Goal: Information Seeking & Learning: Learn about a topic

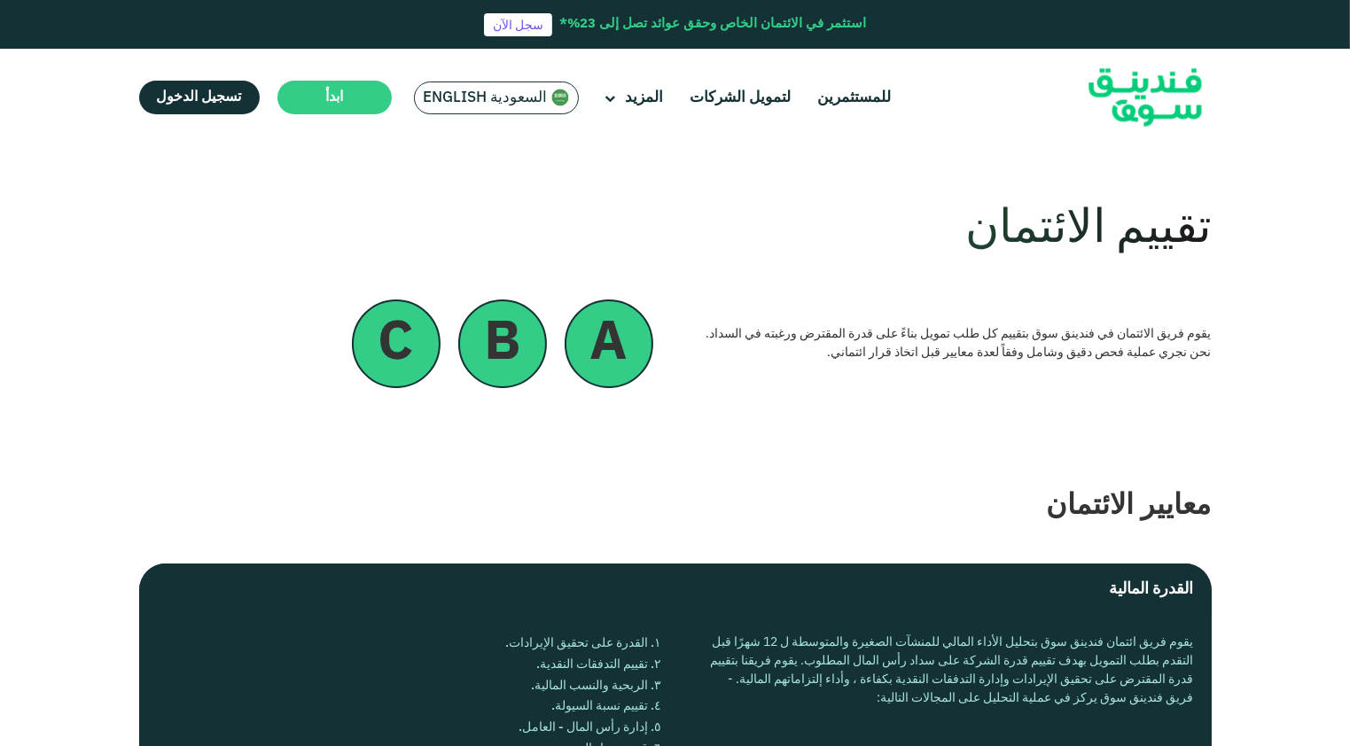
click at [1173, 380] on div "يقوم فريق الائتمان في فندينق سوق بتقييم كل طلب تمويل بناءً على قدرة المقترض ورغ…" at bounding box center [675, 344] width 1072 height 89
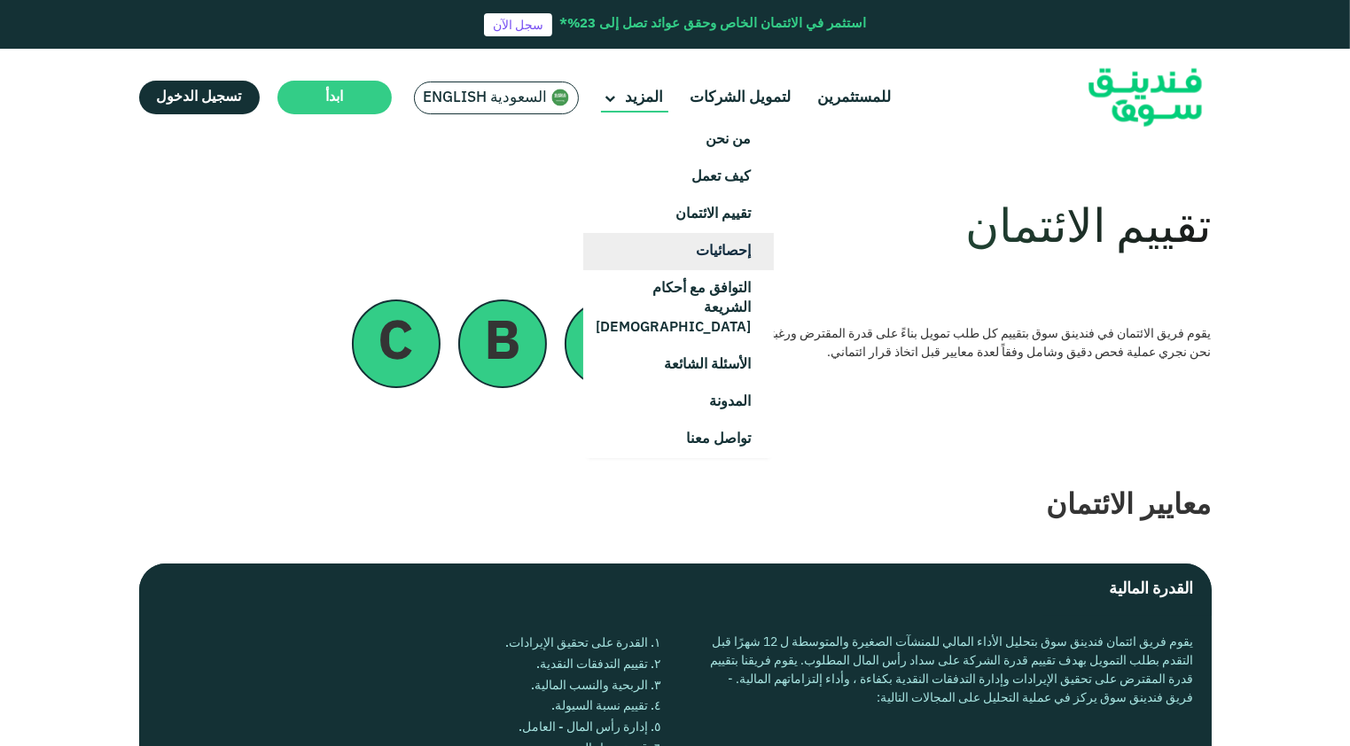
click at [712, 237] on link "إحصائيات" at bounding box center [678, 251] width 191 height 37
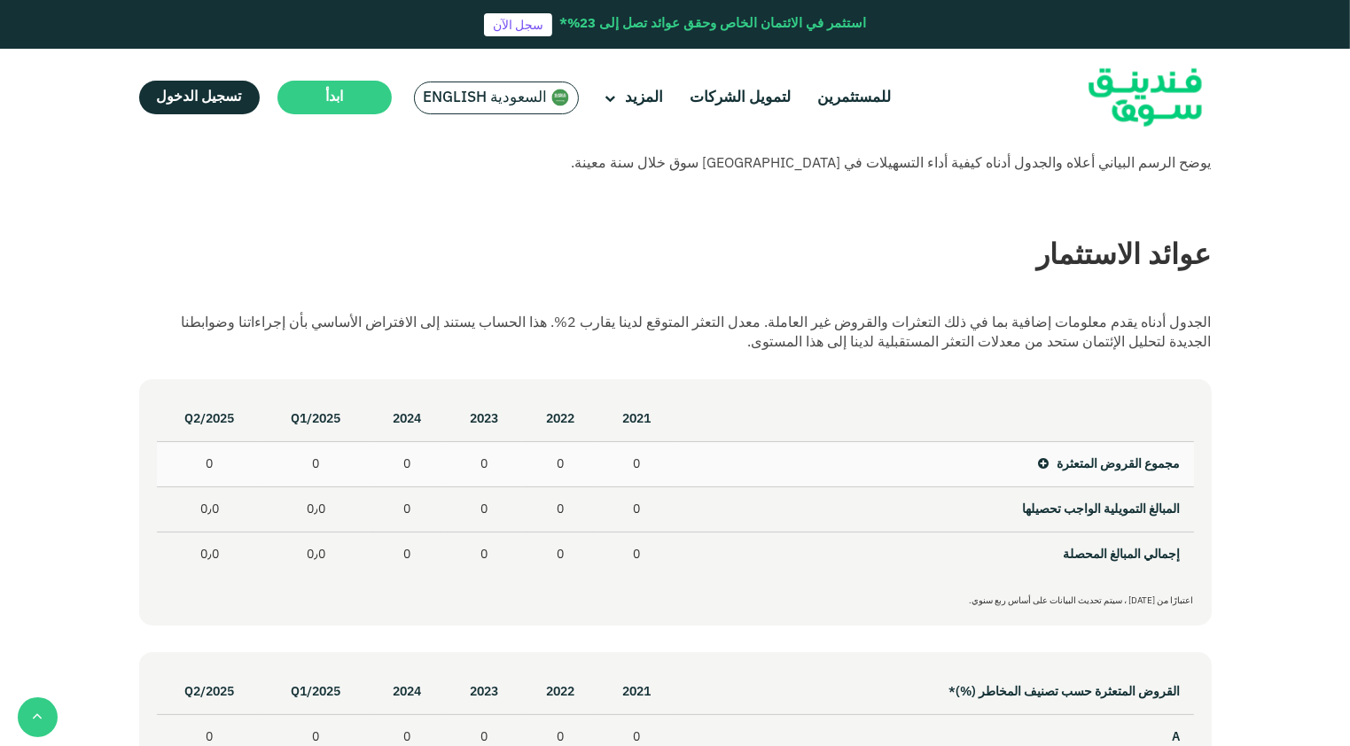
scroll to position [709, 0]
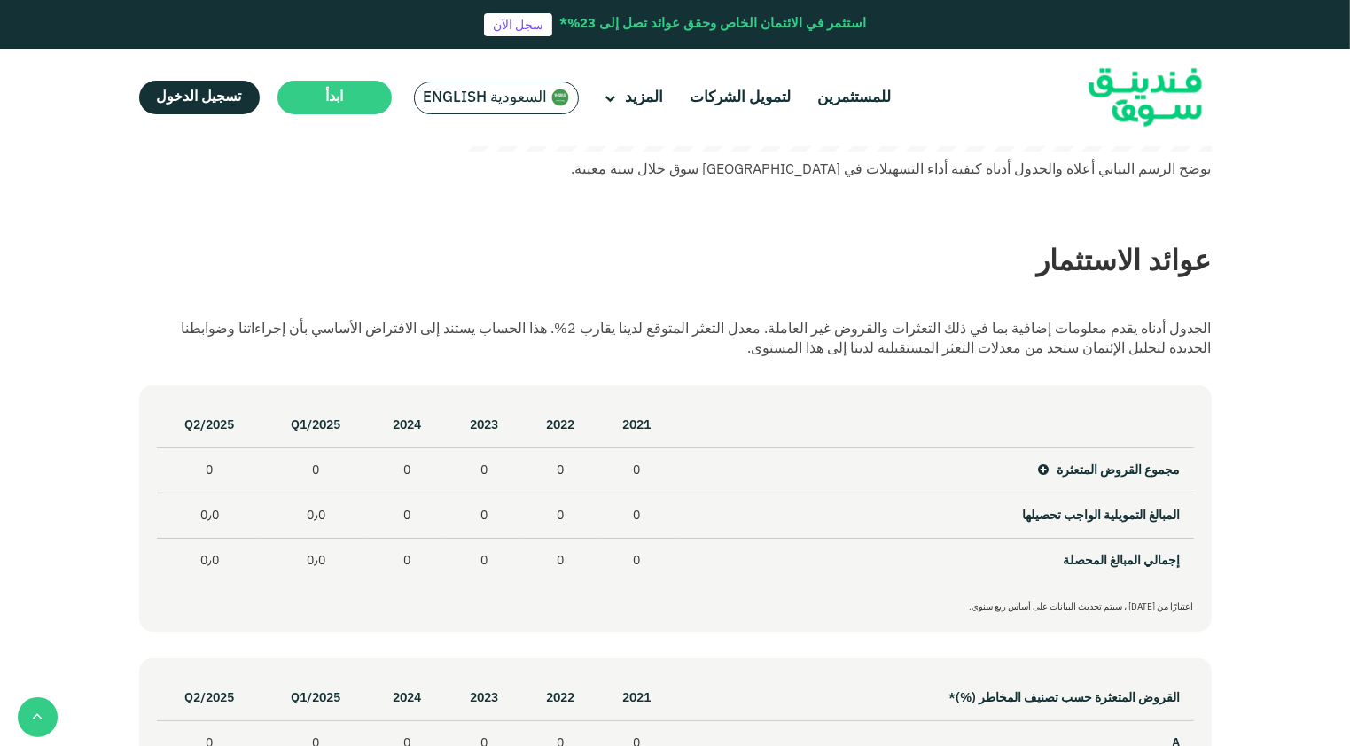
click at [1085, 340] on div "الجدول أدناه يقدم معلومات إضافية بما في ذلك التعثرات والقروض غير العاملة. معدل …" at bounding box center [675, 339] width 1072 height 39
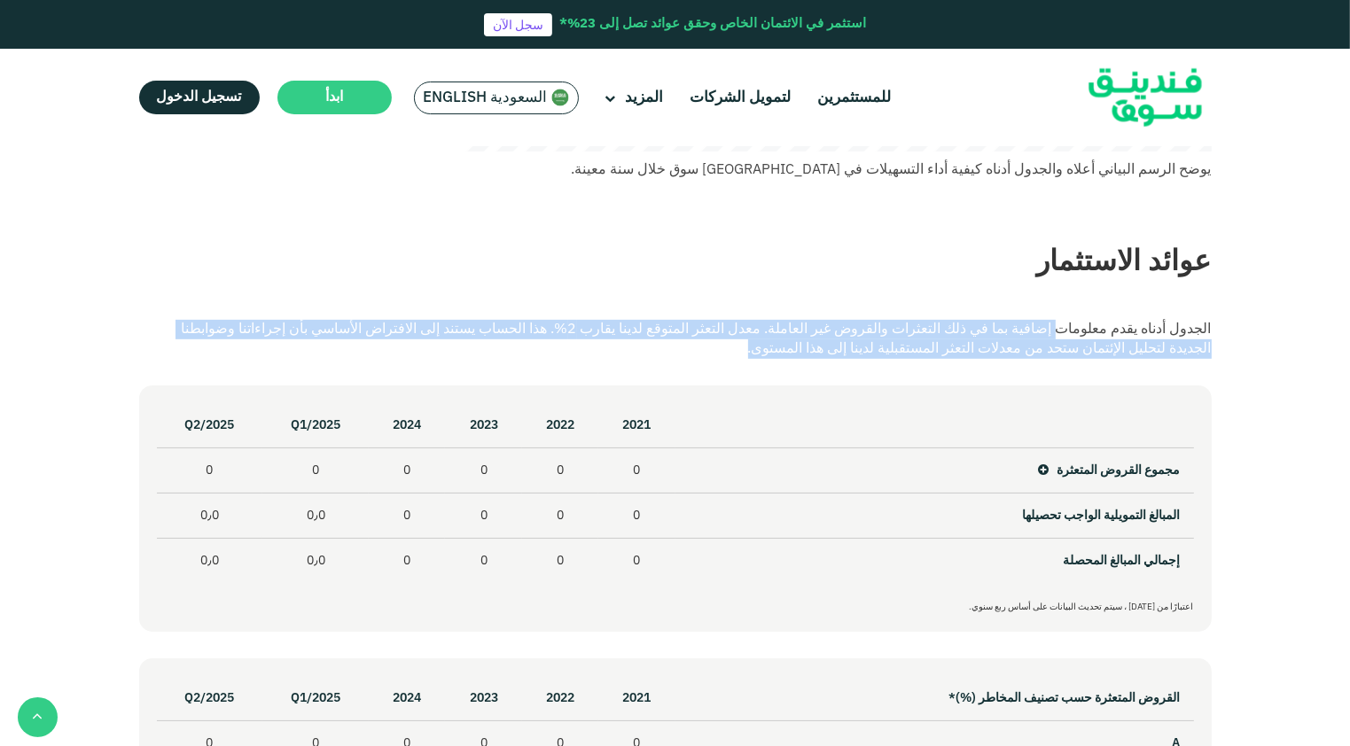
click at [1085, 340] on div "الجدول أدناه يقدم معلومات إضافية بما في ذلك التعثرات والقروض غير العاملة. معدل …" at bounding box center [675, 339] width 1072 height 39
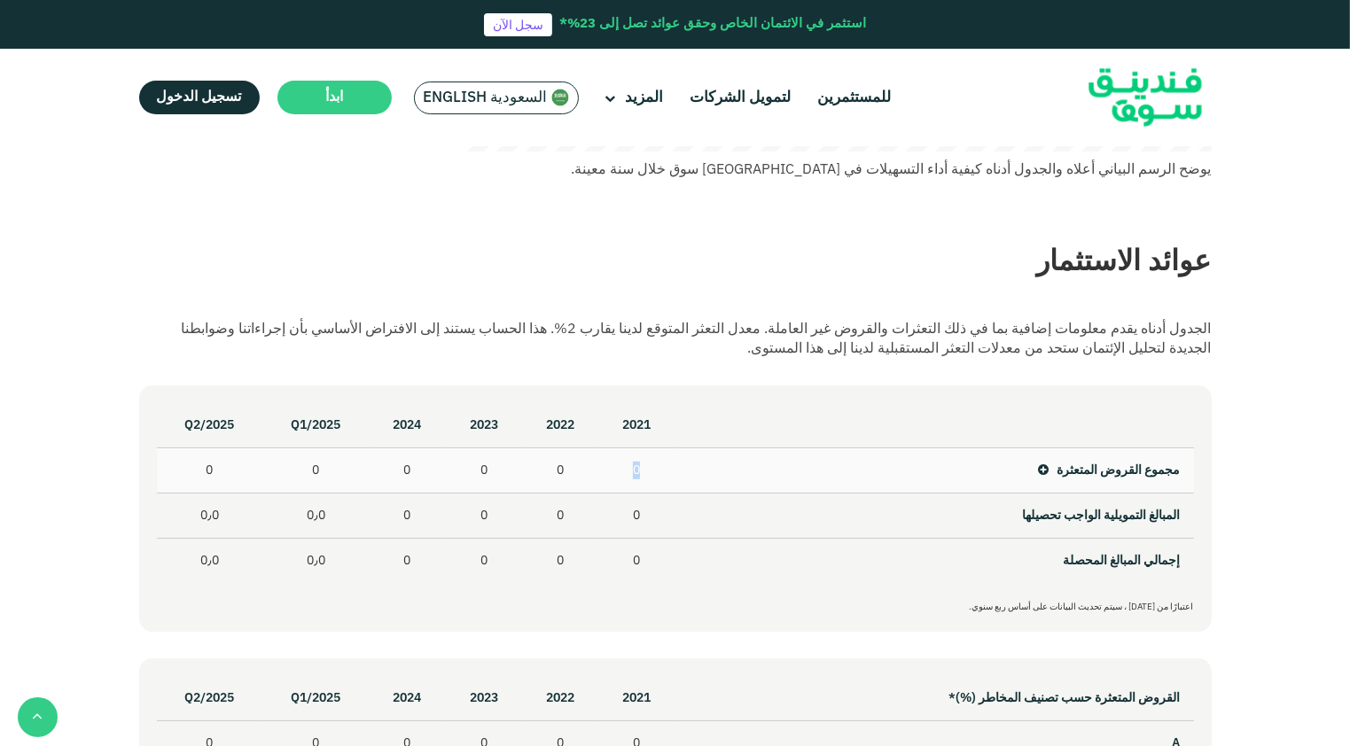
drag, startPoint x: 639, startPoint y: 470, endPoint x: 621, endPoint y: 479, distance: 19.8
click at [621, 479] on td "0" at bounding box center [636, 470] width 76 height 45
drag, startPoint x: 621, startPoint y: 479, endPoint x: 610, endPoint y: 473, distance: 12.7
click at [610, 473] on td "0" at bounding box center [636, 470] width 76 height 45
click at [1039, 472] on icon at bounding box center [1044, 470] width 11 height 12
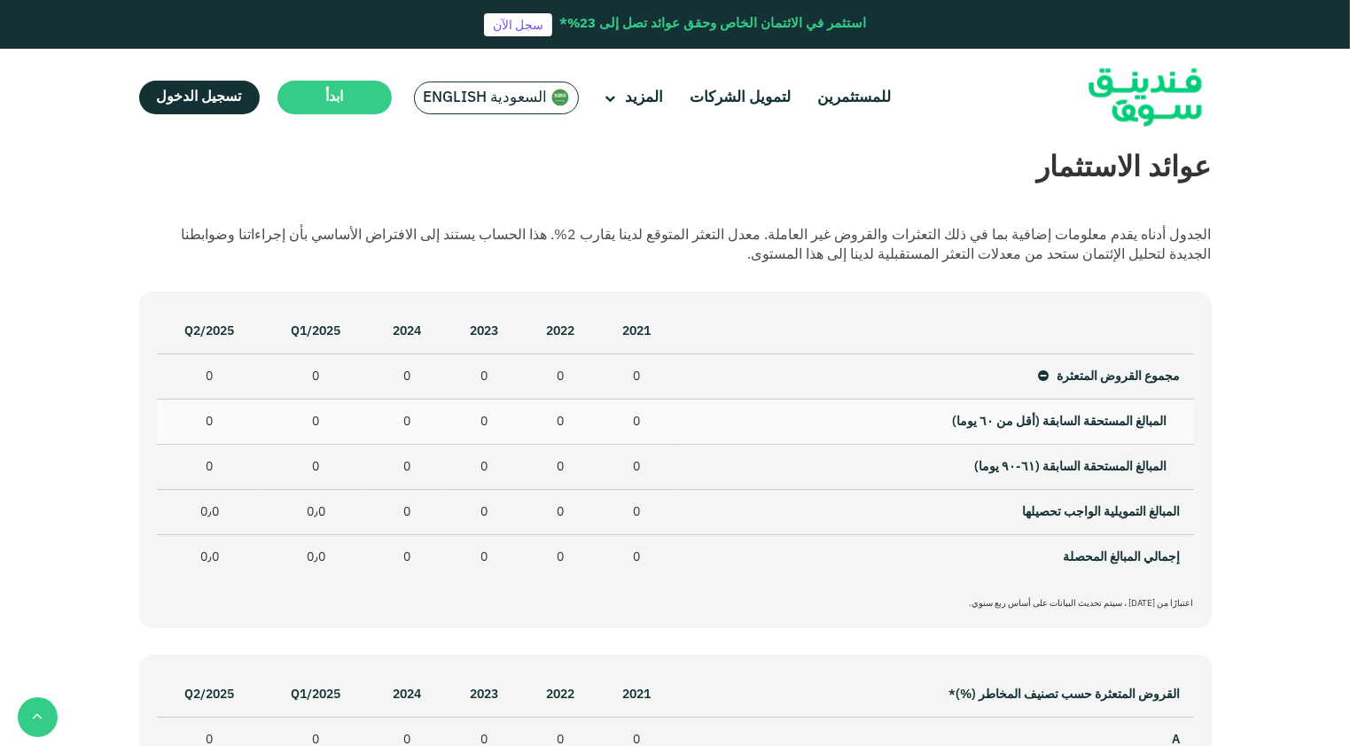
scroll to position [798, 0]
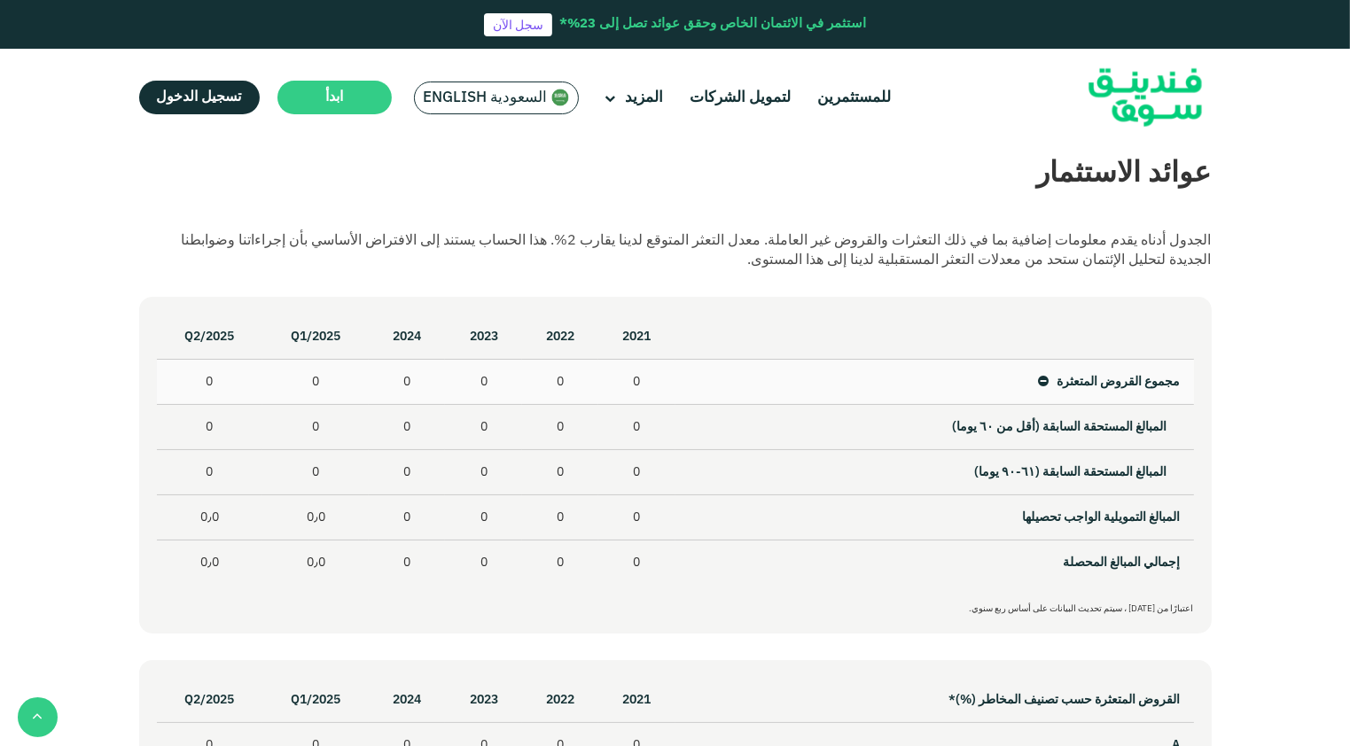
click at [1042, 384] on icon at bounding box center [1044, 382] width 11 height 12
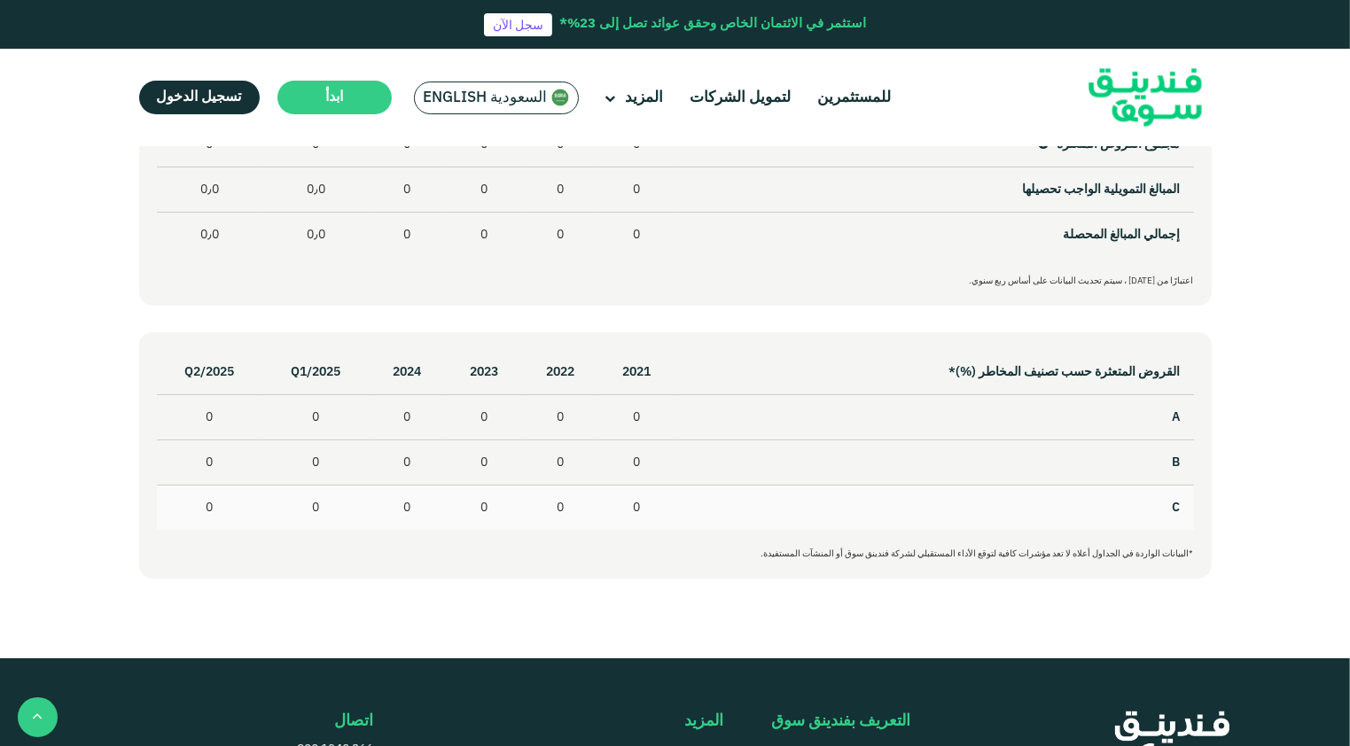
scroll to position [1064, 0]
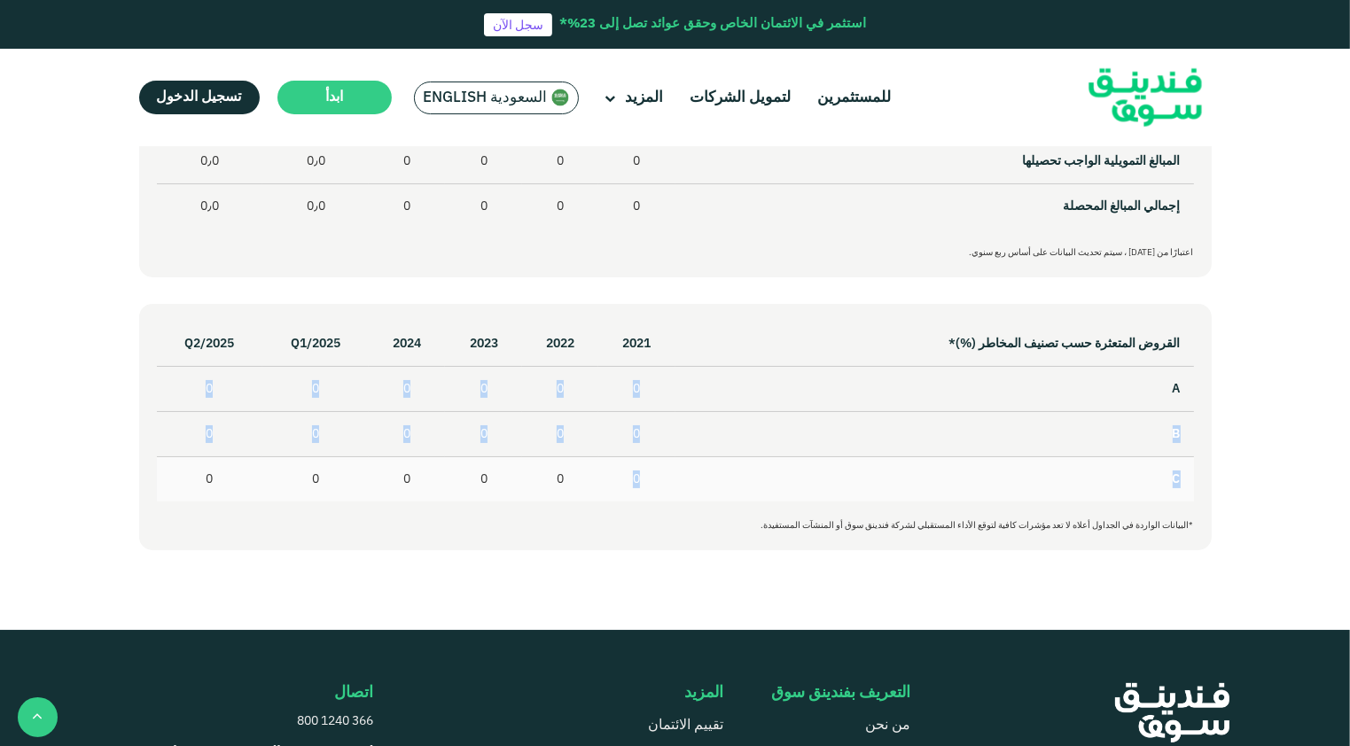
drag, startPoint x: 639, startPoint y: 388, endPoint x: 635, endPoint y: 468, distance: 79.9
click at [635, 229] on tbody "القروض المتعثرة حسب تصنيف المخاطر (%)* 2021 2022 2023 2024 Q1/2025 Q2/2025 A 0 …" at bounding box center [675, 139] width 1037 height 180
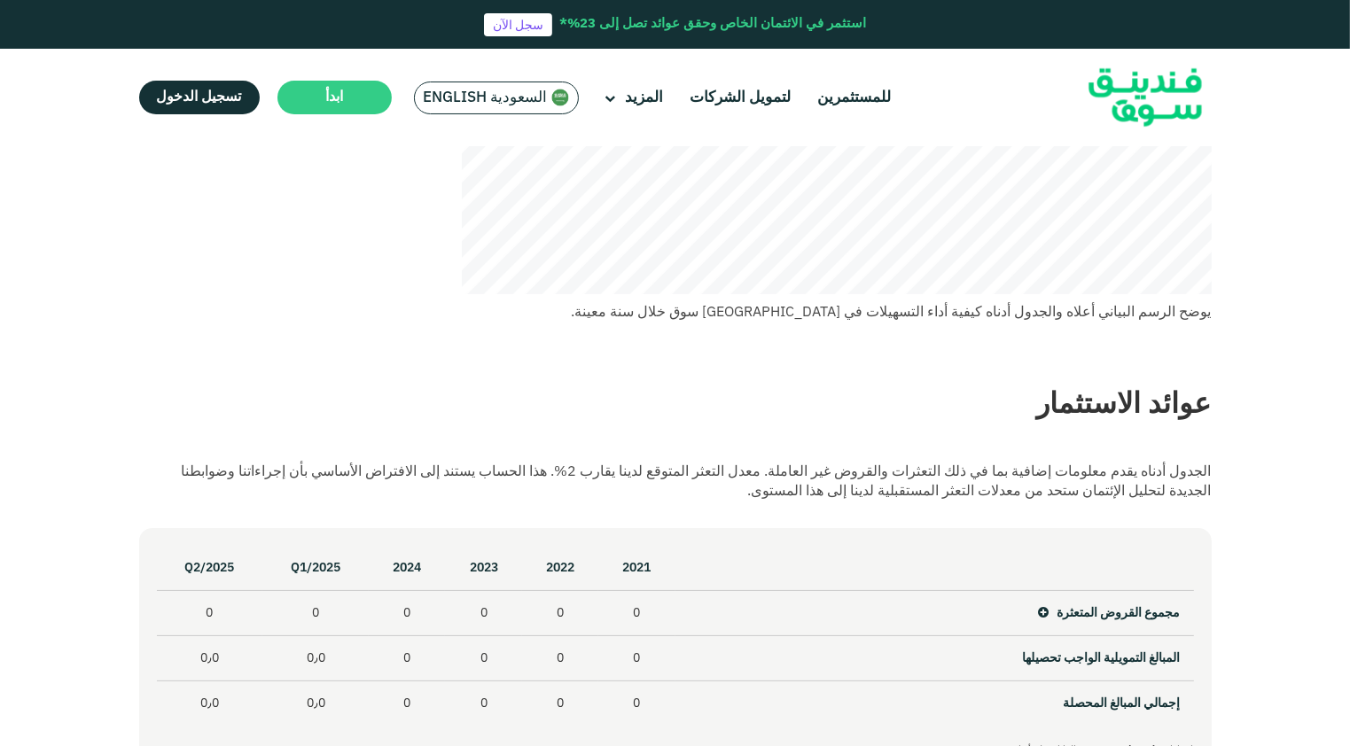
scroll to position [0, 0]
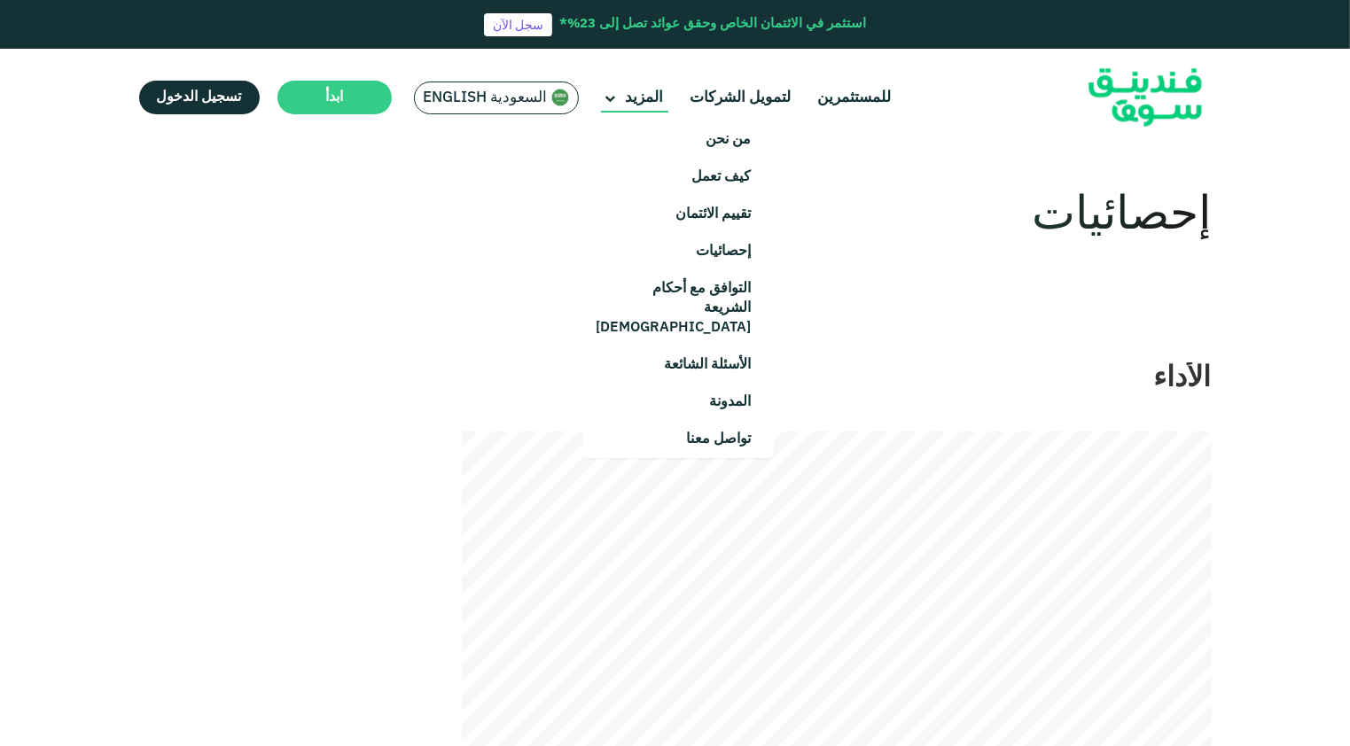
drag, startPoint x: 819, startPoint y: 373, endPoint x: 635, endPoint y: 101, distance: 328.2
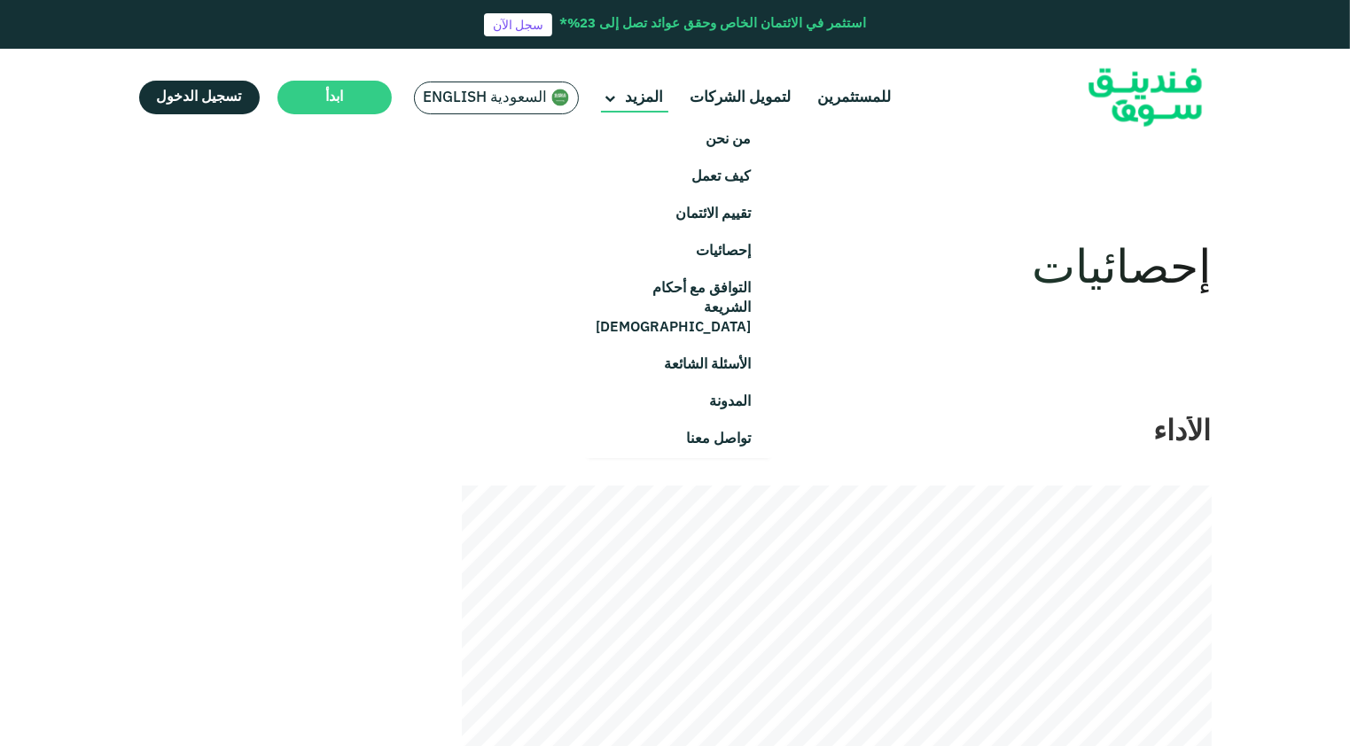
click at [618, 105] on main "المزيد" at bounding box center [634, 97] width 67 height 29
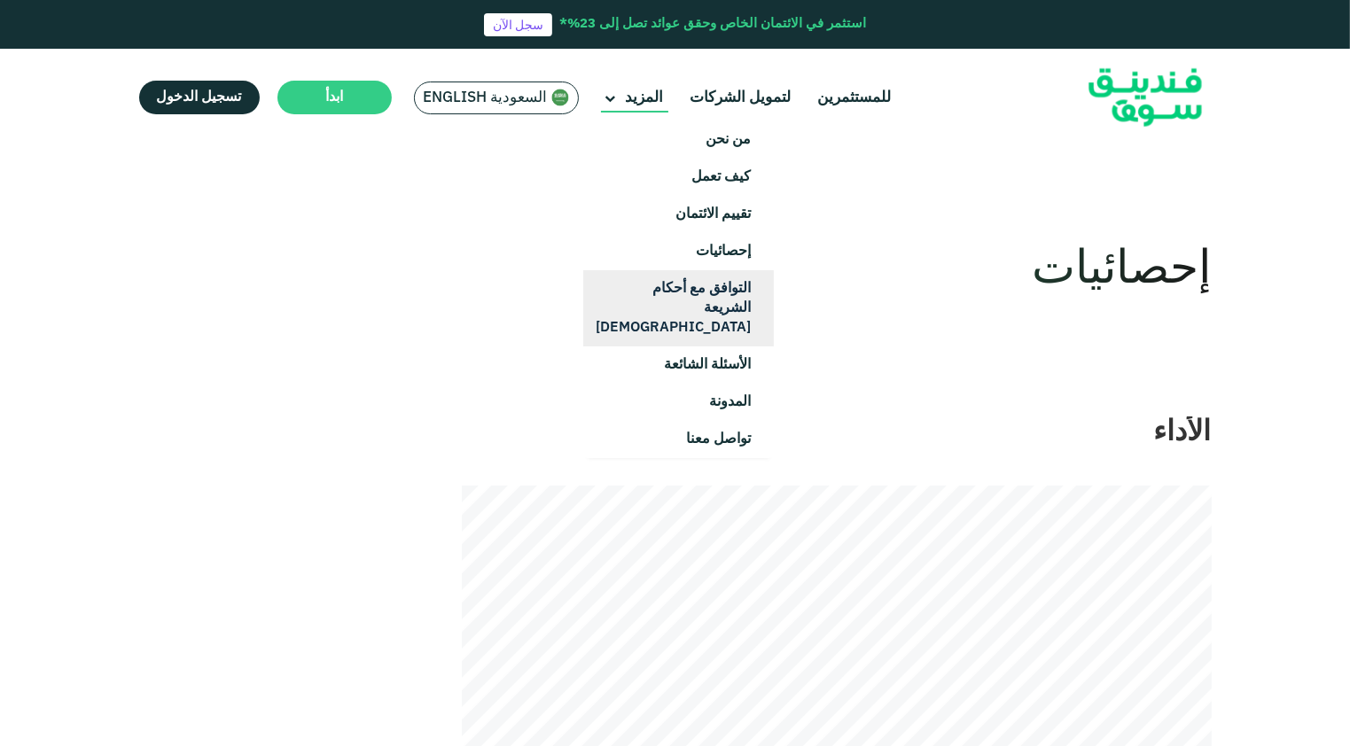
click at [730, 300] on link "التوافق مع أحكام الشريعة [DEMOGRAPHIC_DATA]" at bounding box center [678, 308] width 191 height 76
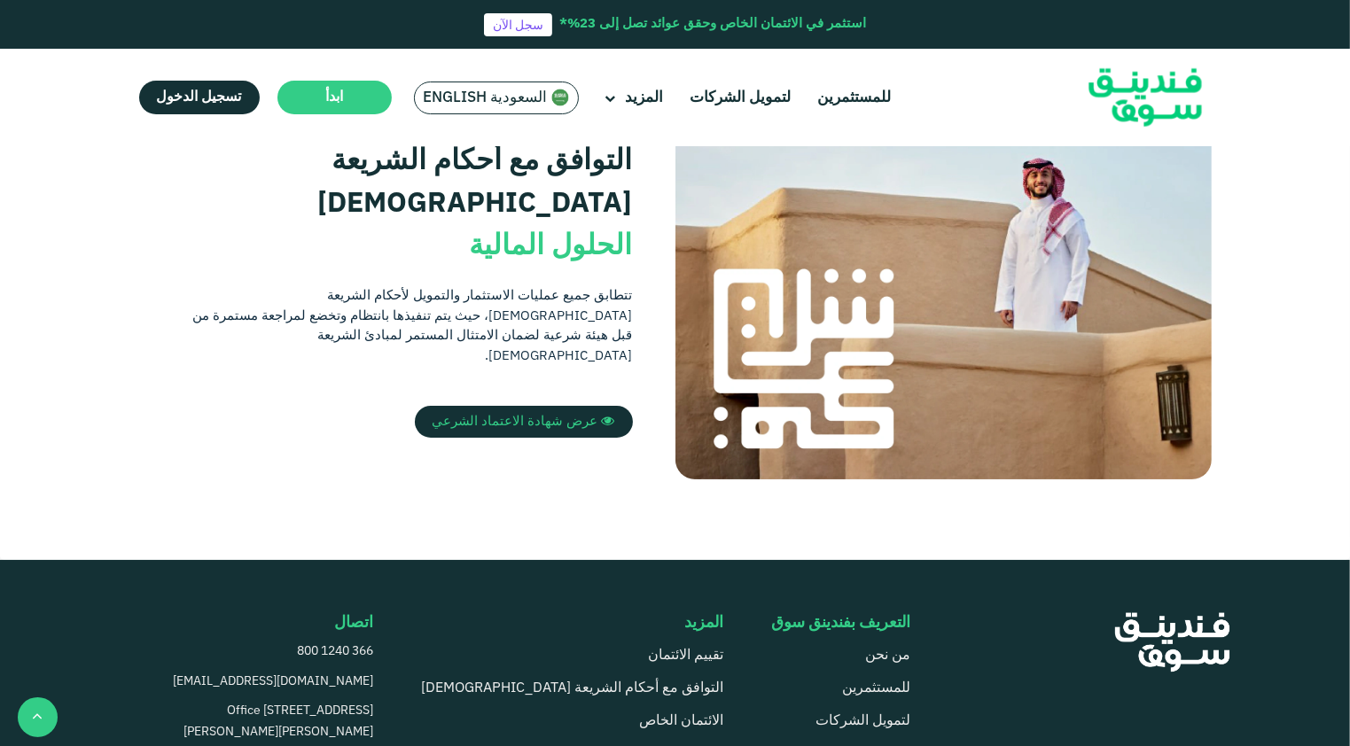
scroll to position [443, 0]
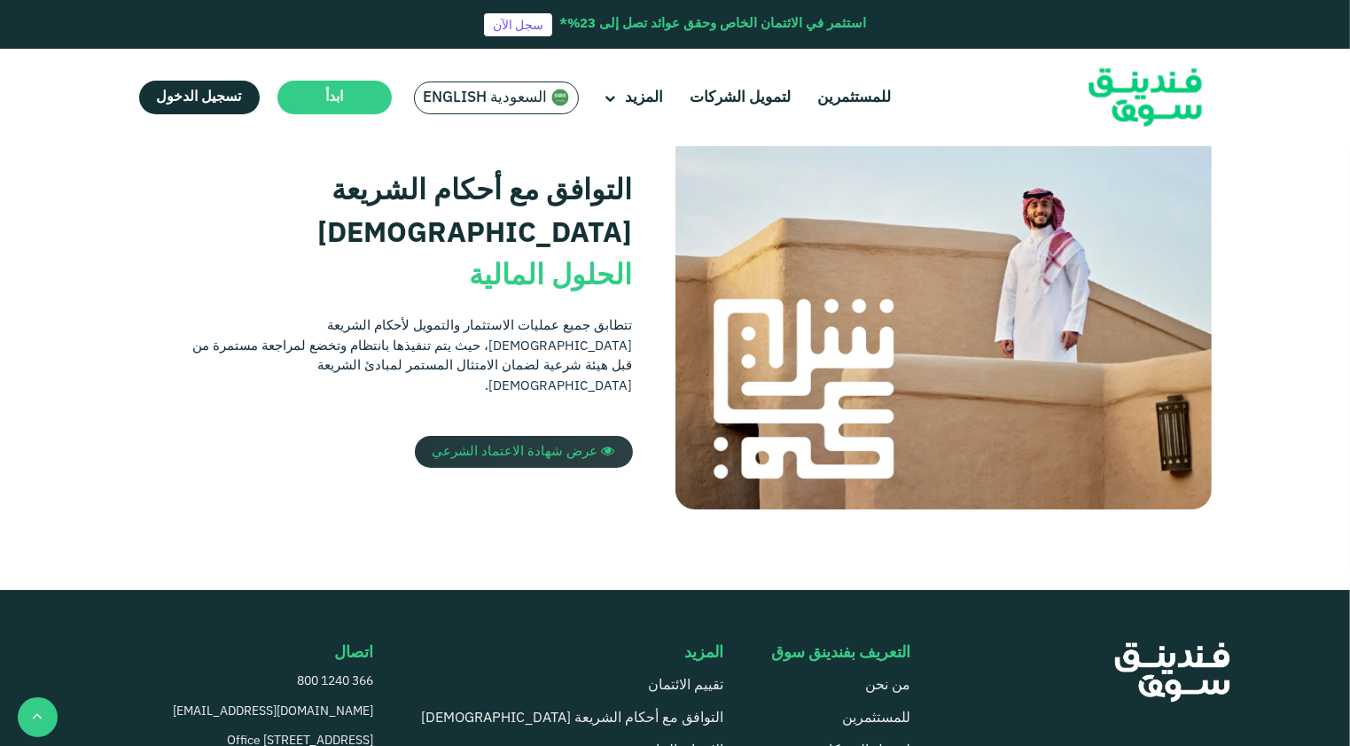
click at [522, 446] on span "عرض شهادة الاعتماد الشرعي" at bounding box center [516, 452] width 166 height 12
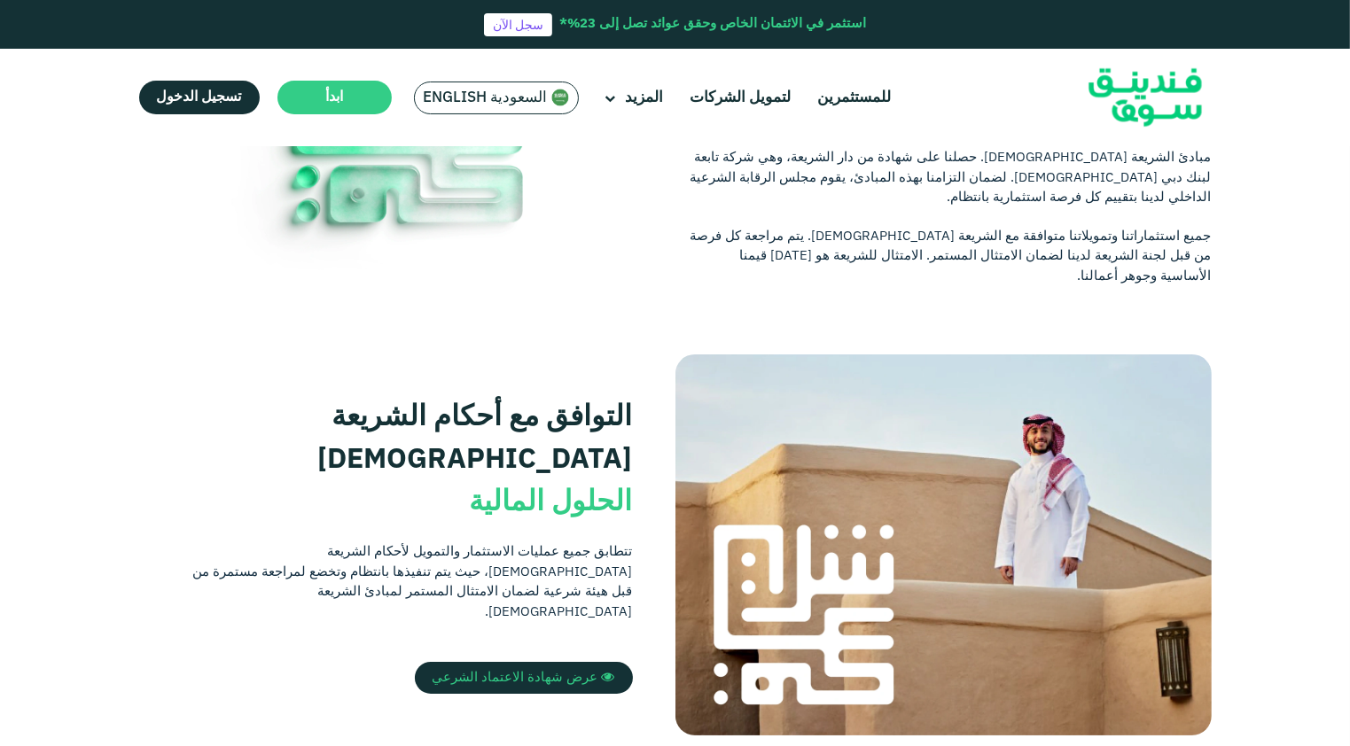
scroll to position [177, 0]
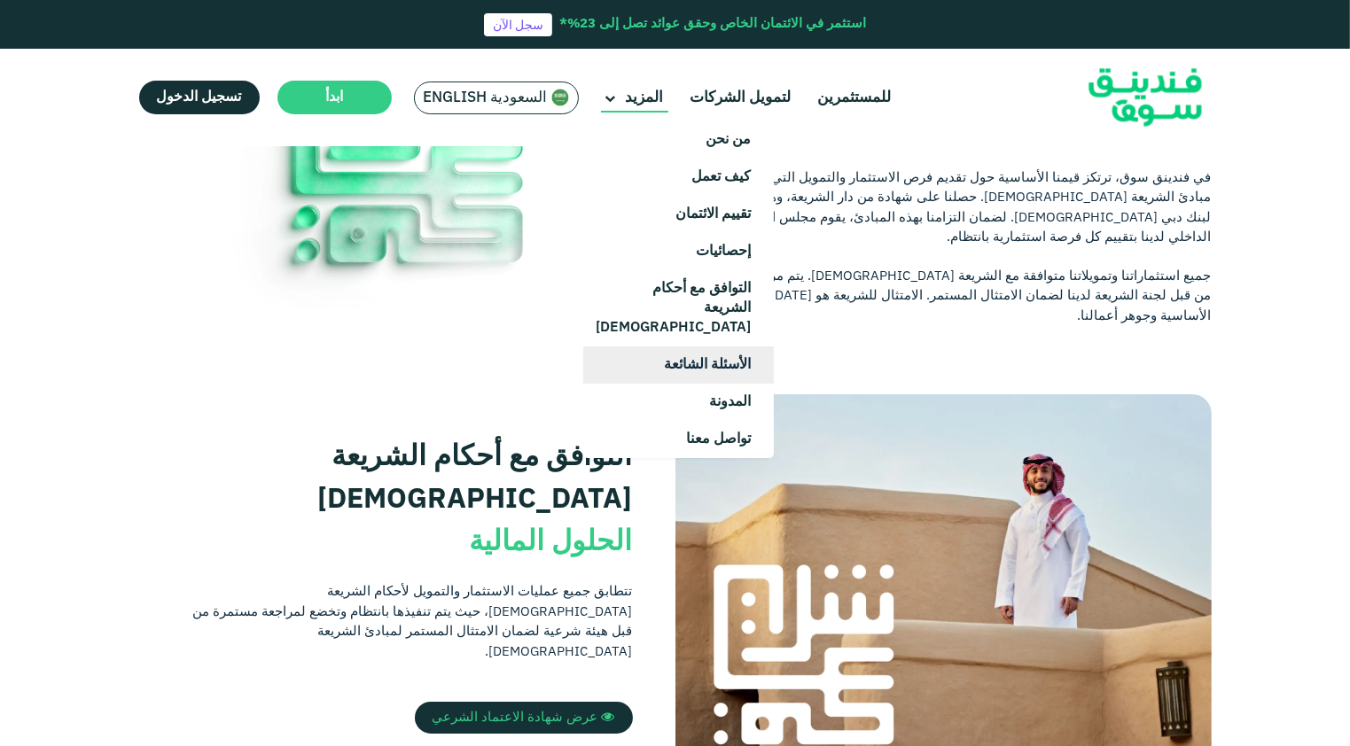
click at [729, 356] on link "الأسئلة الشائعة" at bounding box center [678, 365] width 191 height 37
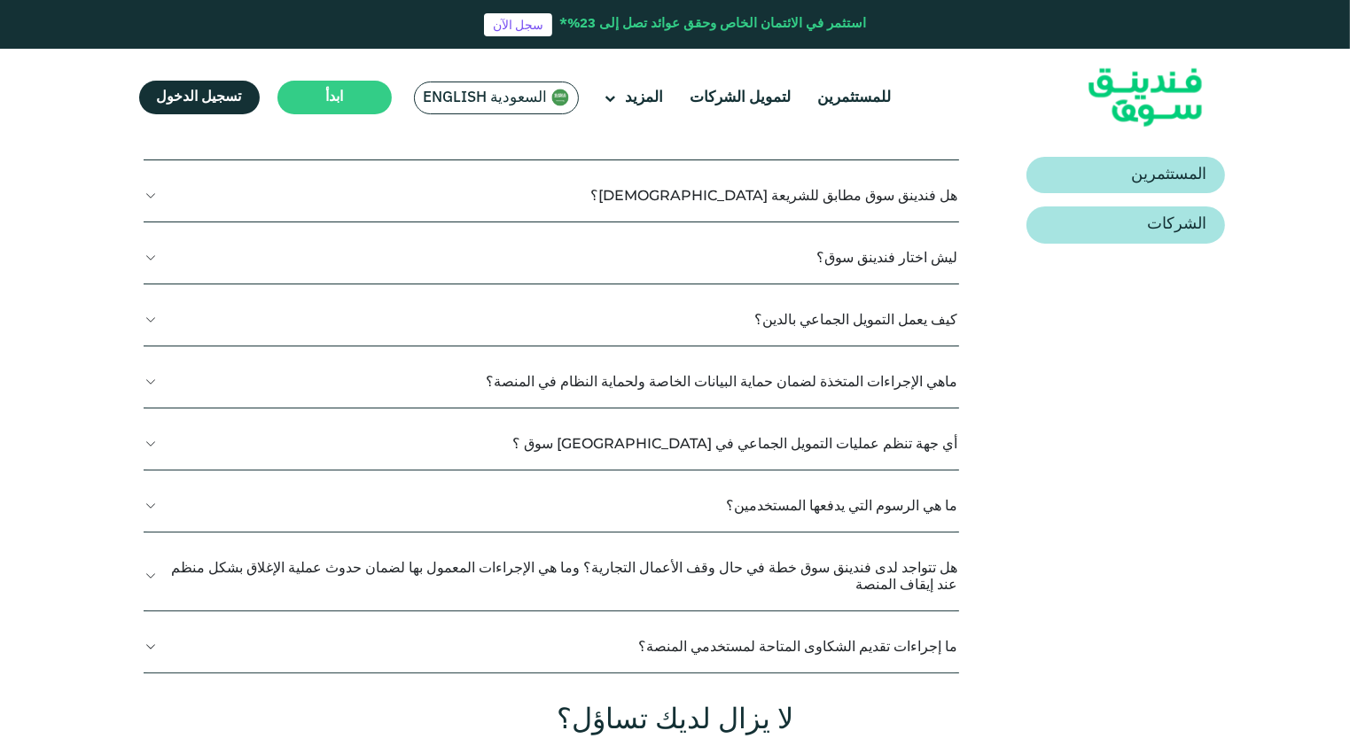
scroll to position [177, 0]
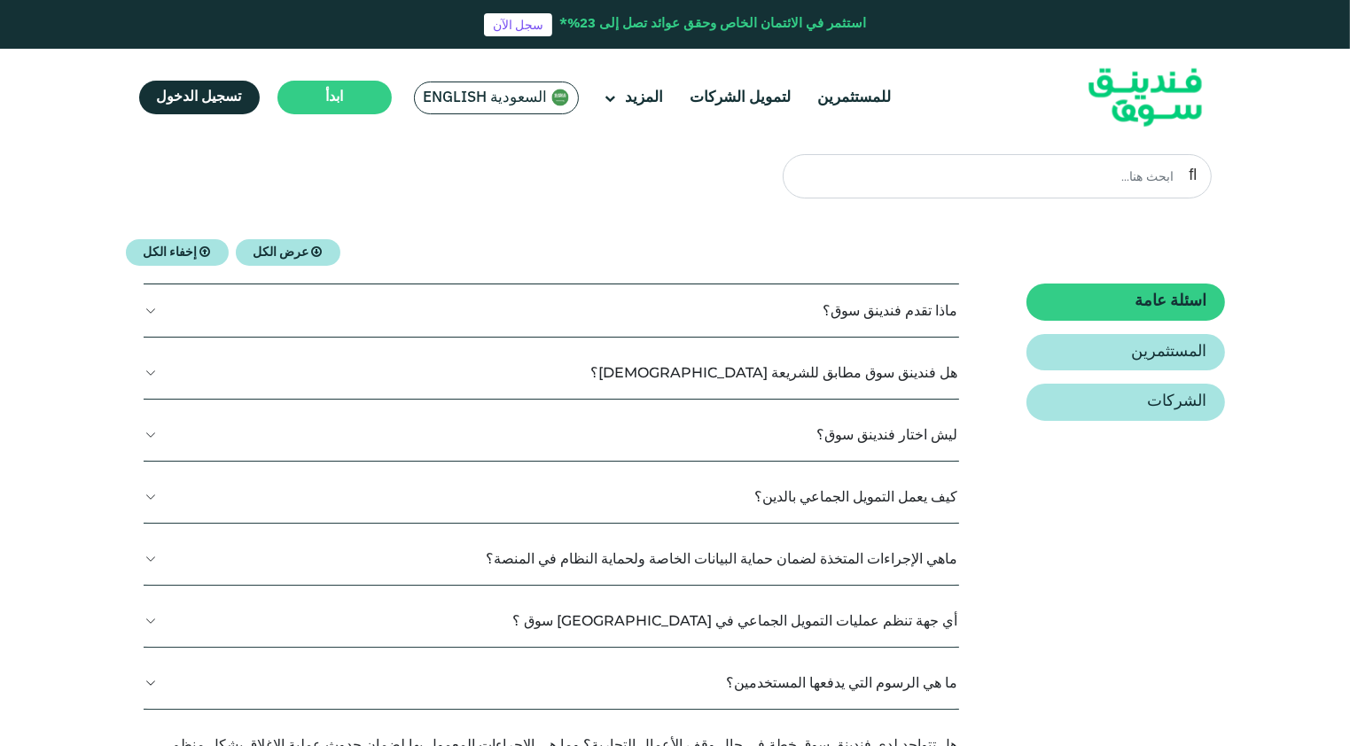
click at [129, 312] on div "اسئلة عامة المستثمرين الشركات ﻣﺎذا ﺗﻘﺪم فندينق سوق؟ هنا." at bounding box center [675, 581] width 1099 height 594
click at [150, 310] on button "ﻣﺎذا ﺗﻘﺪم فندينق سوق؟" at bounding box center [552, 311] width 816 height 52
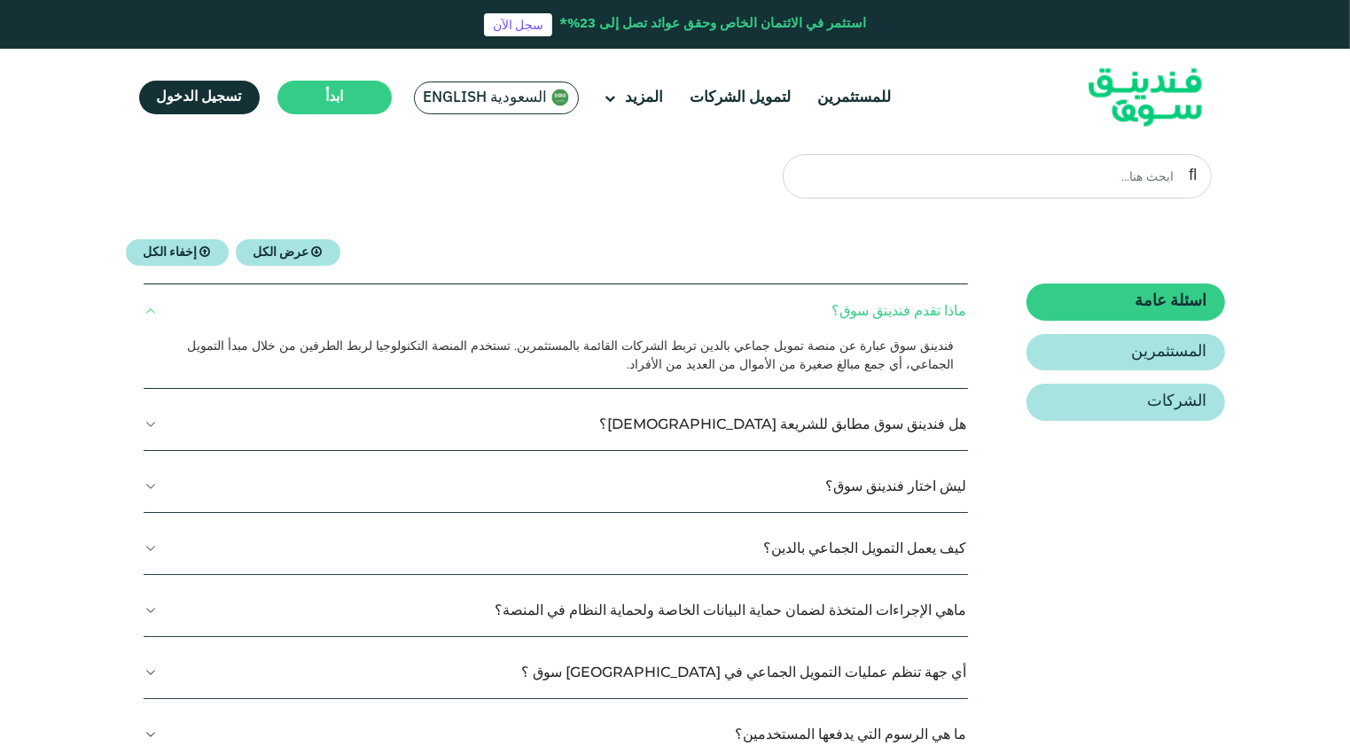
click at [152, 427] on button "هل فندينق سوق مطابق للشريعة الإسلامية؟" at bounding box center [556, 424] width 825 height 52
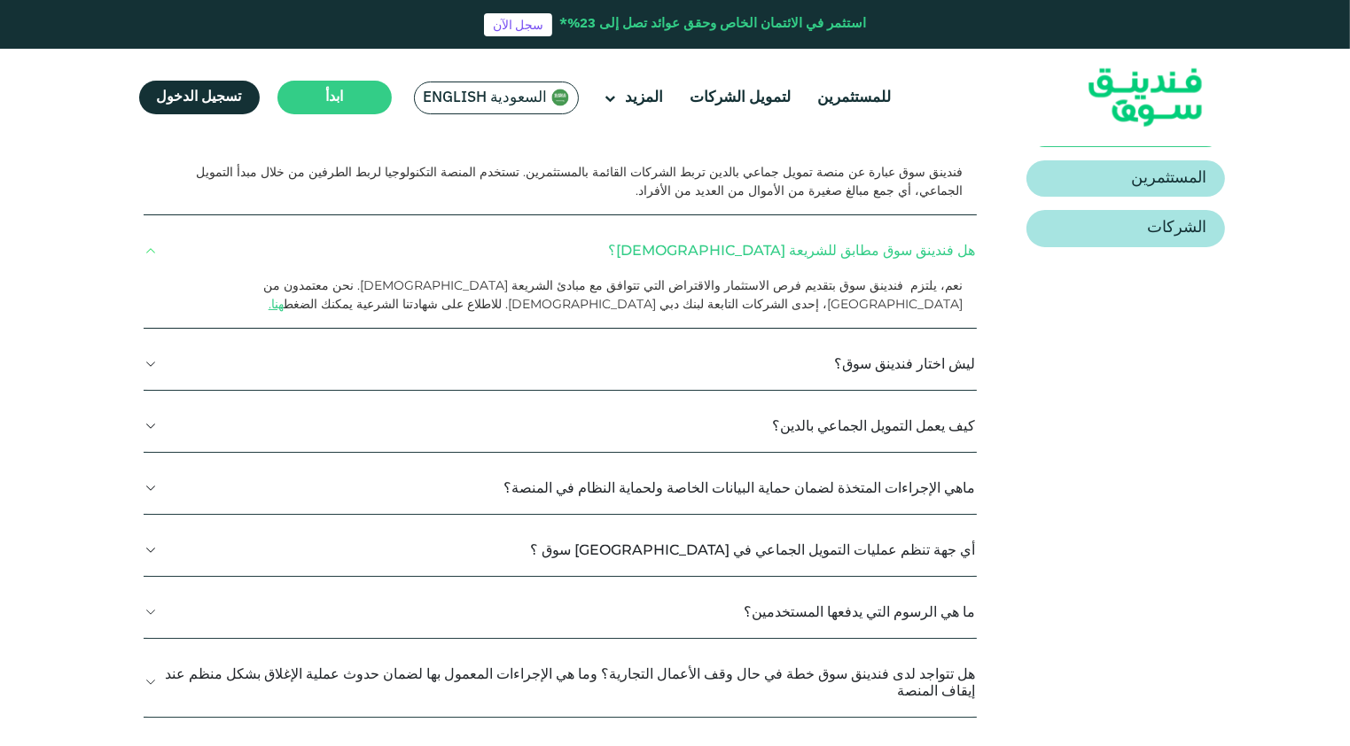
scroll to position [355, 0]
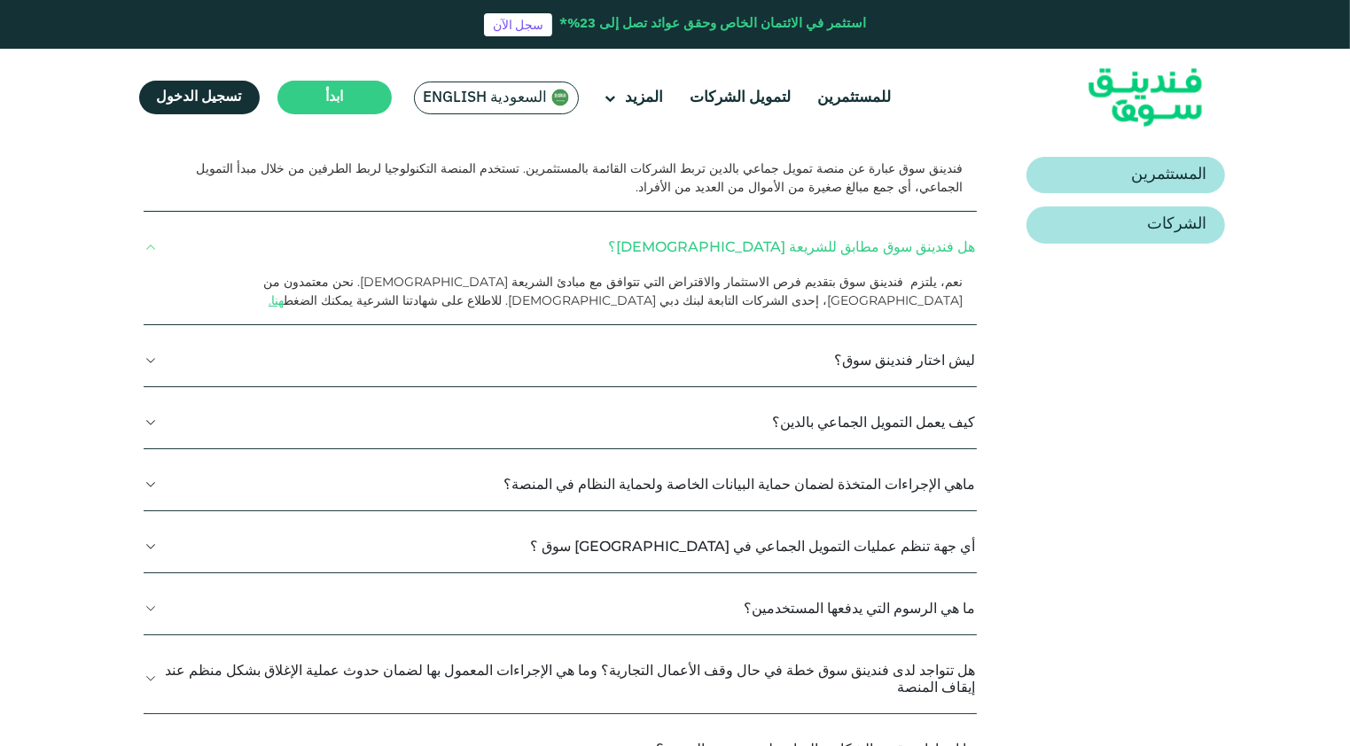
click at [160, 365] on button "ليش اختار فندينق سوق؟" at bounding box center [560, 360] width 833 height 52
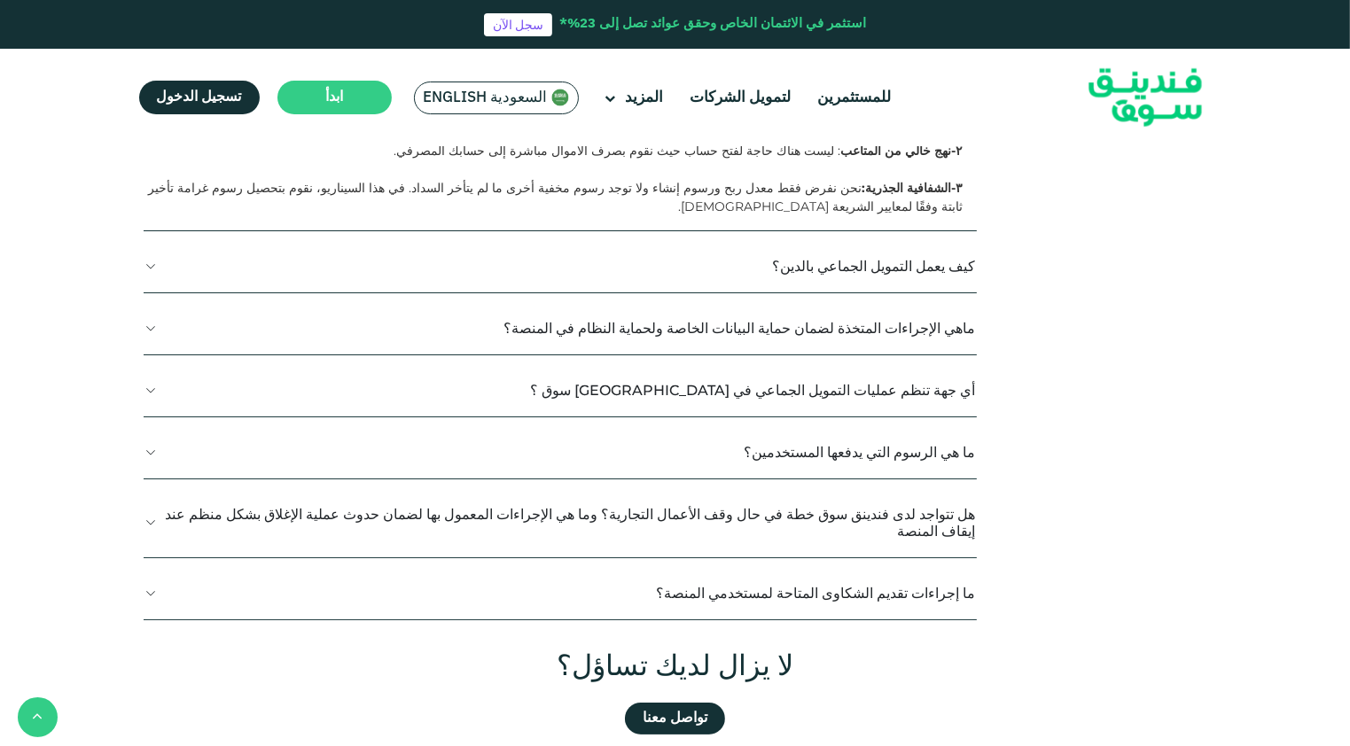
scroll to position [709, 0]
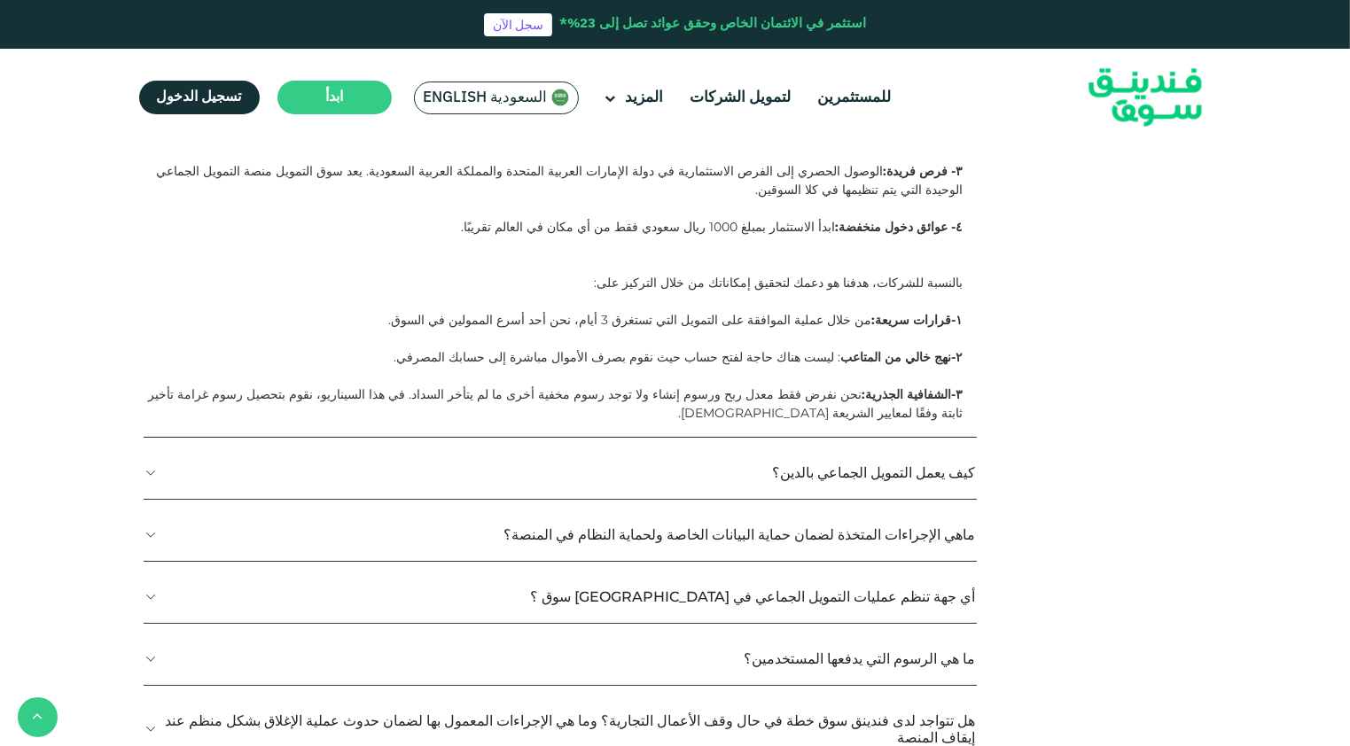
click at [158, 447] on button "كيف يعمل التمويل الجماعي بالدين؟" at bounding box center [560, 473] width 833 height 52
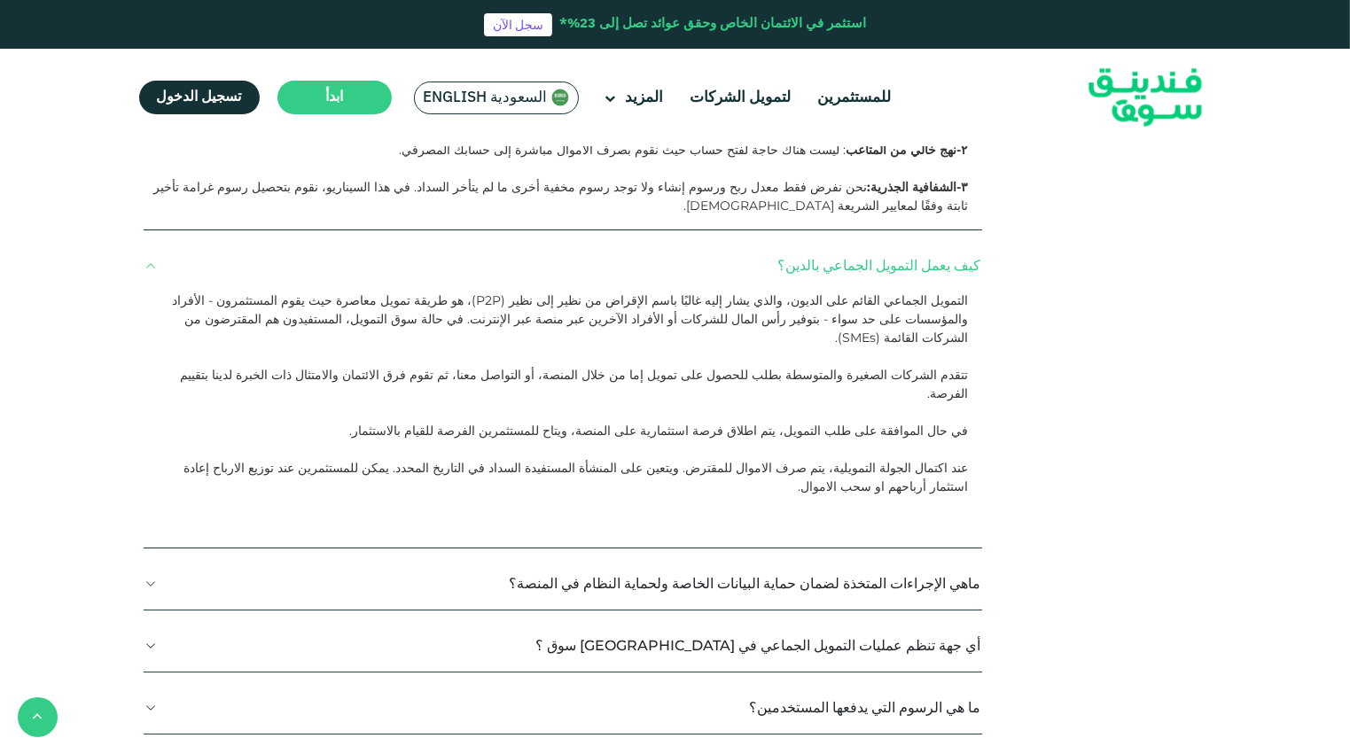
scroll to position [886, 0]
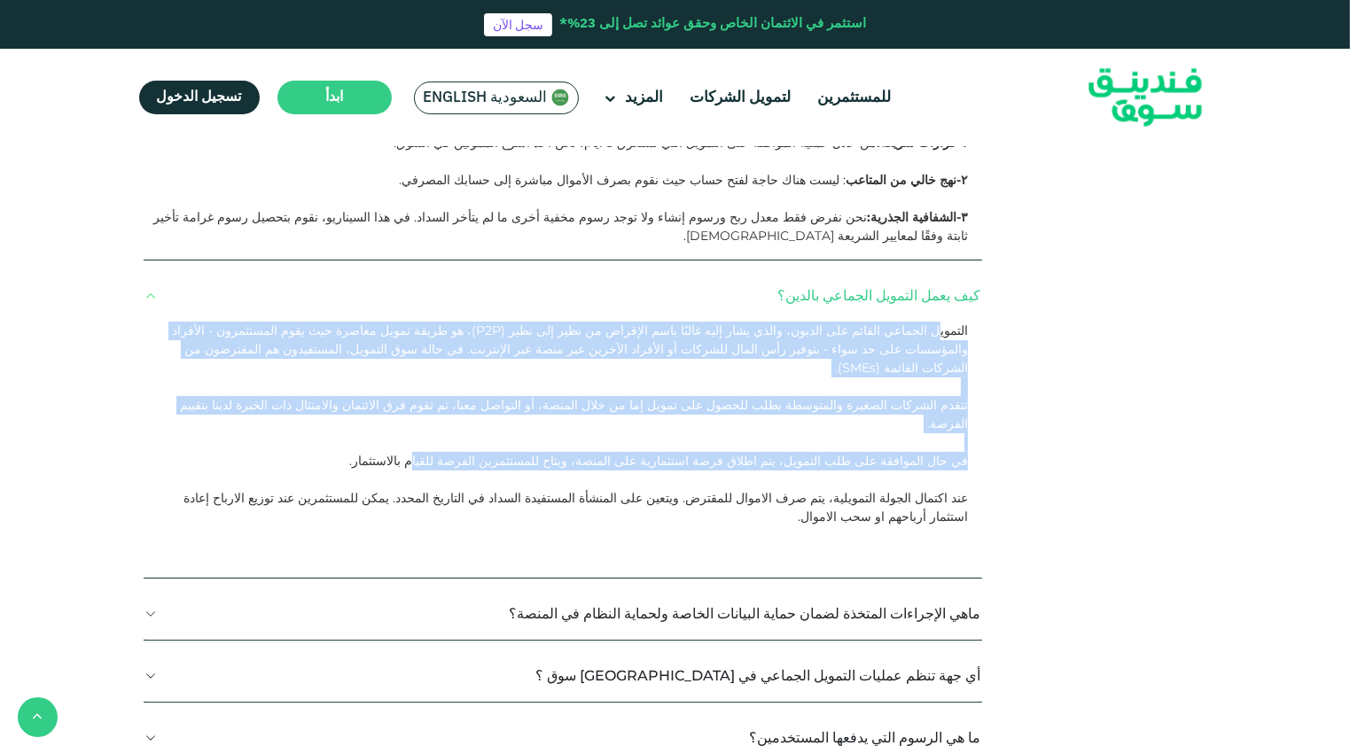
drag, startPoint x: 939, startPoint y: 293, endPoint x: 536, endPoint y: 392, distance: 414.2
click at [536, 392] on div "التمويل الجماعي القائم على الديون، والذي يشار إليه غالبًا باسم الإقراض من نظير …" at bounding box center [563, 450] width 839 height 256
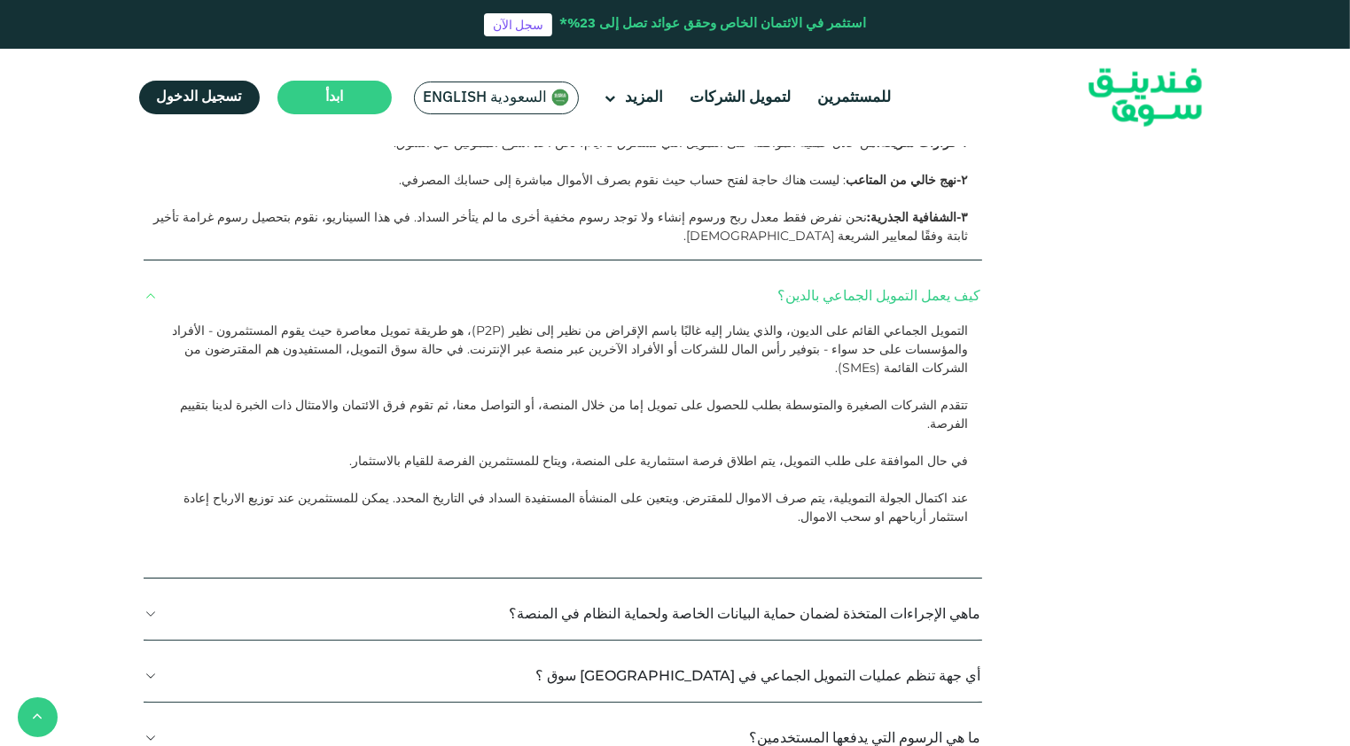
drag, startPoint x: 536, startPoint y: 392, endPoint x: 513, endPoint y: 402, distance: 25.4
click at [513, 471] on div at bounding box center [556, 480] width 823 height 19
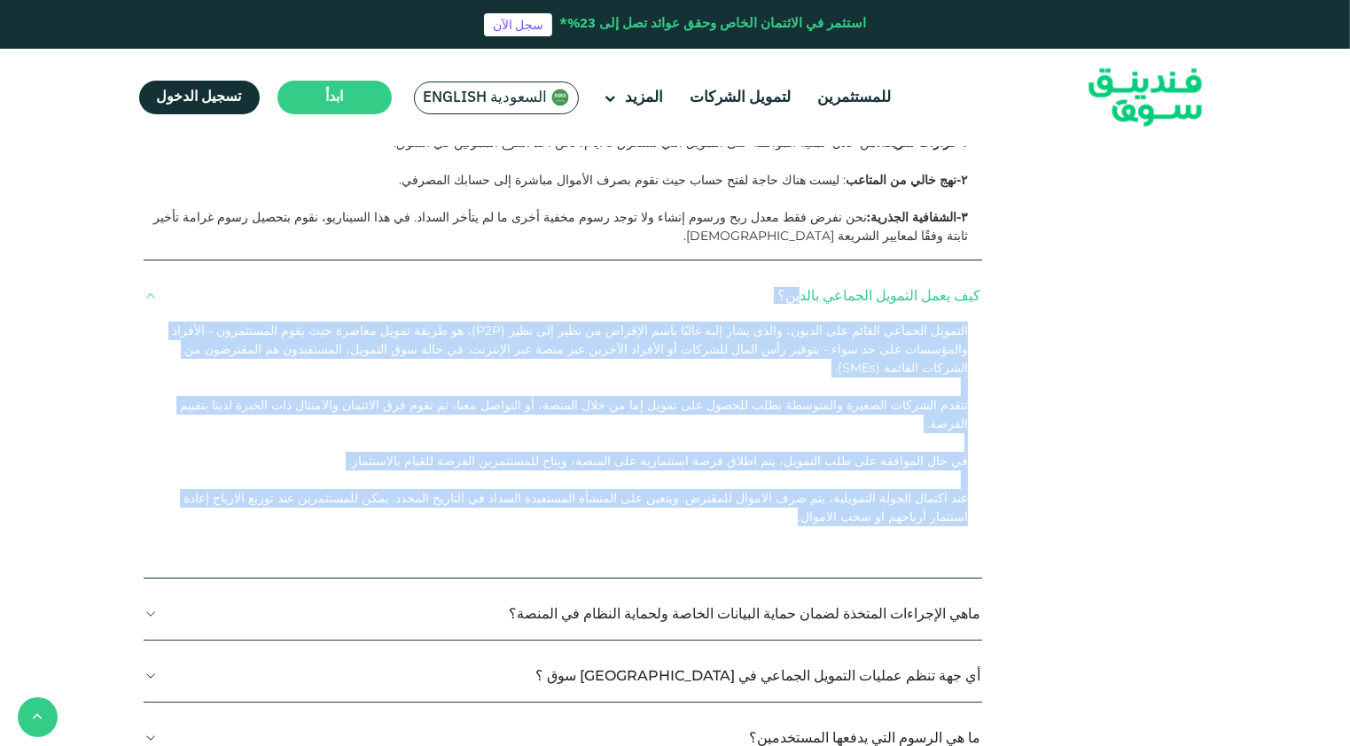
drag, startPoint x: 215, startPoint y: 426, endPoint x: 978, endPoint y: 261, distance: 779.8
click at [978, 261] on div "اسئلة عامة المستثمرين الشركات ﻣﺎذا ﺗﻘﺪم فندينق سوق؟ هنا." at bounding box center [675, 254] width 1099 height 1358
drag, startPoint x: 978, startPoint y: 261, endPoint x: 952, endPoint y: 261, distance: 25.7
copy div "كيف يعمل التمويل الجماعي بالدين؟ التمويل الجماعي القائم على الديون، والذي يشار …"
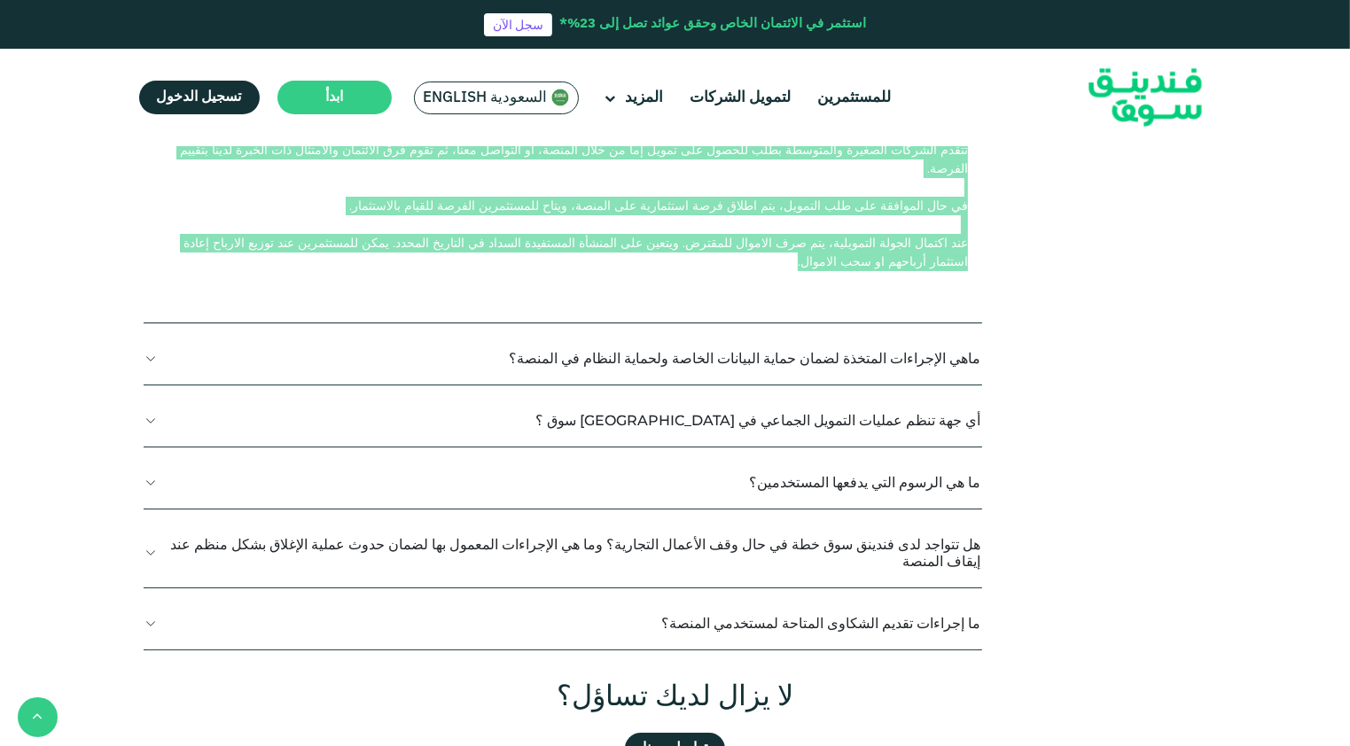
scroll to position [1152, 0]
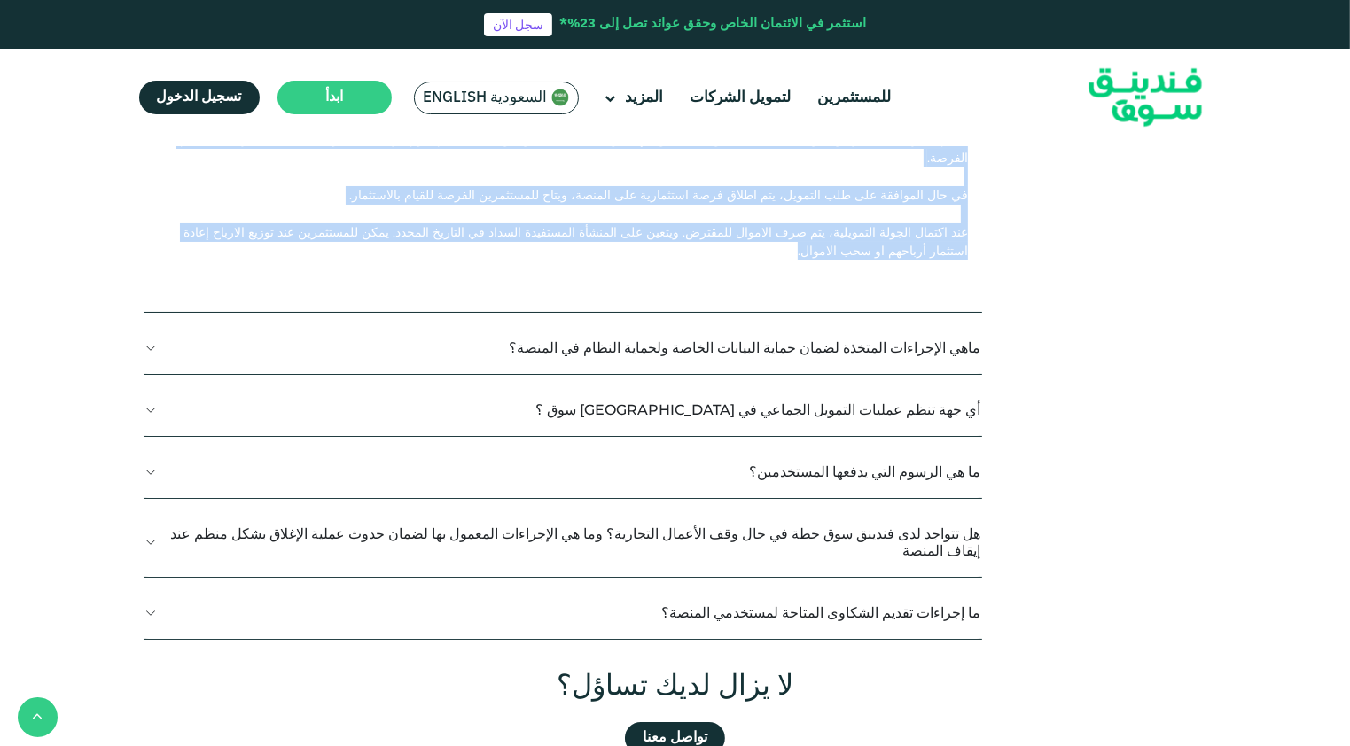
click at [662, 446] on button "ما هي الرسوم التي يدفعها المستخدمين؟" at bounding box center [563, 472] width 839 height 52
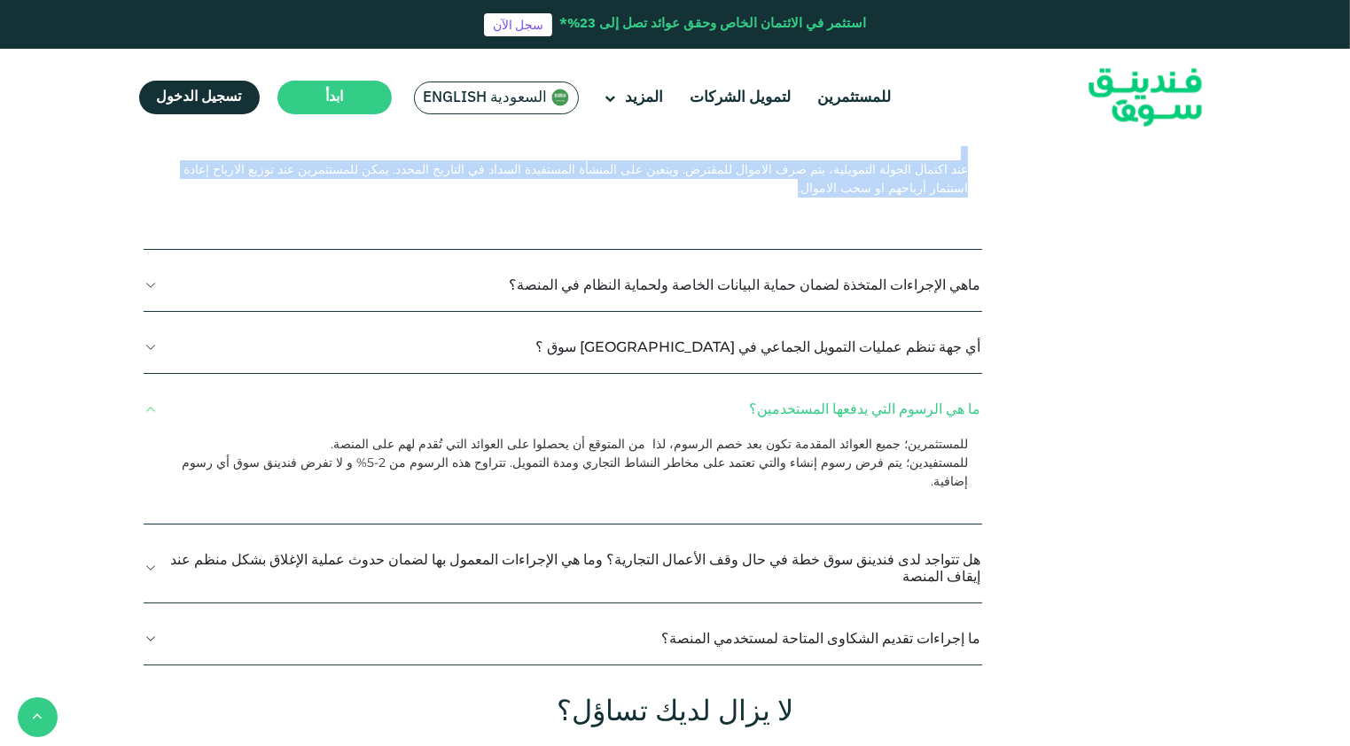
scroll to position [1241, 0]
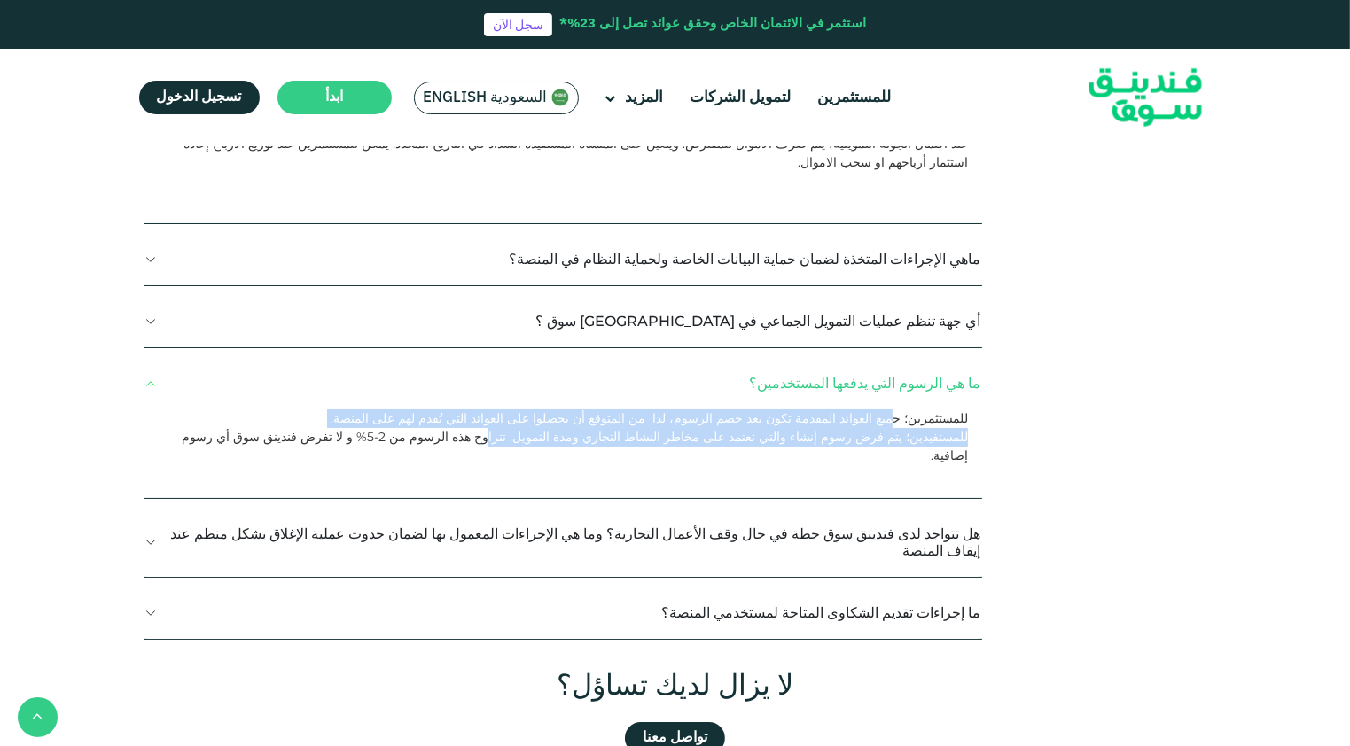
drag, startPoint x: 903, startPoint y: 331, endPoint x: 603, endPoint y: 354, distance: 301.3
click at [603, 409] on div "للمستثمرين؛ جميع العوائد المقدمة تكون بعد خصم الرسوم، لذا من المتوقع أن يحصلوا …" at bounding box center [563, 453] width 839 height 89
click at [819, 508] on button "هل تتواجد لدى فندينق سوق خطة في حال وقف الأعمال التجارية؟ وما هي الإجراءات المع…" at bounding box center [563, 542] width 839 height 69
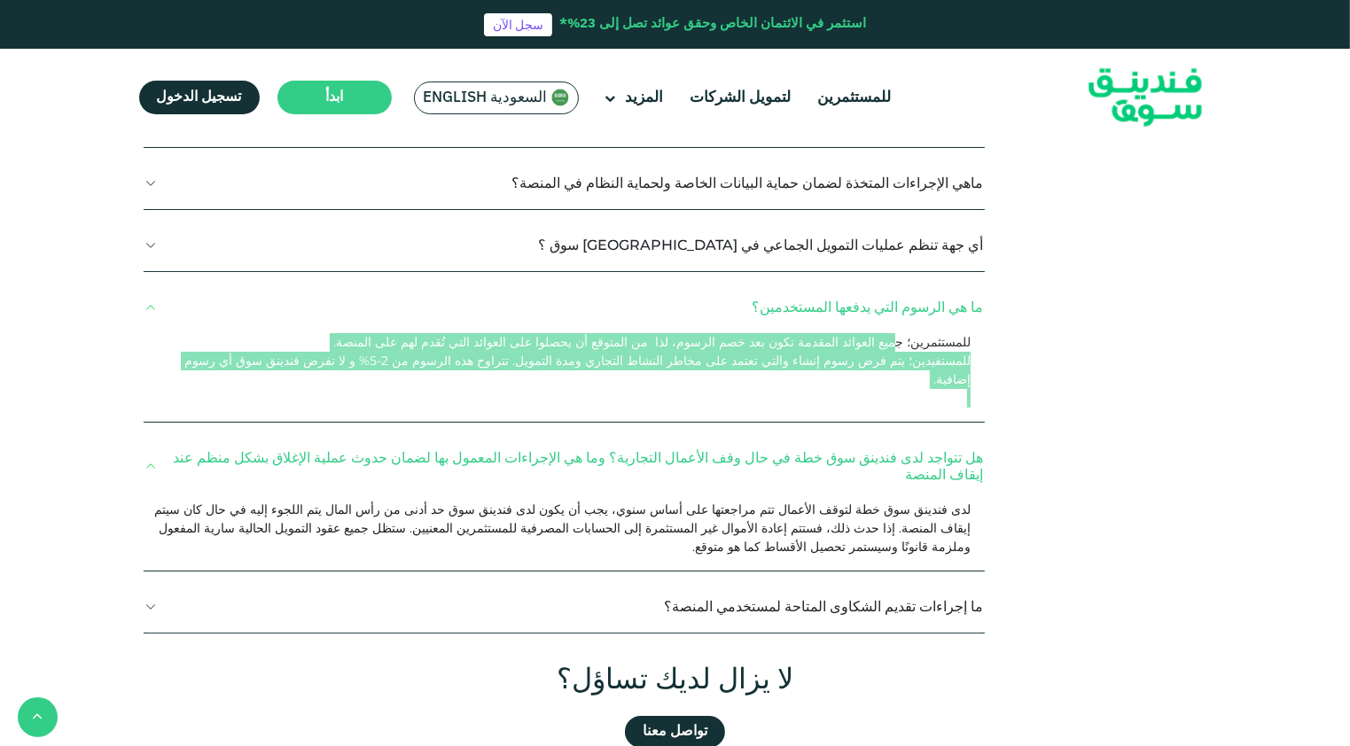
scroll to position [1329, 0]
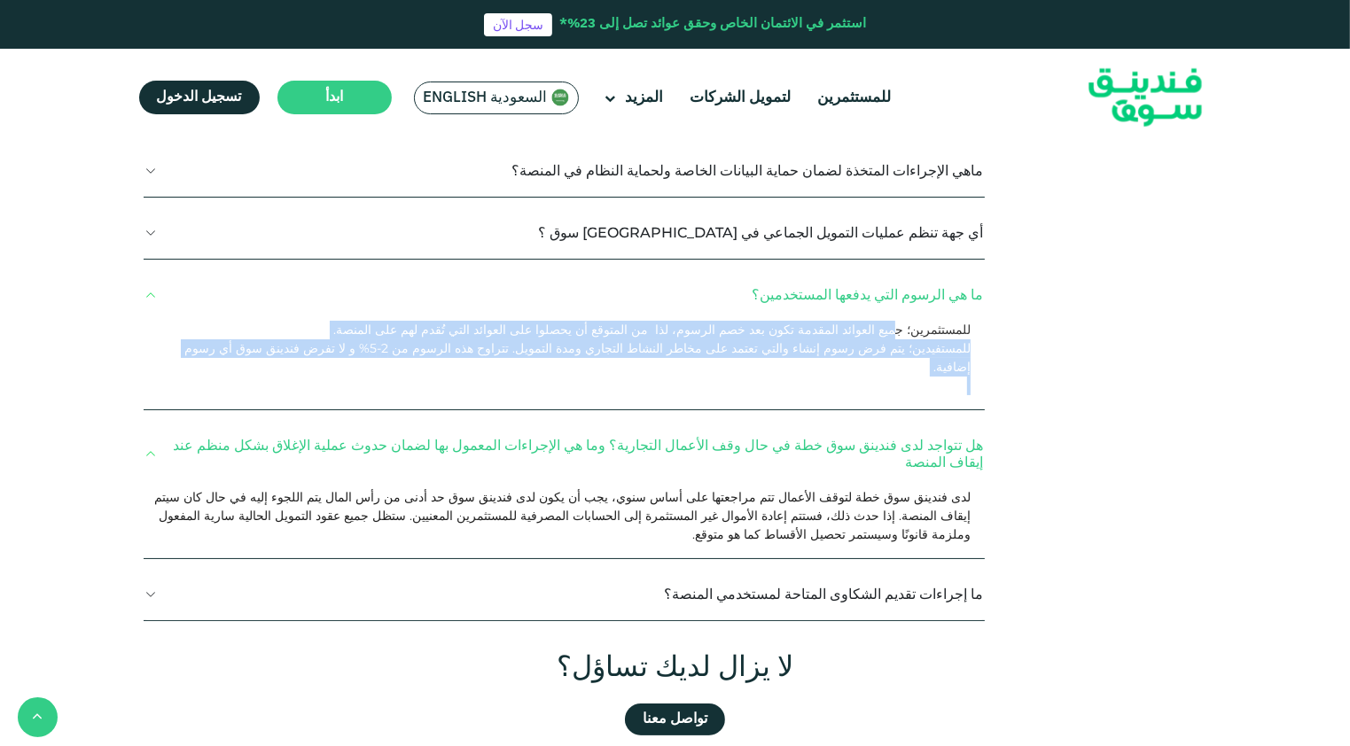
click at [620, 568] on button "ما إجراءات تقديم الشكاوى المتاحة لمستخدمي المنصة؟" at bounding box center [565, 594] width 842 height 52
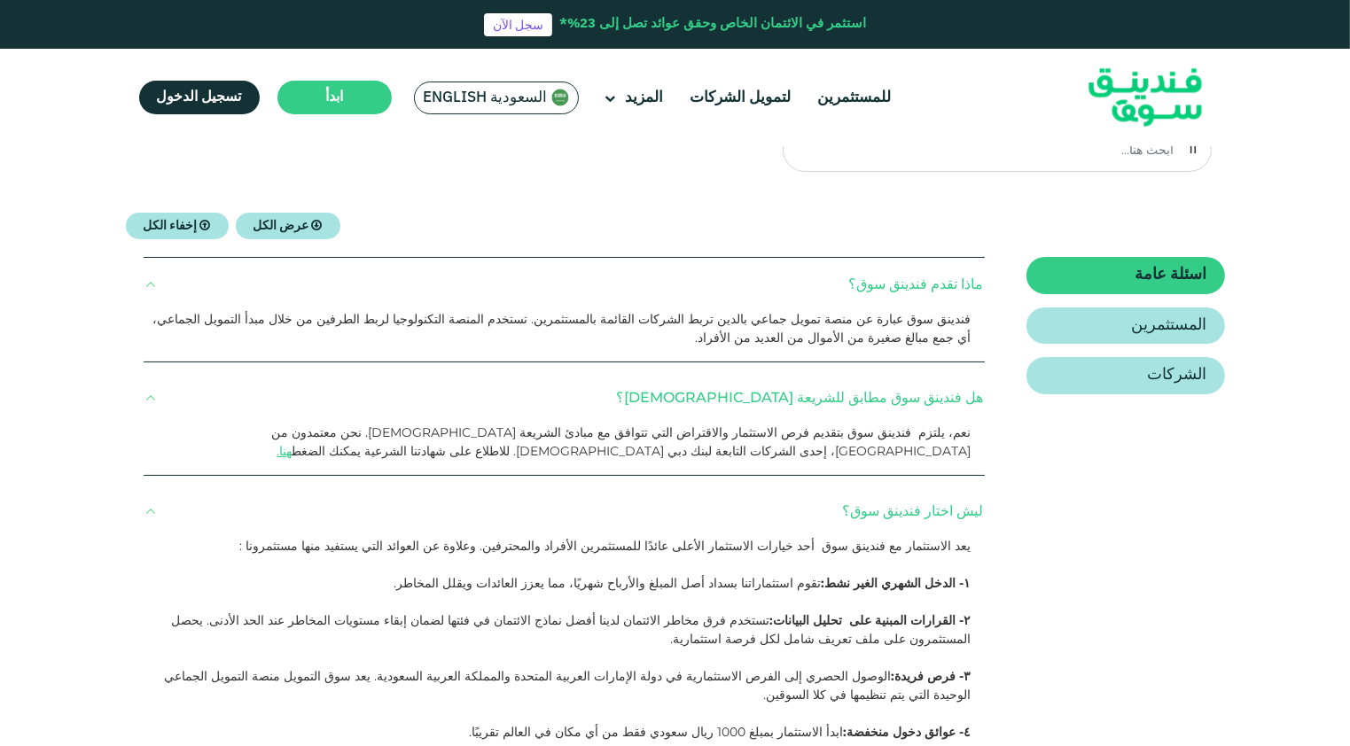
scroll to position [0, 0]
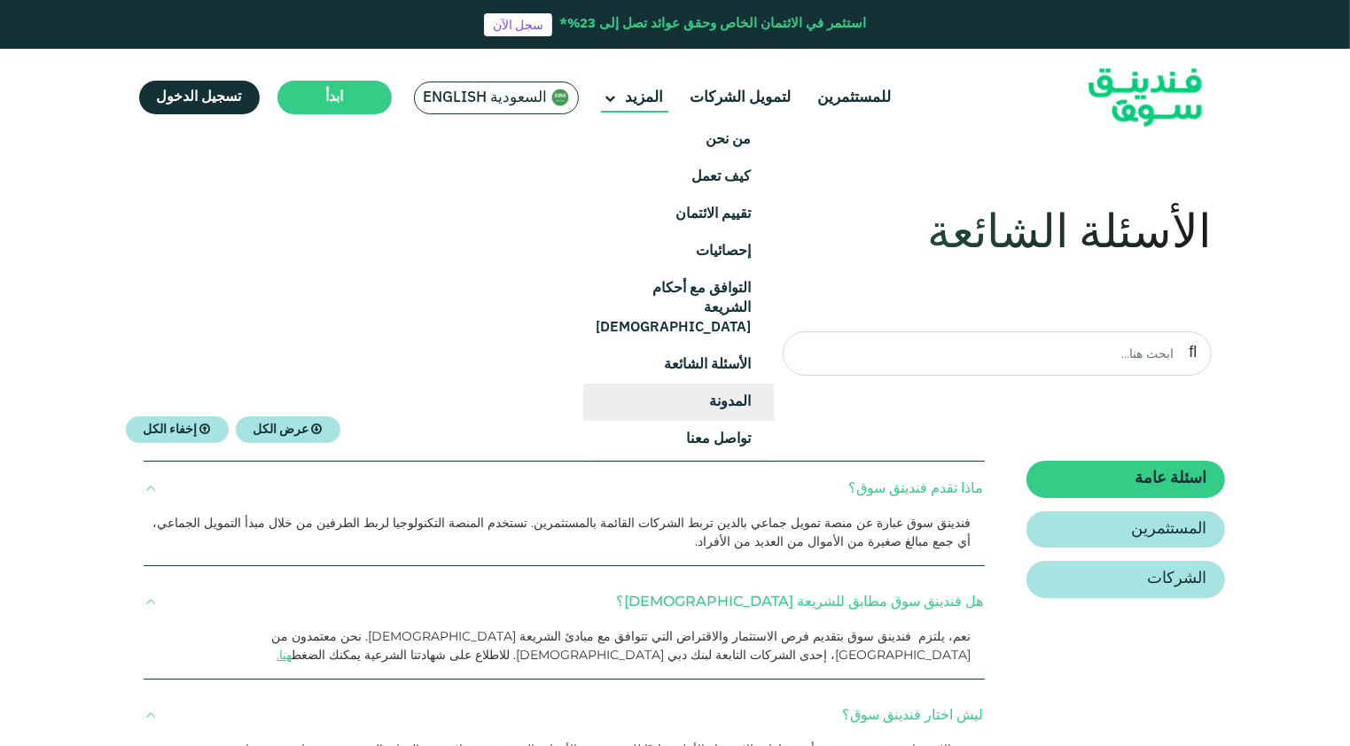
click at [715, 384] on link "المدونة" at bounding box center [678, 402] width 191 height 37
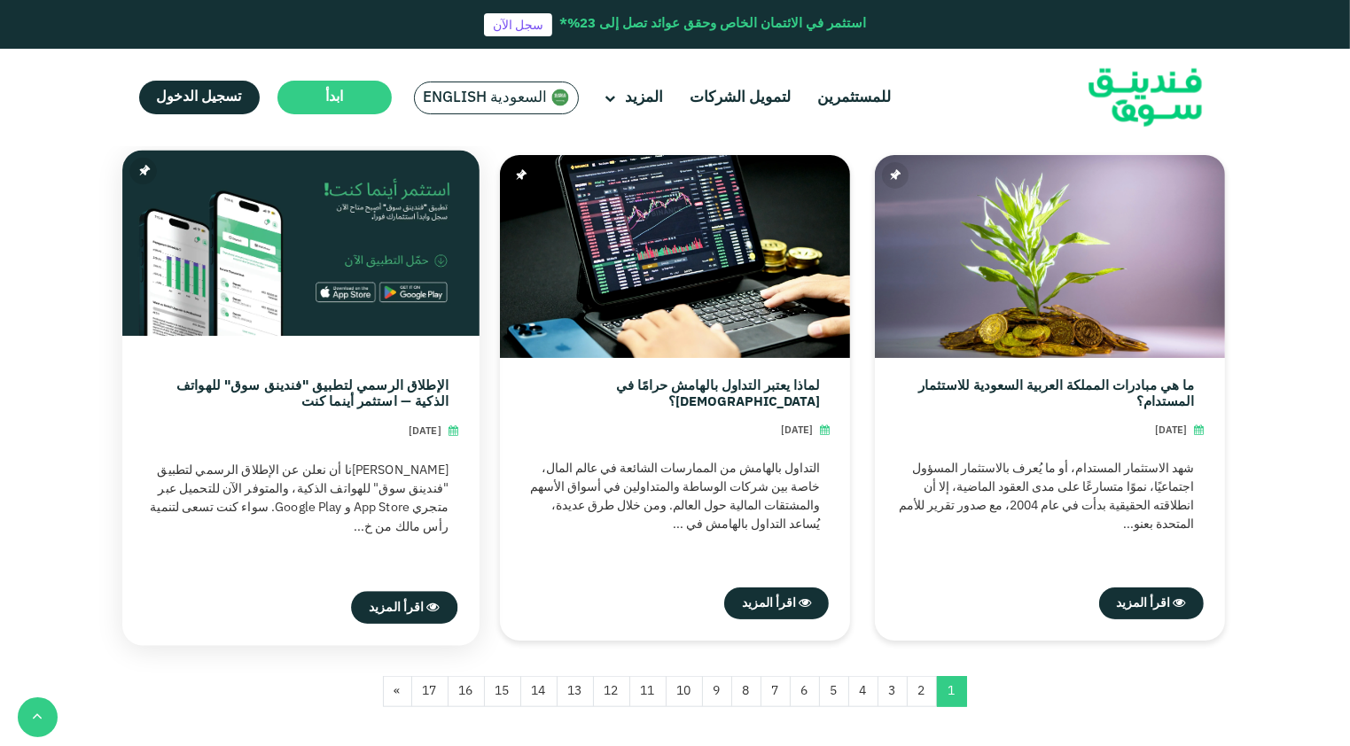
scroll to position [1684, 0]
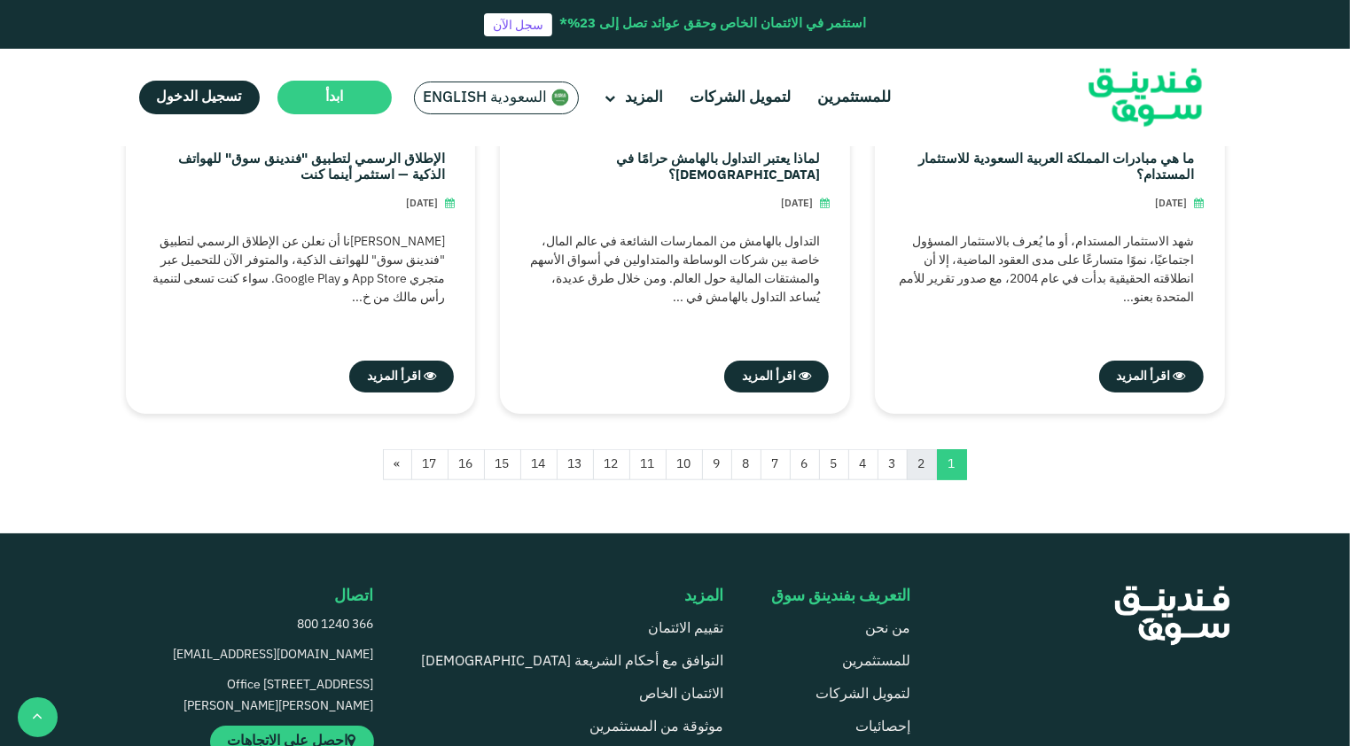
click at [922, 467] on link "2" at bounding box center [922, 464] width 30 height 31
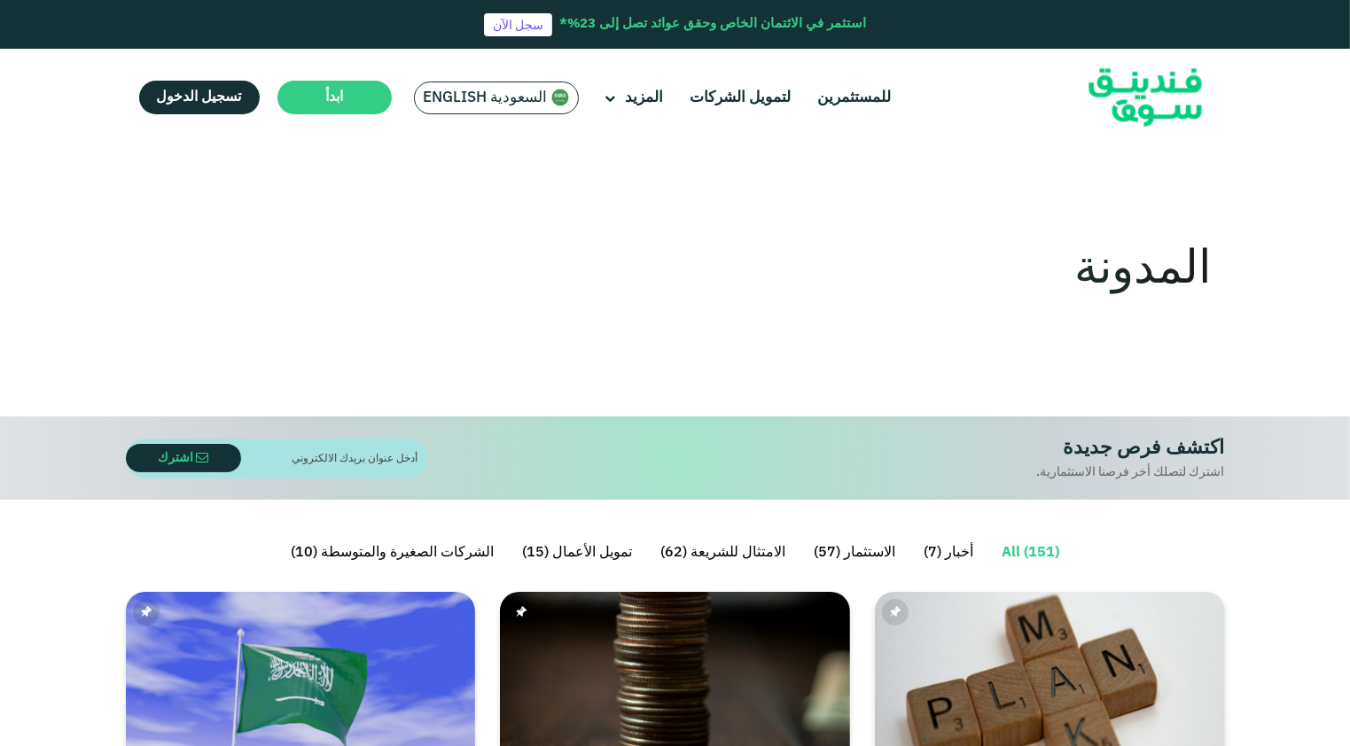
drag, startPoint x: 805, startPoint y: 447, endPoint x: 593, endPoint y: 168, distance: 349.7
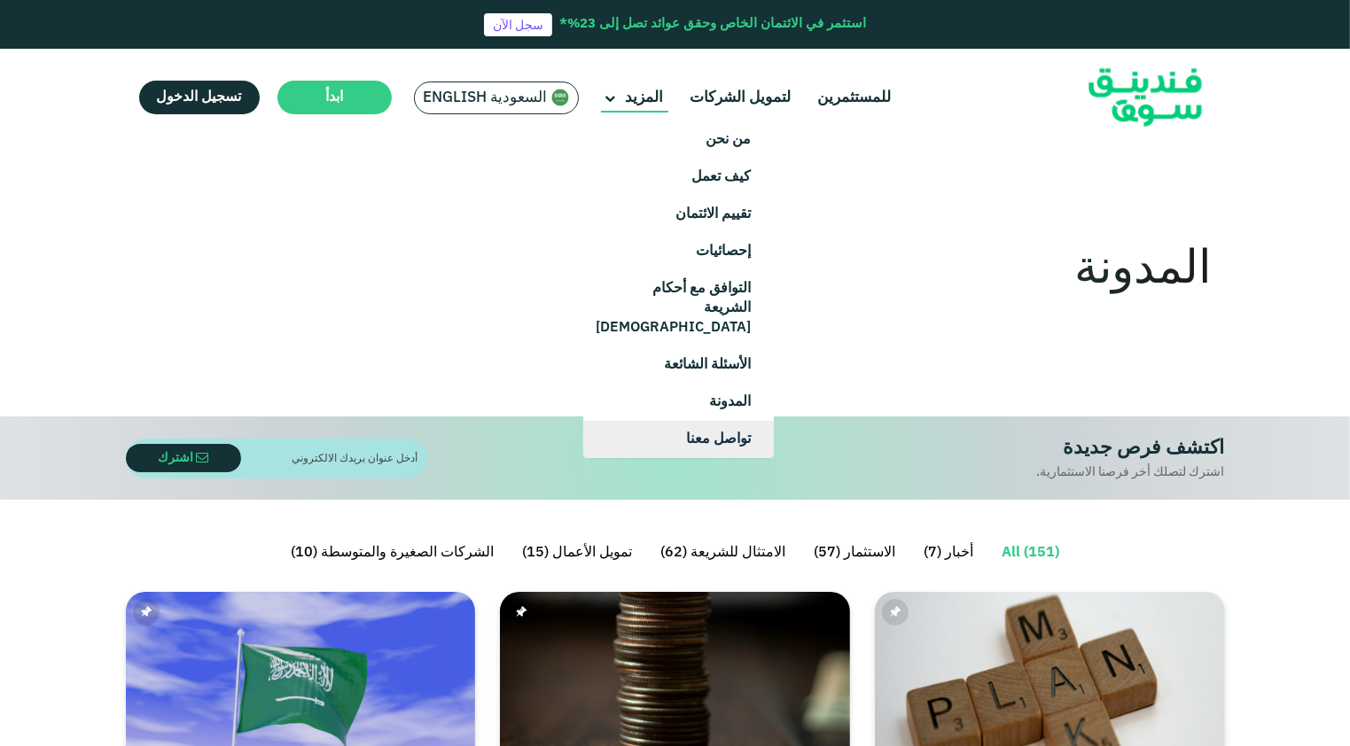
click at [696, 421] on link "تواصل معنا" at bounding box center [678, 439] width 191 height 37
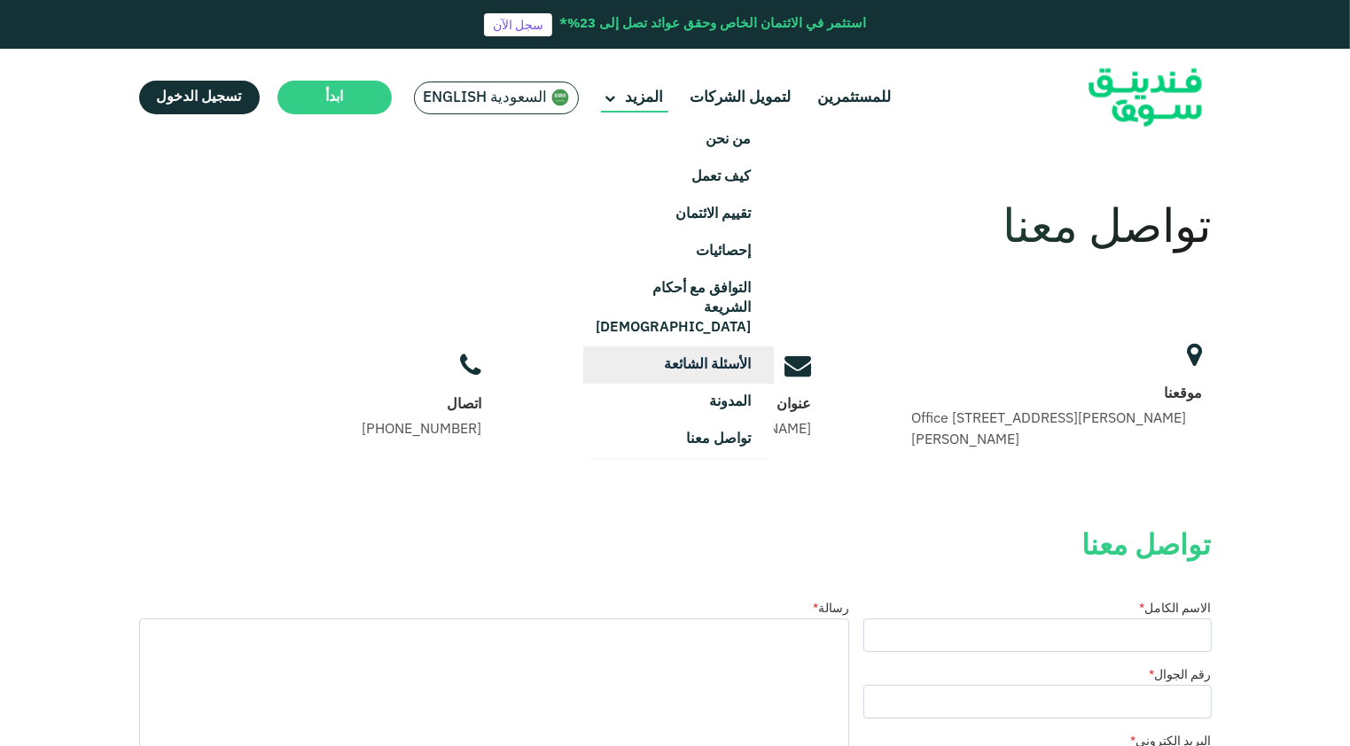
click at [727, 347] on link "الأسئلة الشائعة" at bounding box center [678, 365] width 191 height 37
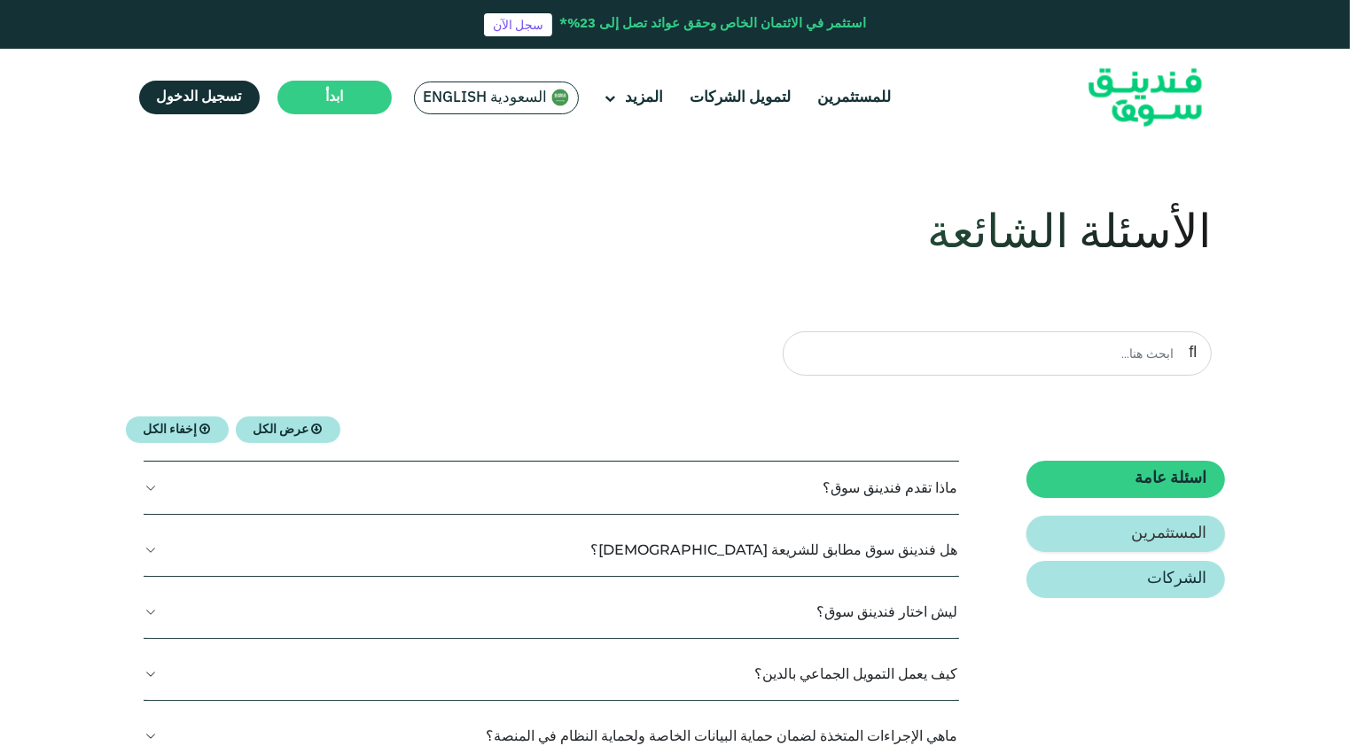
click at [1143, 526] on h2 "المستثمرين" at bounding box center [1169, 534] width 75 height 19
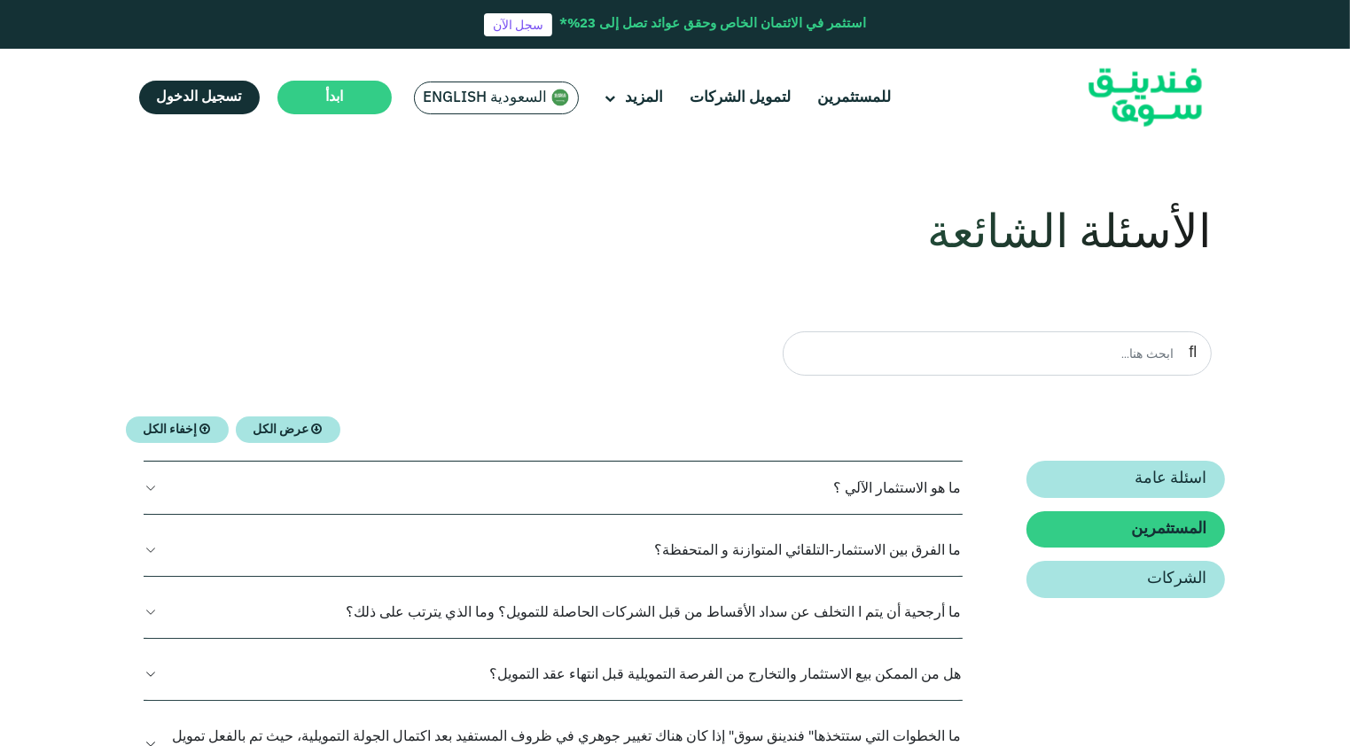
click at [154, 487] on button "ما هو الاستثمار الآلي ؟" at bounding box center [554, 488] width 820 height 52
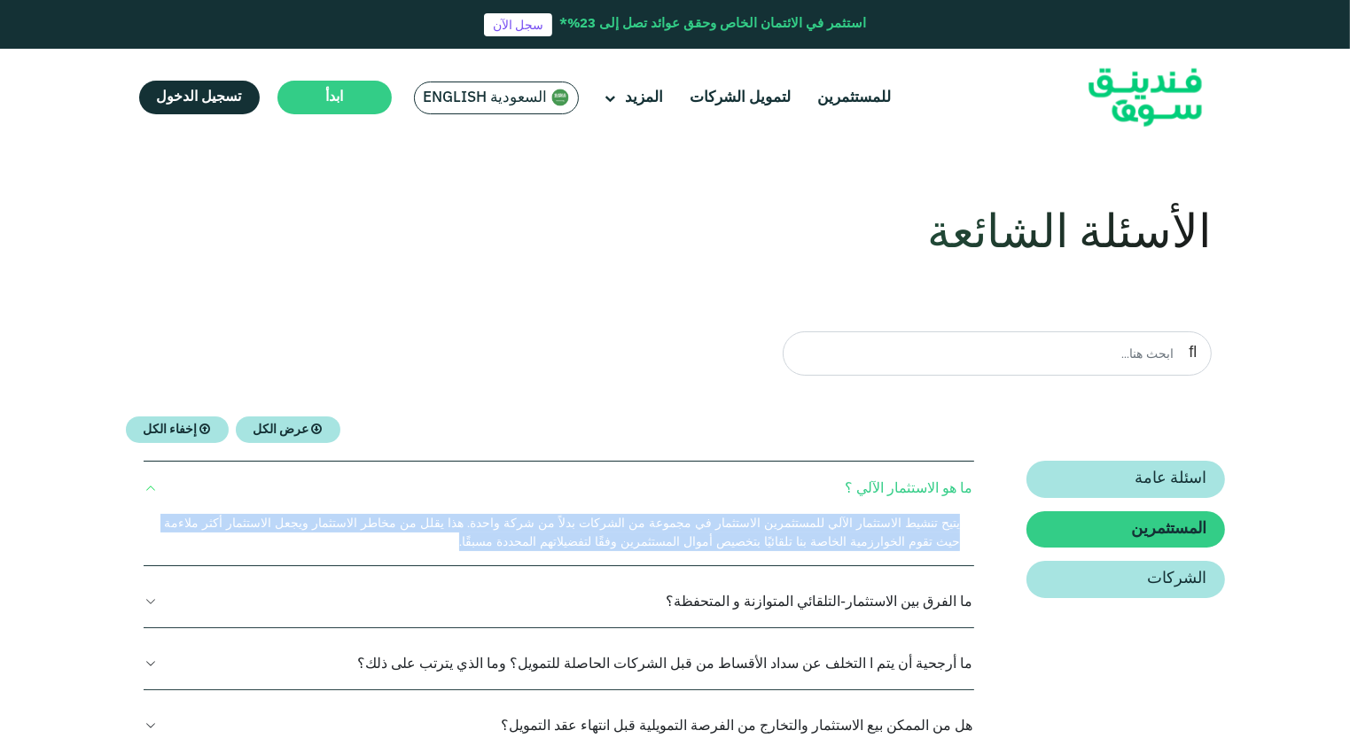
drag, startPoint x: 699, startPoint y: 557, endPoint x: 966, endPoint y: 524, distance: 268.8
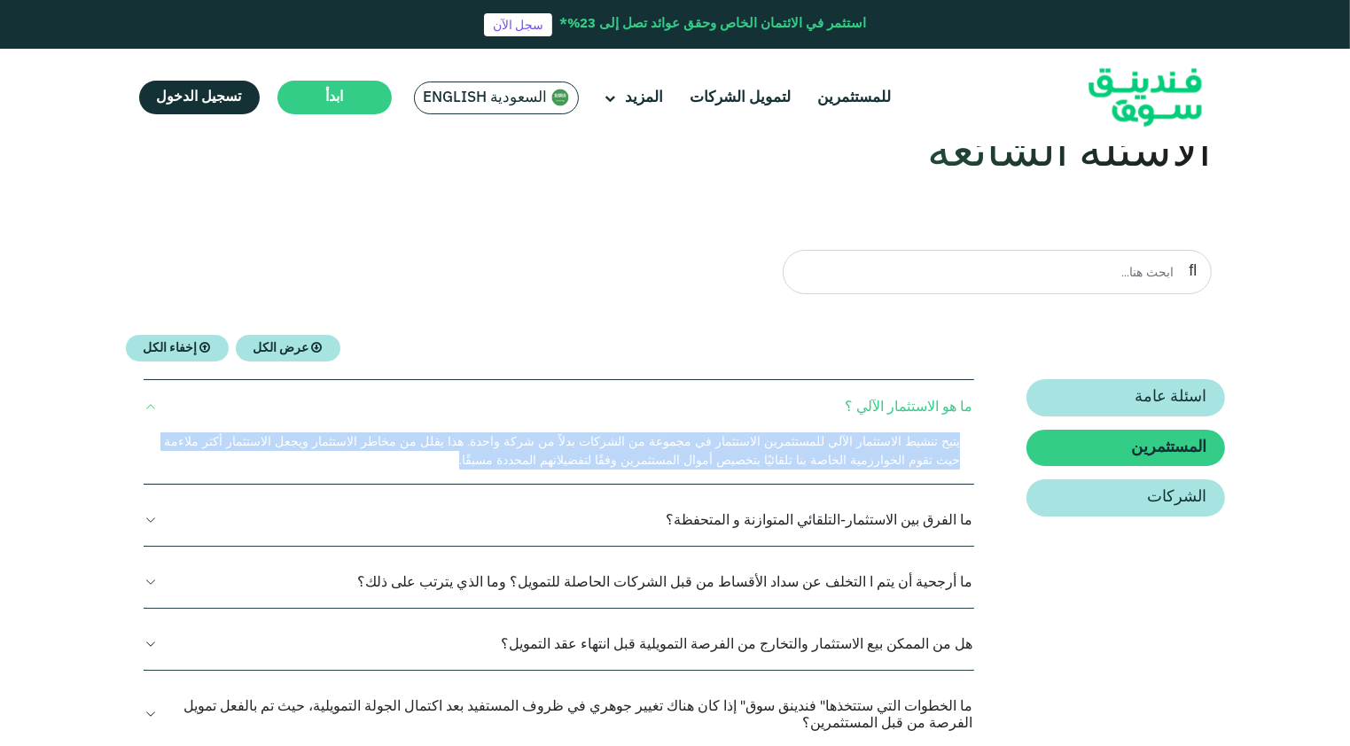
scroll to position [89, 0]
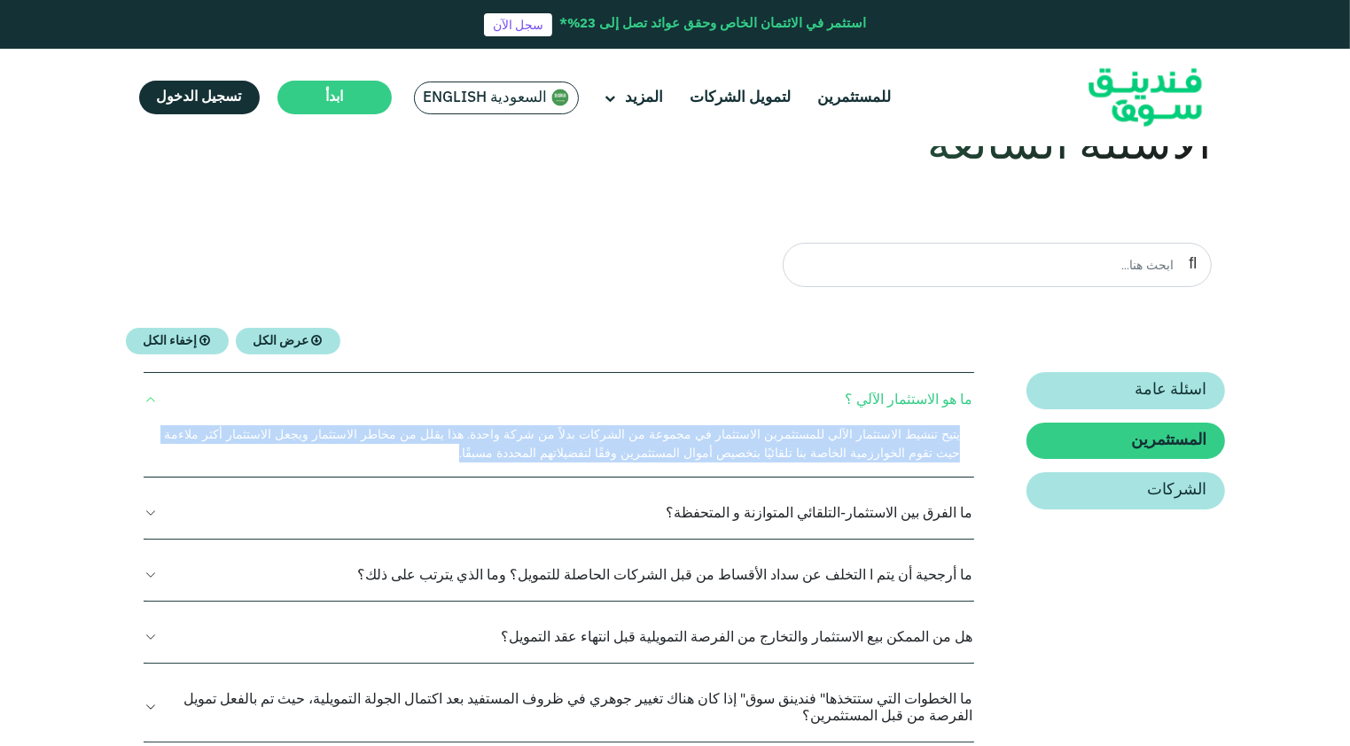
click at [709, 519] on button "ما الفرق بين الاستثمار-التلقائي المتوازنة و المتحفظة؟" at bounding box center [559, 513] width 831 height 52
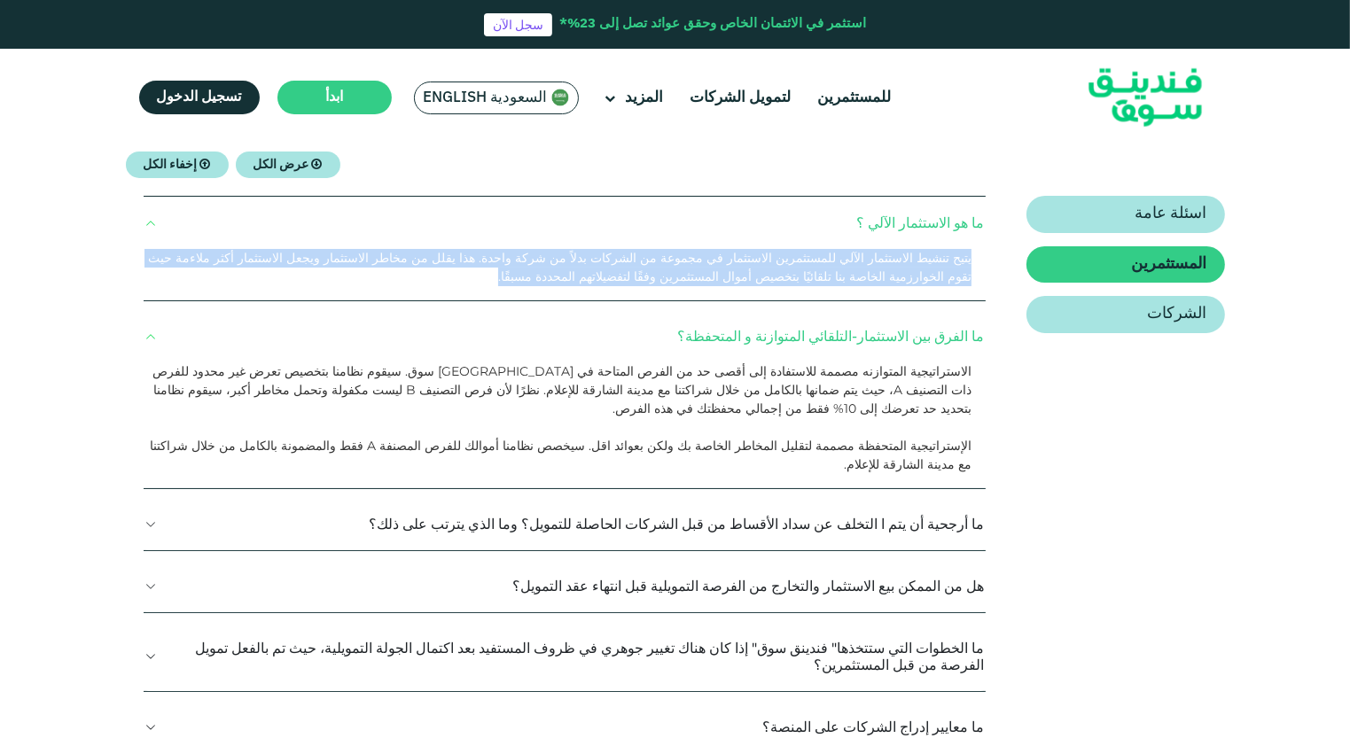
scroll to position [266, 0]
click at [674, 497] on button "ما أرجحية أن يتم ا التخلف عن سداد الأقساط من قبل الشركات الحاصلة للتمويل؟ وما ا…" at bounding box center [565, 523] width 843 height 52
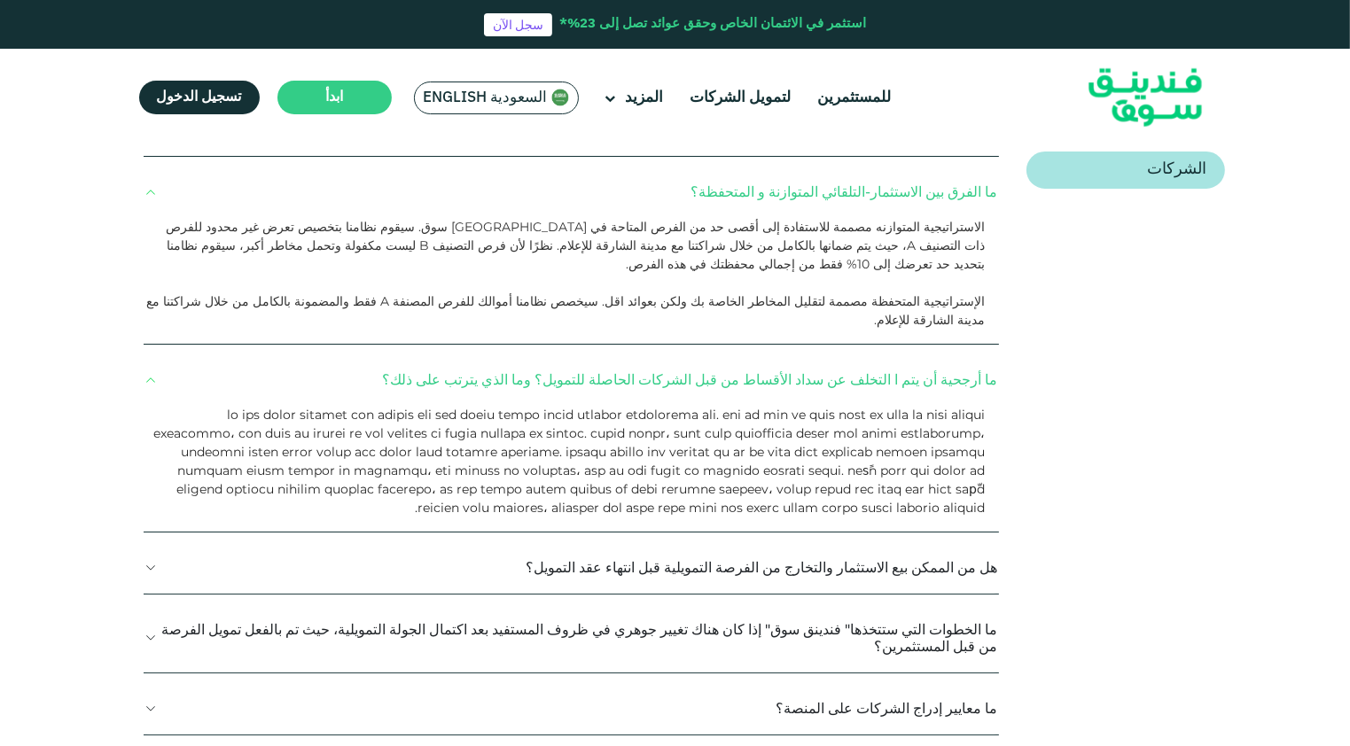
scroll to position [443, 0]
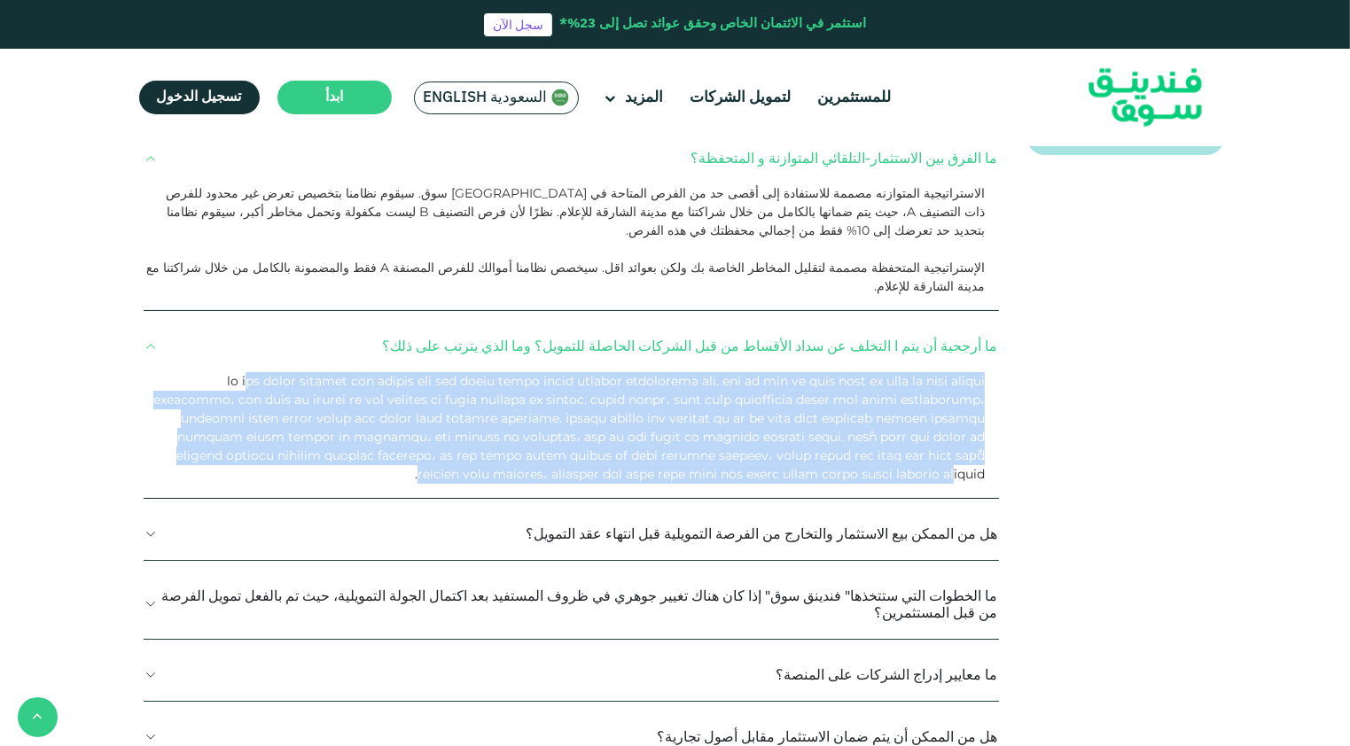
drag, startPoint x: 964, startPoint y: 343, endPoint x: 294, endPoint y: 409, distance: 673.3
click at [294, 409] on div at bounding box center [571, 435] width 855 height 126
click at [642, 508] on button "هل من الممكن بيع الاستثمار والتخارج من الفرصة التمويلية قبل انتهاء عقد التمويل؟" at bounding box center [571, 534] width 855 height 52
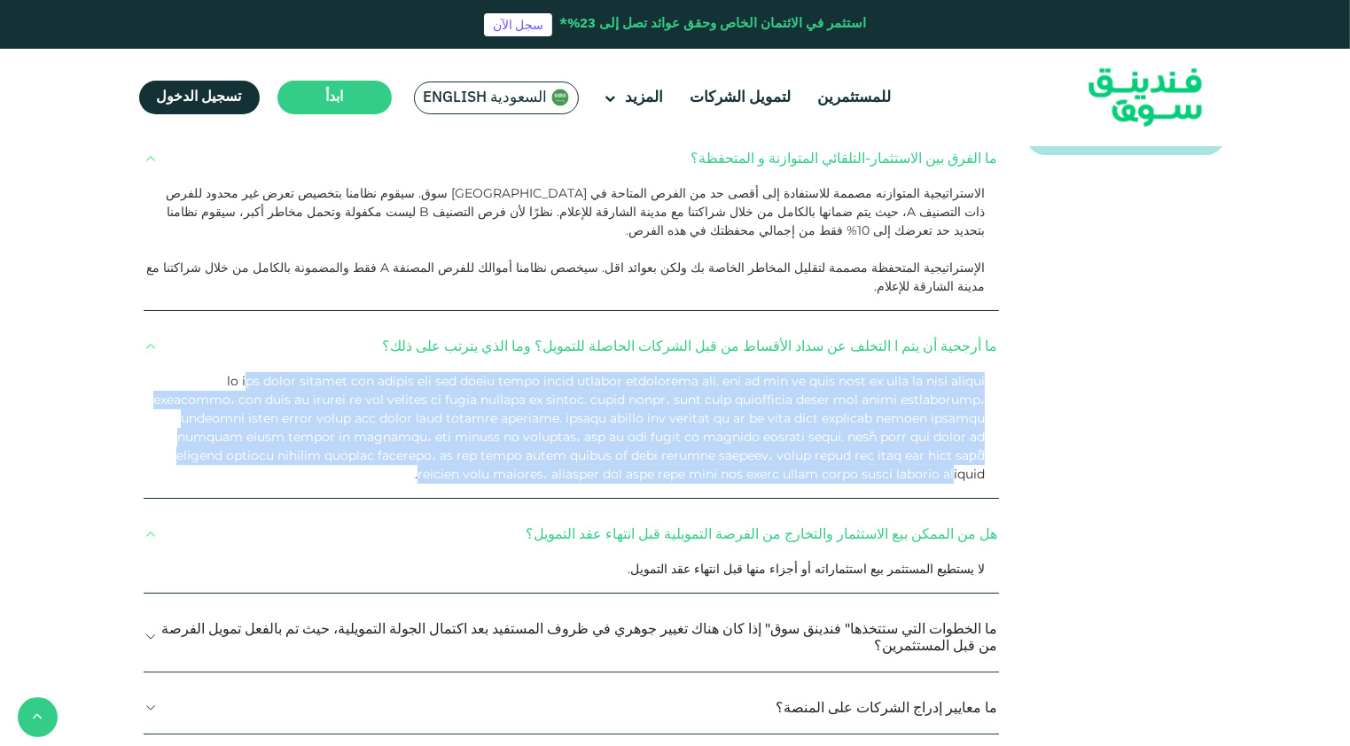
scroll to position [532, 0]
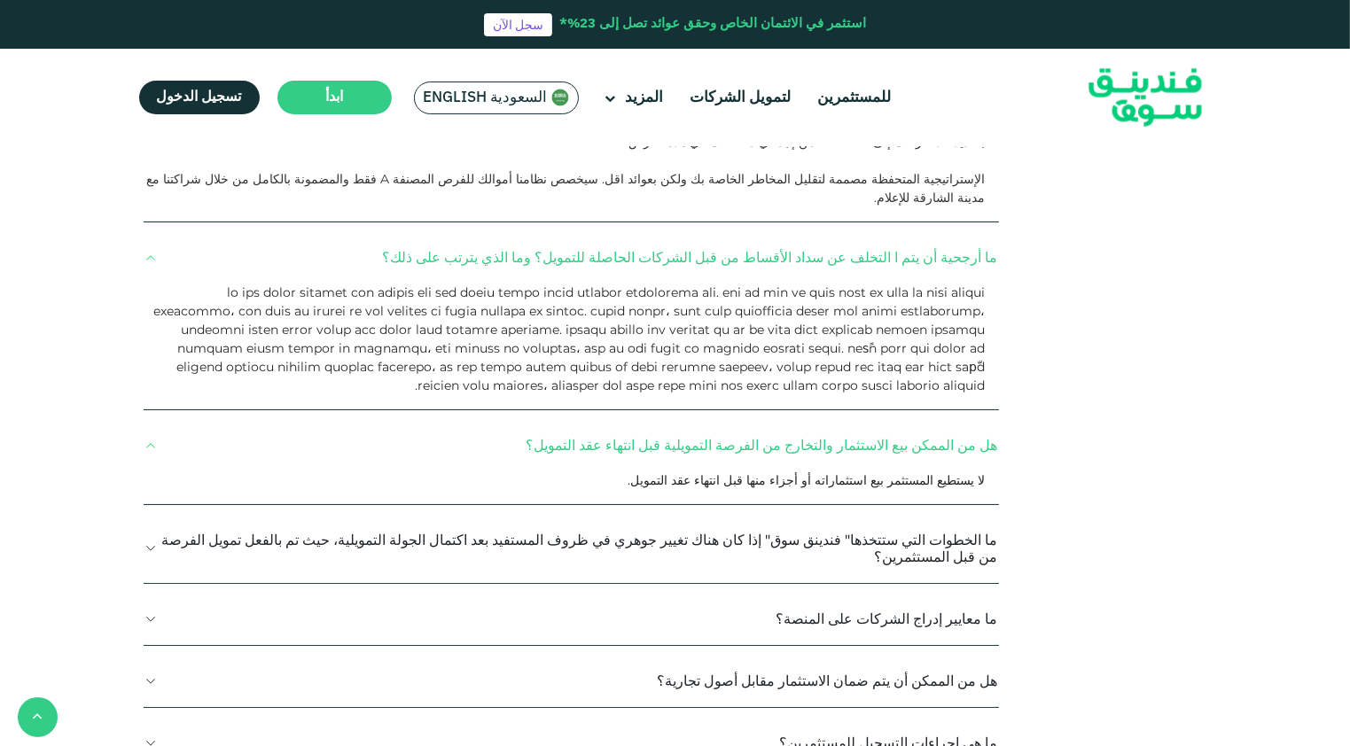
click at [732, 472] on span "لا يستطيع المستثمر بيع استثماراته أو أجزاء منها قبل انتهاء عقد التمويل." at bounding box center [806, 480] width 357 height 16
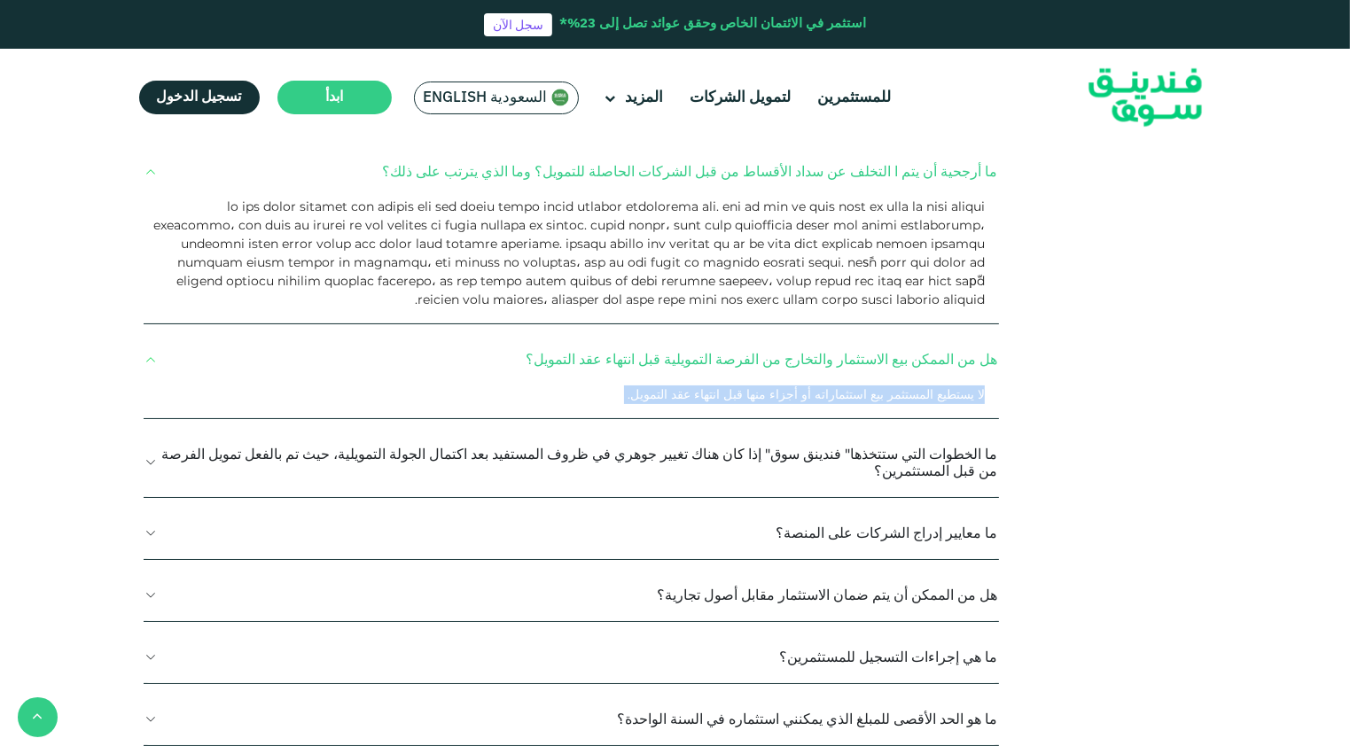
scroll to position [620, 0]
click at [865, 384] on span "لا يستطيع المستثمر بيع استثماراته أو أجزاء منها قبل انتهاء عقد التمويل." at bounding box center [806, 392] width 357 height 16
drag, startPoint x: 865, startPoint y: 313, endPoint x: 762, endPoint y: 381, distance: 123.4
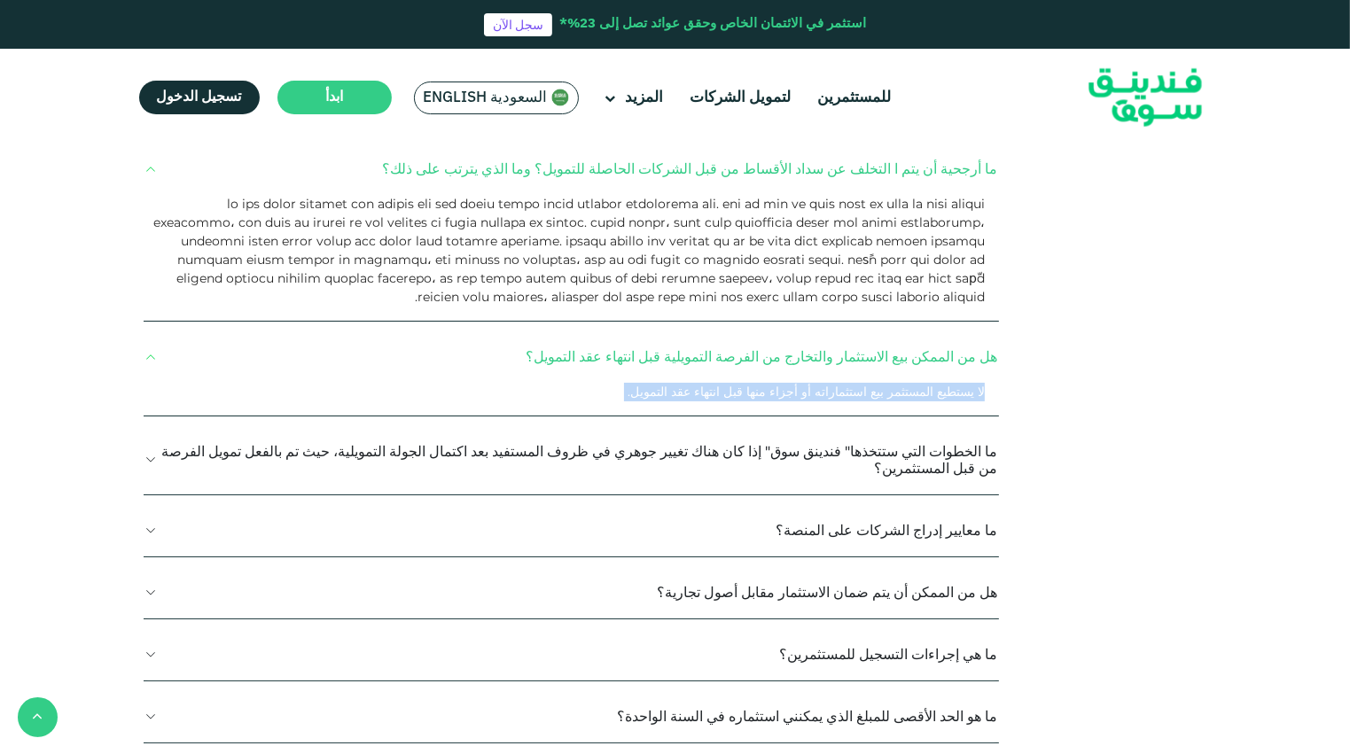
click at [762, 425] on button "ما الخطوات التي ستتخذها" فندينق سوق" إذا كان هناك تغيير جوهري في ظروف المستفيد …" at bounding box center [571, 459] width 855 height 69
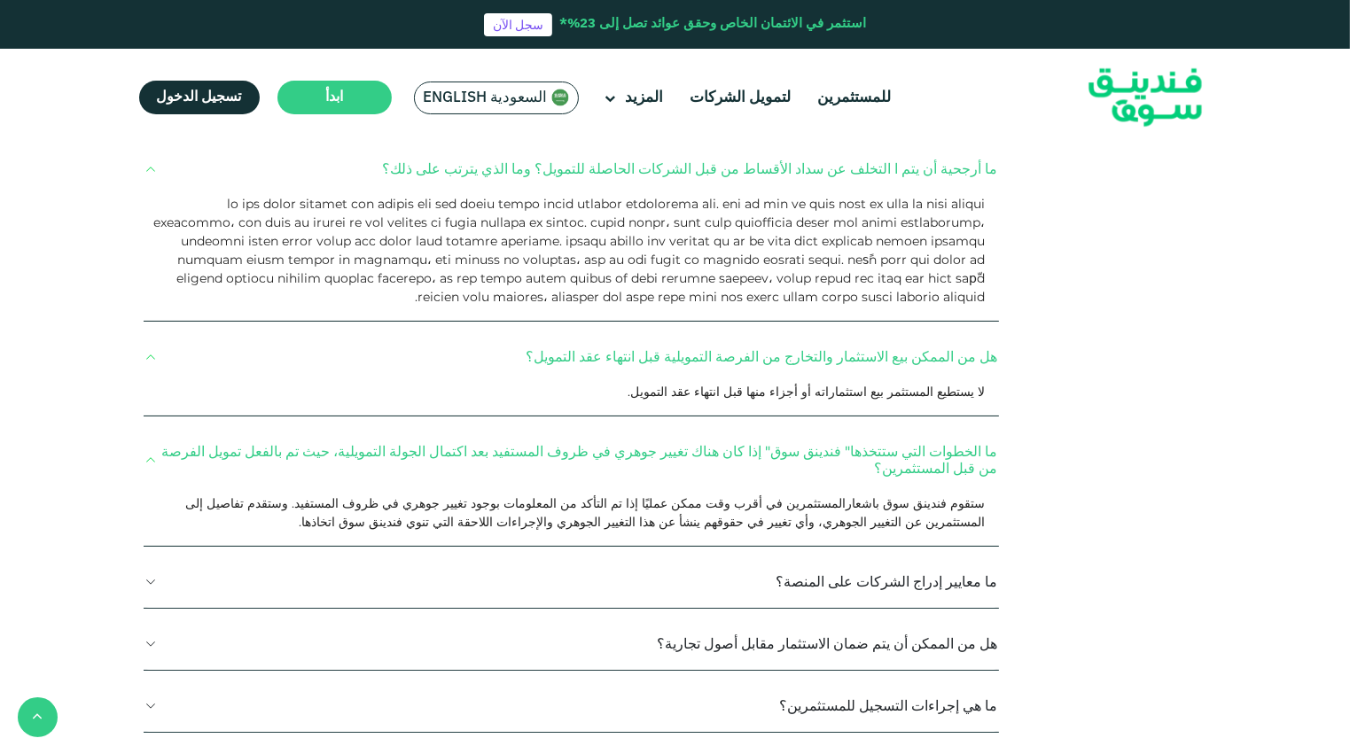
click at [919, 495] on p "ستقوم فندينق سوق باشعارالمستثمرين في أقرب وقت ممكن عمليًا إذا تم التأكد من المع…" at bounding box center [564, 513] width 839 height 37
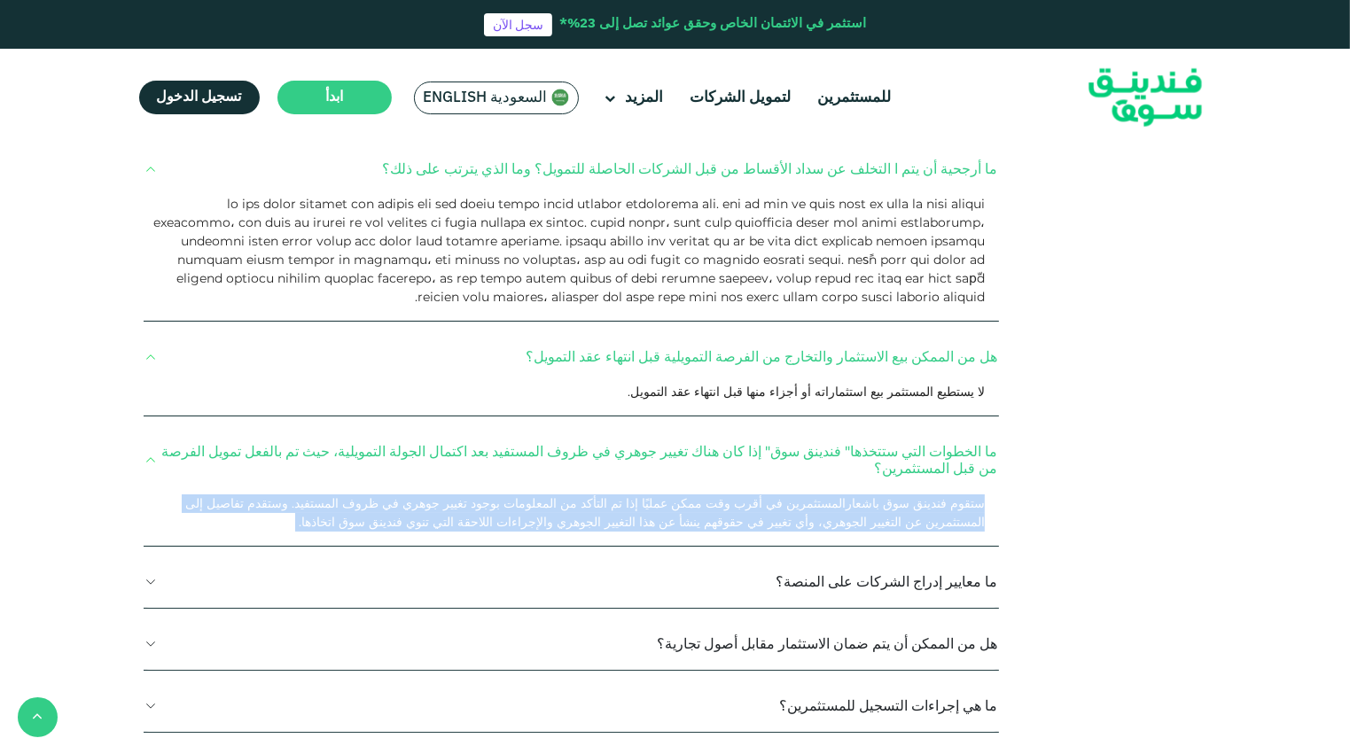
click at [919, 495] on p "ستقوم فندينق سوق باشعارالمستثمرين في أقرب وقت ممكن عمليًا إذا تم التأكد من المع…" at bounding box center [564, 513] width 839 height 37
click at [692, 556] on button "ما معايير إدراج الشركات على المنصة؟" at bounding box center [571, 582] width 855 height 52
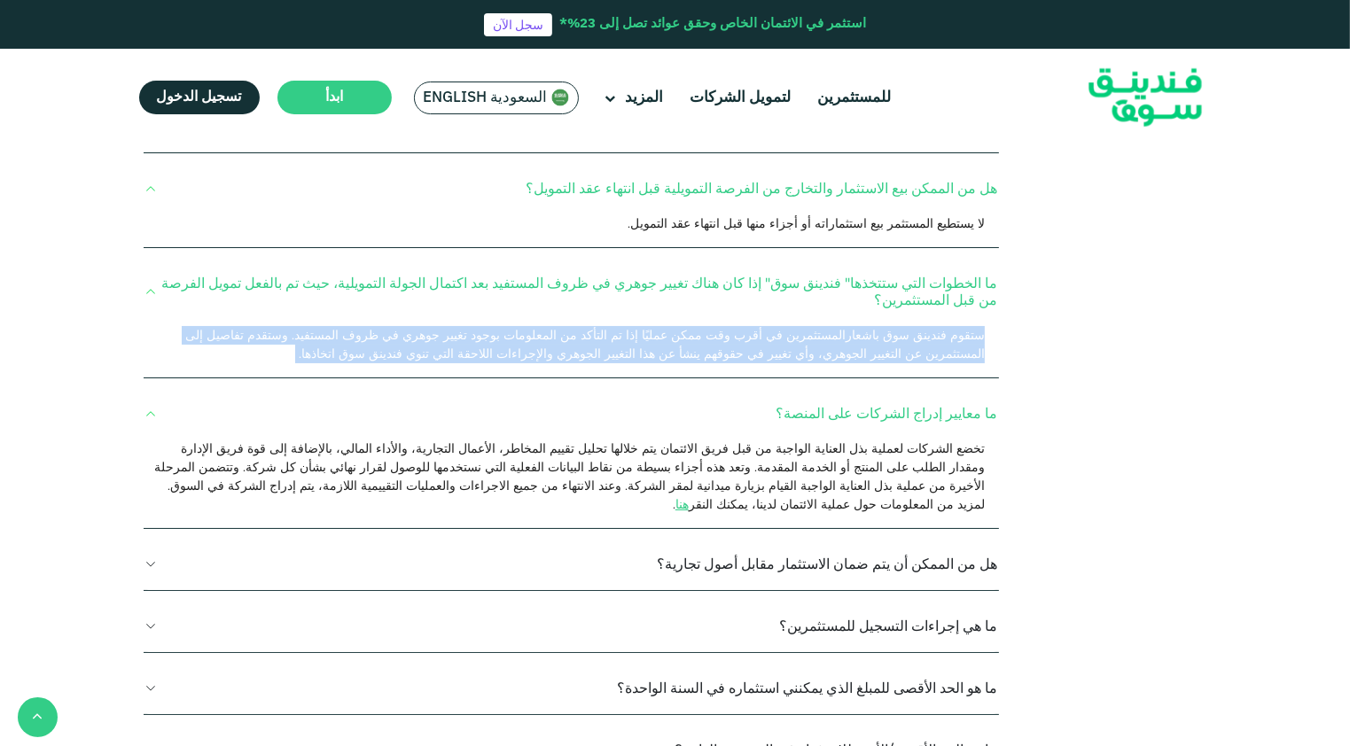
scroll to position [798, 0]
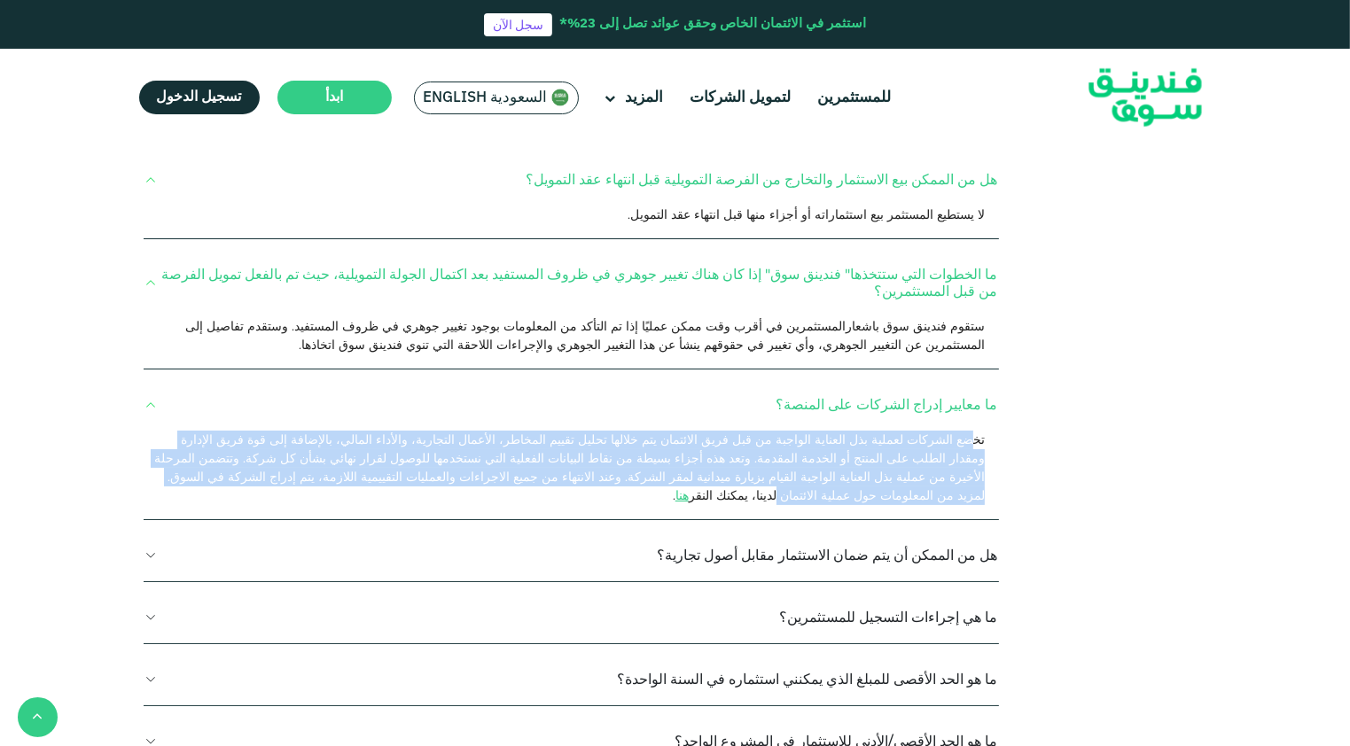
drag, startPoint x: 944, startPoint y: 339, endPoint x: 553, endPoint y: 386, distance: 393.7
click at [553, 431] on div "تخضع الشركات لعملية بذل العناية الواجبة من قبل فريق الائتمان يتم خلالها تحليل ت…" at bounding box center [564, 468] width 839 height 74
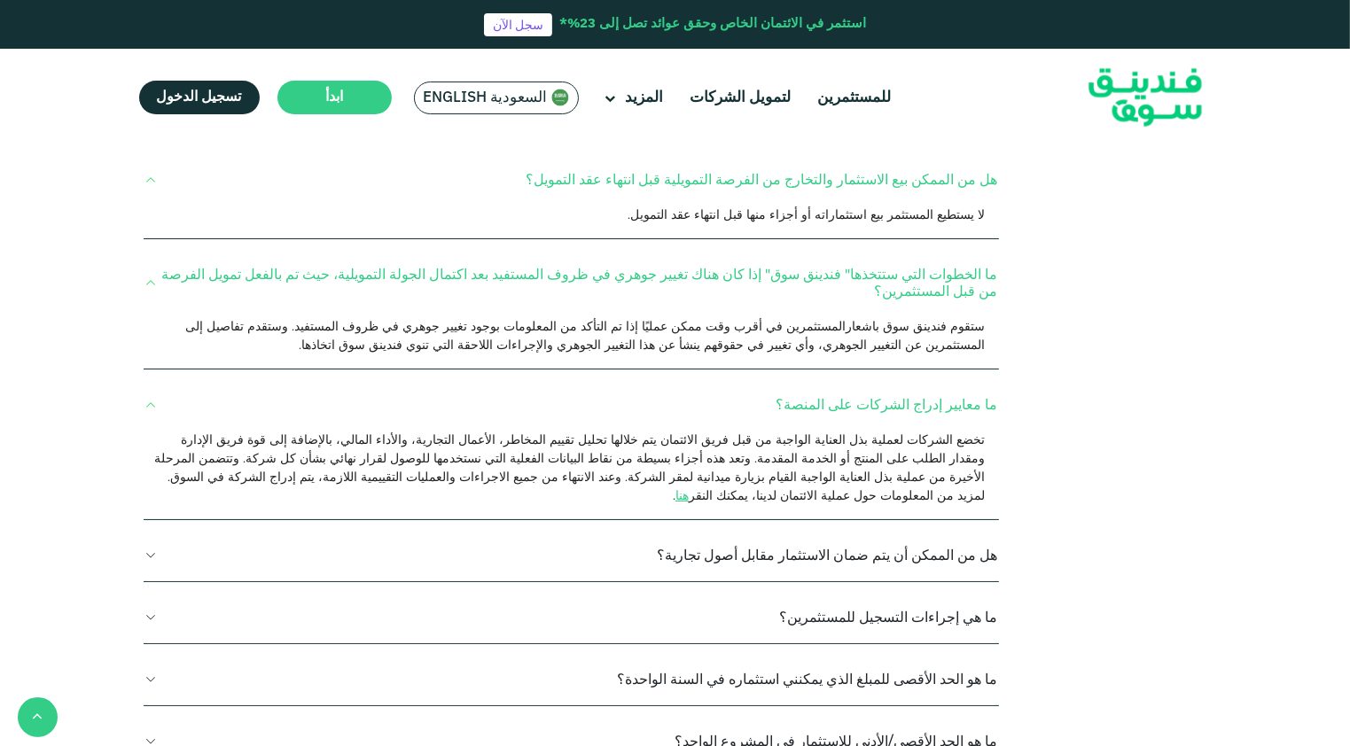
click at [550, 432] on span "تخضع الشركات لعملية بذل العناية الواجبة من قبل فريق الائتمان يتم خلالها تحليل ت…" at bounding box center [569, 468] width 830 height 72
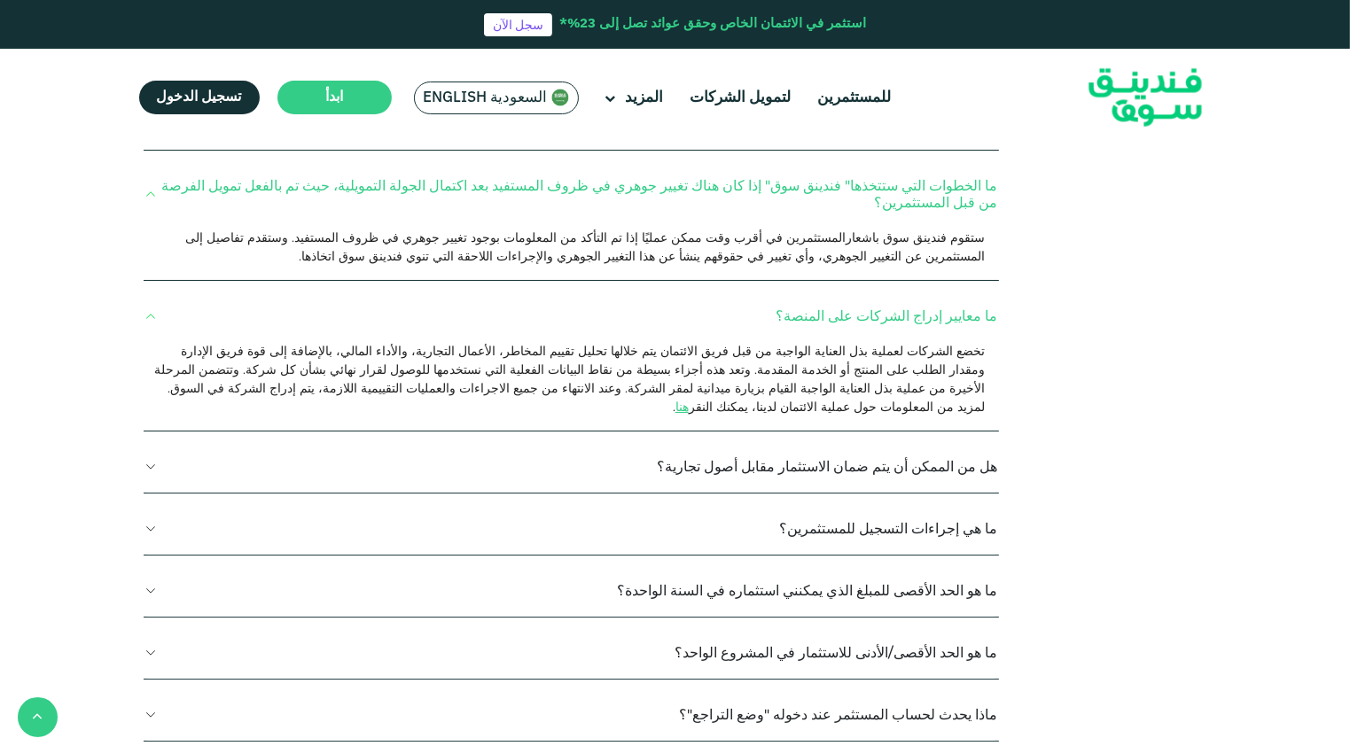
click at [584, 440] on button "هل من الممكن أن يتم ضمان الاستثمار مقابل أصول تجارية؟" at bounding box center [571, 466] width 855 height 52
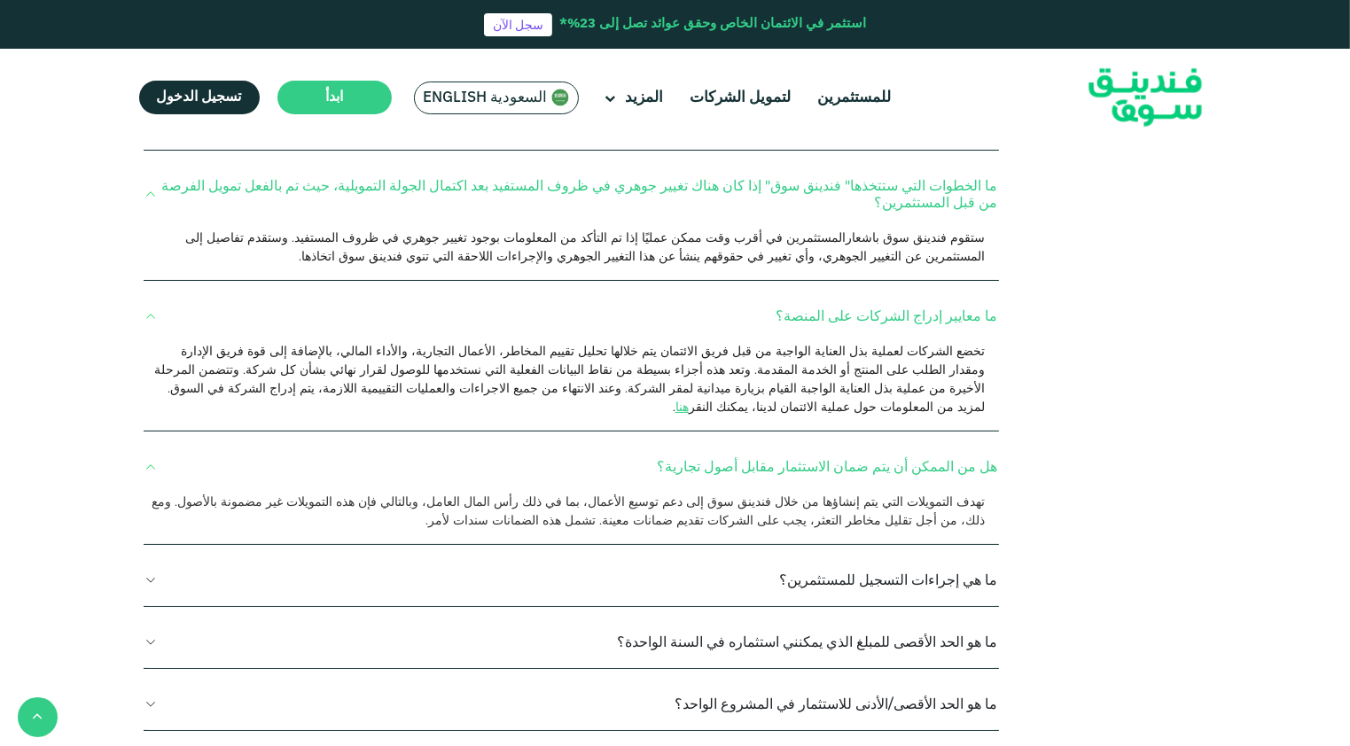
click at [481, 343] on span "تخضع الشركات لعملية بذل العناية الواجبة من قبل فريق الائتمان يتم خلالها تحليل ت…" at bounding box center [569, 379] width 830 height 72
click at [675, 399] on link "هنا" at bounding box center [681, 407] width 13 height 16
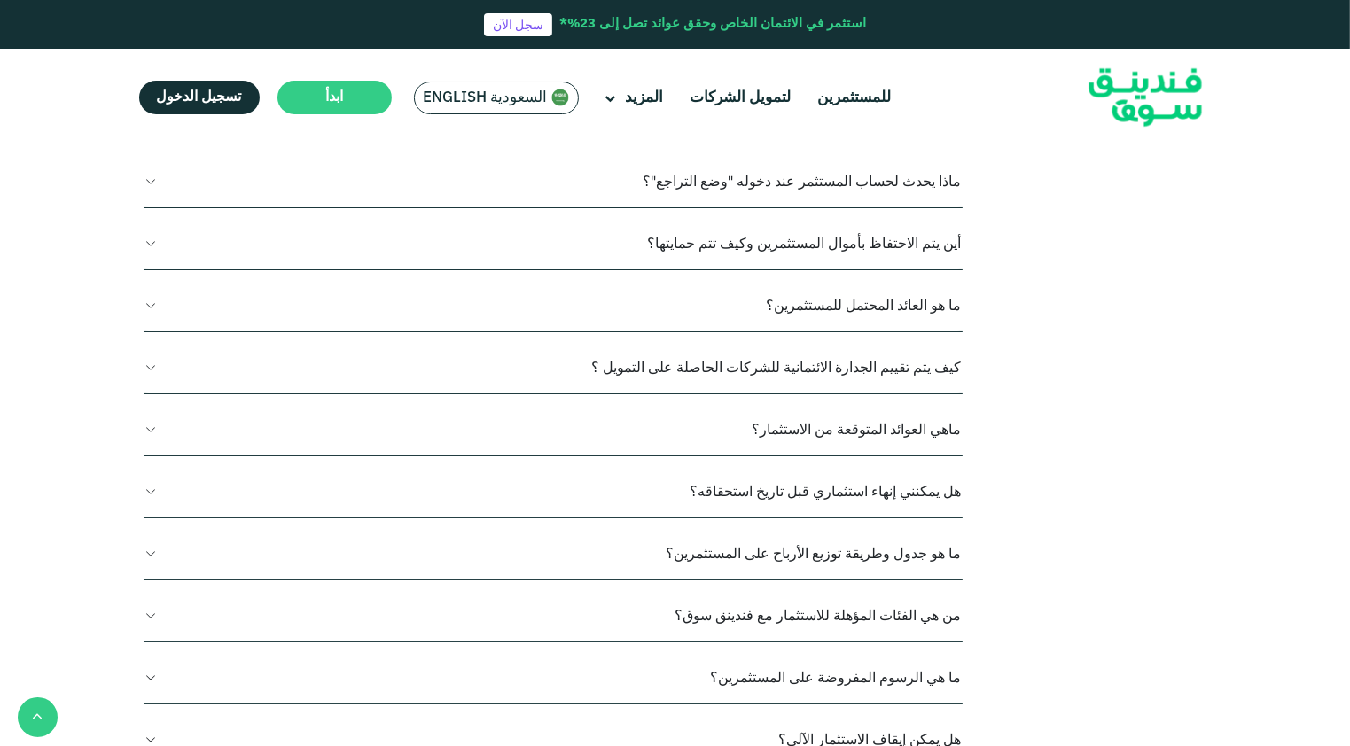
scroll to position [975, 0]
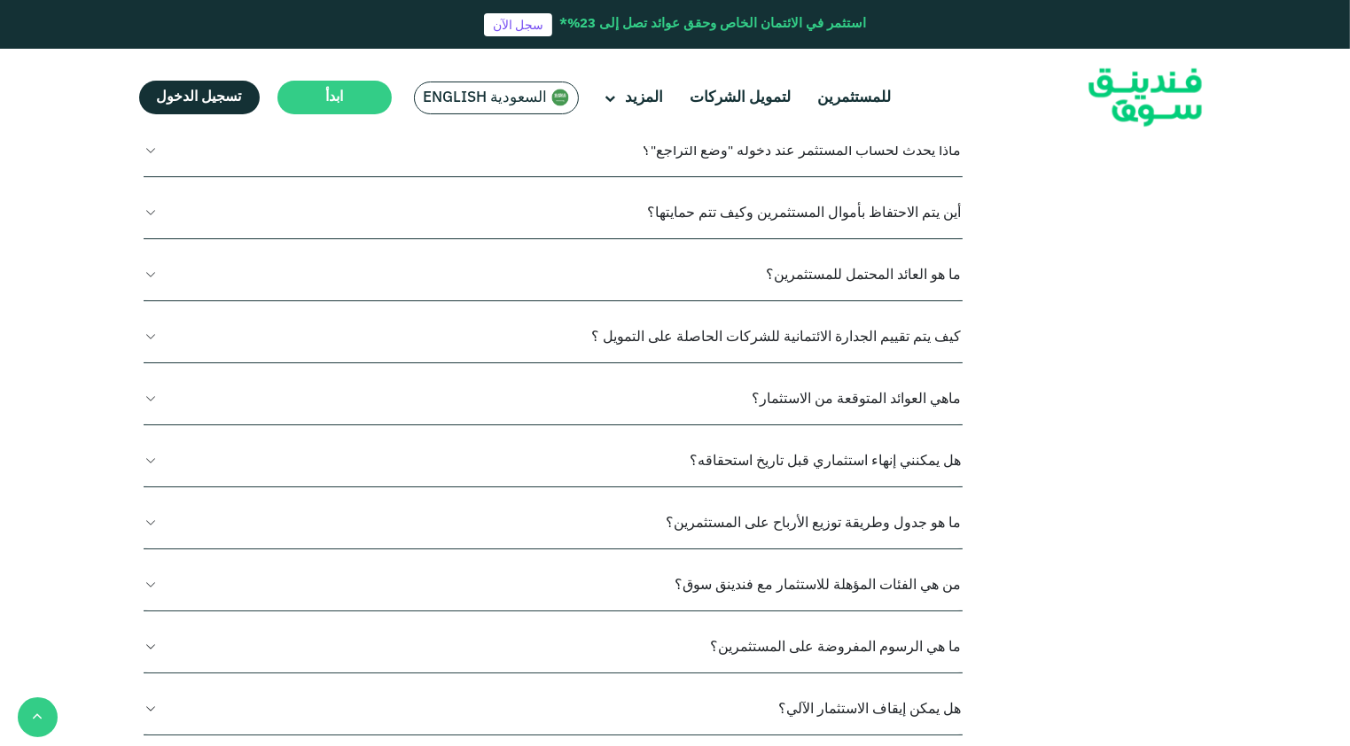
click at [735, 272] on button "ما هو العائد المحتمل للمستثمرين؟" at bounding box center [554, 274] width 820 height 52
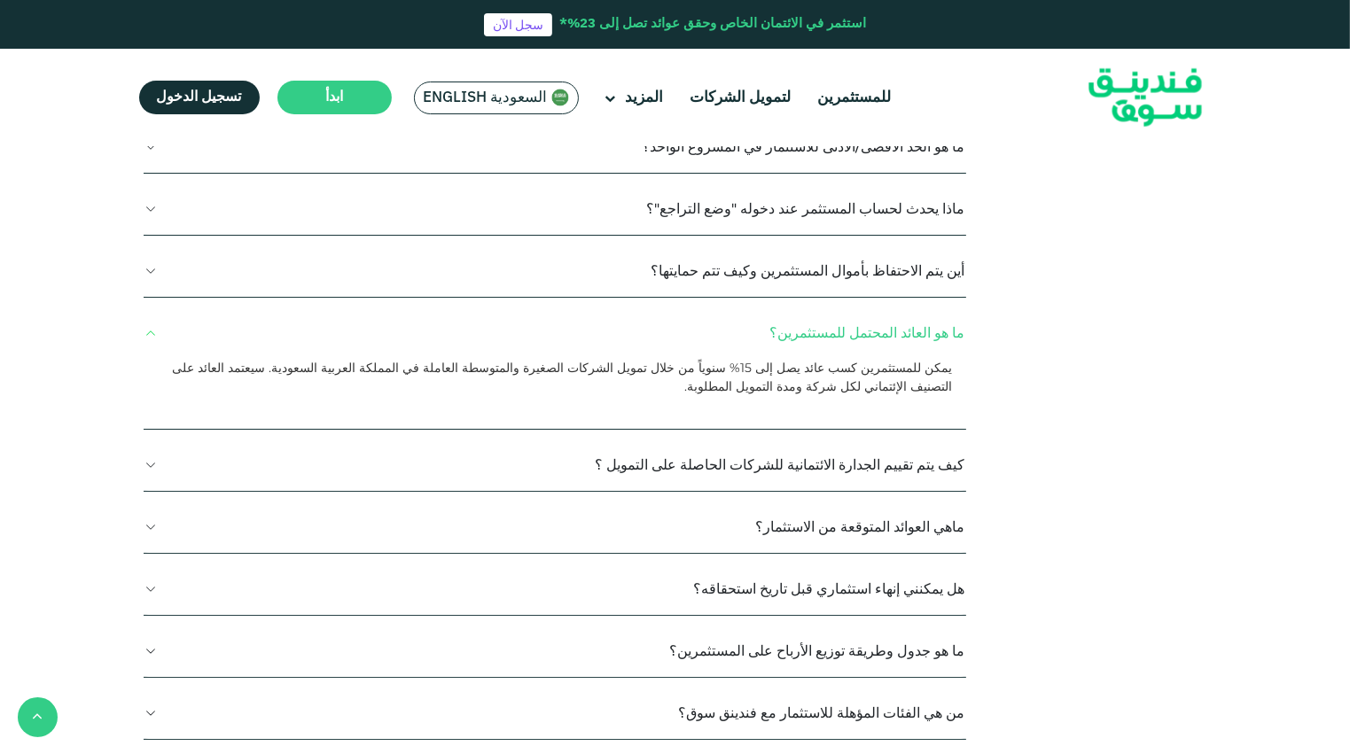
scroll to position [886, 0]
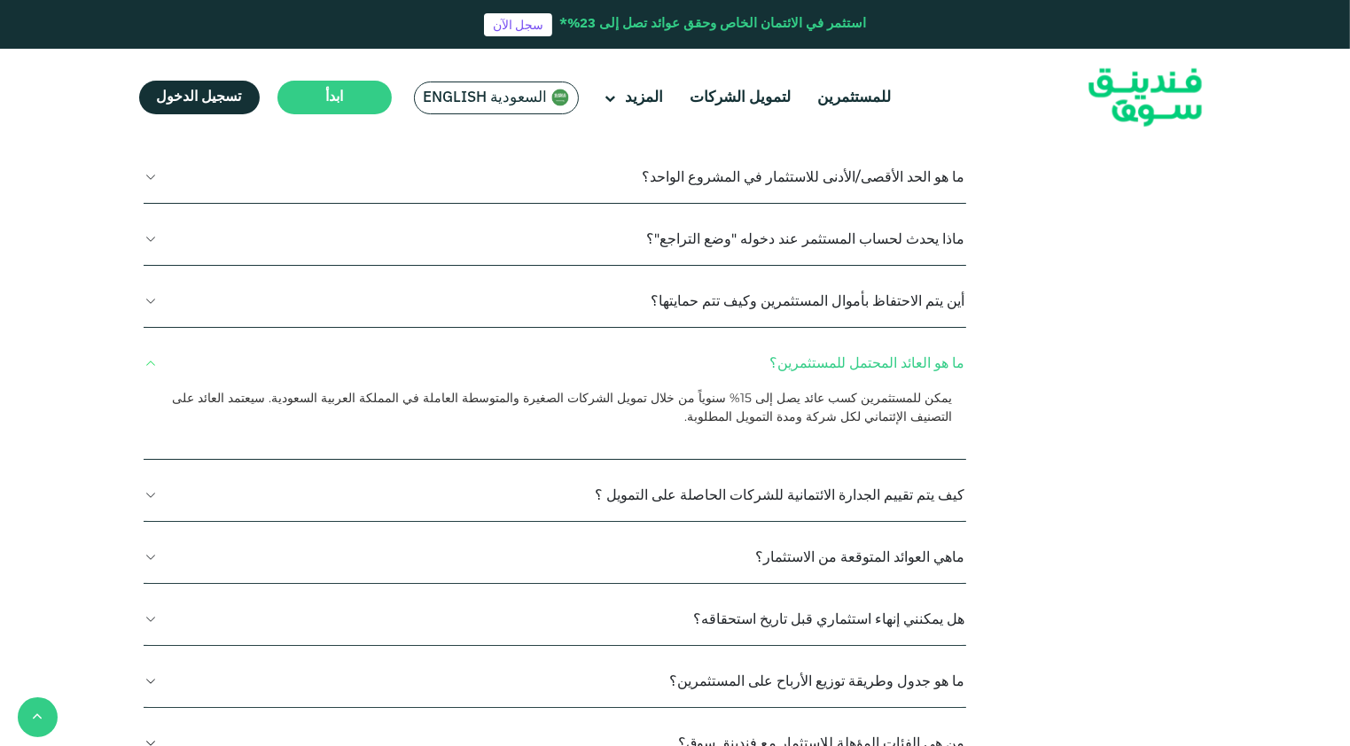
click at [740, 275] on button "أين يتم الاحتفاظ بأموال المستثمرين وكيف تتم حمايتها؟" at bounding box center [555, 301] width 823 height 52
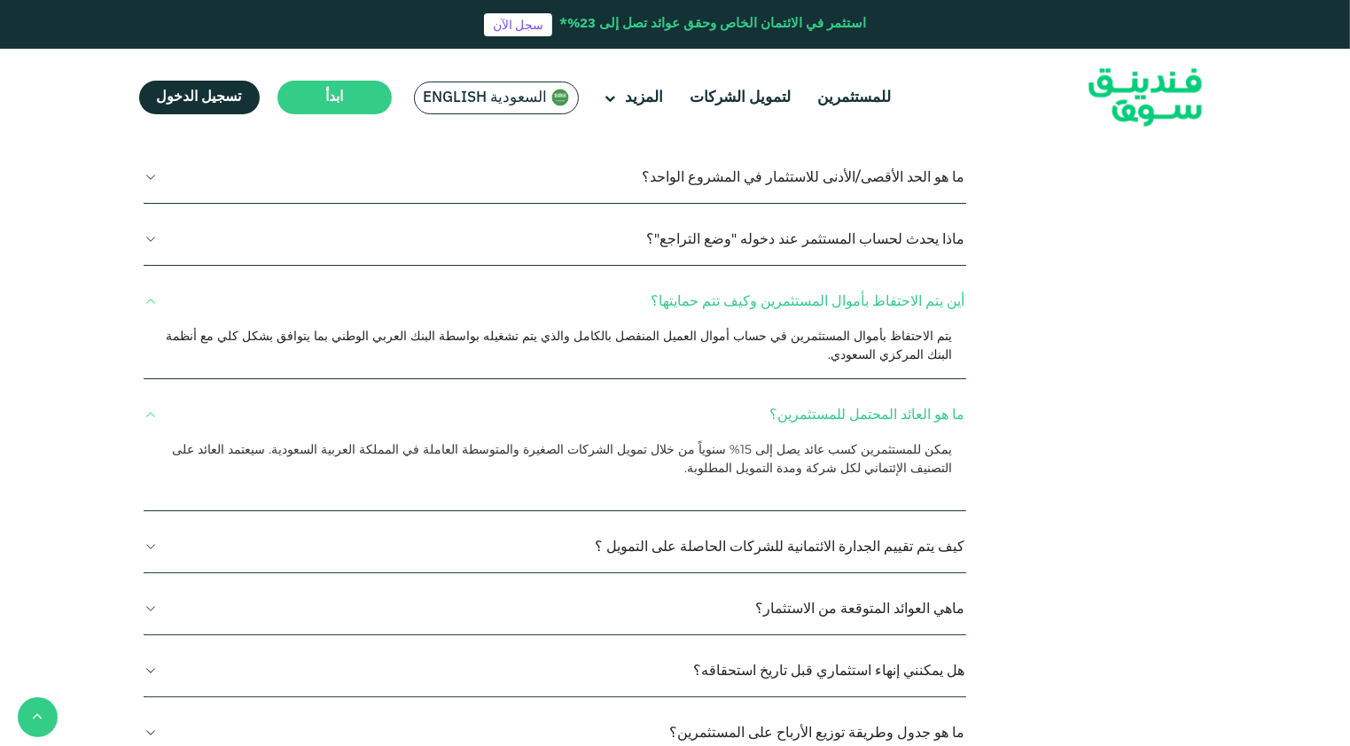
scroll to position [798, 0]
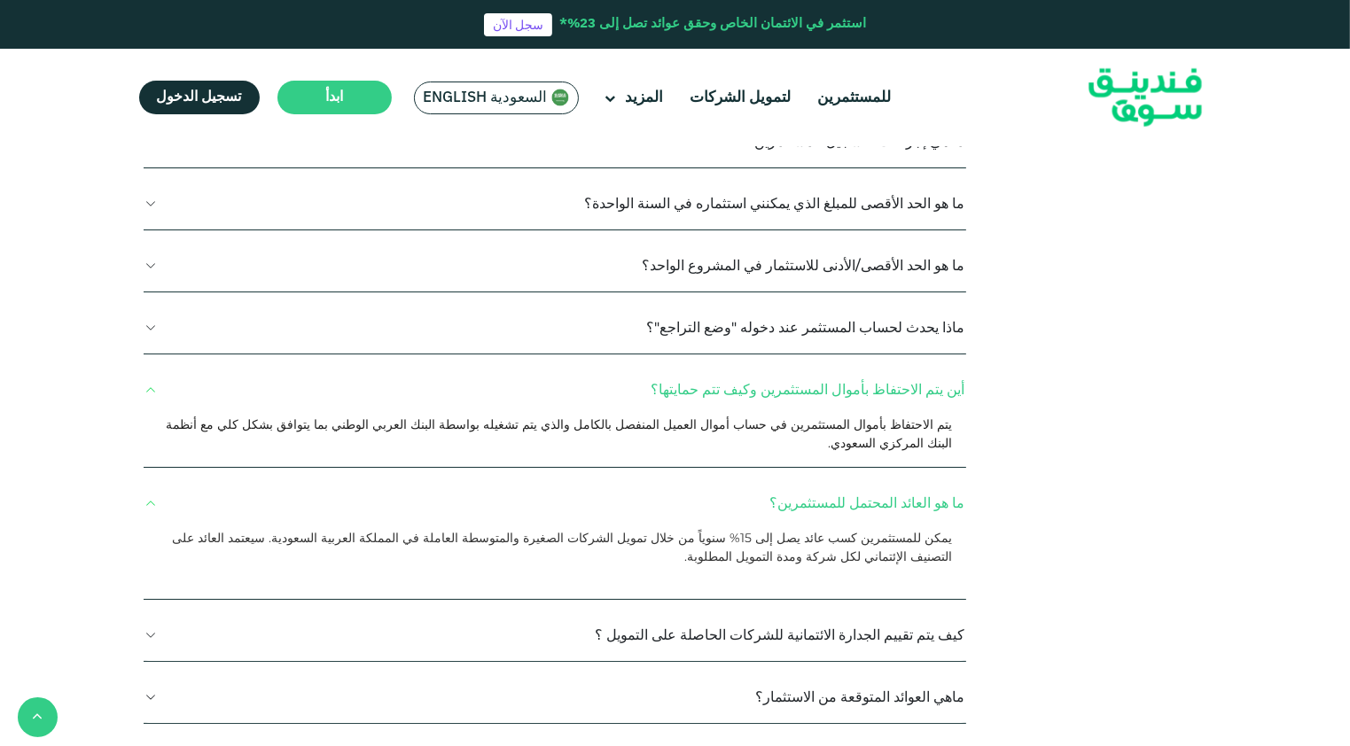
click at [808, 417] on div "يتم الاحتفاظ بأموال المستثمرين في حساب أموال العميل المنفصل بالكامل والذي يتم ت…" at bounding box center [548, 434] width 807 height 37
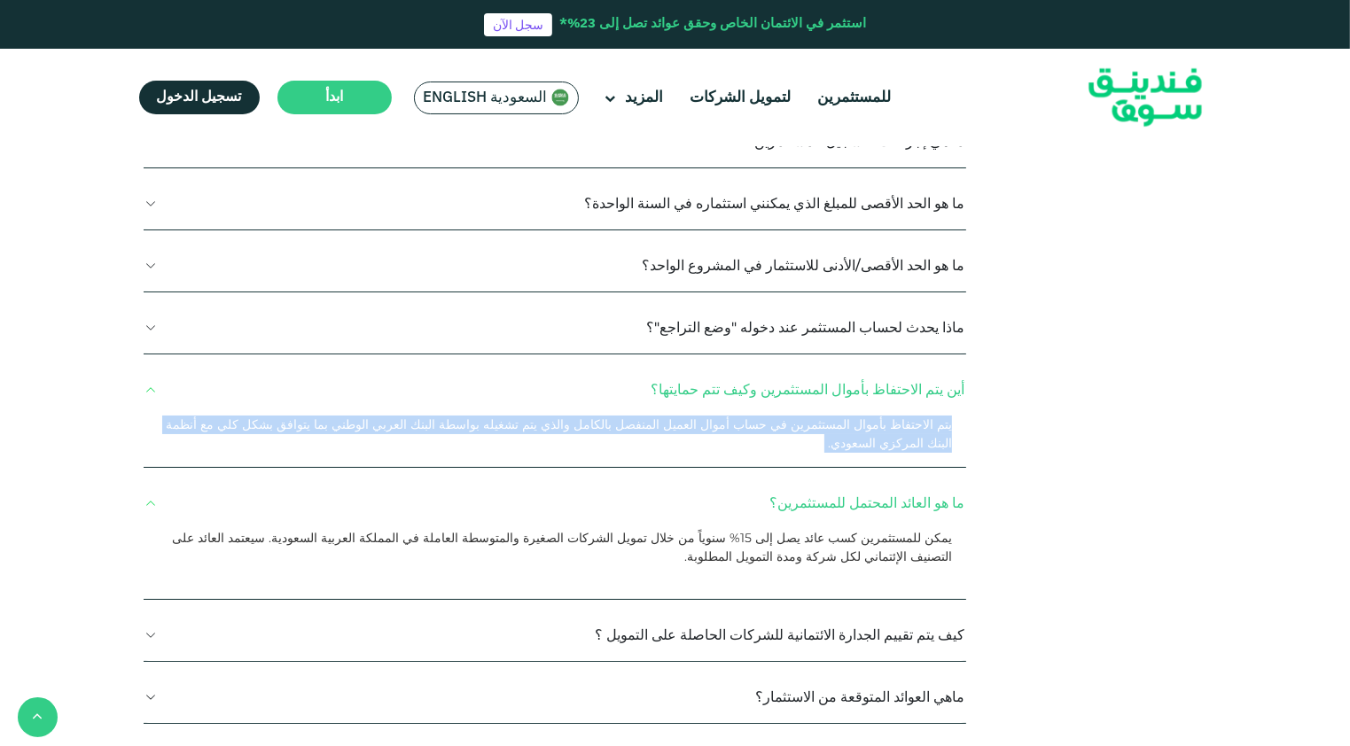
click at [808, 417] on div "يتم الاحتفاظ بأموال المستثمرين في حساب أموال العميل المنفصل بالكامل والذي يتم ت…" at bounding box center [548, 434] width 807 height 37
drag, startPoint x: 808, startPoint y: 417, endPoint x: 739, endPoint y: 406, distance: 69.9
click at [739, 417] on span "يتم الاحتفاظ بأموال المستثمرين في حساب أموال العميل المنفصل بالكامل والذي يتم ت…" at bounding box center [559, 434] width 786 height 35
click at [723, 417] on span "يتم الاحتفاظ بأموال المستثمرين في حساب أموال العميل المنفصل بالكامل والذي يتم ت…" at bounding box center [559, 434] width 786 height 35
drag, startPoint x: 694, startPoint y: 403, endPoint x: 370, endPoint y: 406, distance: 323.5
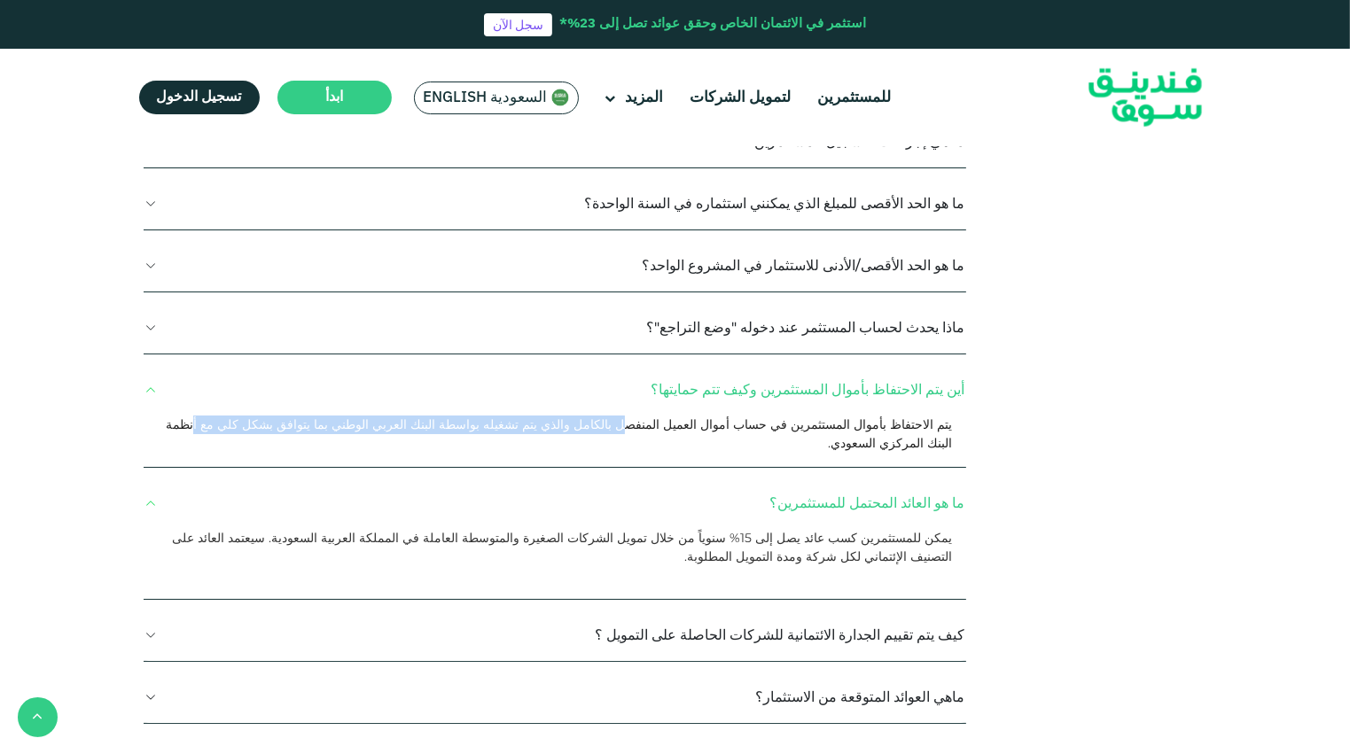
click at [370, 417] on span "يتم الاحتفاظ بأموال المستثمرين في حساب أموال العميل المنفصل بالكامل والذي يتم ت…" at bounding box center [559, 434] width 786 height 35
click at [666, 318] on button "ماذا يحدث لحساب المستثمر عند دخوله "وضع التراجع"؟" at bounding box center [555, 327] width 823 height 52
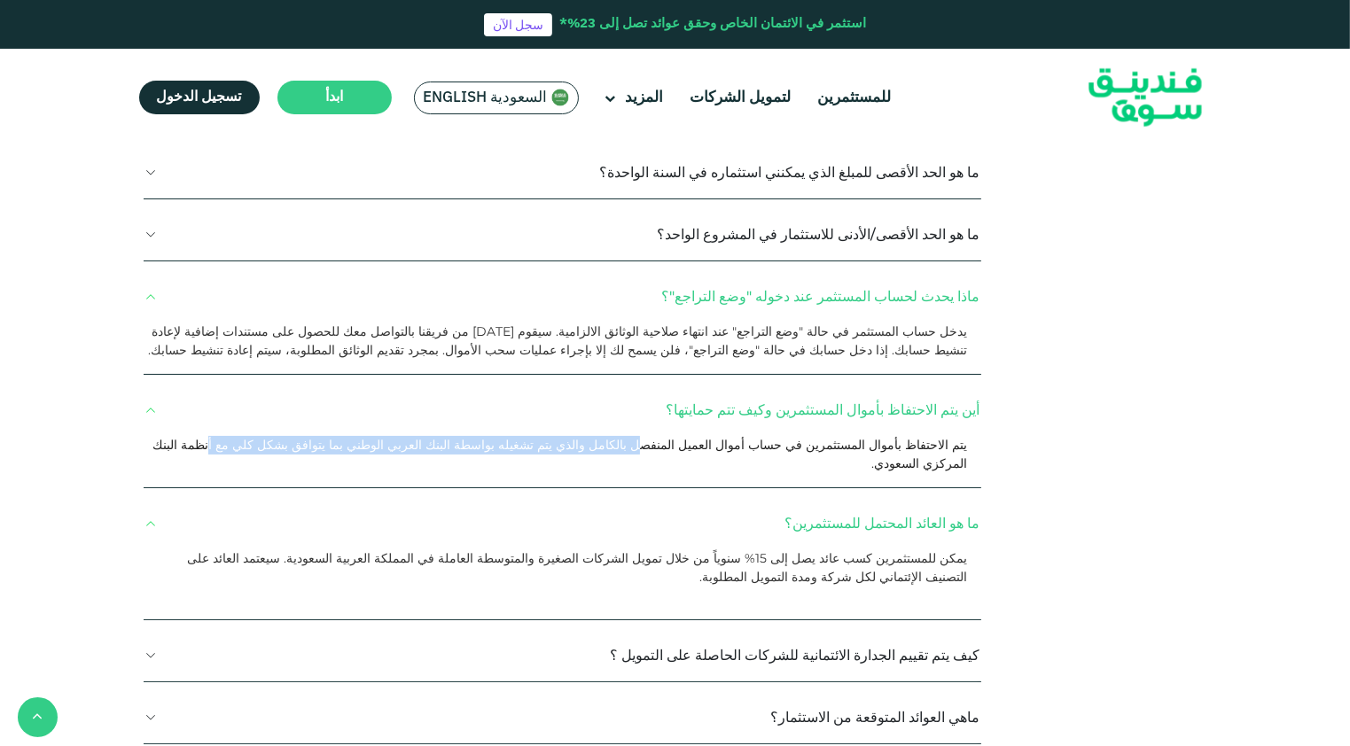
scroll to position [709, 0]
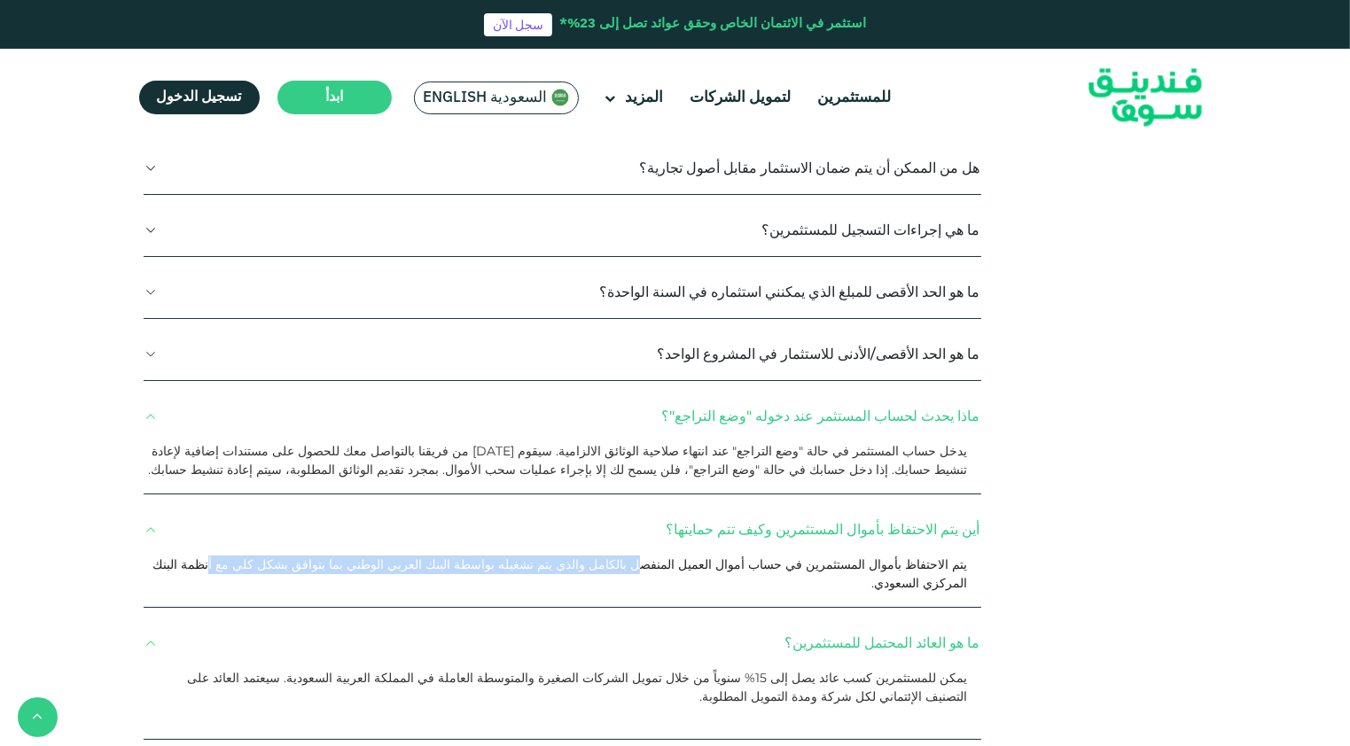
click at [731, 271] on button "ما هو الحد الأقصى للمبلغ الذي يمكنني استثماره في السنة الواحدة؟" at bounding box center [563, 292] width 838 height 52
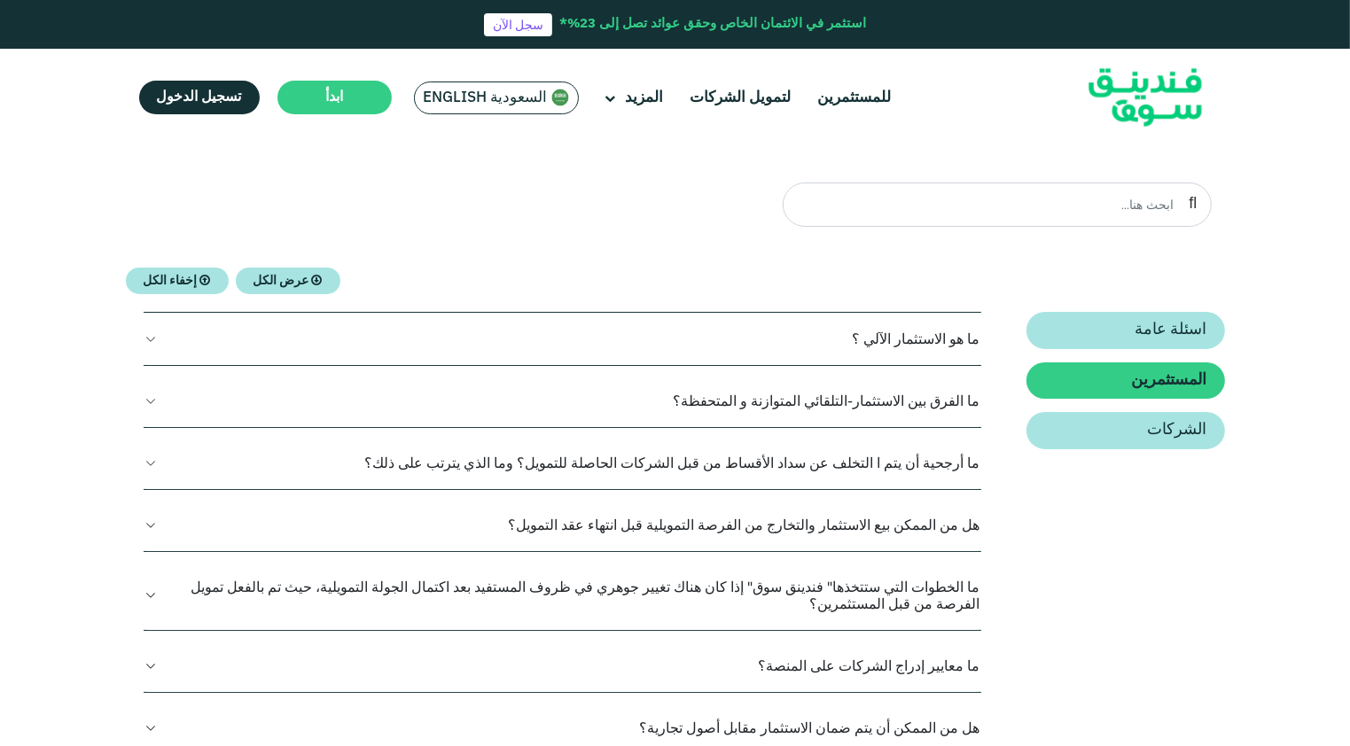
scroll to position [355, 0]
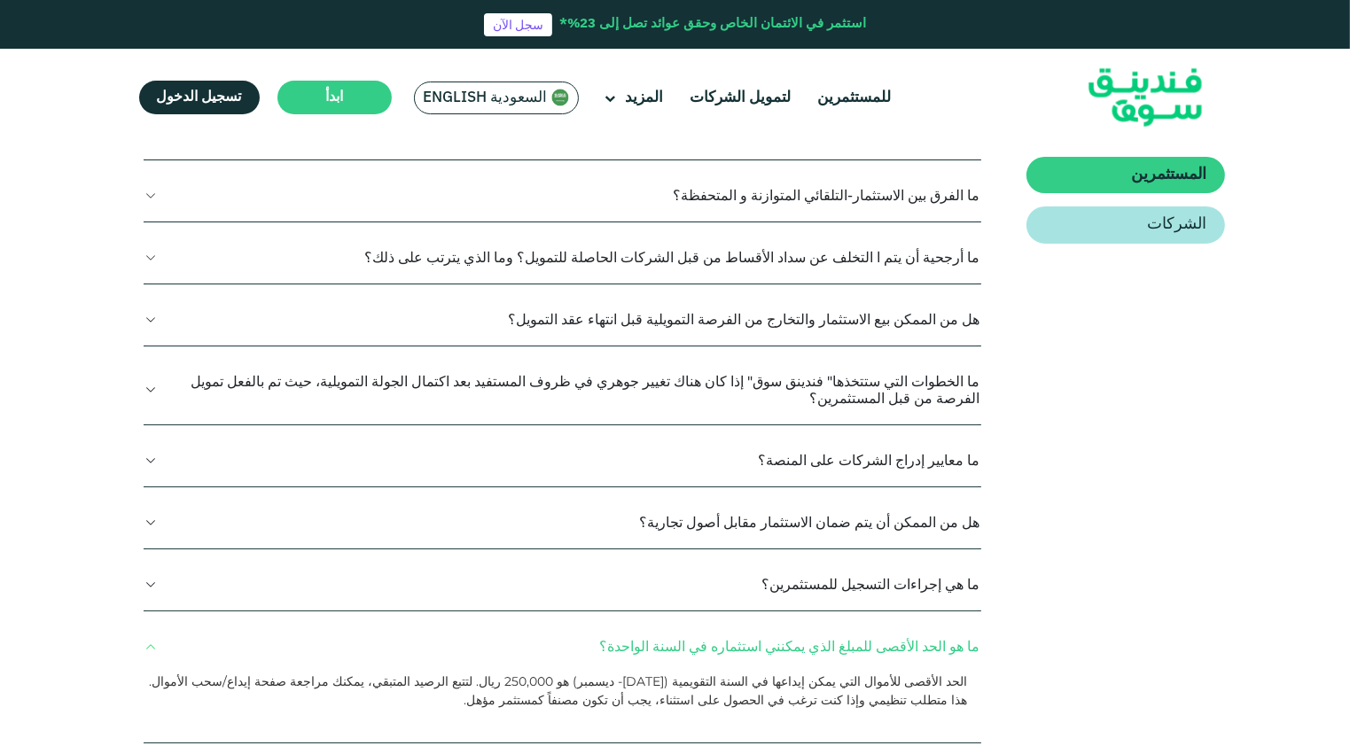
click at [918, 199] on button "ما الفرق بين الاستثمار-التلقائي المتوازنة و المتحفظة؟" at bounding box center [563, 195] width 838 height 52
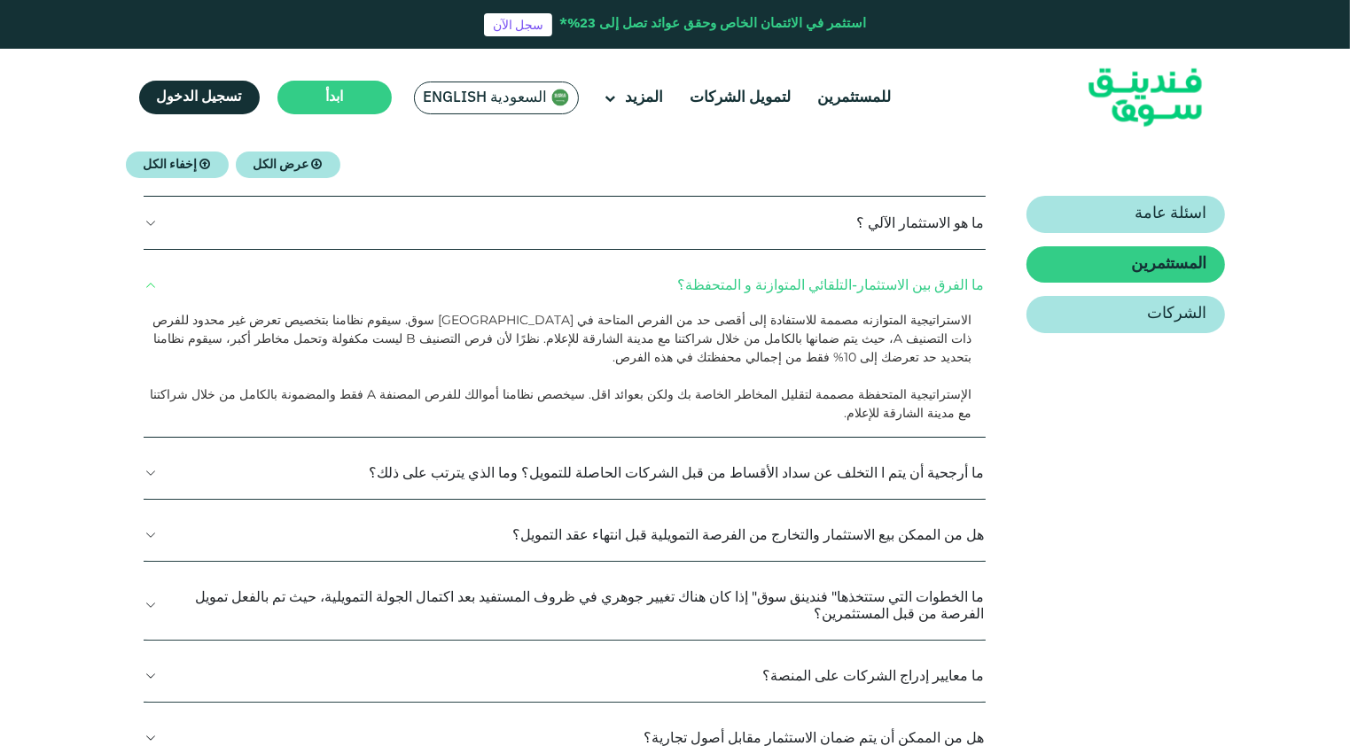
scroll to position [89, 0]
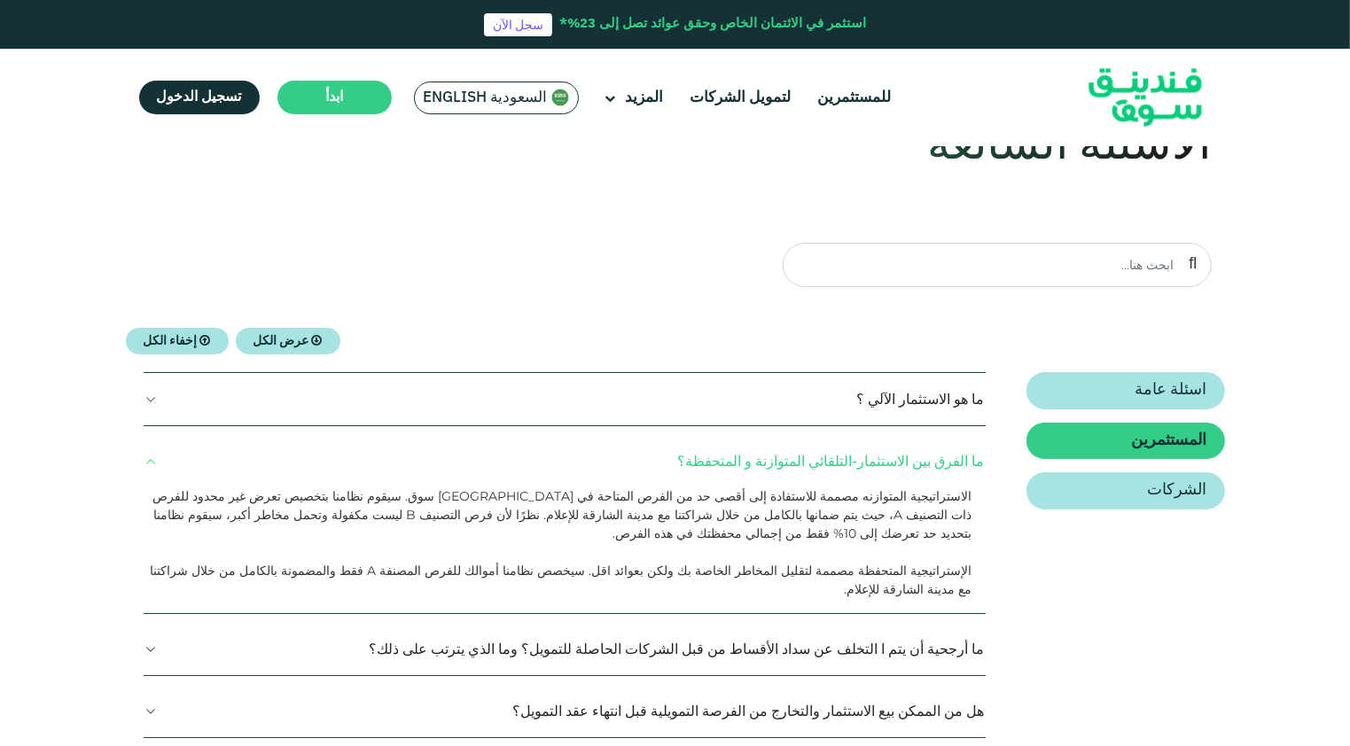
click at [924, 407] on button "ما هو الاستثمار الآلي ؟" at bounding box center [565, 399] width 843 height 52
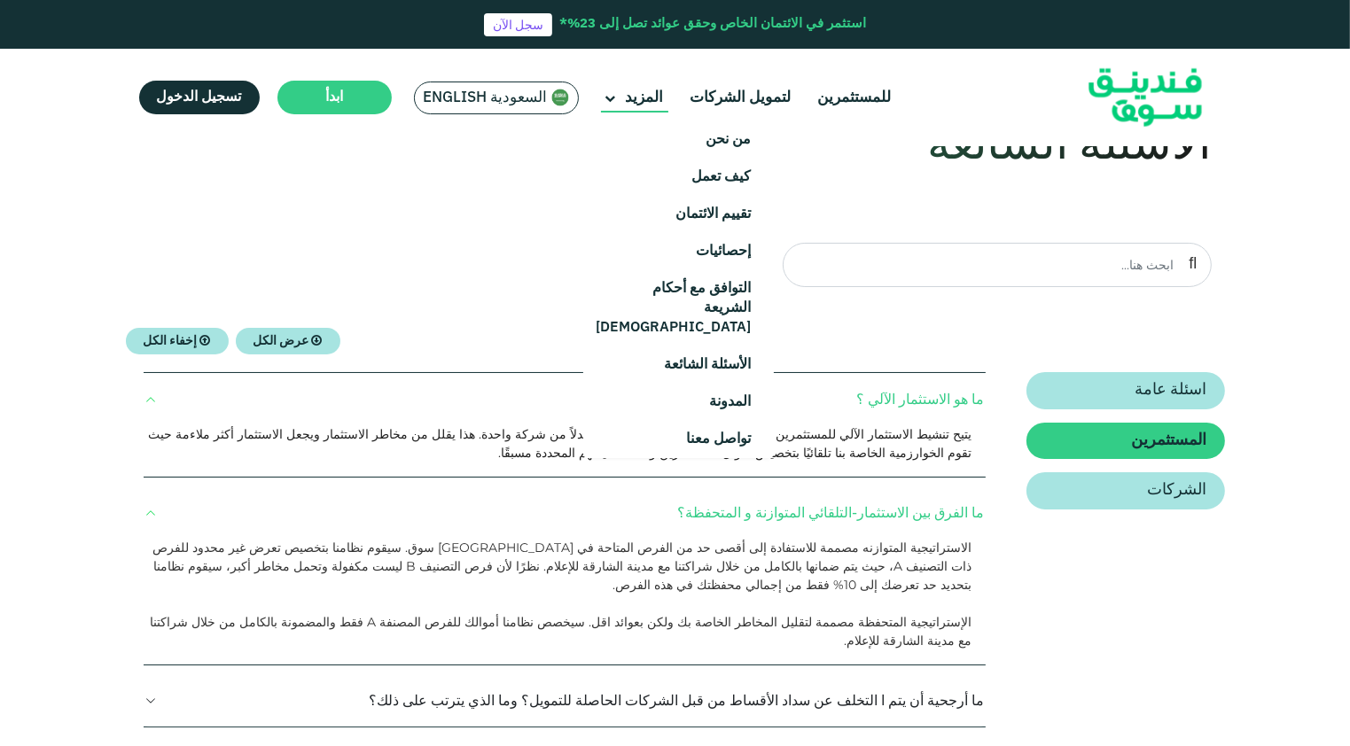
click at [613, 101] on icon at bounding box center [610, 99] width 11 height 11
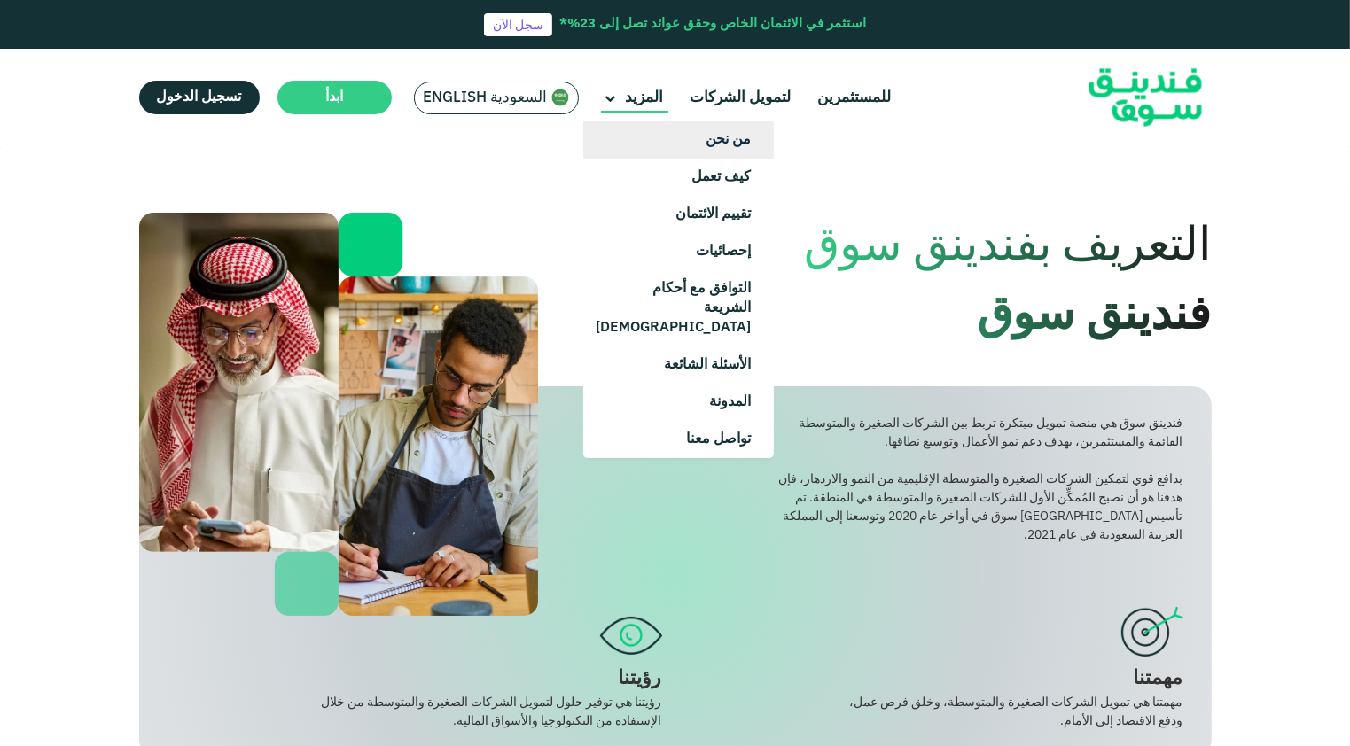
click at [700, 147] on link "من نحن" at bounding box center [678, 139] width 191 height 37
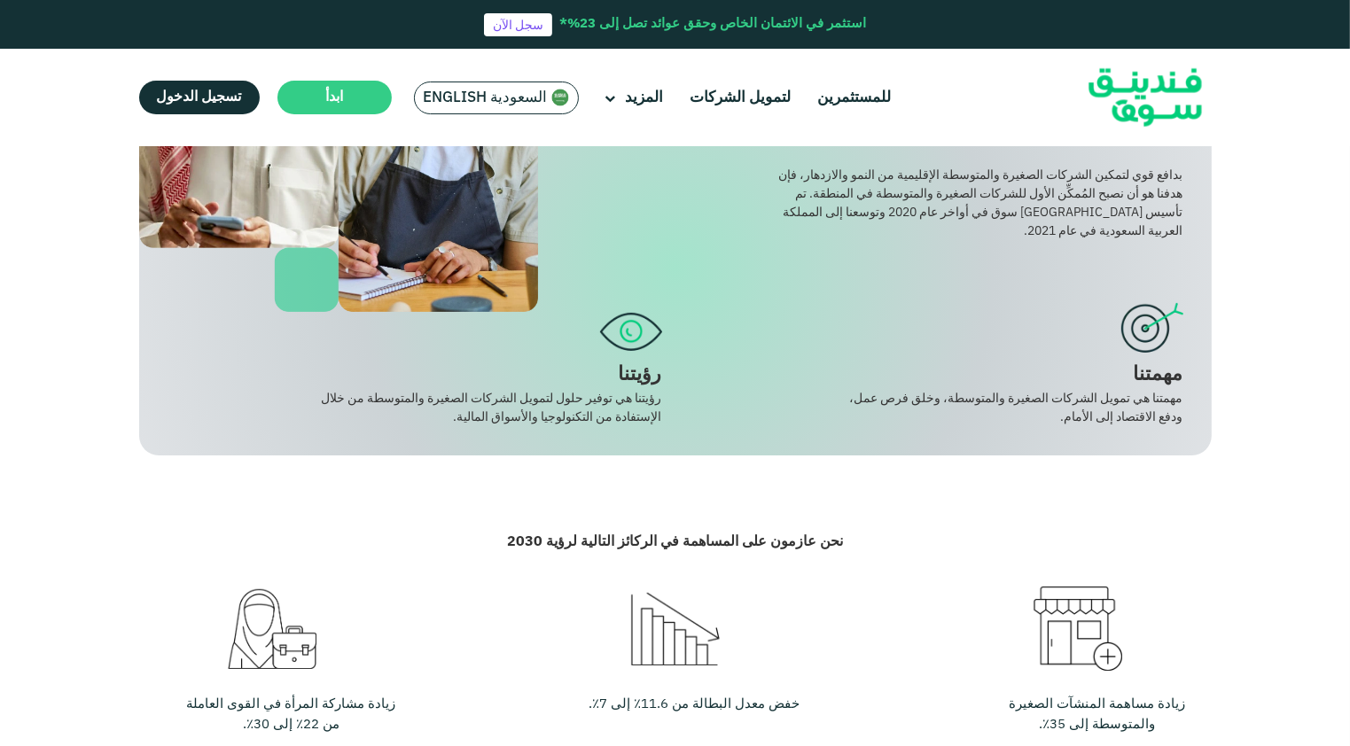
scroll to position [177, 0]
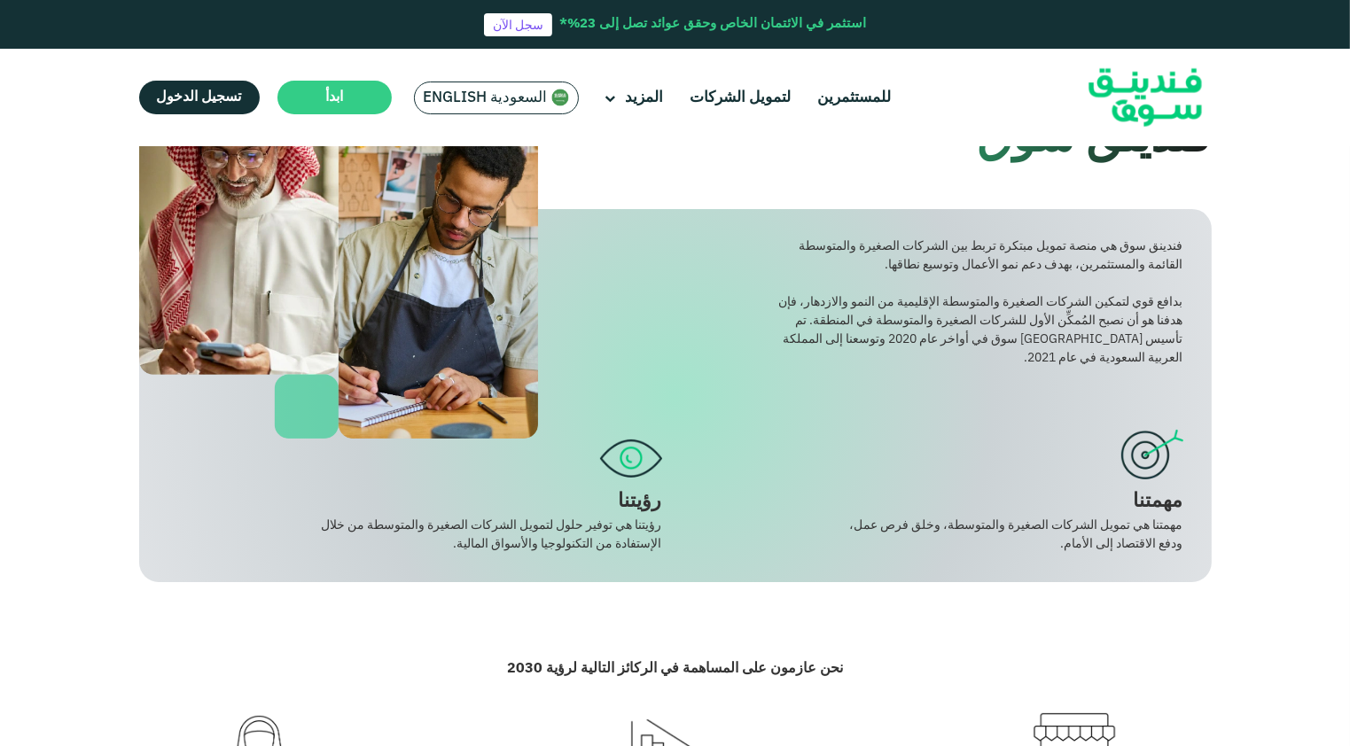
click at [1113, 357] on div "بدافع قوي لتمكين الشركات الصغيرة والمتوسطة الإقليمية من النمو والازدهار، فإن هد…" at bounding box center [979, 330] width 406 height 74
click at [799, 321] on div "بدافع قوي لتمكين الشركات الصغيرة والمتوسطة الإقليمية من النمو والازدهار، فإن هد…" at bounding box center [979, 330] width 406 height 74
click at [798, 321] on div "بدافع قوي لتمكين الشركات الصغيرة والمتوسطة الإقليمية من النمو والازدهار، فإن هد…" at bounding box center [979, 330] width 406 height 74
click at [1067, 362] on div "بدافع قوي لتمكين الشركات الصغيرة والمتوسطة الإقليمية من النمو والازدهار، فإن هد…" at bounding box center [979, 330] width 406 height 74
drag, startPoint x: 1110, startPoint y: 362, endPoint x: 803, endPoint y: 325, distance: 308.9
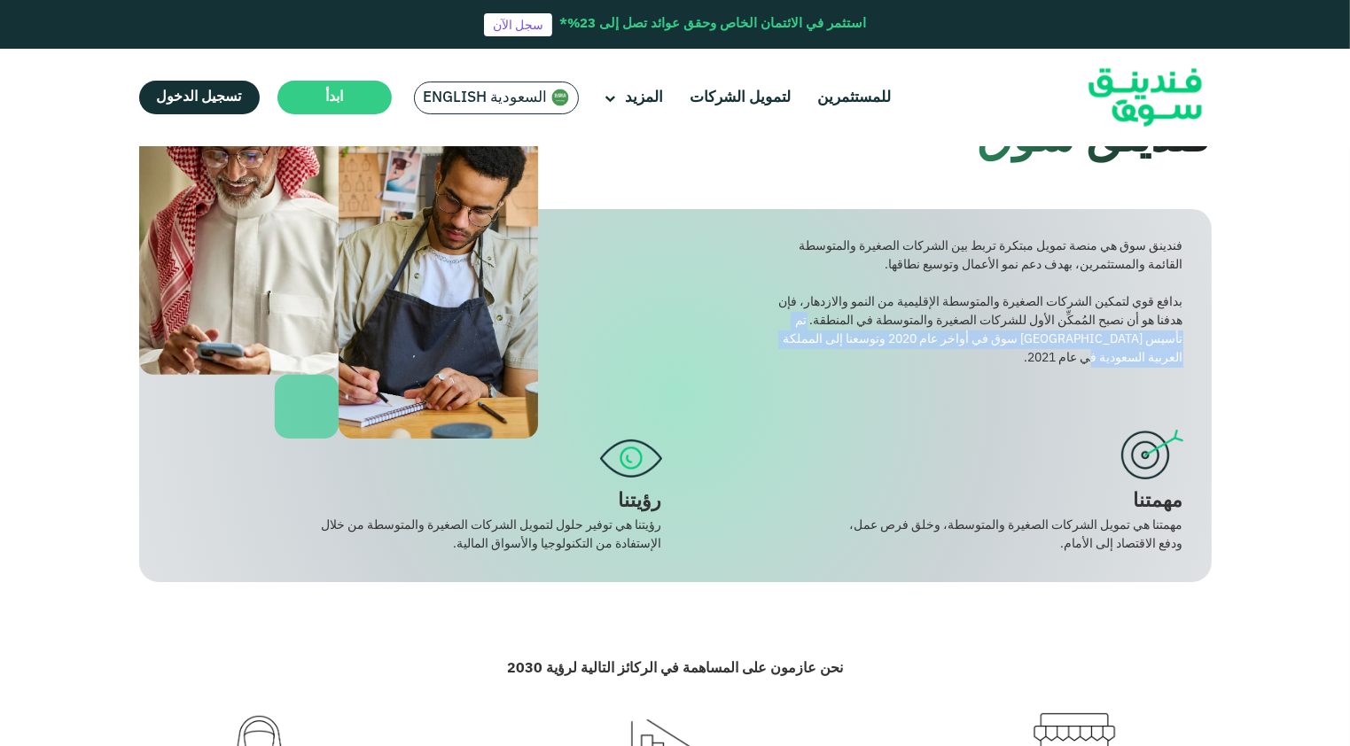
click at [803, 325] on div "بدافع قوي لتمكين الشركات الصغيرة والمتوسطة الإقليمية من النمو والازدهار، فإن هد…" at bounding box center [979, 330] width 406 height 74
copy div "تم تأسيس فندينق سوق في أواخر عام 2020 وتوسعنا إلى المملكة العربية السعودية في ع…"
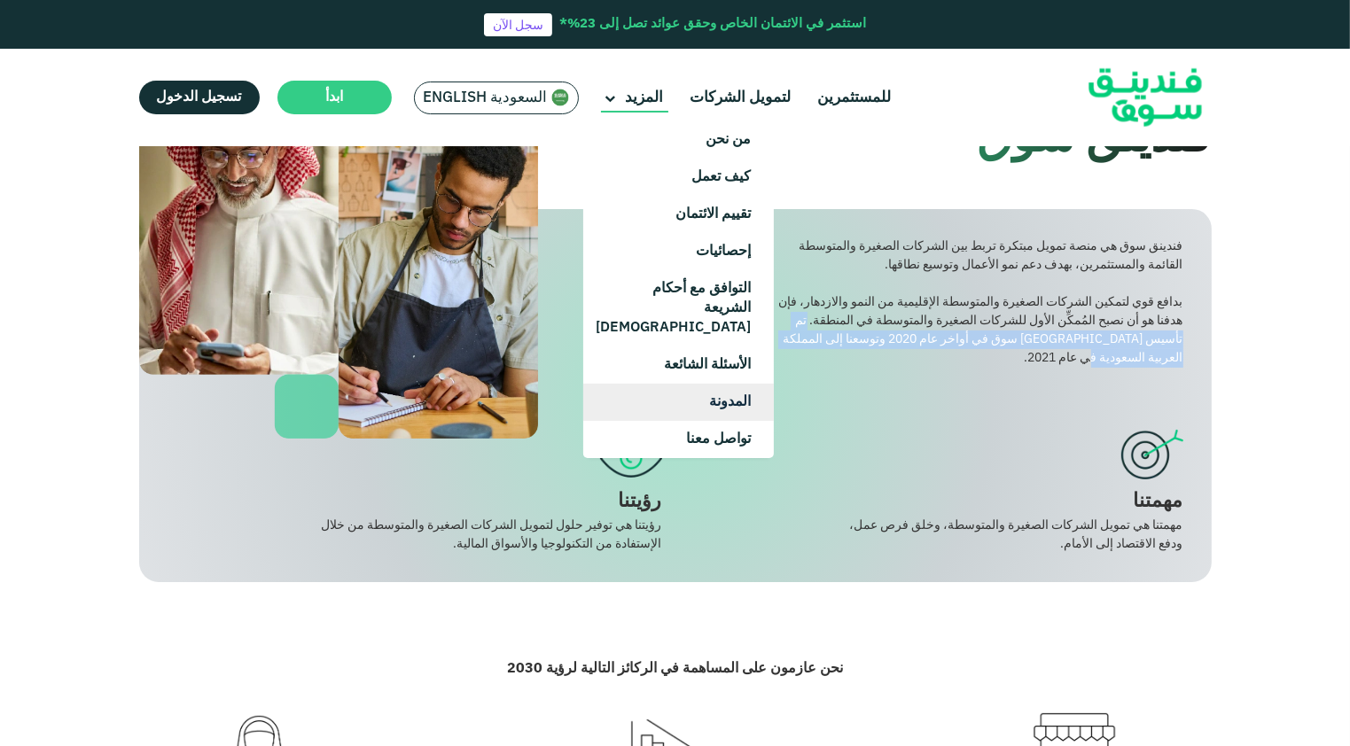
click at [732, 384] on link "المدونة" at bounding box center [678, 402] width 191 height 37
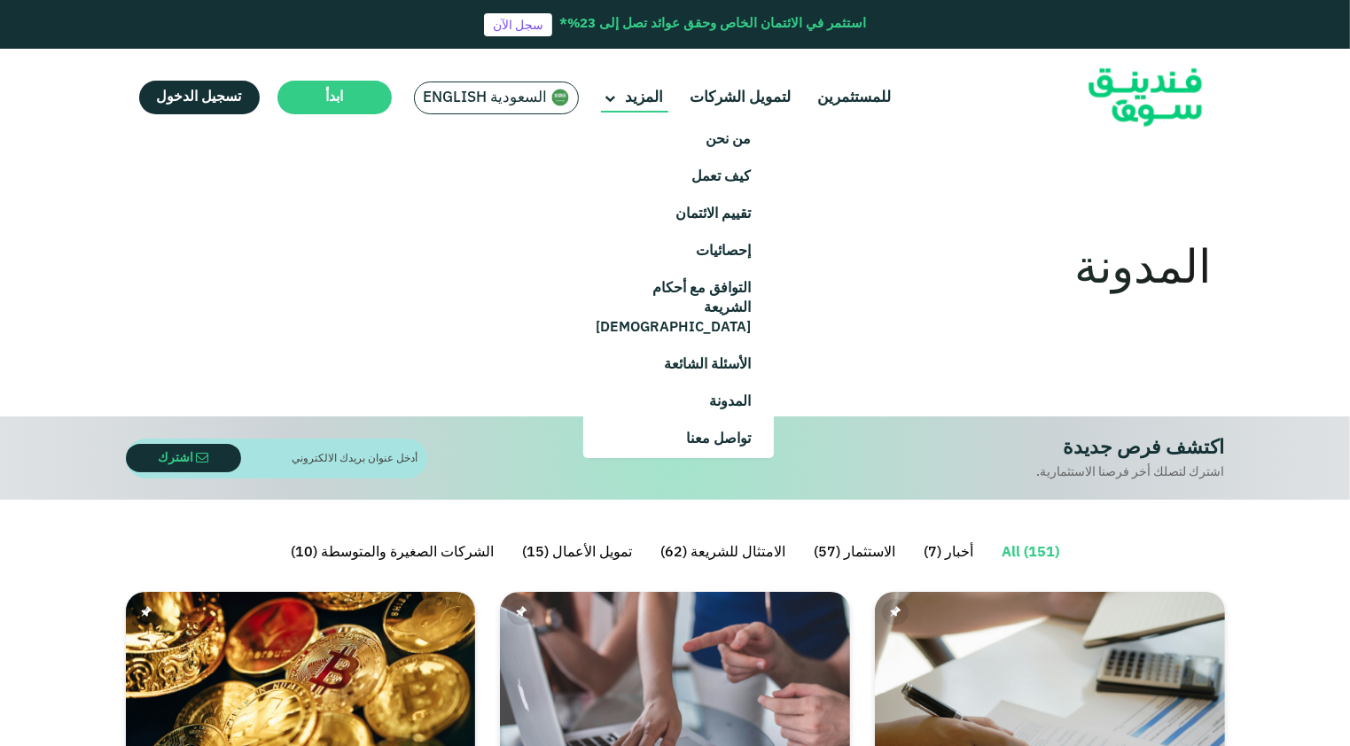
click at [628, 103] on main "المزيد" at bounding box center [634, 97] width 67 height 29
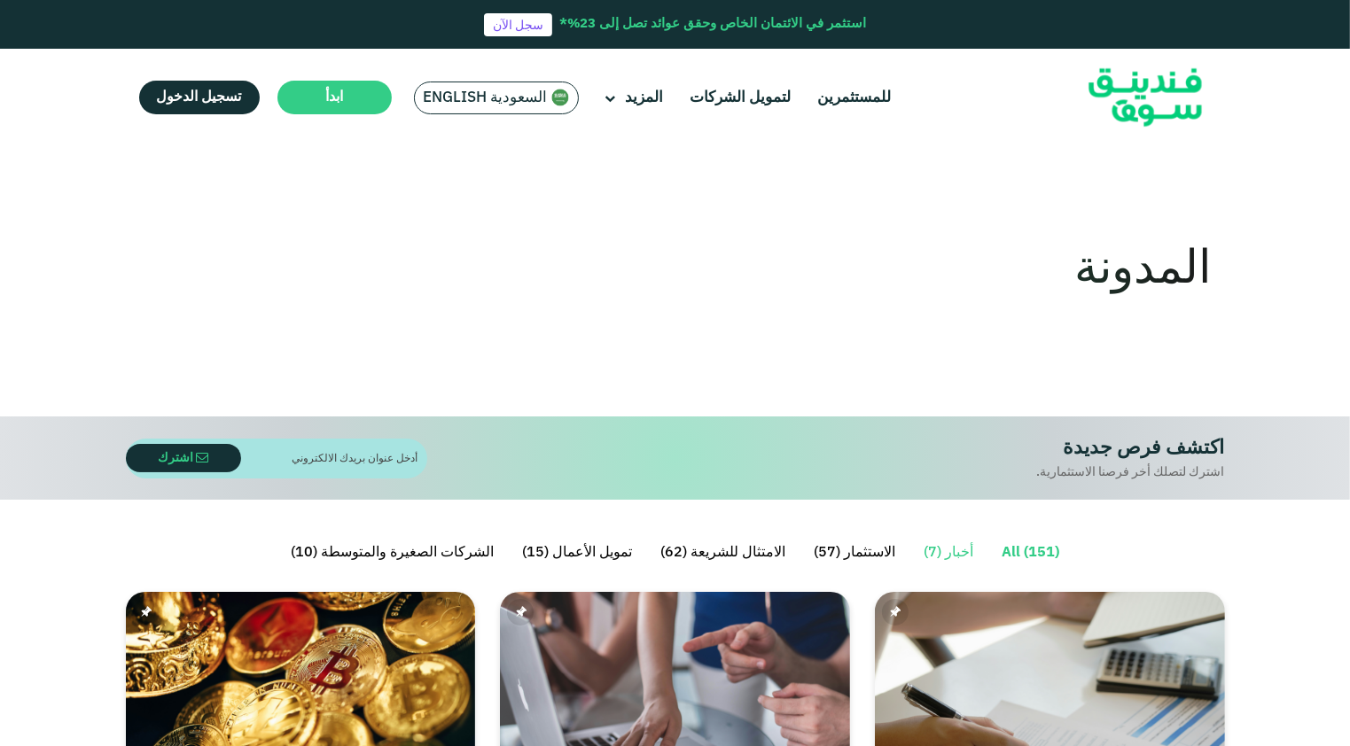
click at [941, 556] on link "أخبار (7)" at bounding box center [948, 552] width 78 height 35
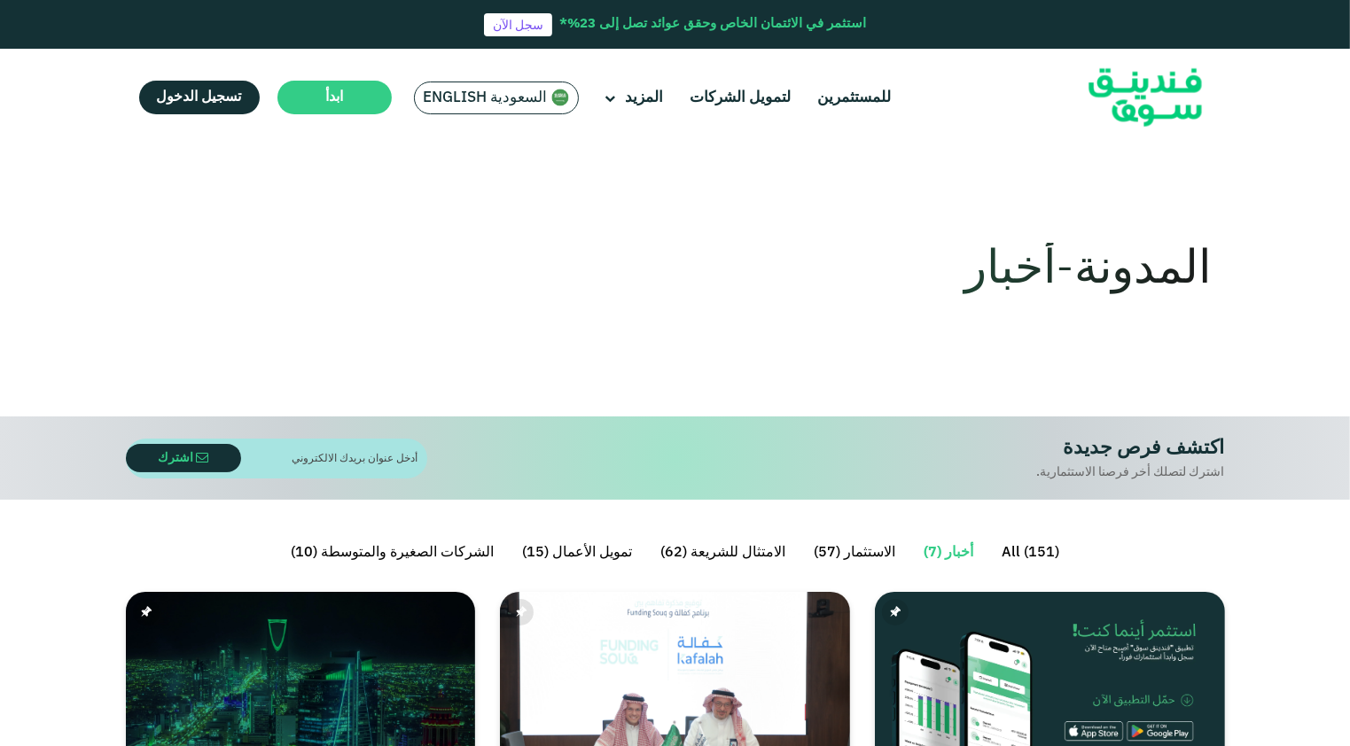
click at [853, 548] on link "الاستثمار (57)" at bounding box center [854, 552] width 110 height 35
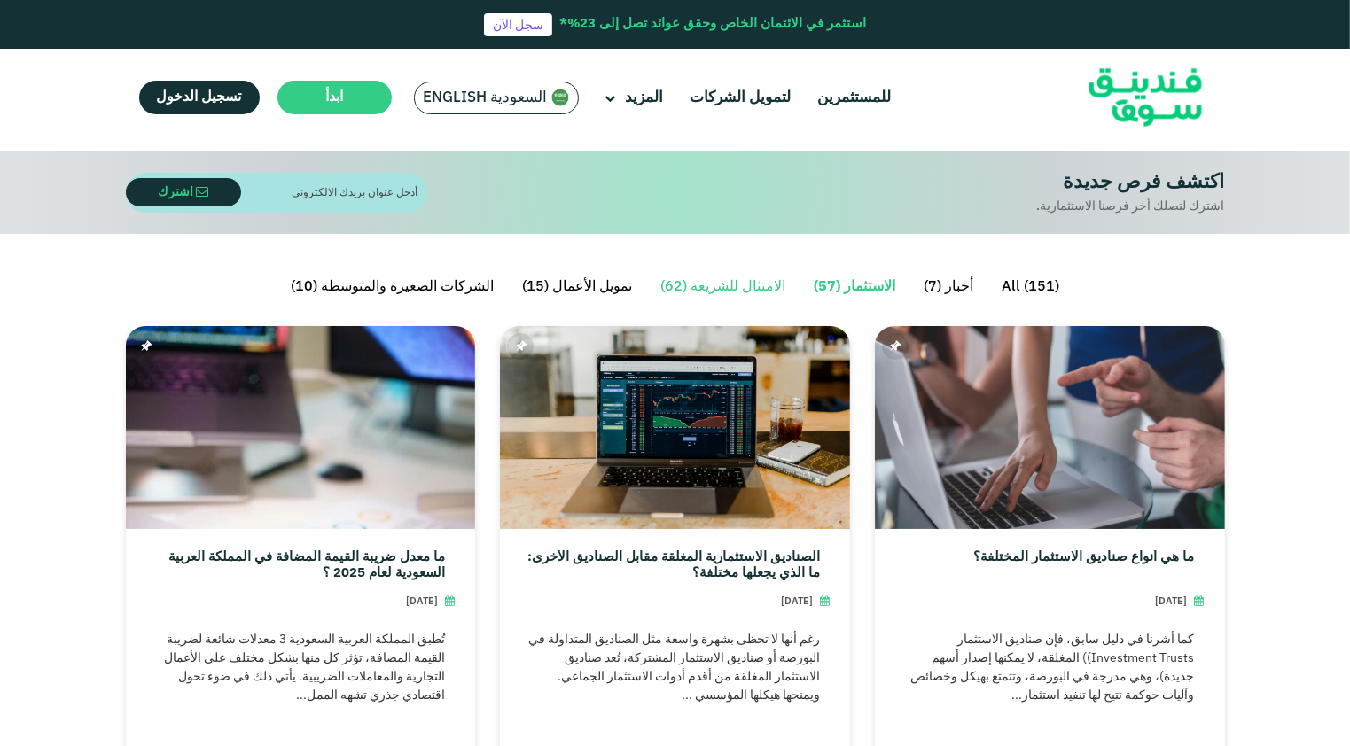
click at [738, 289] on link "الامتثال للشريعة (62)" at bounding box center [722, 286] width 153 height 35
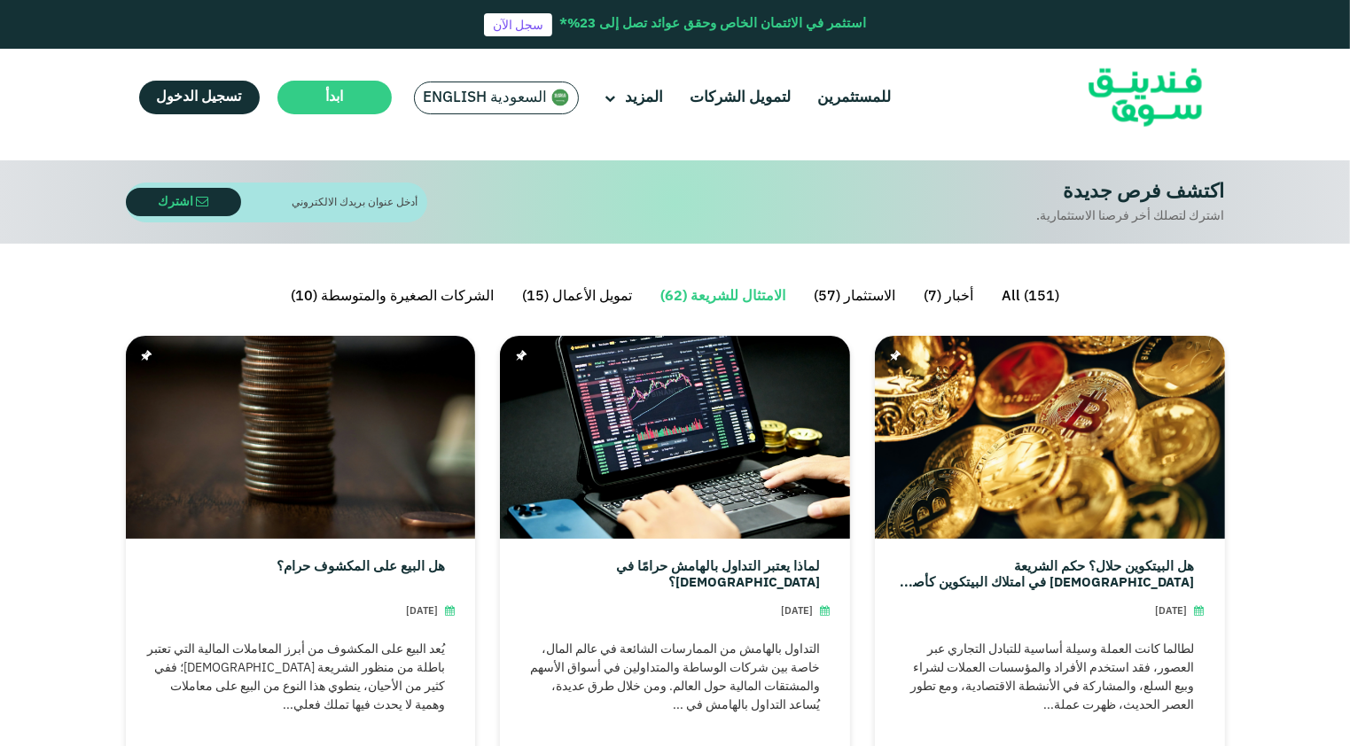
scroll to position [266, 0]
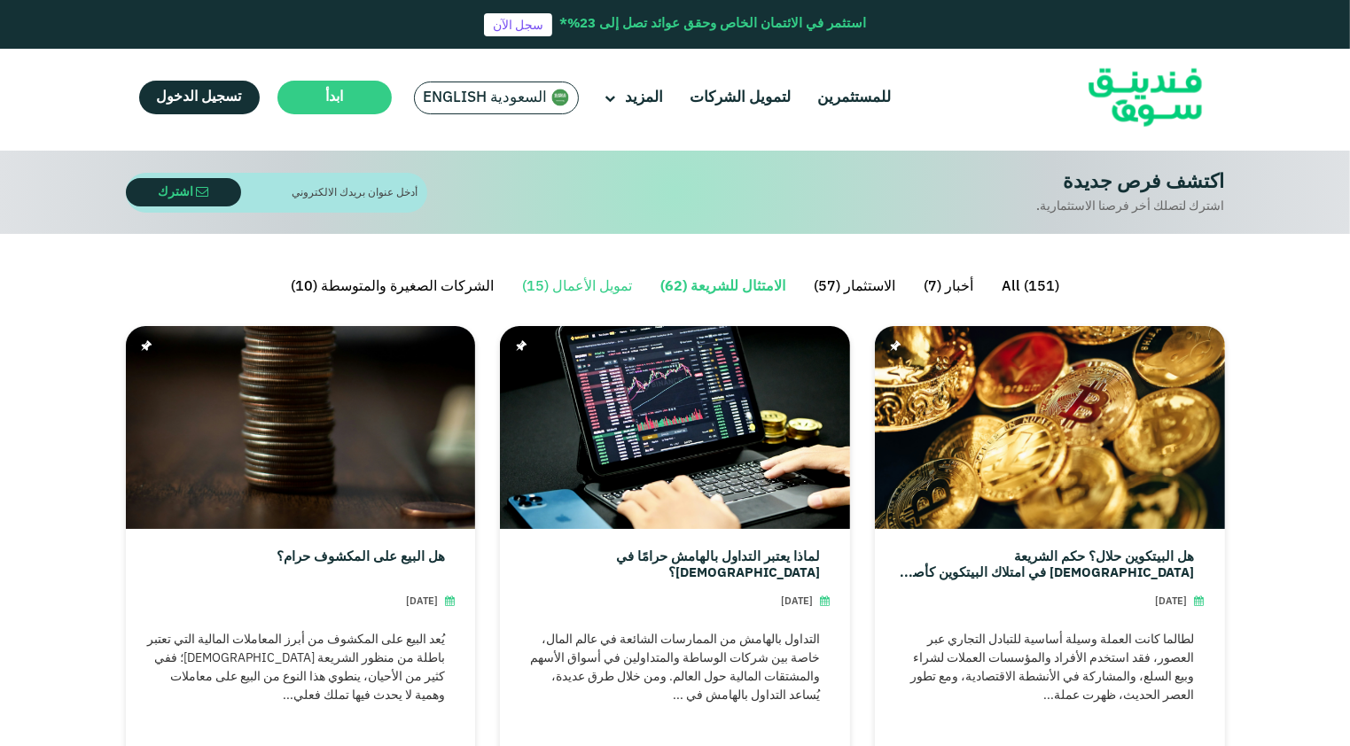
click at [600, 285] on link "تمويل الأعمال (15)" at bounding box center [577, 286] width 138 height 35
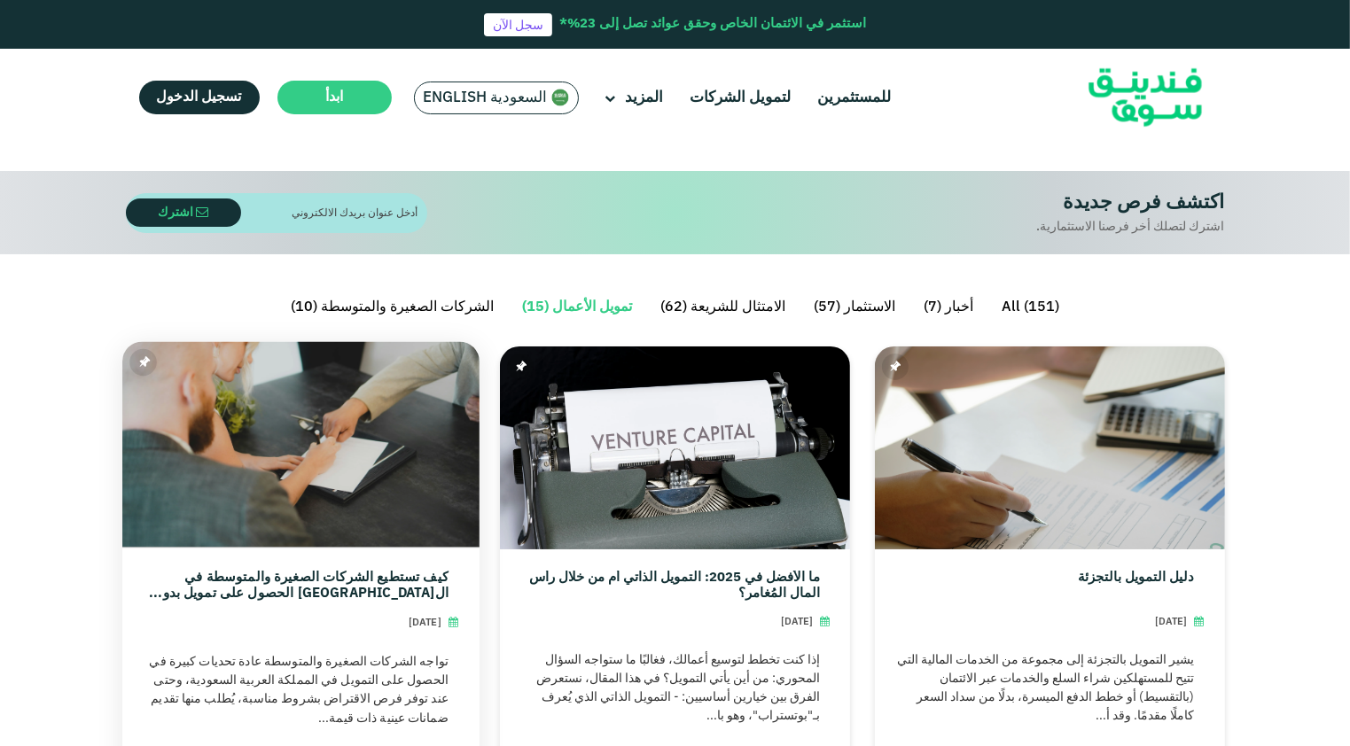
scroll to position [266, 0]
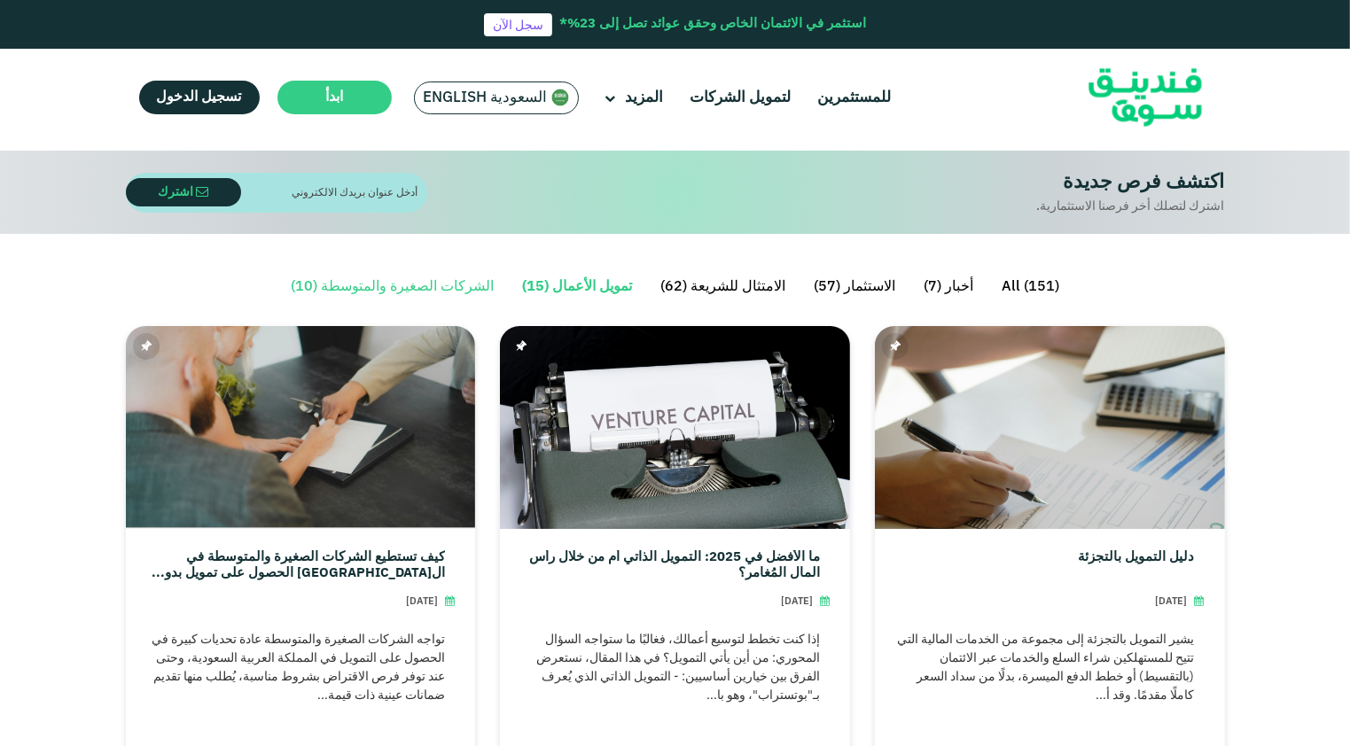
click at [401, 285] on link "الشركات الصغيرة والمتوسطة (10)" at bounding box center [392, 286] width 231 height 35
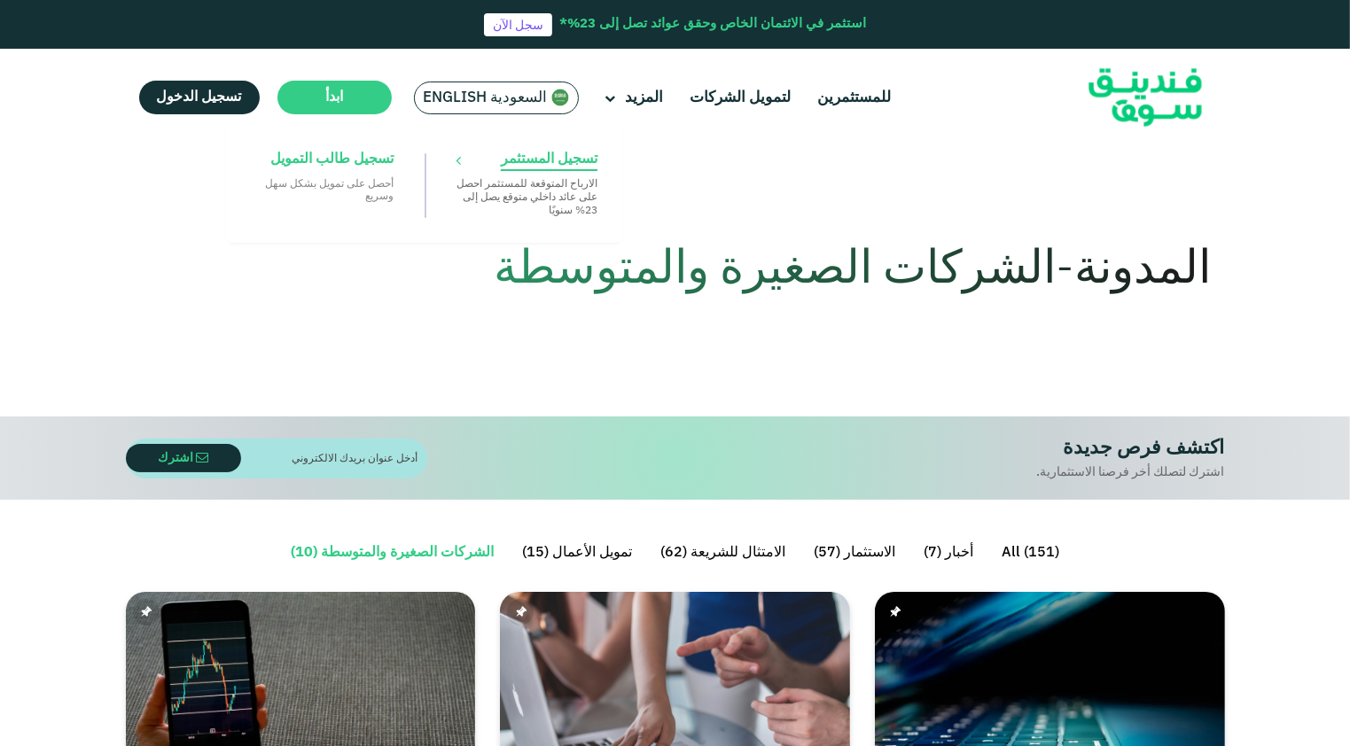
click at [516, 165] on span "تسجيل المستثمر" at bounding box center [549, 159] width 97 height 19
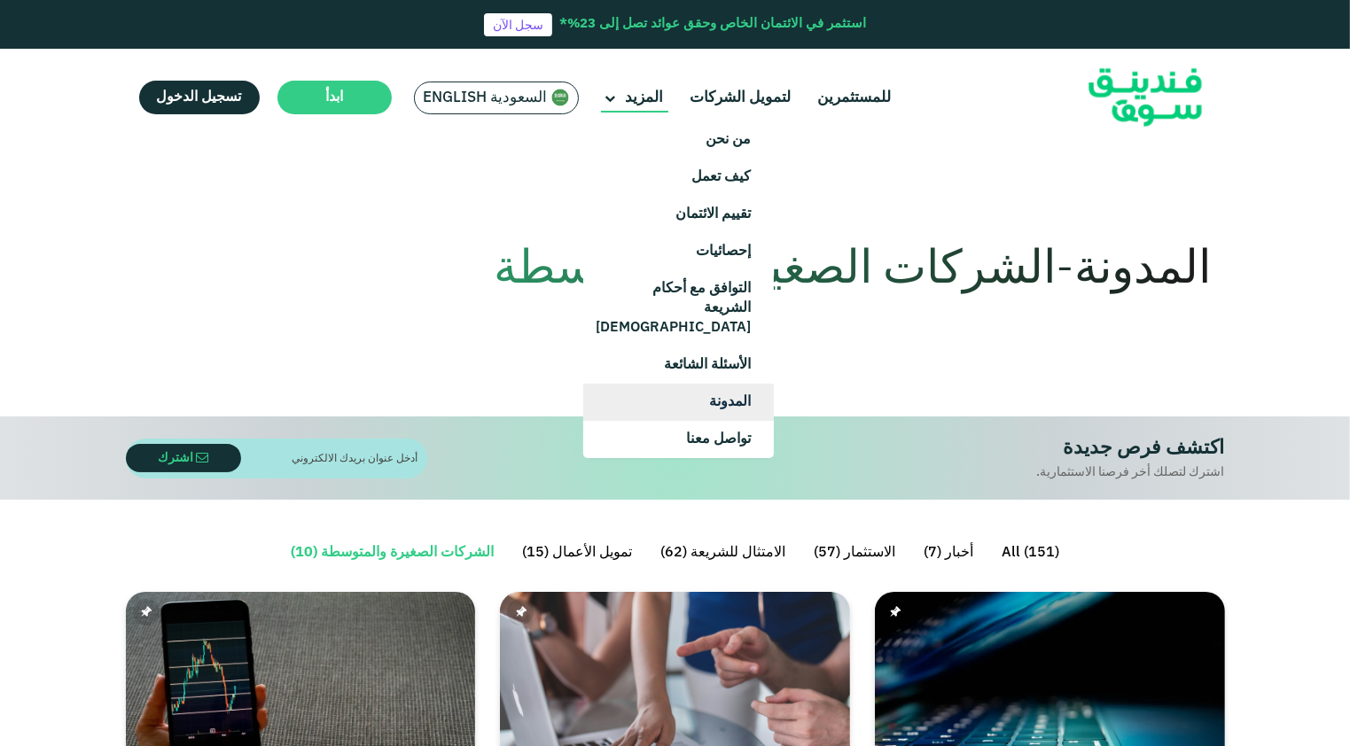
click at [706, 384] on link "المدونة" at bounding box center [678, 402] width 191 height 37
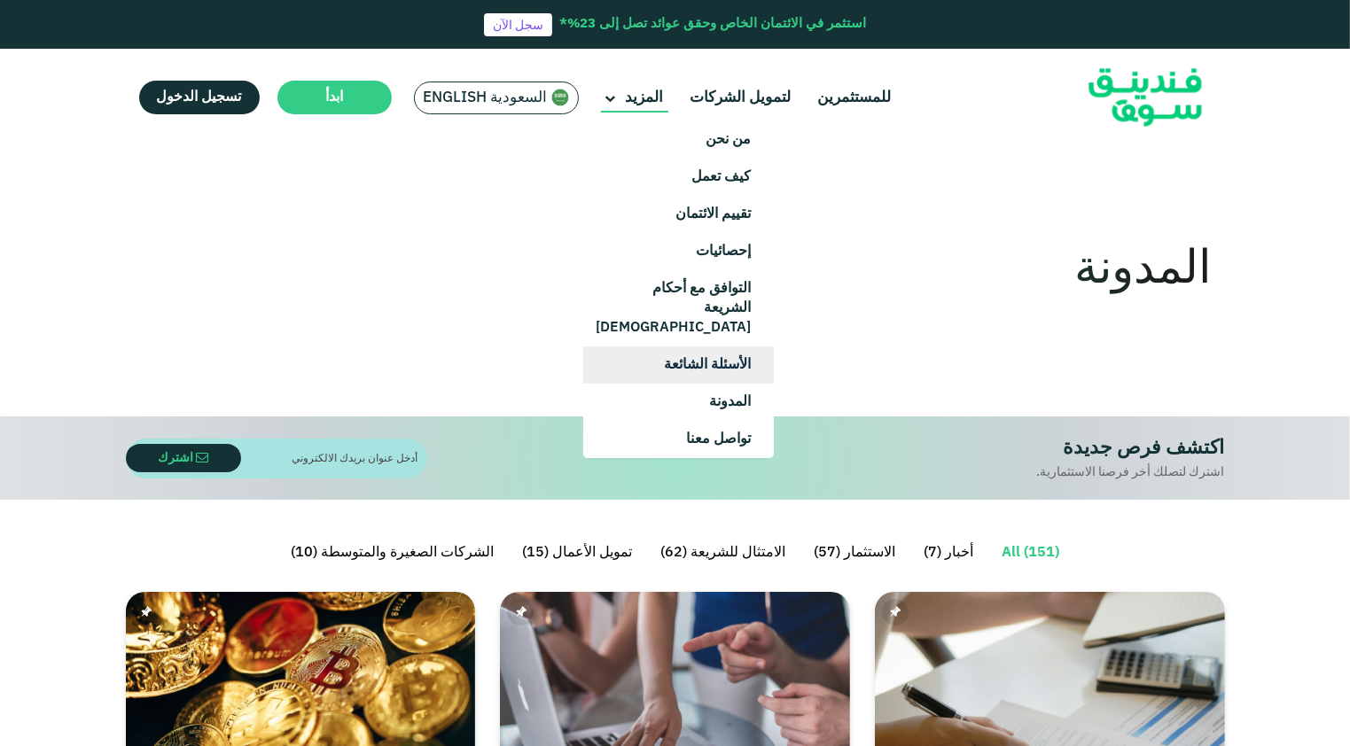
click at [720, 350] on link "الأسئلة الشائعة" at bounding box center [678, 365] width 191 height 37
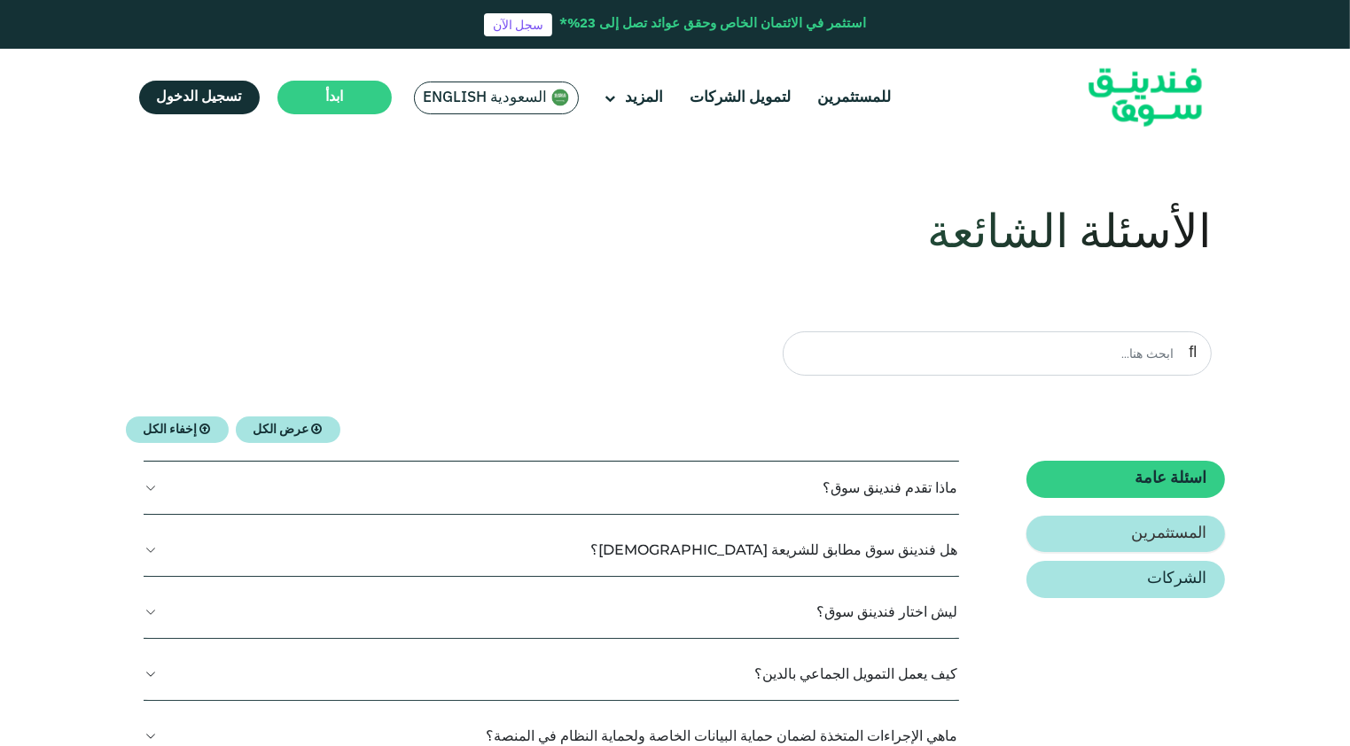
click at [1150, 519] on link "المستثمرين" at bounding box center [1125, 534] width 198 height 37
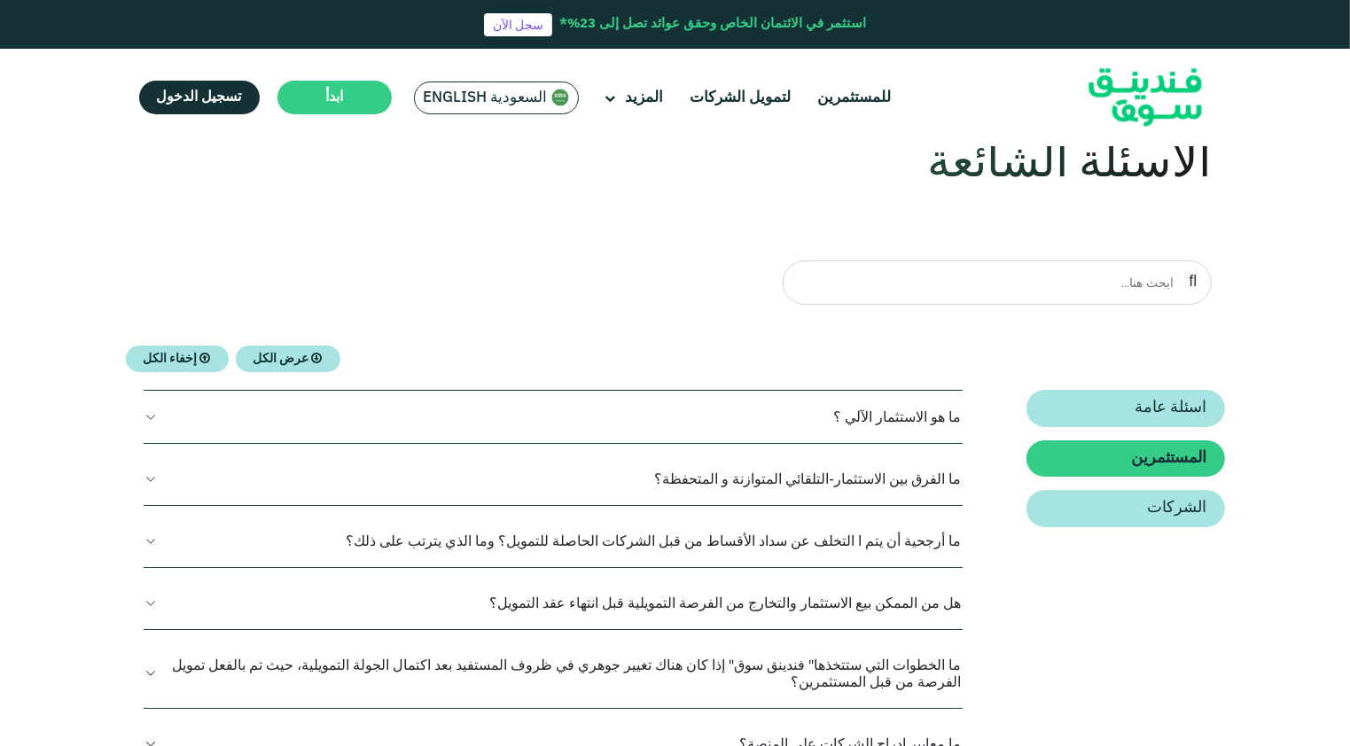
scroll to position [177, 0]
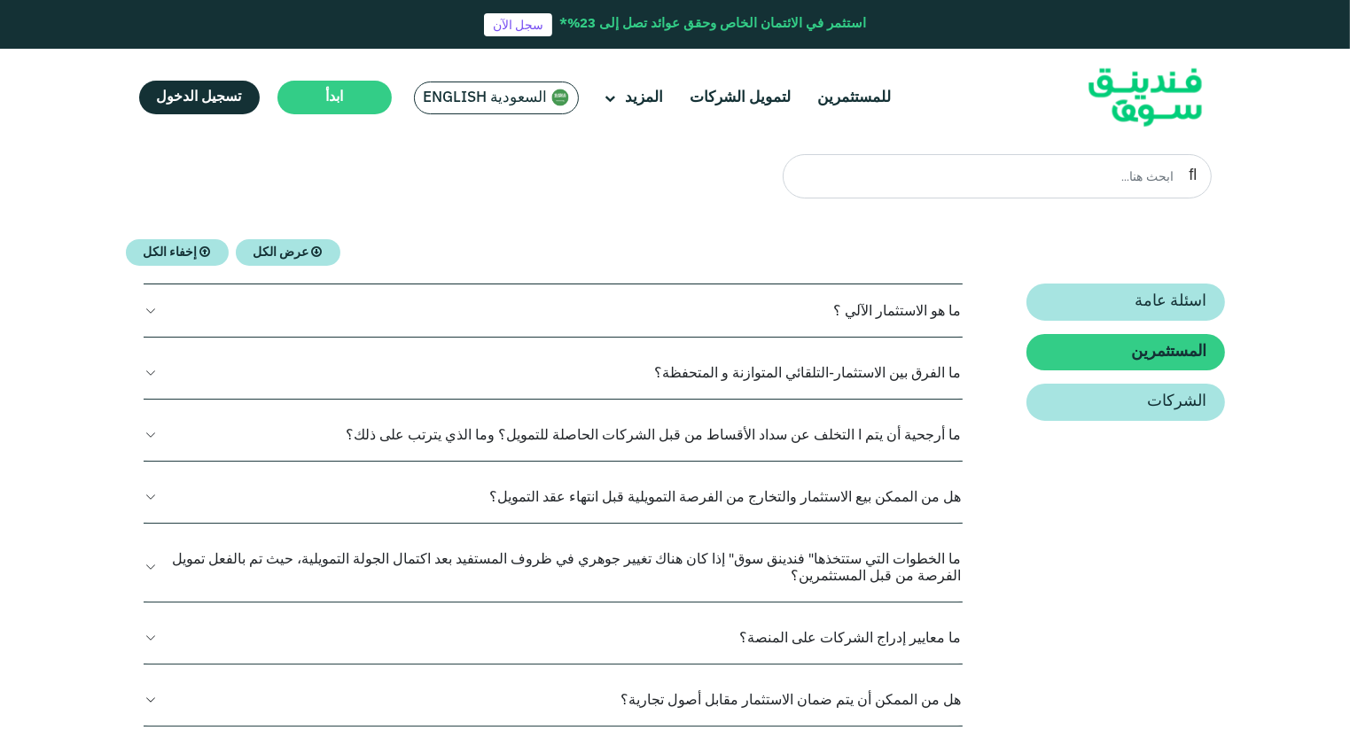
click at [704, 348] on button "ما الفرق بين الاستثمار-التلقائي المتوازنة و المتحفظة؟" at bounding box center [554, 373] width 820 height 52
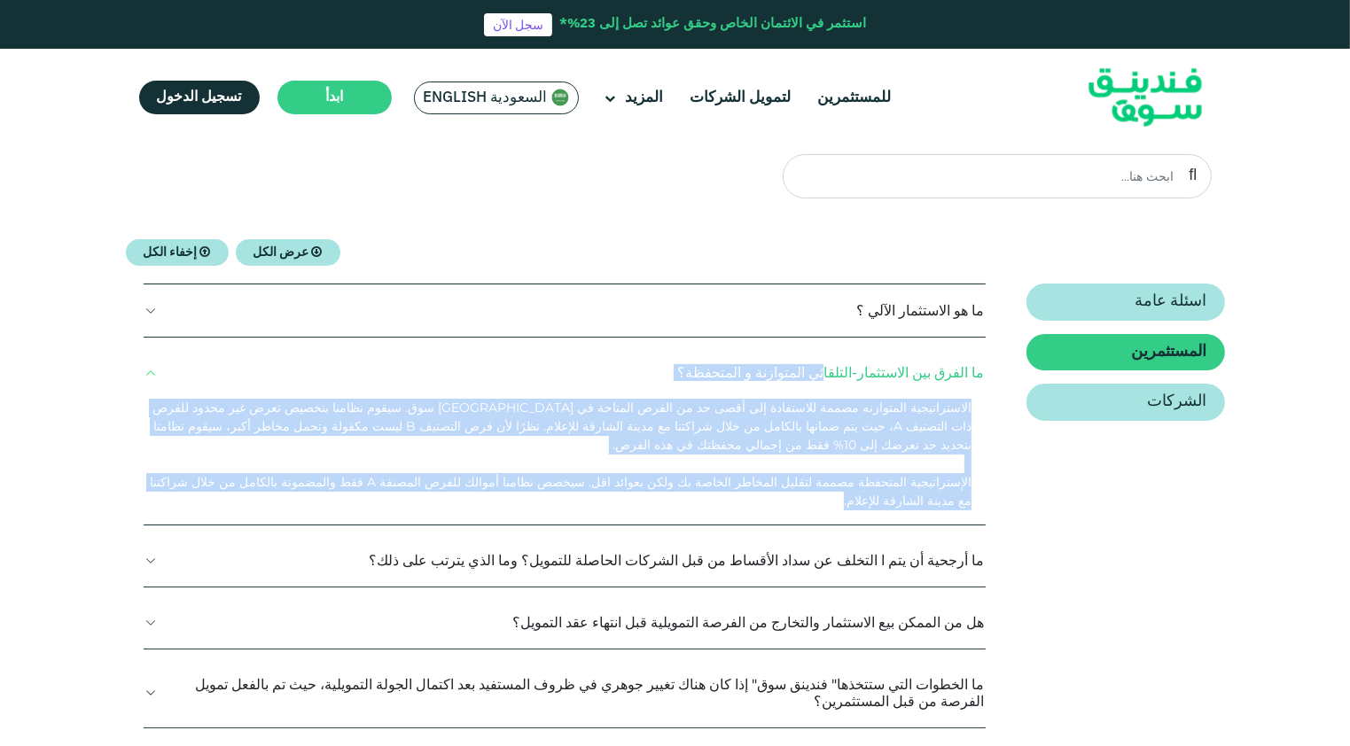
drag, startPoint x: 220, startPoint y: 463, endPoint x: 979, endPoint y: 373, distance: 764.8
drag, startPoint x: 979, startPoint y: 373, endPoint x: 955, endPoint y: 374, distance: 24.8
copy div "lo ipsum dol sitametco-adipisci elitseddo e temporin؟ utlaboreetdo magnaaliq en…"
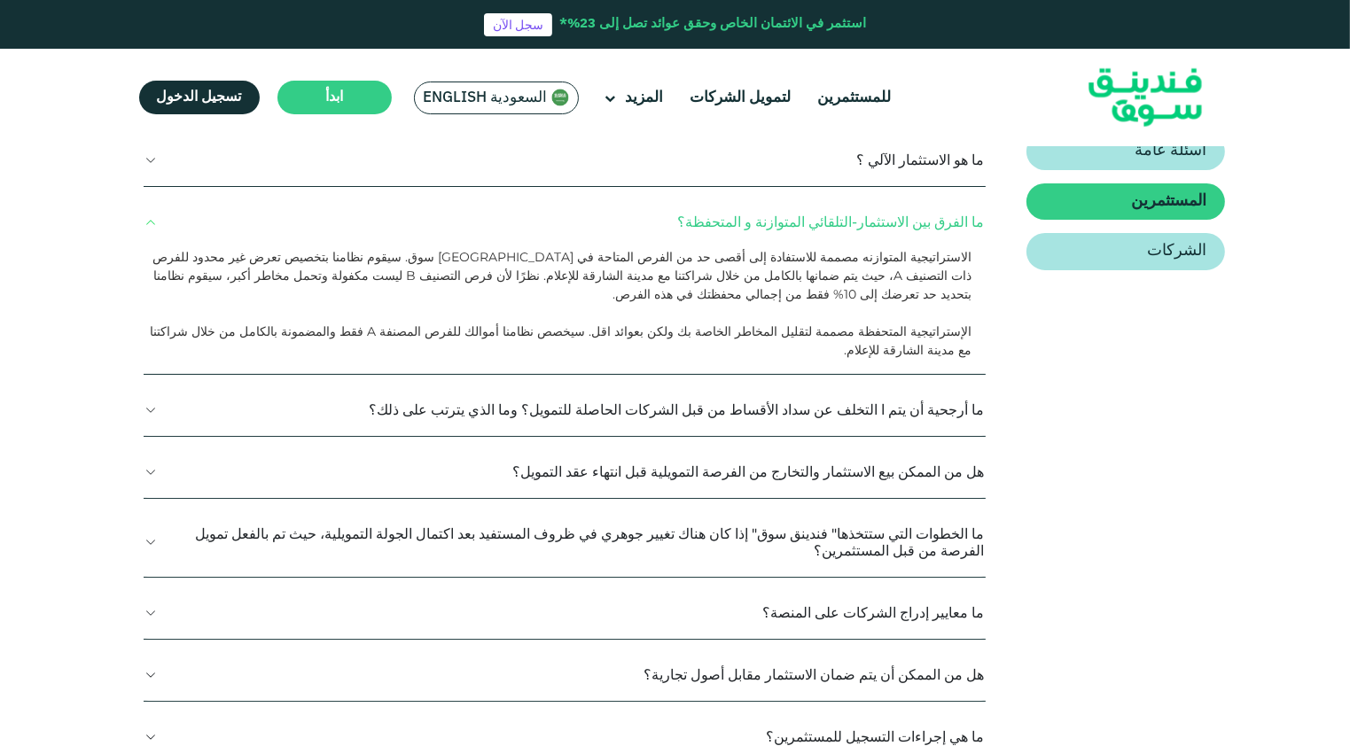
scroll to position [355, 0]
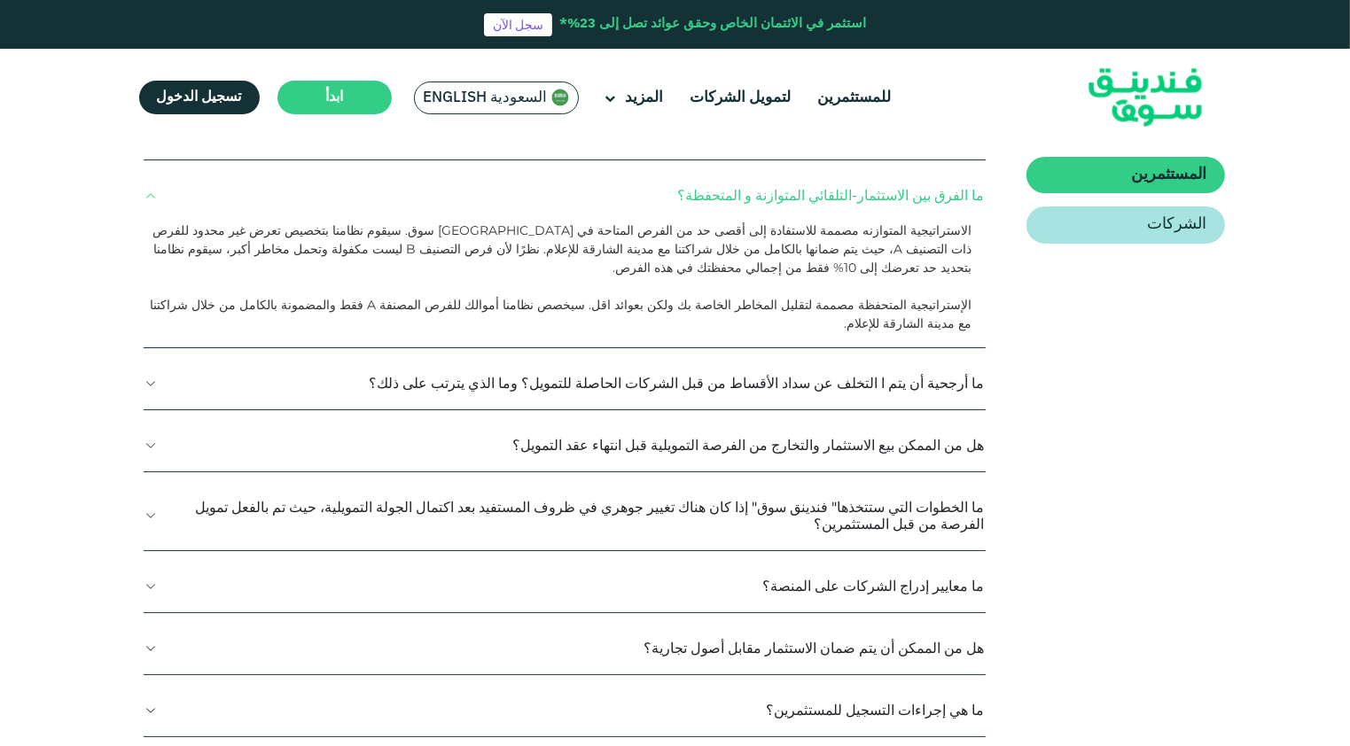
click at [869, 357] on button "ما أرجحية أن يتم ا التخلف عن سداد الأقساط من قبل الشركات الحاصلة للتمويل؟ وما ا…" at bounding box center [565, 383] width 843 height 52
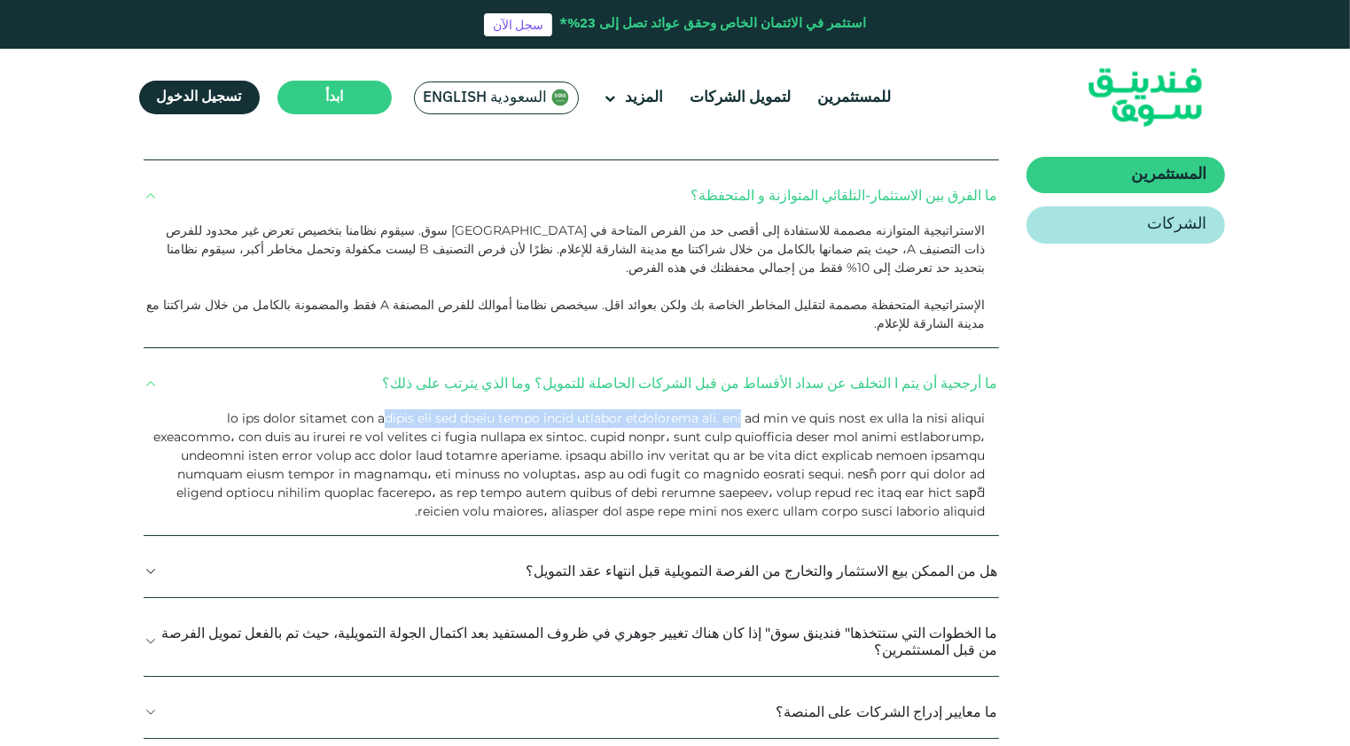
drag, startPoint x: 870, startPoint y: 374, endPoint x: 640, endPoint y: 378, distance: 230.5
click at [640, 410] on span at bounding box center [568, 464] width 831 height 109
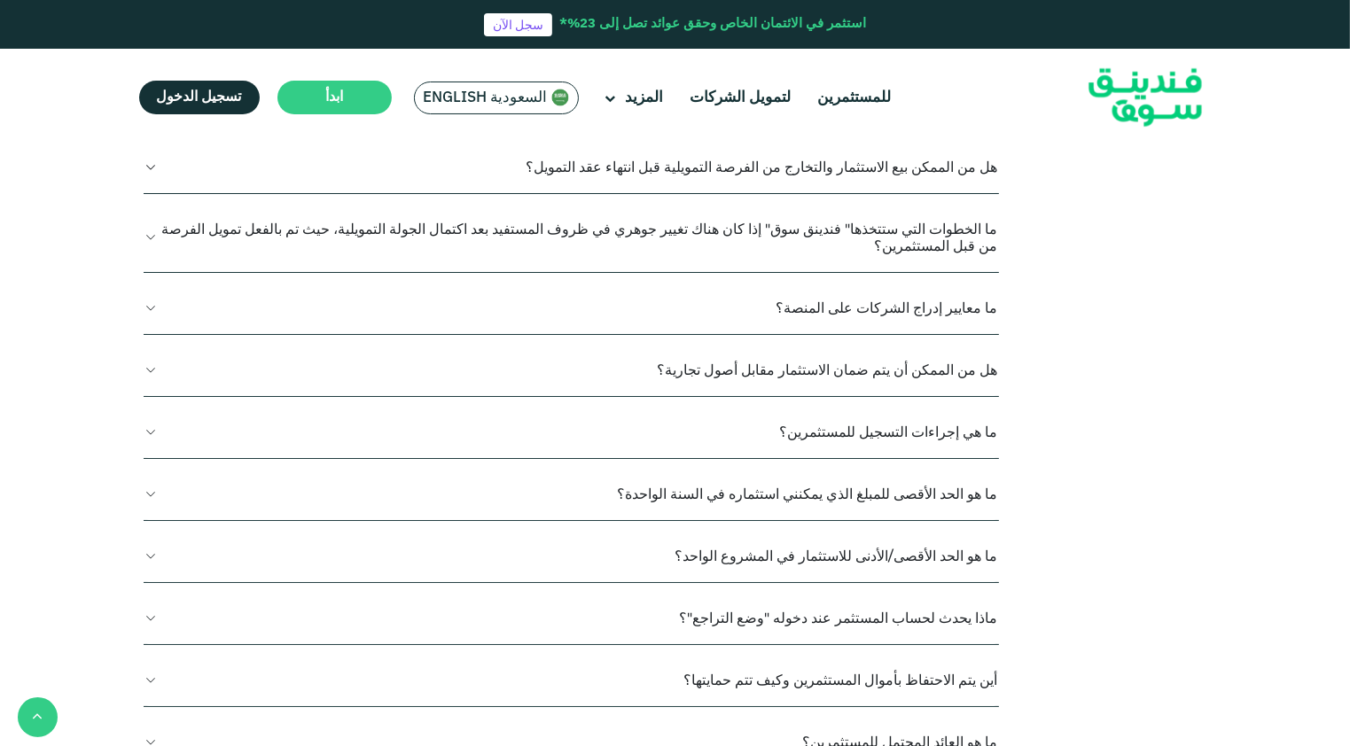
scroll to position [798, 0]
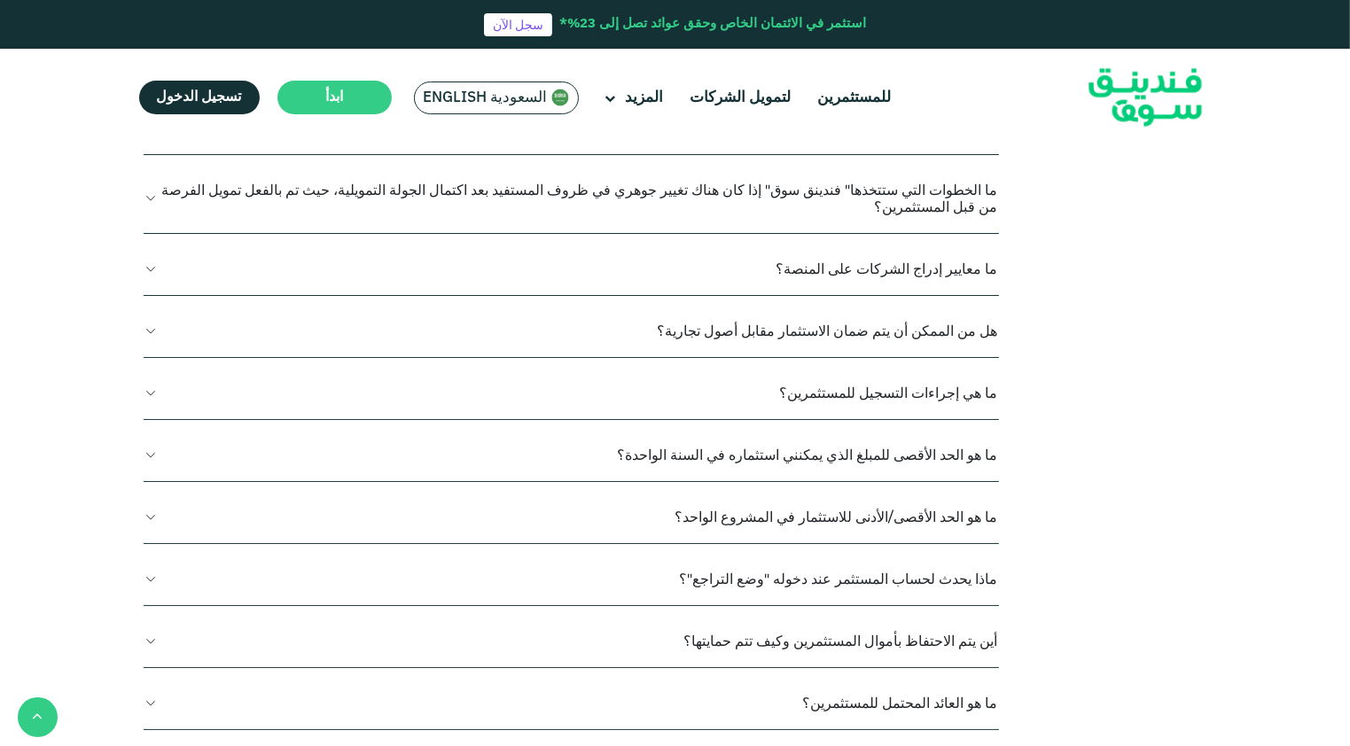
click at [826, 491] on button "ما هو الحد الأقصى/الأدنى للاستثمار في المشروع الواحد؟" at bounding box center [571, 517] width 855 height 52
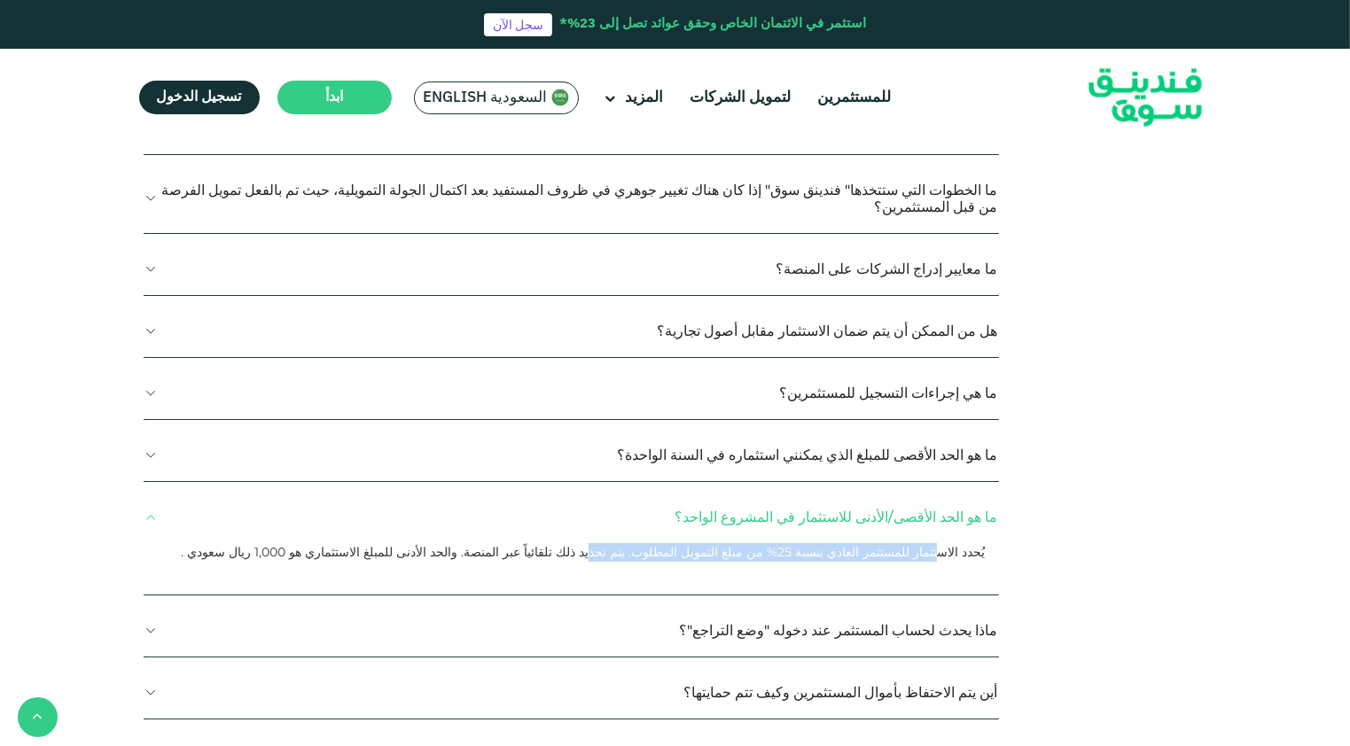
drag, startPoint x: 946, startPoint y: 456, endPoint x: 672, endPoint y: 456, distance: 273.9
click at [672, 543] on p "يُحدد الاستثمار للمستثمر العادي بنسبة 25% من مبلغ التمويل المطلوب. يتم تحديد ذل…" at bounding box center [564, 552] width 839 height 19
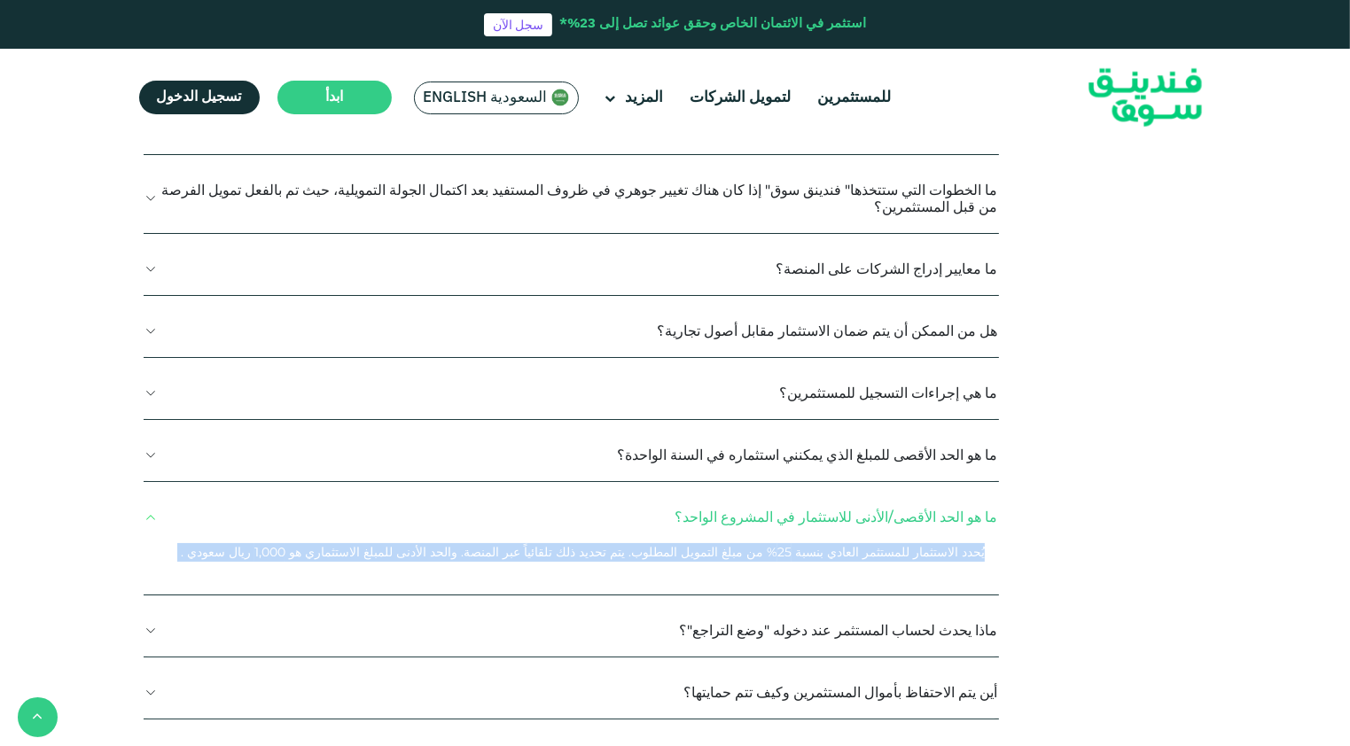
click at [913, 543] on p "يُحدد الاستثمار للمستثمر العادي بنسبة 25% من مبلغ التمويل المطلوب. يتم تحديد ذل…" at bounding box center [564, 552] width 839 height 19
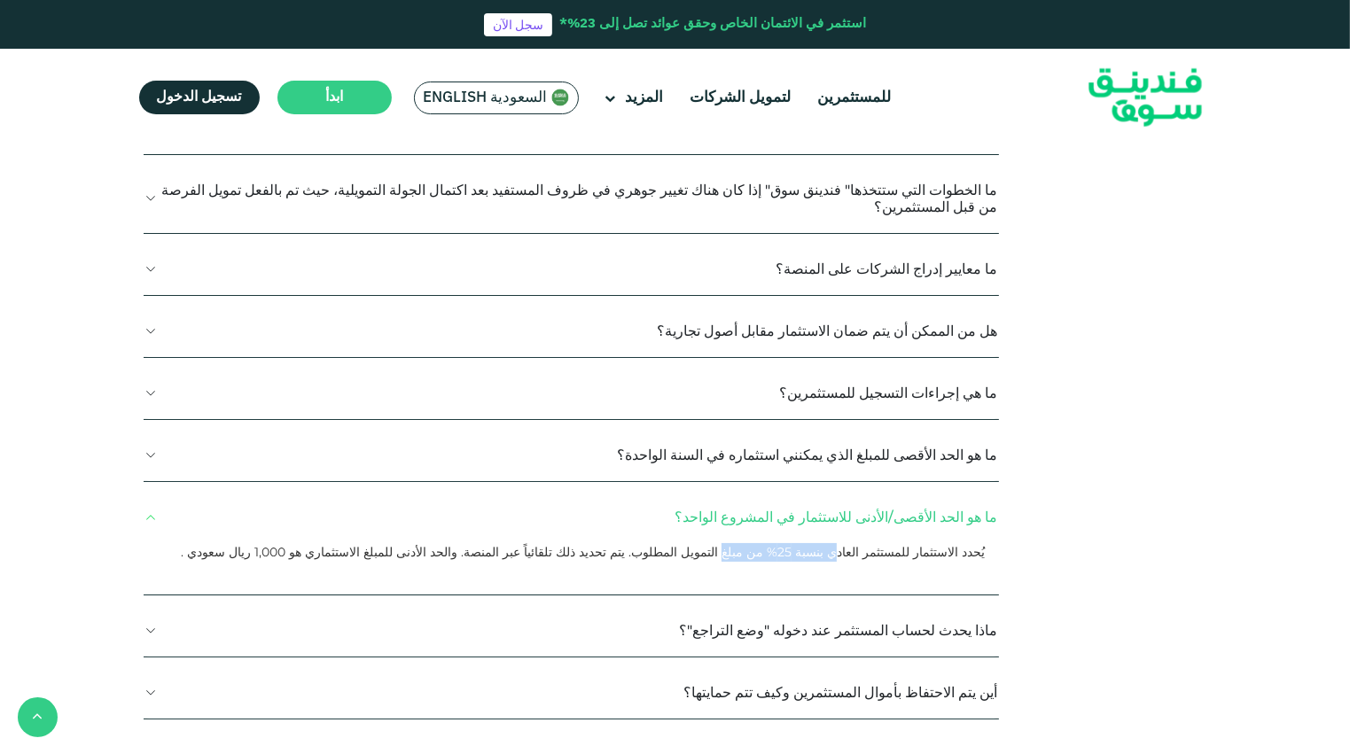
drag, startPoint x: 846, startPoint y: 463, endPoint x: 774, endPoint y: 463, distance: 71.8
click at [774, 543] on p "يُحدد الاستثمار للمستثمر العادي بنسبة 25% من مبلغ التمويل المطلوب. يتم تحديد ذل…" at bounding box center [564, 552] width 839 height 19
click at [971, 429] on button "ما هو الحد الأقصى للمبلغ الذي يمكنني استثماره في السنة الواحدة؟" at bounding box center [571, 455] width 855 height 52
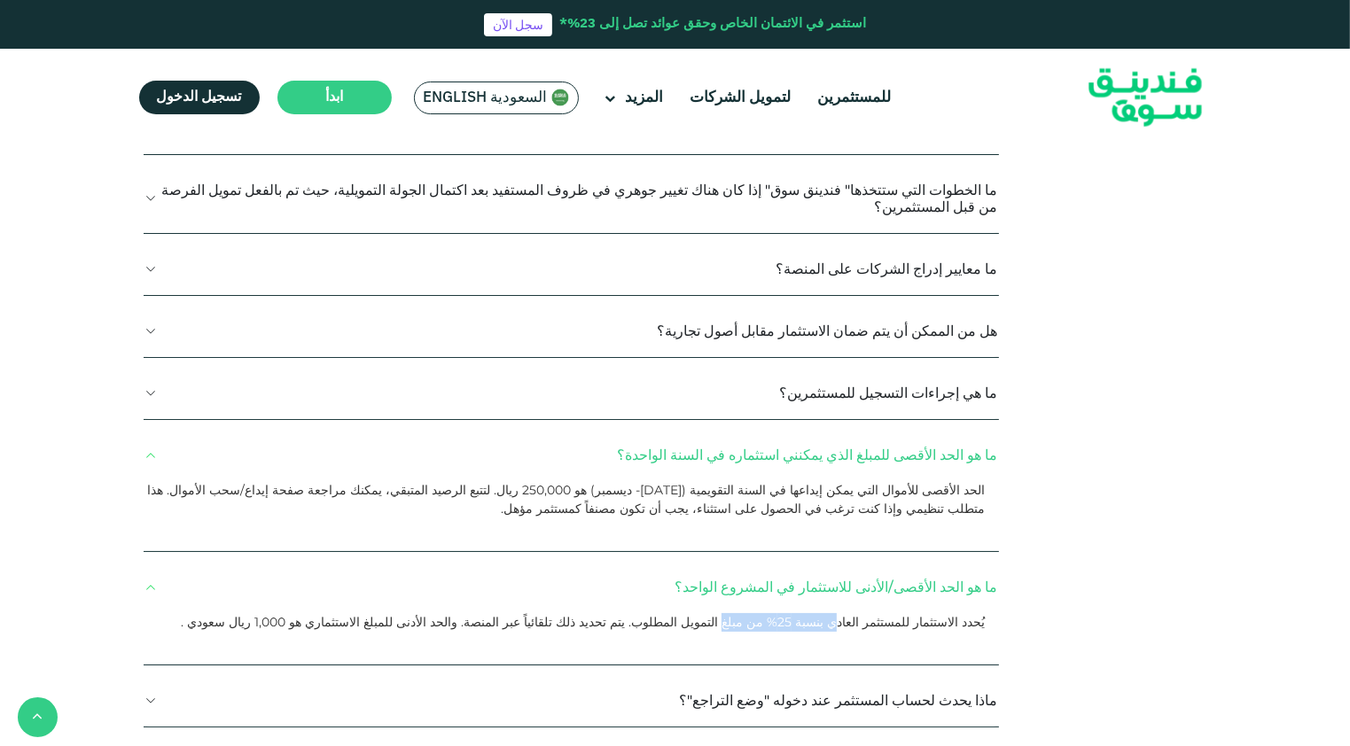
click at [893, 367] on button "ما هي إجراءات التسجيل للمستثمرين؟" at bounding box center [571, 393] width 855 height 52
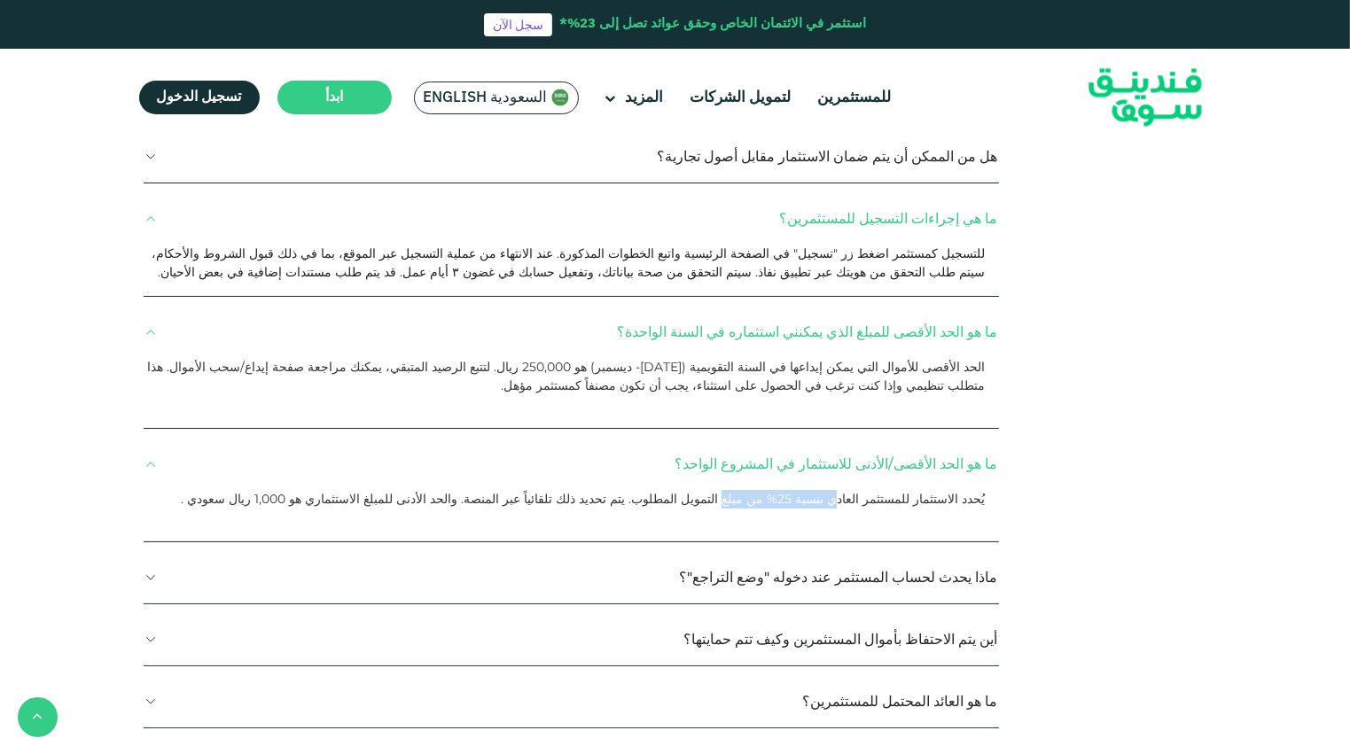
scroll to position [975, 0]
click at [867, 549] on button "ماذا يحدث لحساب المستثمر عند دخوله "وضع التراجع"؟" at bounding box center [571, 575] width 855 height 52
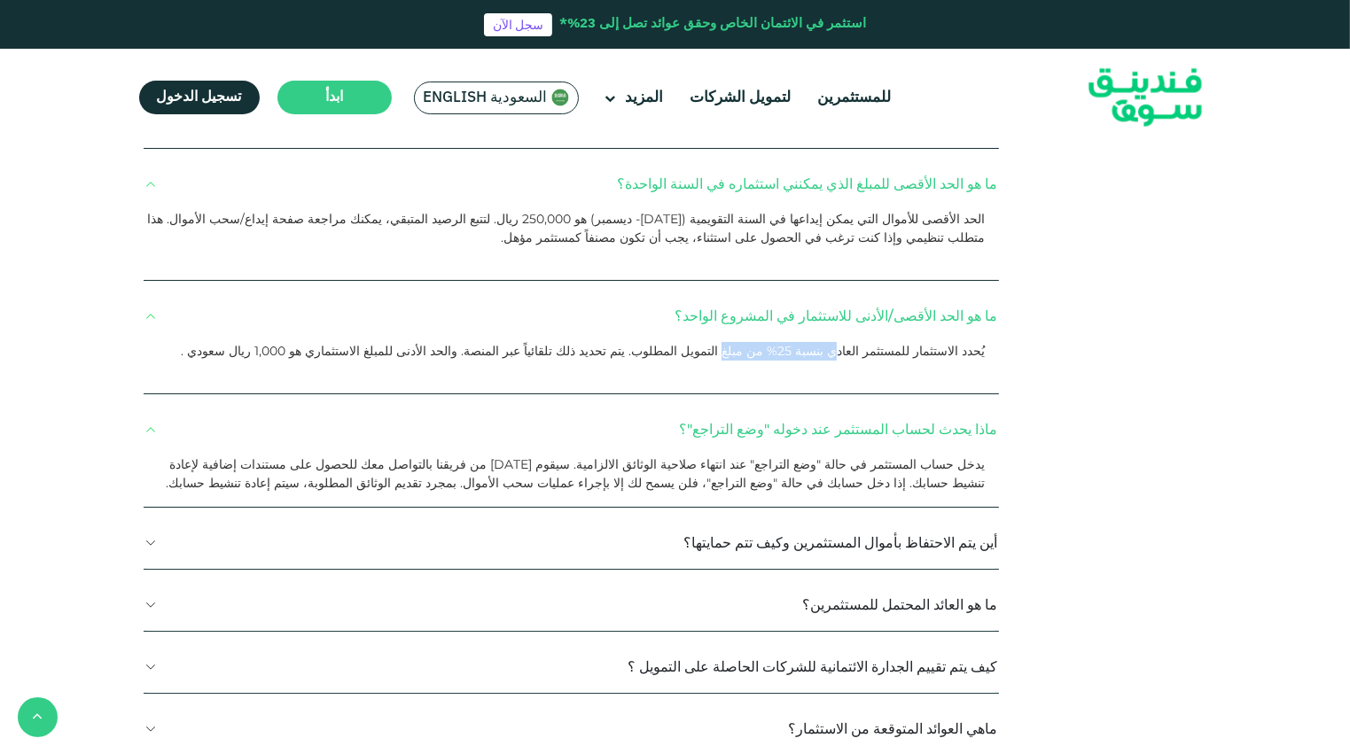
scroll to position [1152, 0]
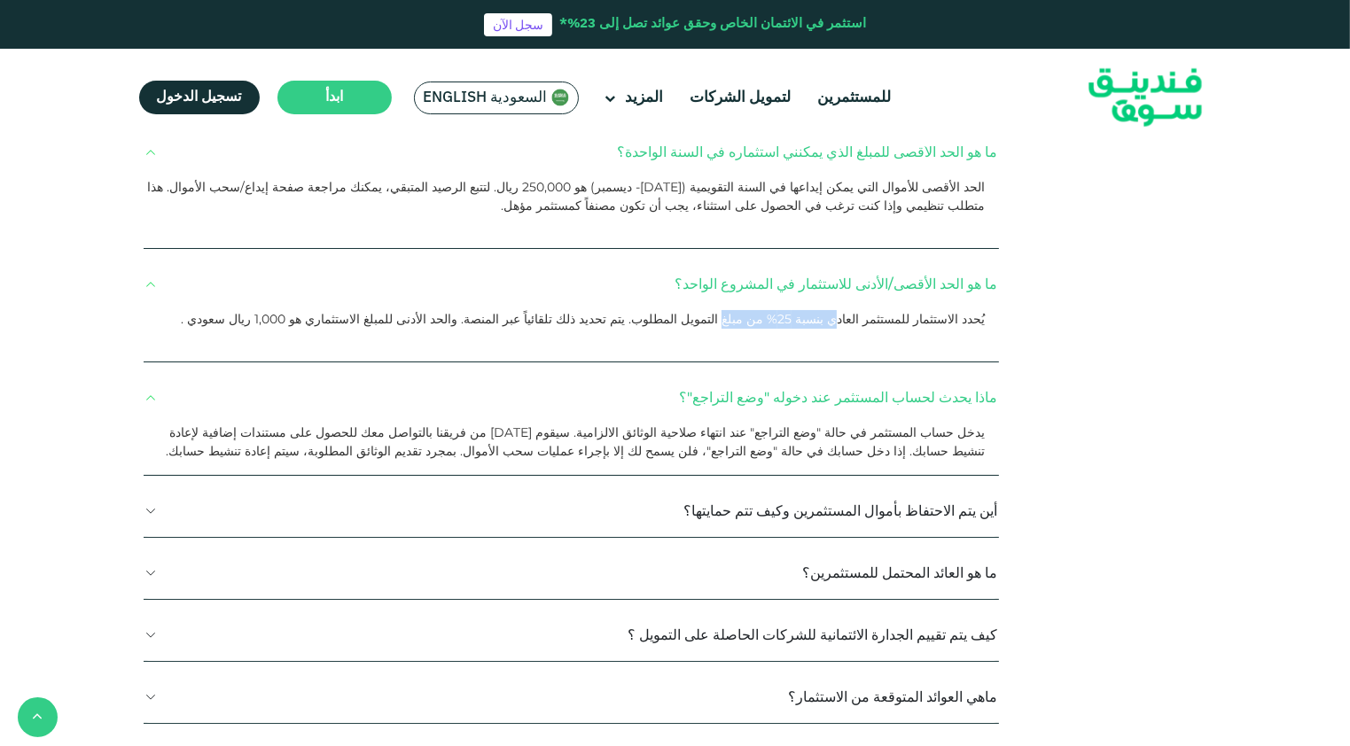
click at [904, 485] on button "أين يتم الاحتفاظ بأموال المستثمرين وكيف تتم حمايتها؟" at bounding box center [571, 511] width 855 height 52
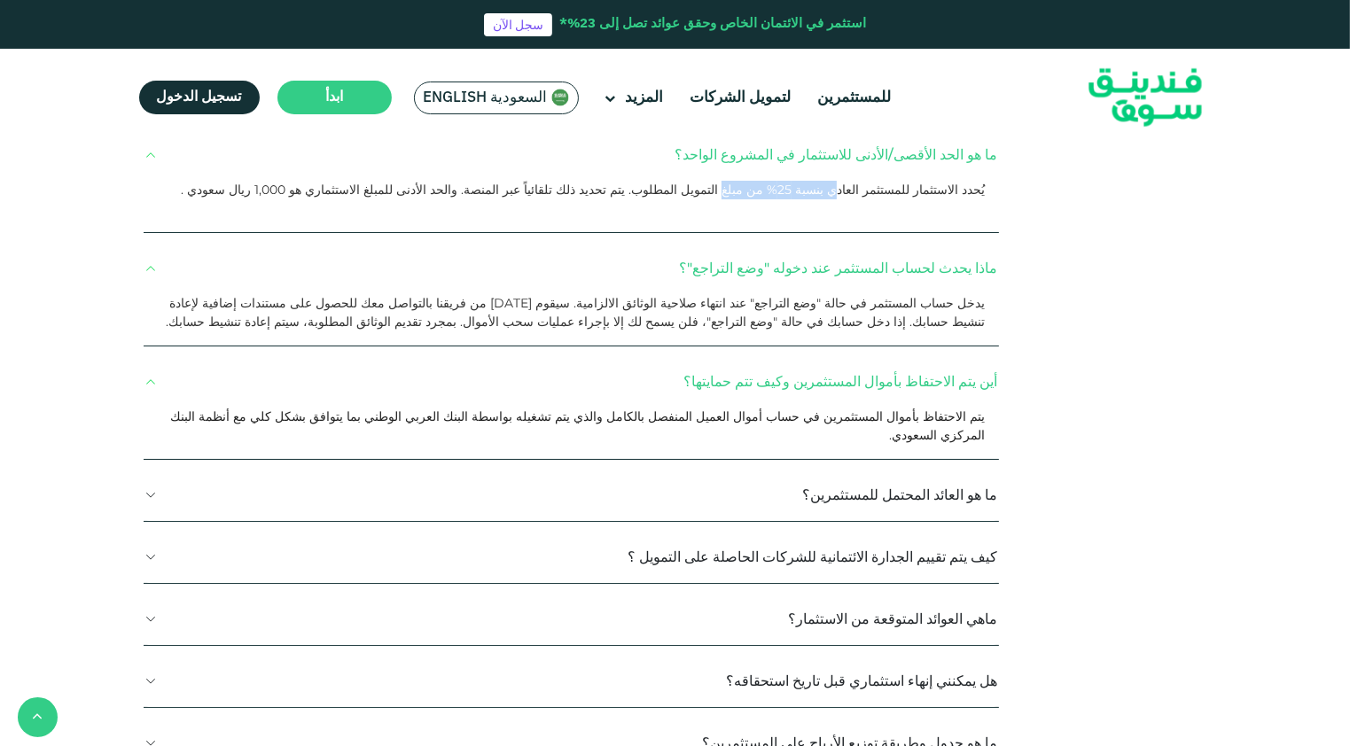
scroll to position [1329, 0]
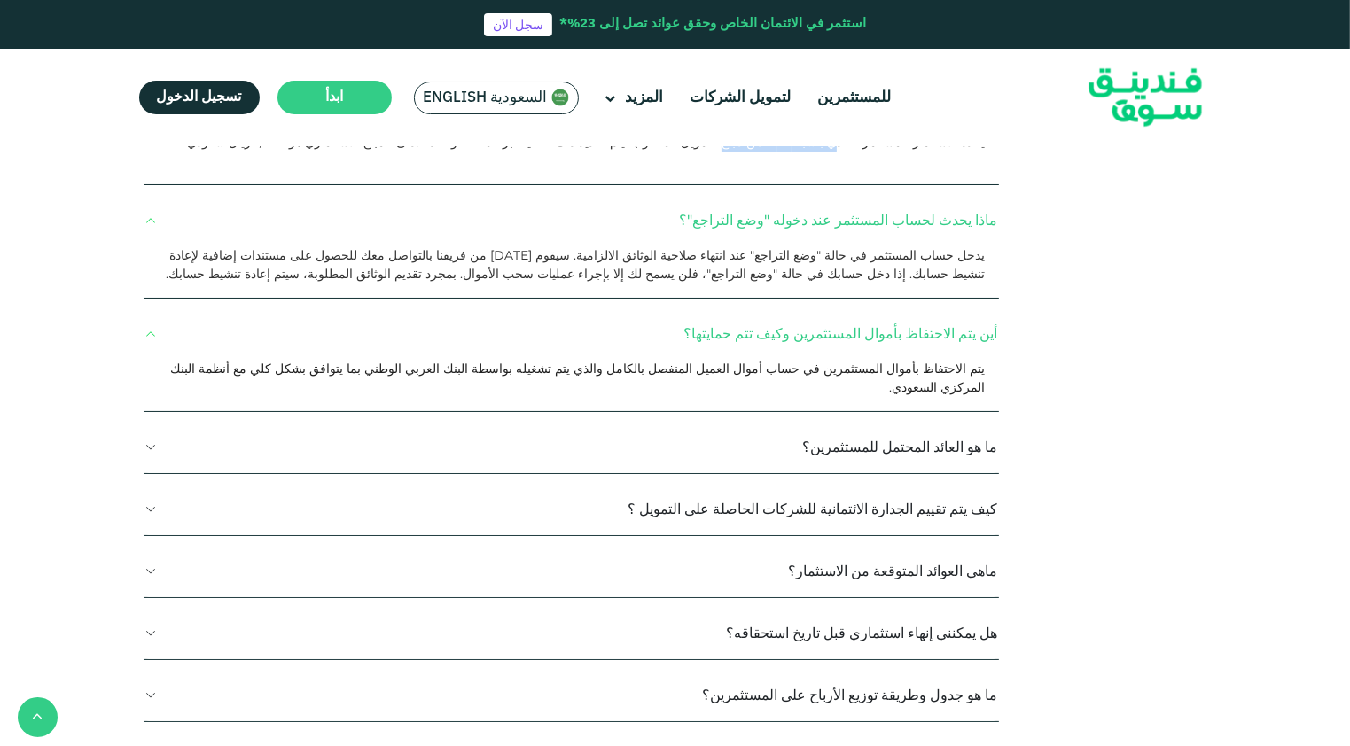
click at [944, 421] on button "ما هو العائد المحتمل للمستثمرين؟" at bounding box center [571, 447] width 855 height 52
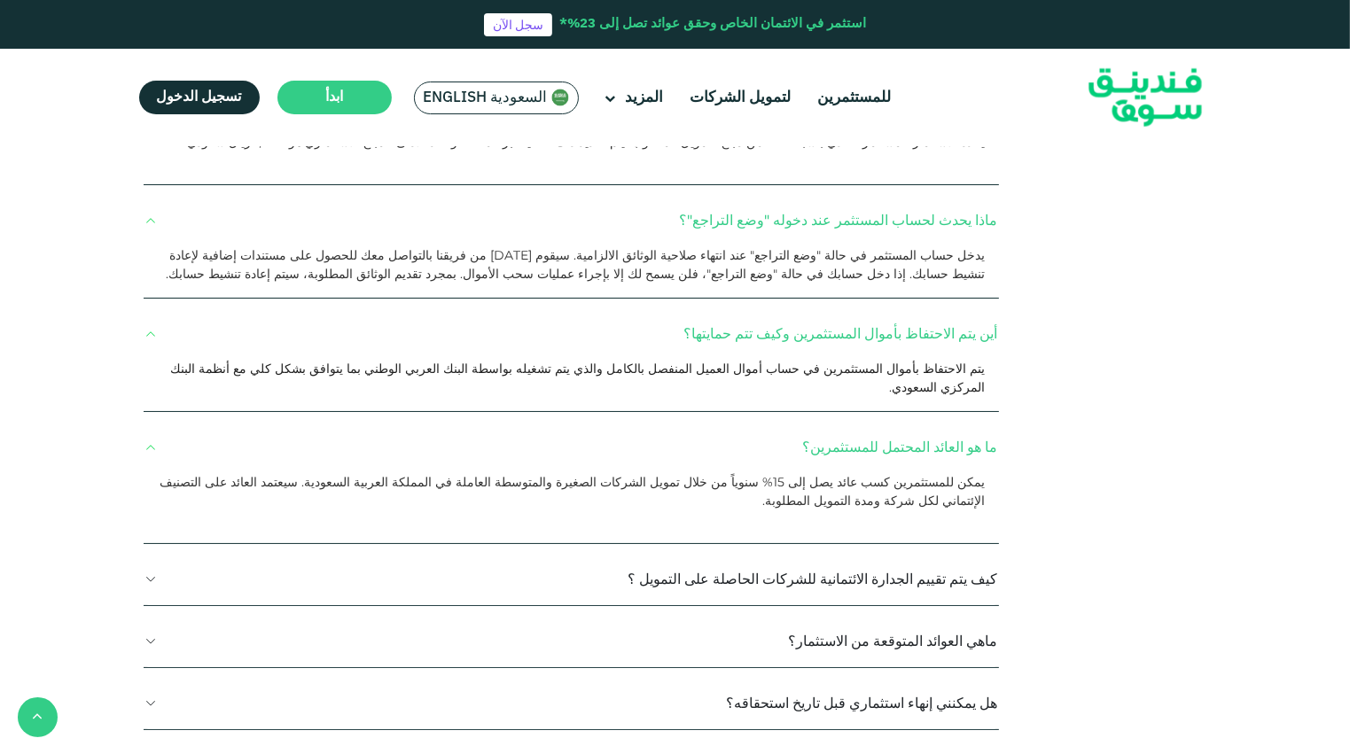
click at [925, 473] on p "يمكن للمستثمرين كسب عائد يصل إلى 15% سنوياً من خلال تمويل الشركات الصغيرة والمت…" at bounding box center [564, 491] width 839 height 37
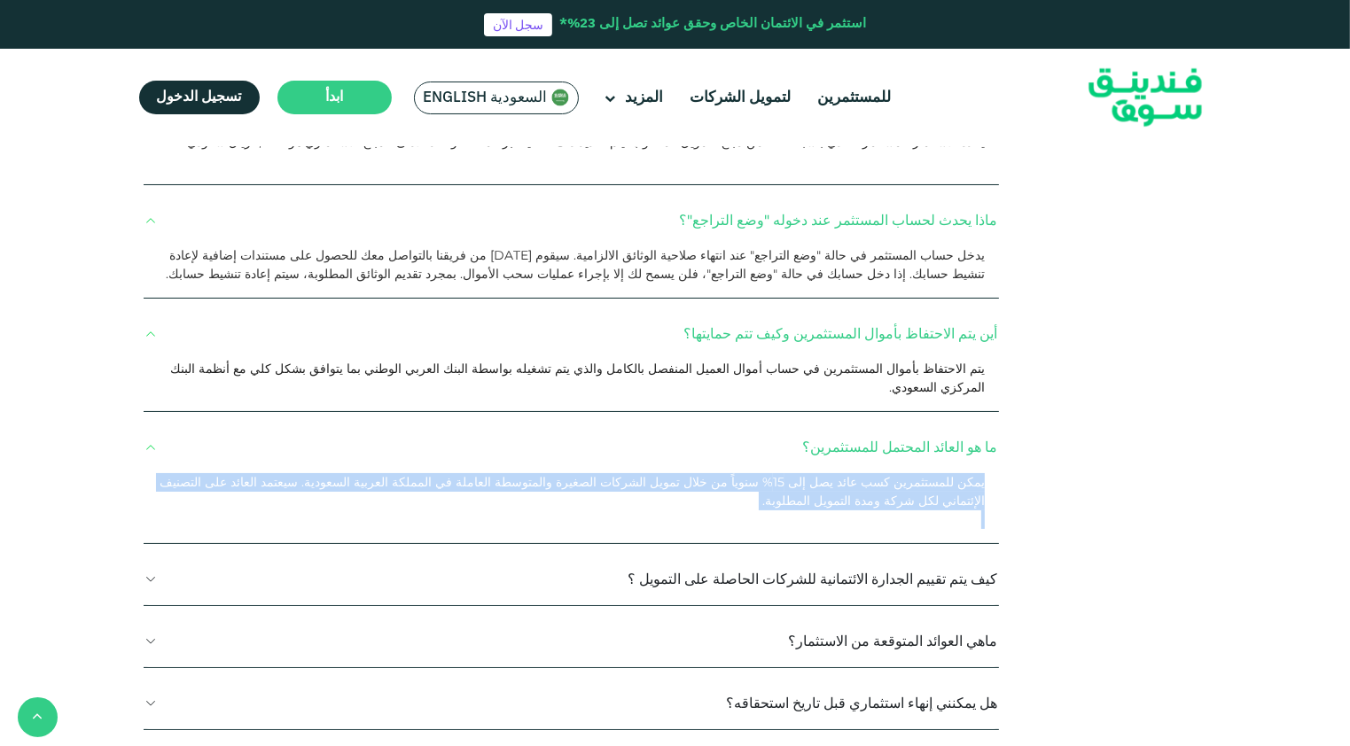
click at [925, 473] on p "يمكن للمستثمرين كسب عائد يصل إلى 15% سنوياً من خلال تمويل الشركات الصغيرة والمت…" at bounding box center [564, 491] width 839 height 37
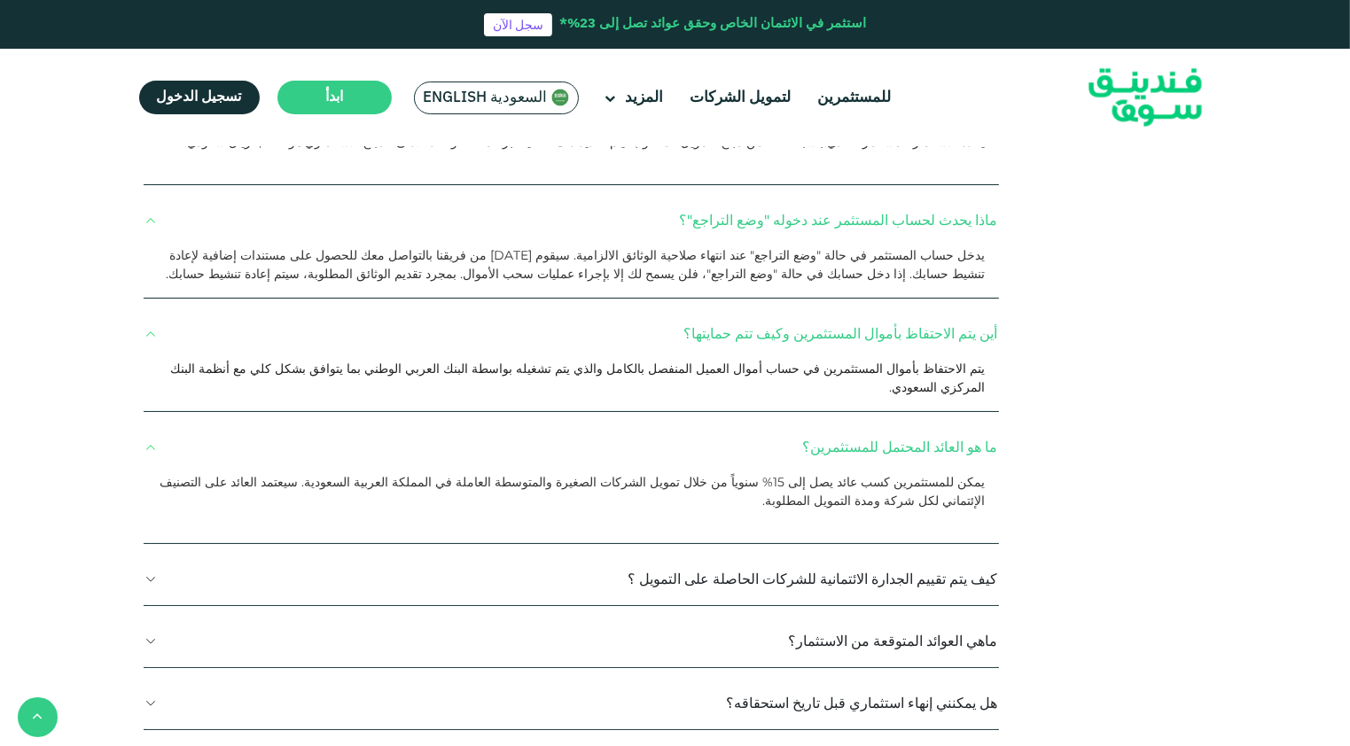
click at [927, 473] on p "يمكن للمستثمرين كسب عائد يصل إلى 15% سنوياً من خلال تمويل الشركات الصغيرة والمت…" at bounding box center [564, 491] width 839 height 37
click at [847, 421] on button "ما هو العائد المحتمل للمستثمرين؟" at bounding box center [571, 447] width 855 height 52
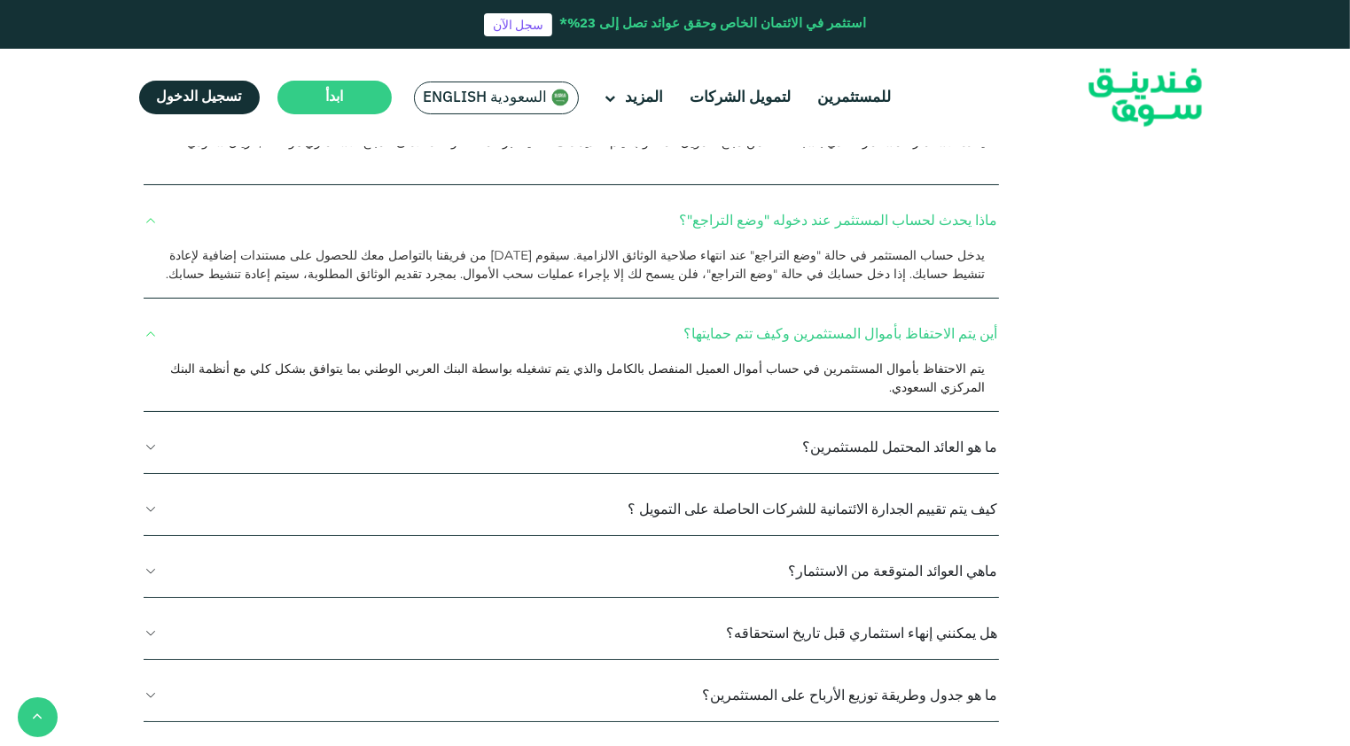
click at [847, 421] on button "ما هو العائد المحتمل للمستثمرين؟" at bounding box center [571, 447] width 855 height 52
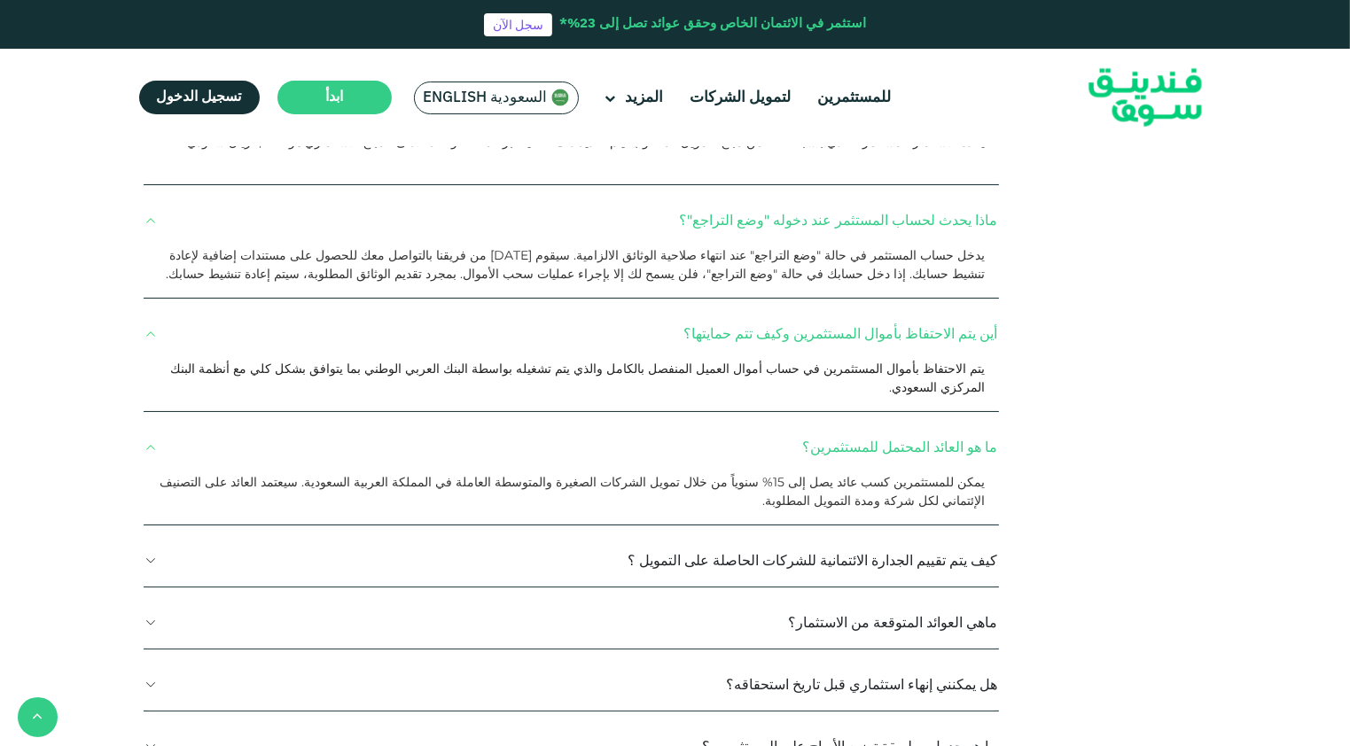
click at [847, 421] on button "ما هو العائد المحتمل للمستثمرين؟" at bounding box center [571, 447] width 855 height 52
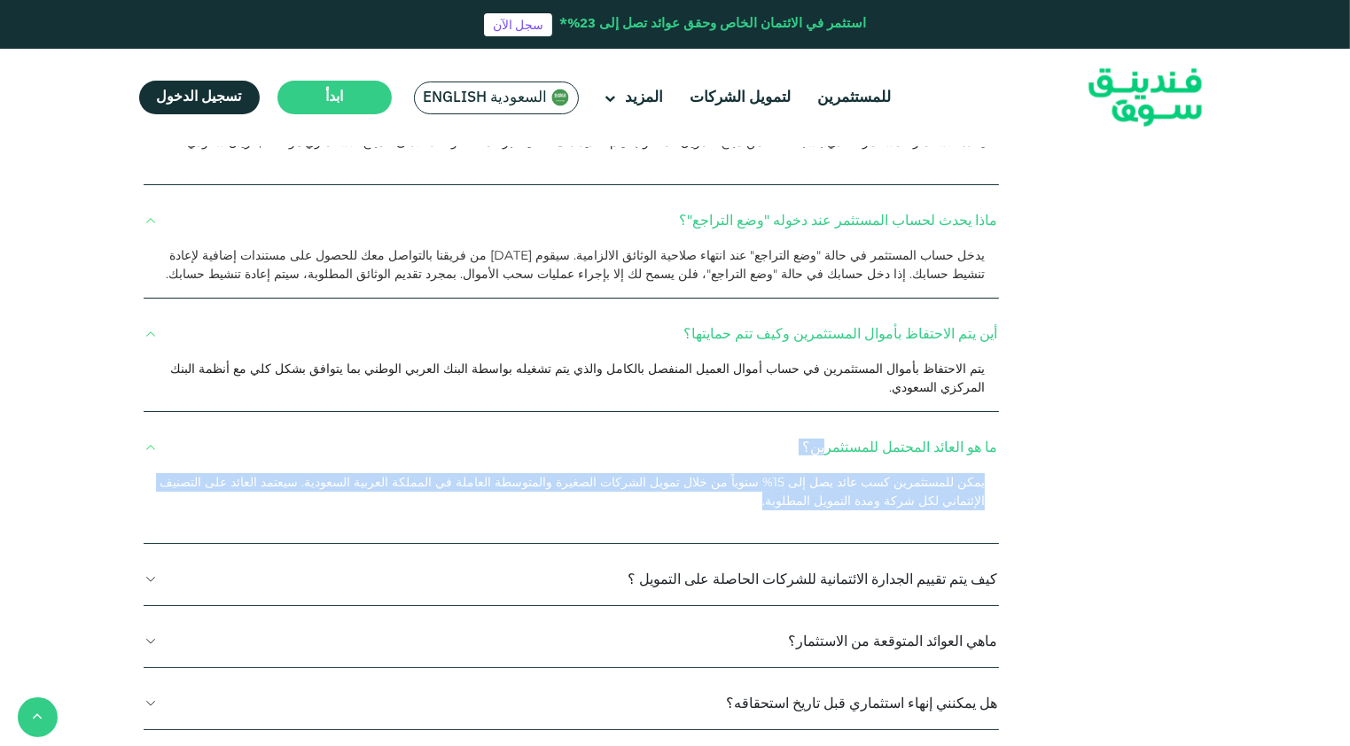
drag, startPoint x: 186, startPoint y: 372, endPoint x: 991, endPoint y: 330, distance: 805.9
click at [991, 421] on div "ما هو العائد المحتمل للمستثمرين؟ يمكن للمستثمرين كسب عائد يصل إلى 15% سنوياً من…" at bounding box center [571, 482] width 855 height 123
drag, startPoint x: 991, startPoint y: 330, endPoint x: 944, endPoint y: 342, distance: 48.6
copy div "ما هو العائد المحتمل للمستثمرين؟ يمكن للمستثمرين كسب عائد يصل إلى 15% سنوياً من…"
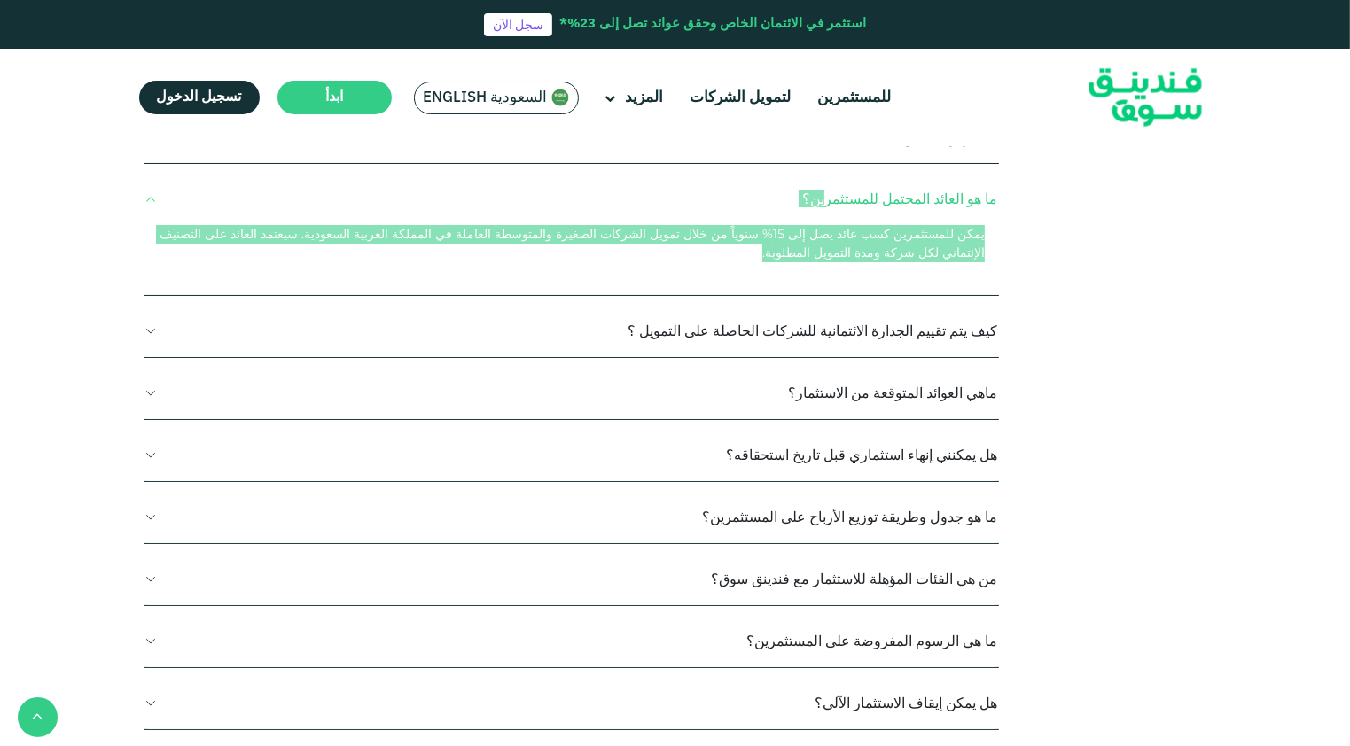
scroll to position [1684, 0]
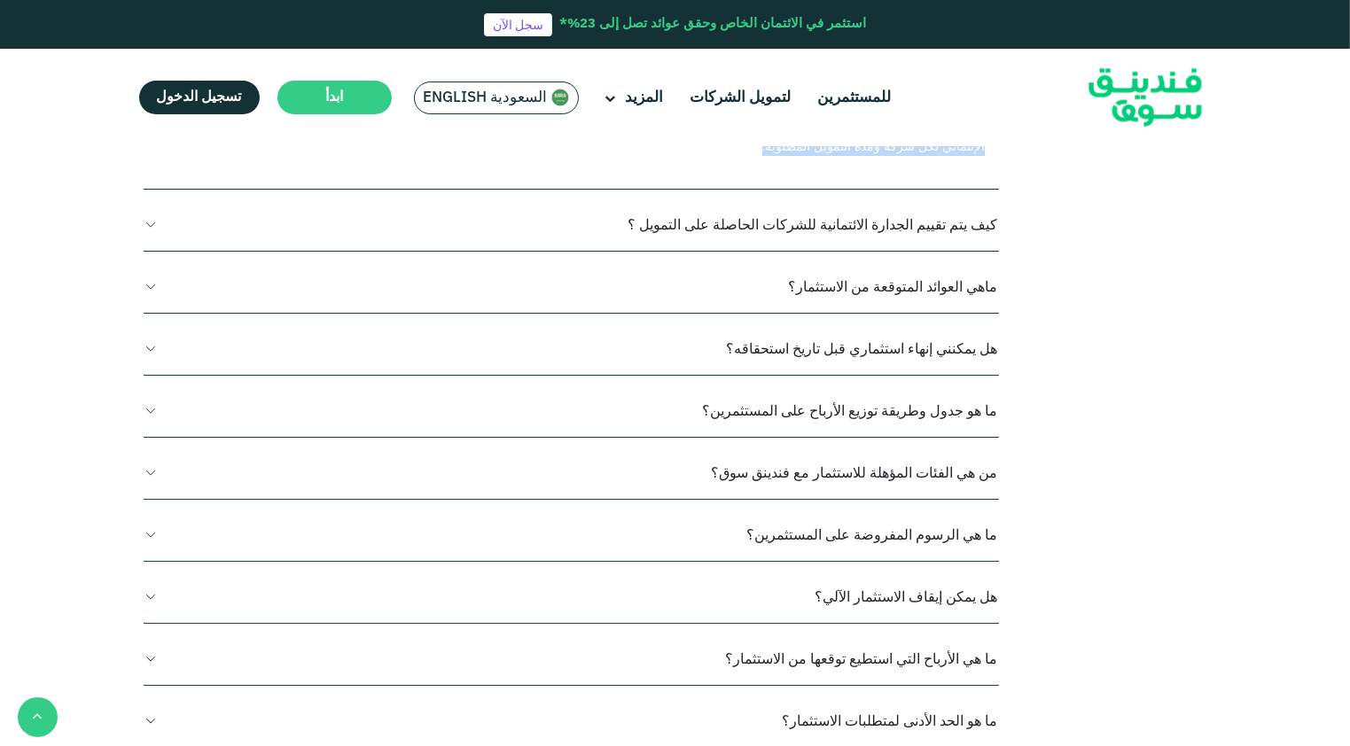
click at [893, 509] on button "ما هي الرسوم المفروضة على المستثمرين؟" at bounding box center [571, 535] width 855 height 52
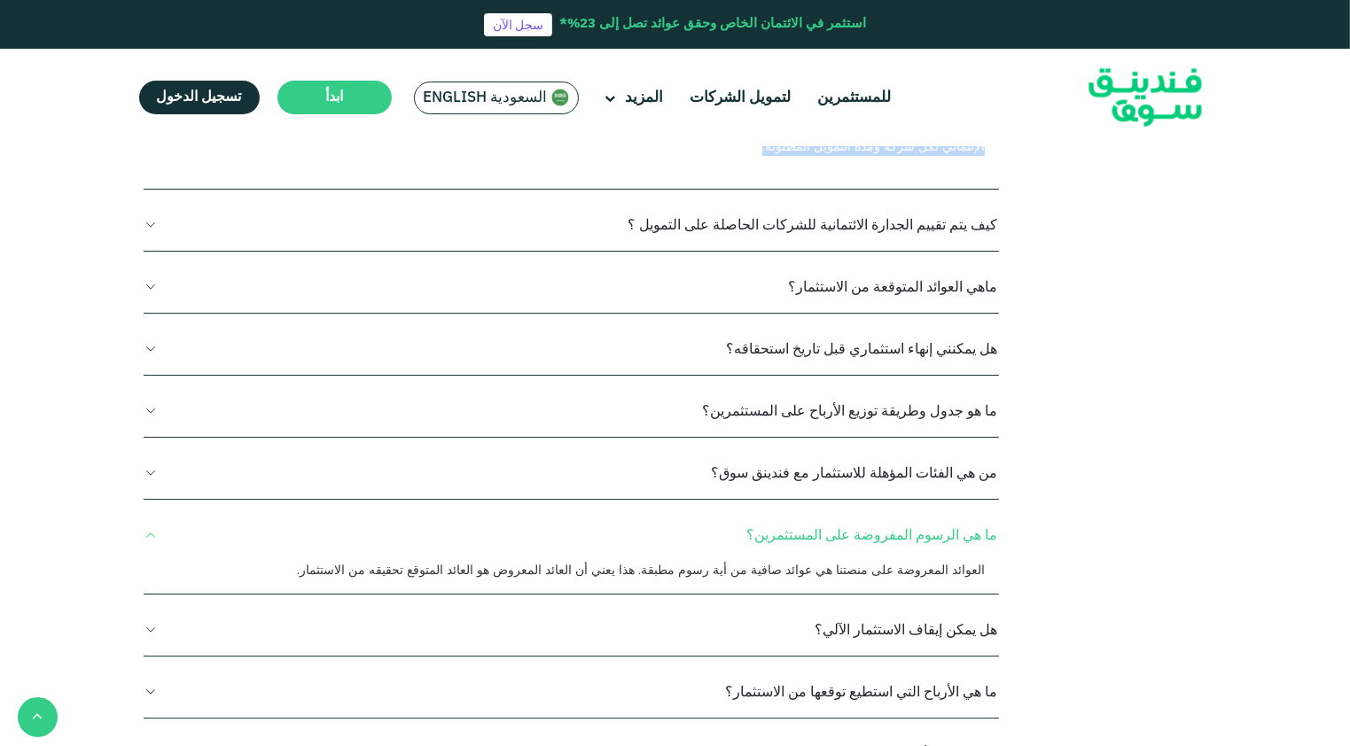
click at [878, 447] on button "من هي الفئات المؤهلة للاستثمار مع فندينق سوق؟" at bounding box center [571, 473] width 855 height 52
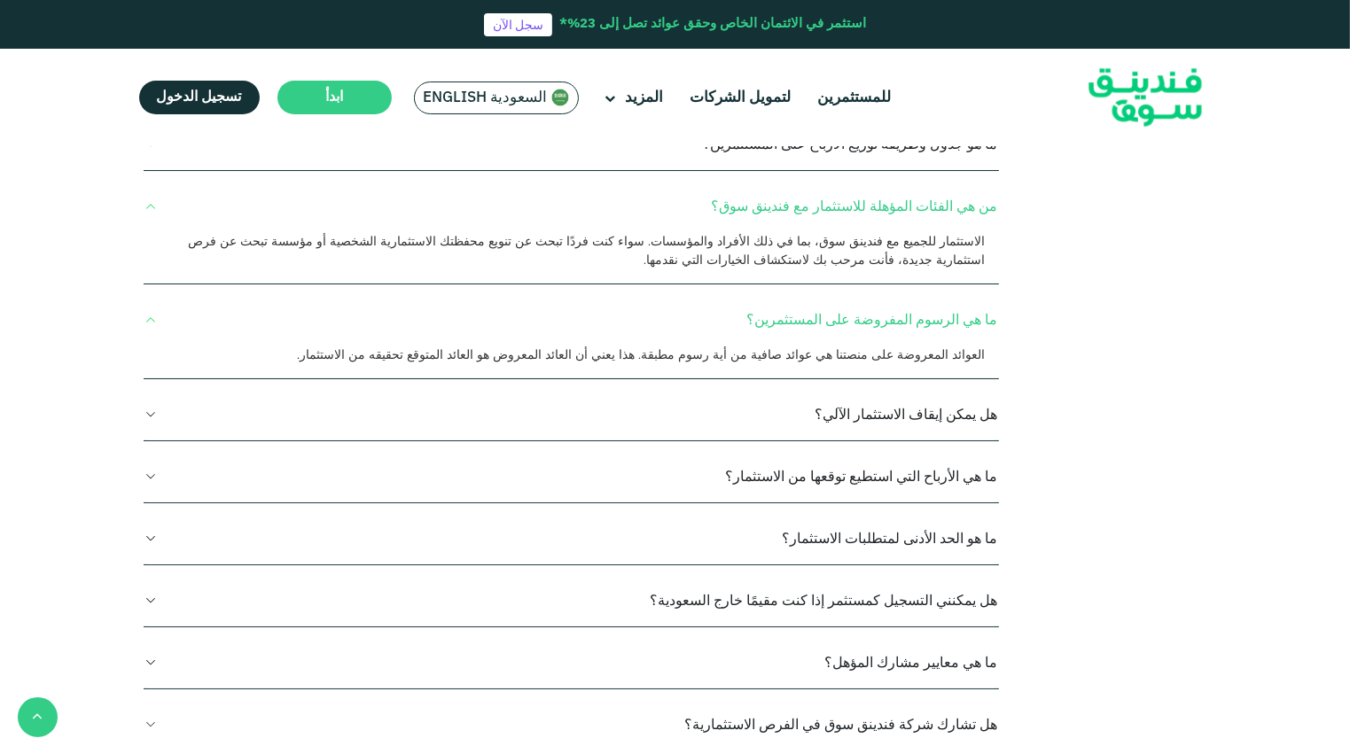
scroll to position [2127, 0]
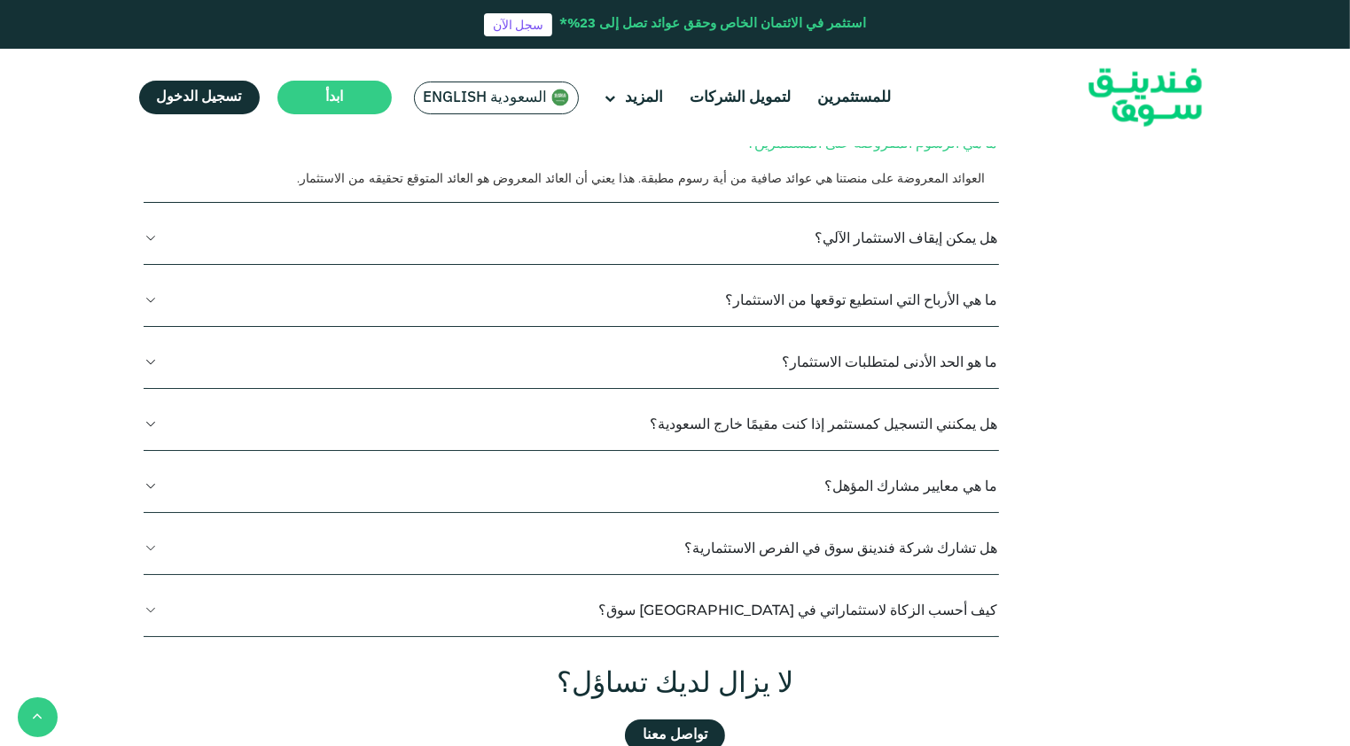
drag, startPoint x: 807, startPoint y: 456, endPoint x: 807, endPoint y: 479, distance: 23.0
click at [807, 584] on button "كيف أحسب الزكاة لاستثماراتي في [GEOGRAPHIC_DATA] سوق؟" at bounding box center [571, 610] width 855 height 52
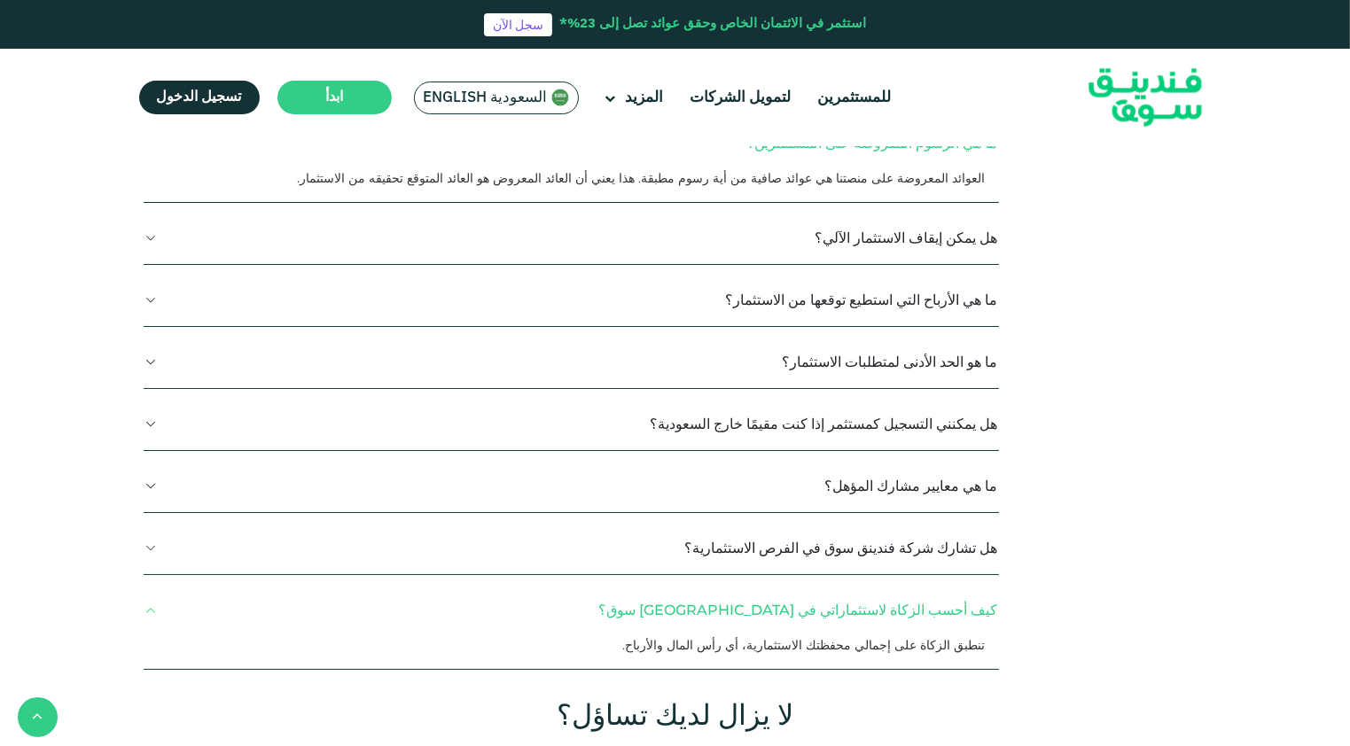
click at [807, 584] on button "كيف أحسب الزكاة لاستثماراتي في [GEOGRAPHIC_DATA] سوق؟" at bounding box center [571, 610] width 855 height 52
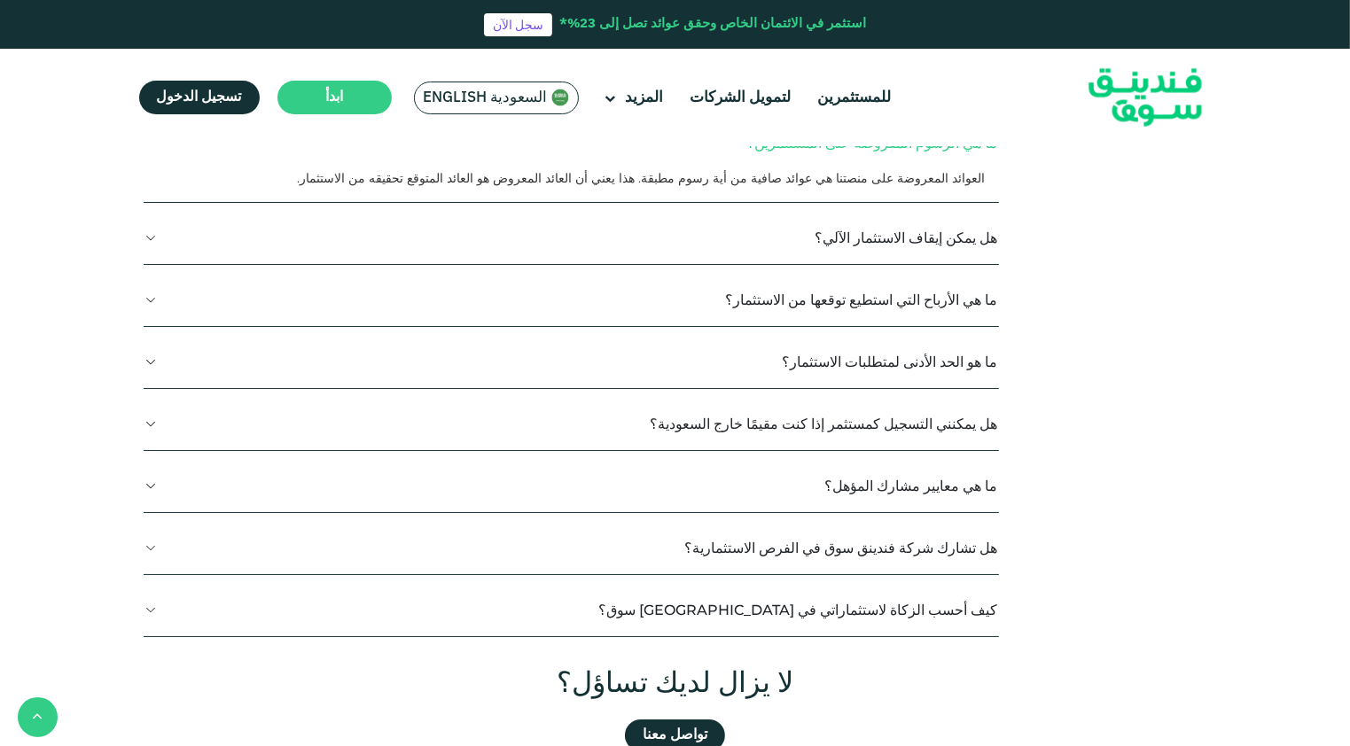
click at [817, 584] on button "كيف أحسب الزكاة لاستثماراتي في [GEOGRAPHIC_DATA] سوق؟" at bounding box center [571, 610] width 855 height 52
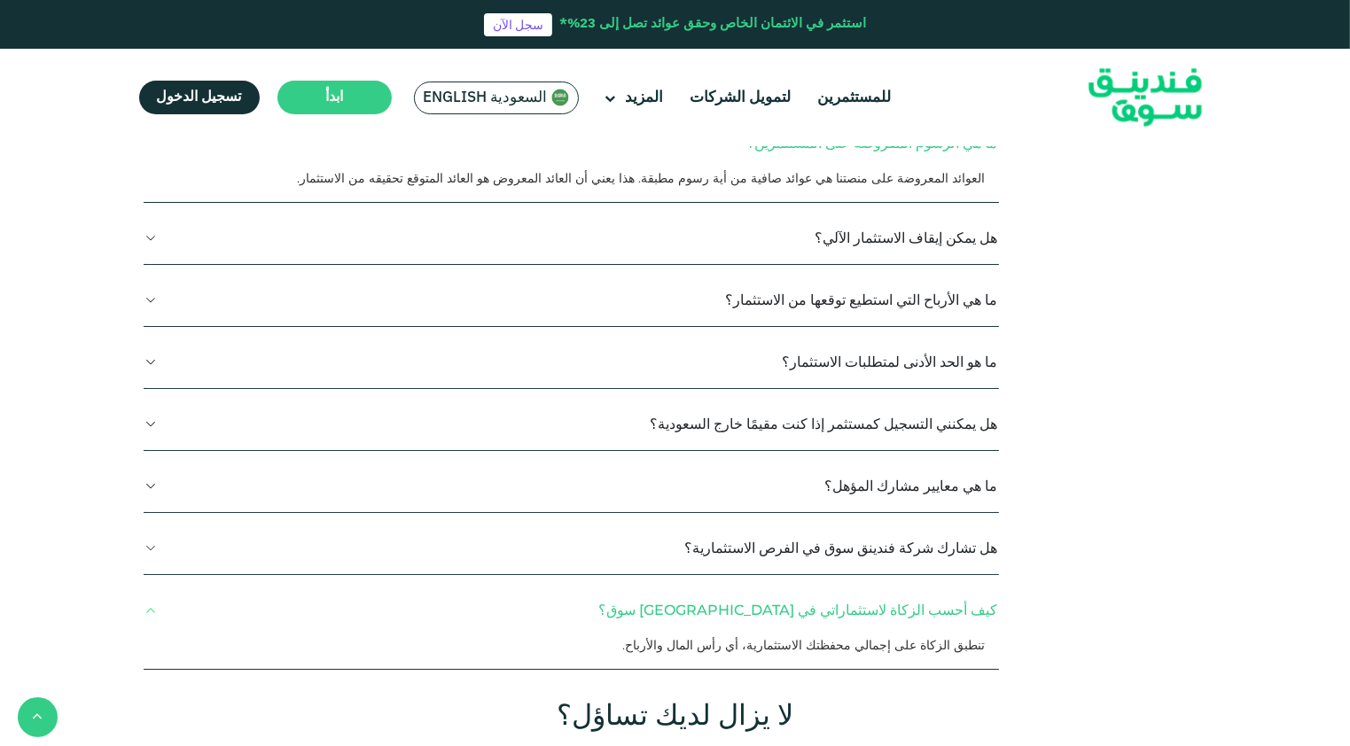
click at [850, 522] on button "هل تشارك شركة فندينق سوق في الفرص الاستثمارية؟" at bounding box center [571, 548] width 855 height 52
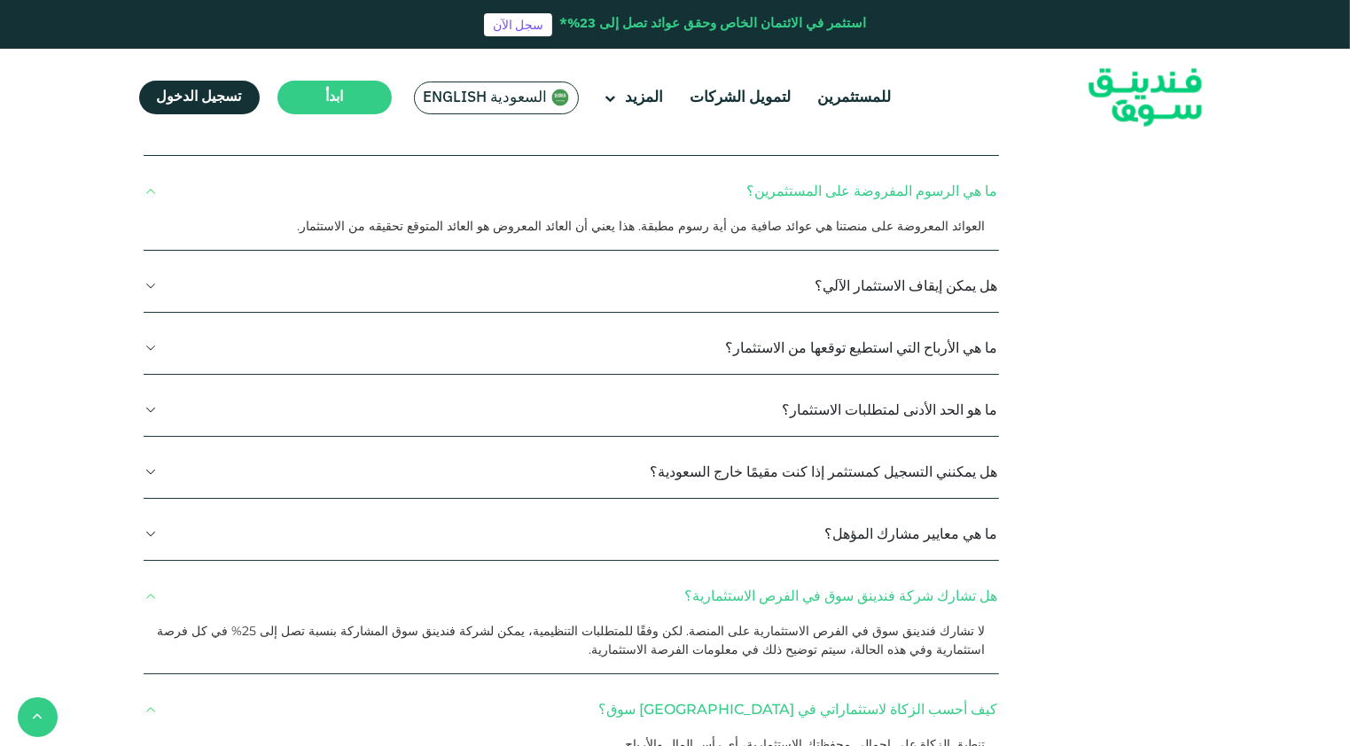
scroll to position [2038, 0]
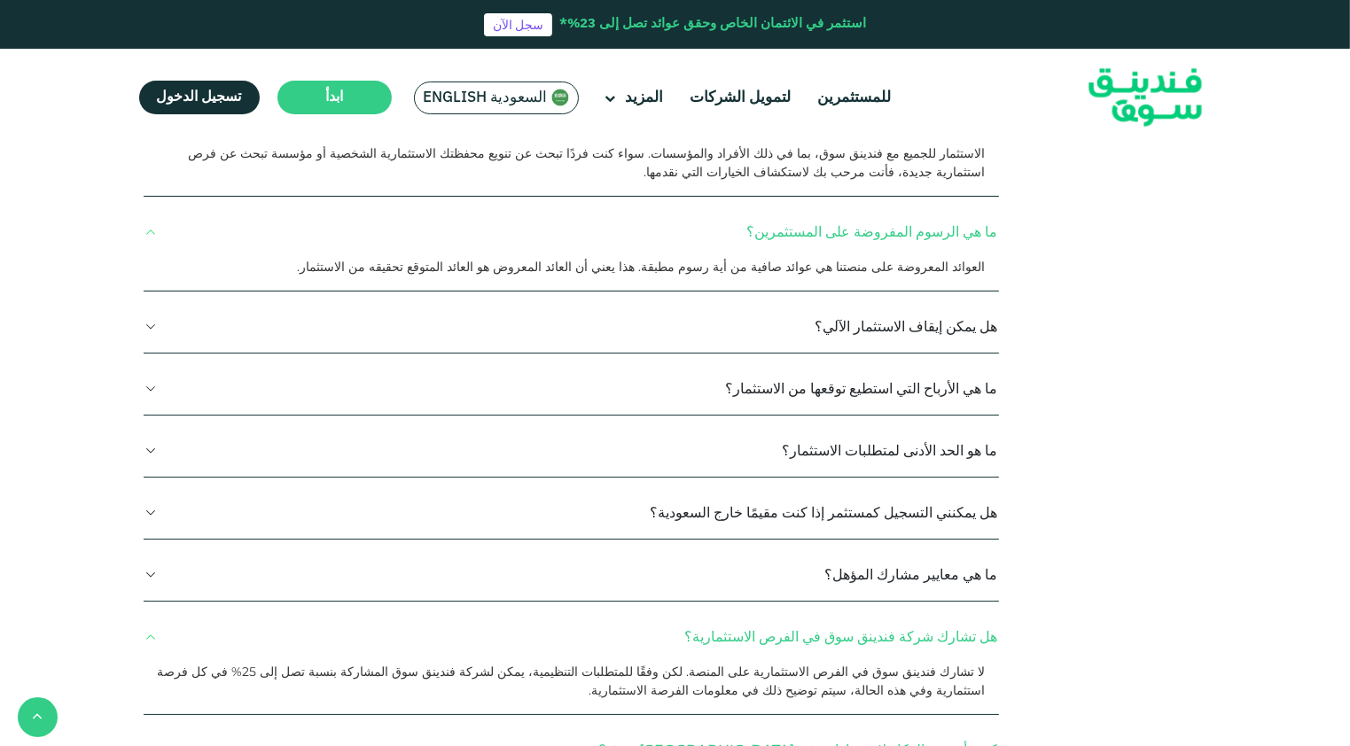
click at [909, 549] on button "ما هي معايير مشارك المؤهل؟" at bounding box center [571, 575] width 855 height 52
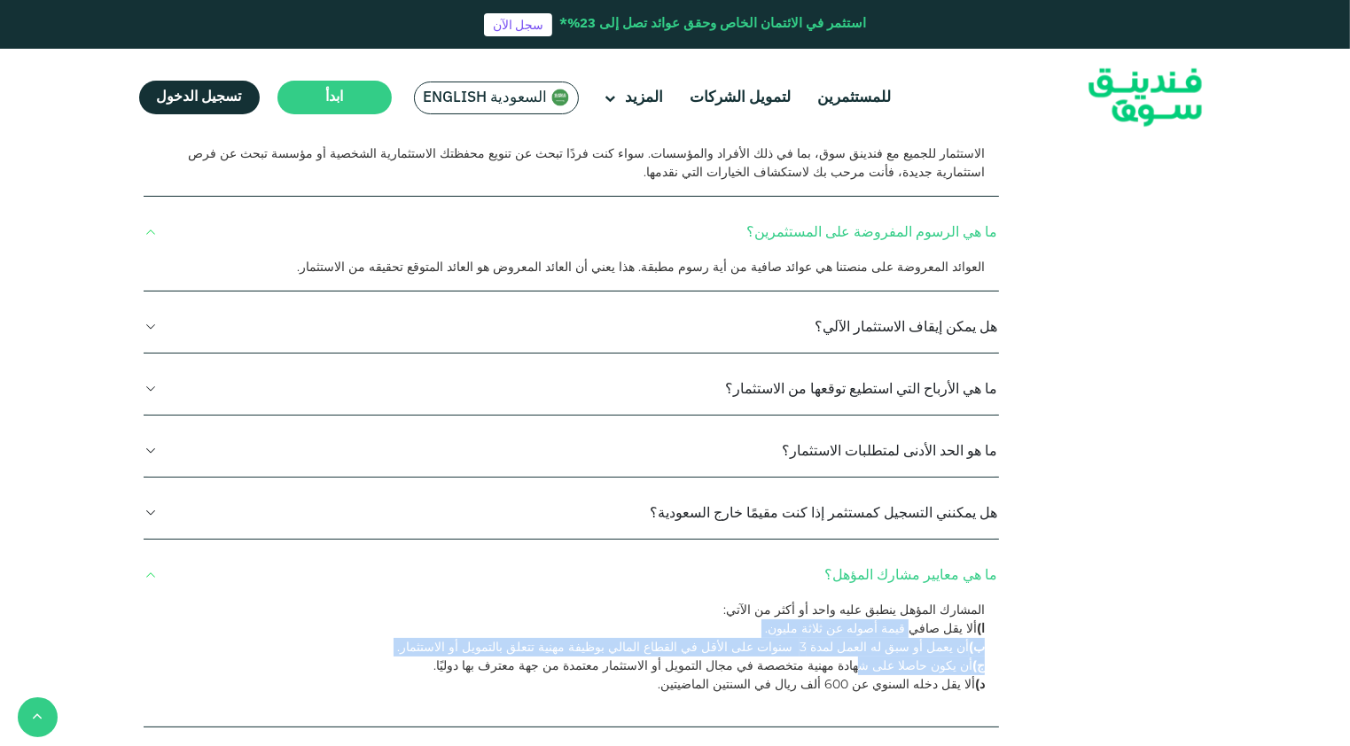
drag, startPoint x: 925, startPoint y: 494, endPoint x: 879, endPoint y: 534, distance: 60.9
click at [879, 601] on div "المشارك المؤهل ينطبق عليه واحد أو أكثر من الآتي: ا) ألا يقل صافي قيمة أصوله عن …" at bounding box center [571, 664] width 855 height 126
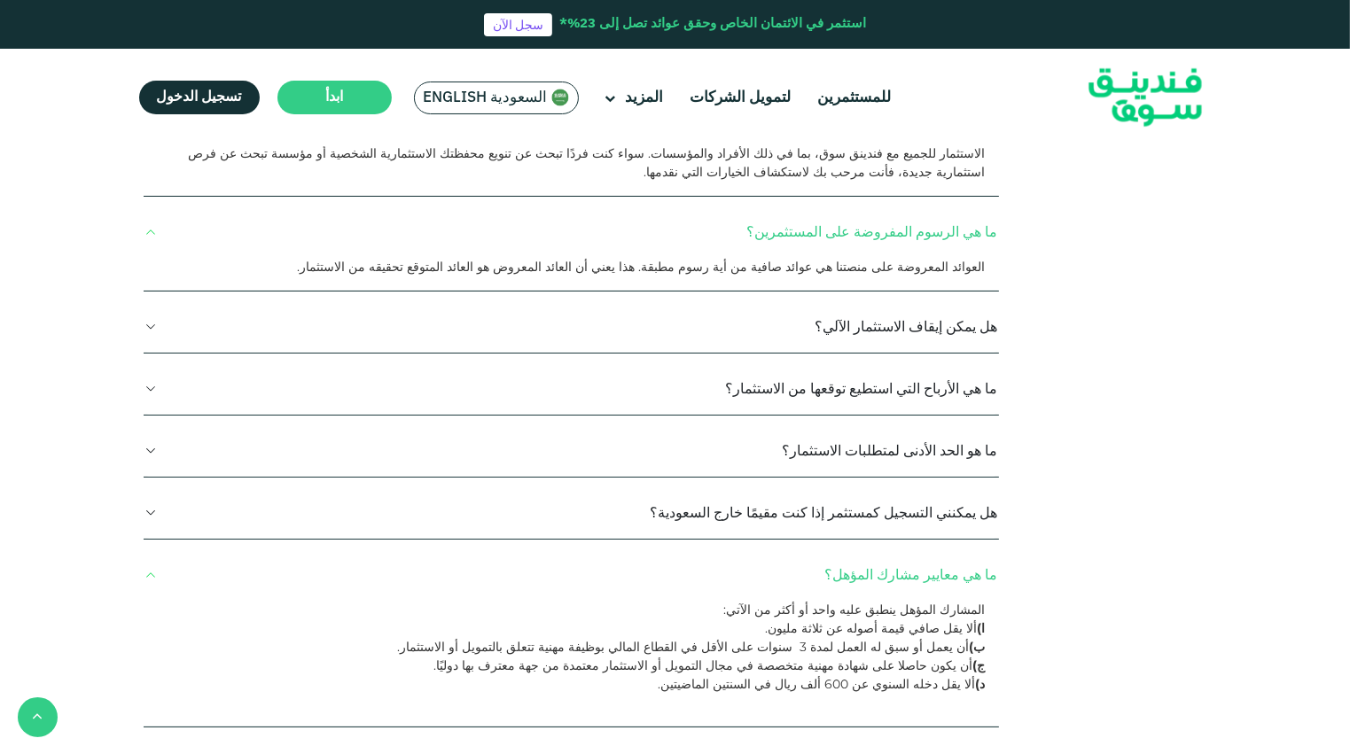
drag, startPoint x: 879, startPoint y: 534, endPoint x: 883, endPoint y: 563, distance: 29.5
click at [883, 675] on p "د) ألا يقل دخله السنوي عن 600 ألف ريال في السنتين الماضيتين." at bounding box center [564, 684] width 839 height 19
click at [887, 487] on button "هل يمكنني التسجيل كمستثمر إذا كنت مقيمًا خارج السعودية؟" at bounding box center [571, 513] width 855 height 52
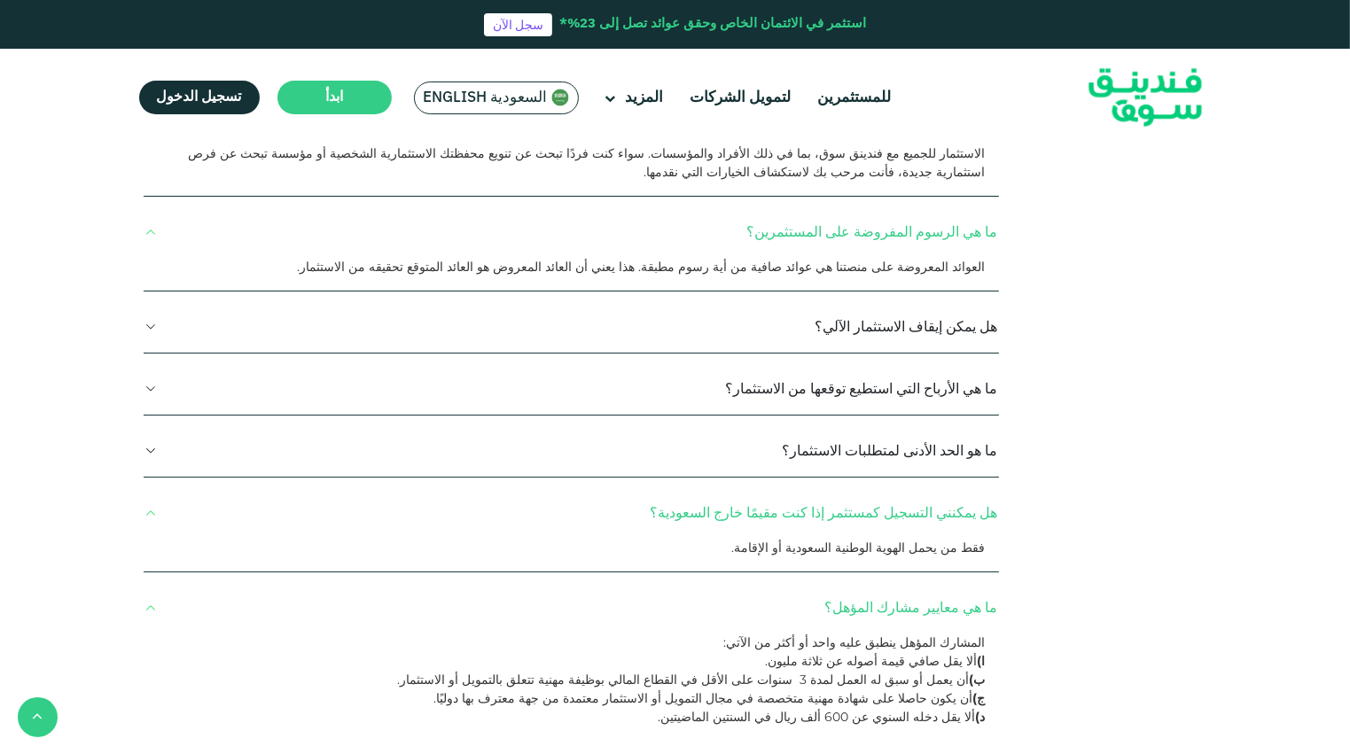
click at [911, 425] on button "ما هو الحد الأدنى لمتطلبات الاستثمار؟" at bounding box center [571, 451] width 855 height 52
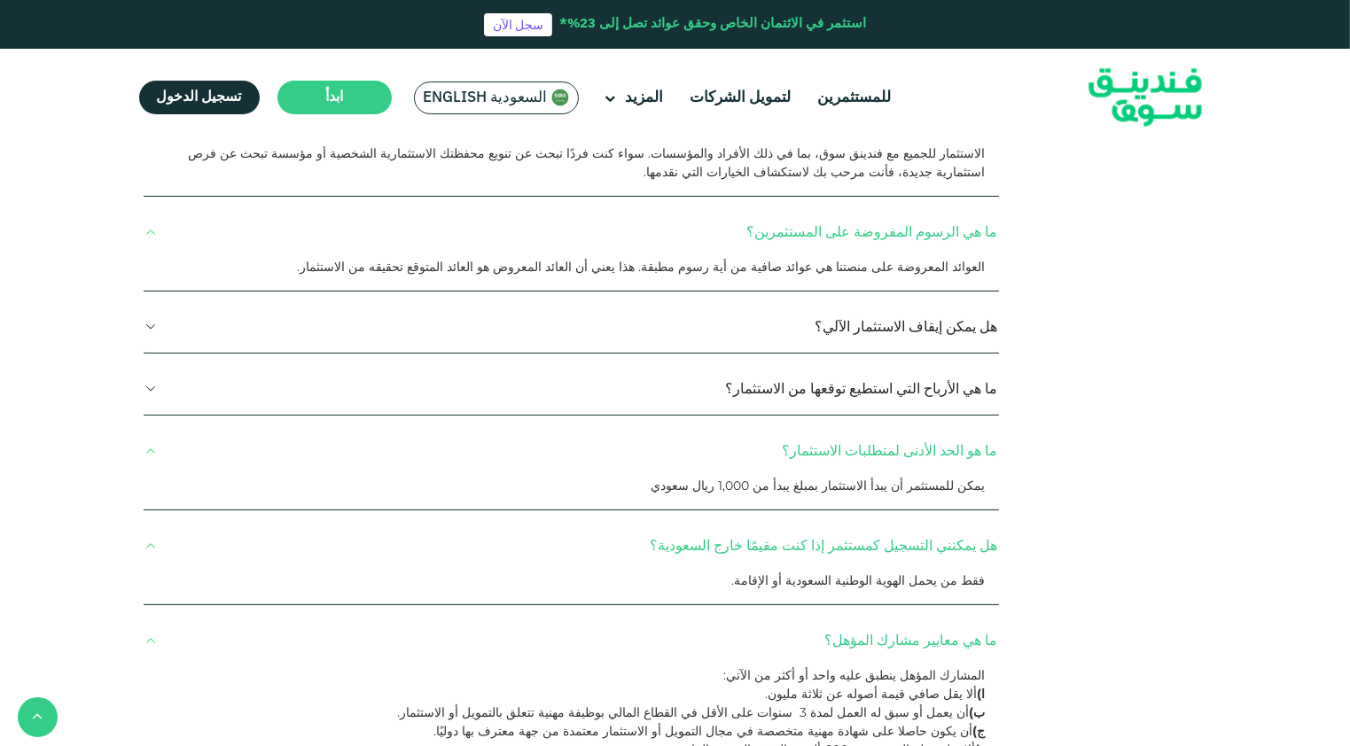
scroll to position [1950, 0]
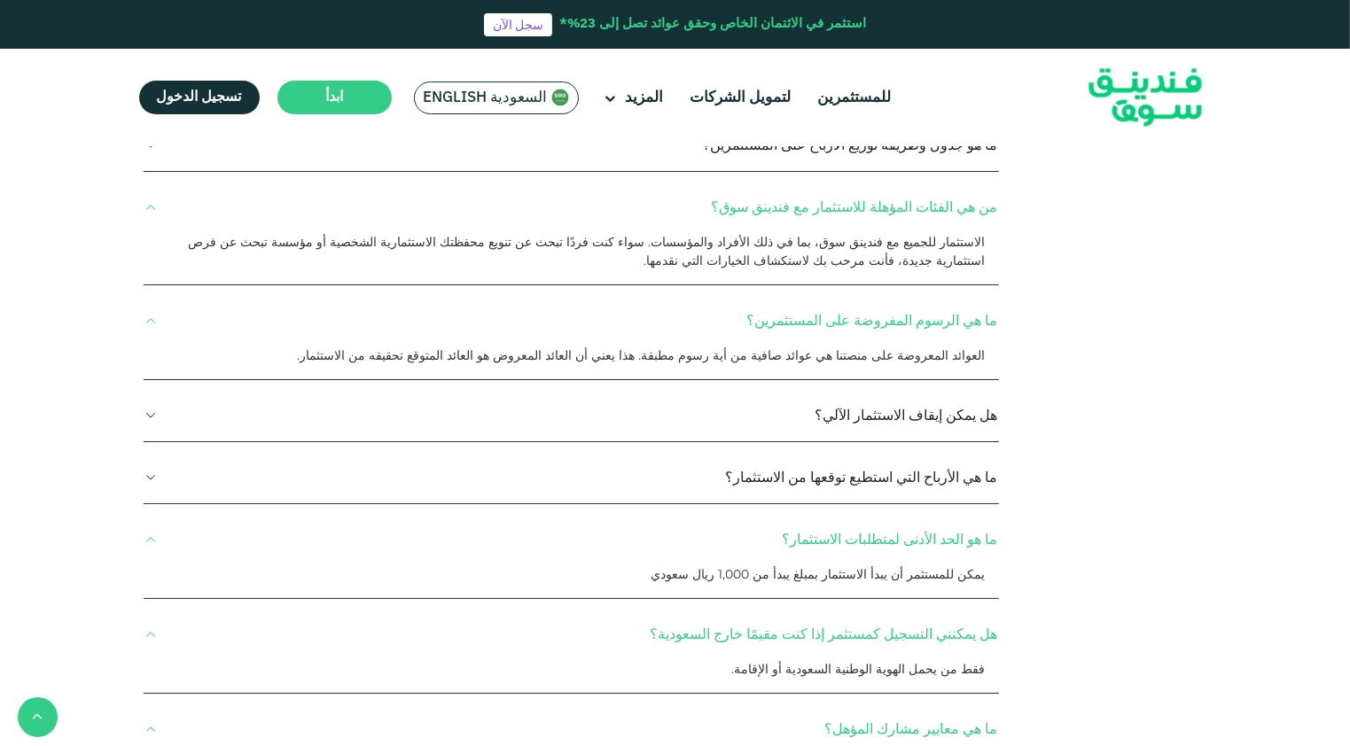
click at [930, 451] on button "ما هي الأرباح التي استطيع توقعها من الاستثمار؟" at bounding box center [571, 477] width 855 height 52
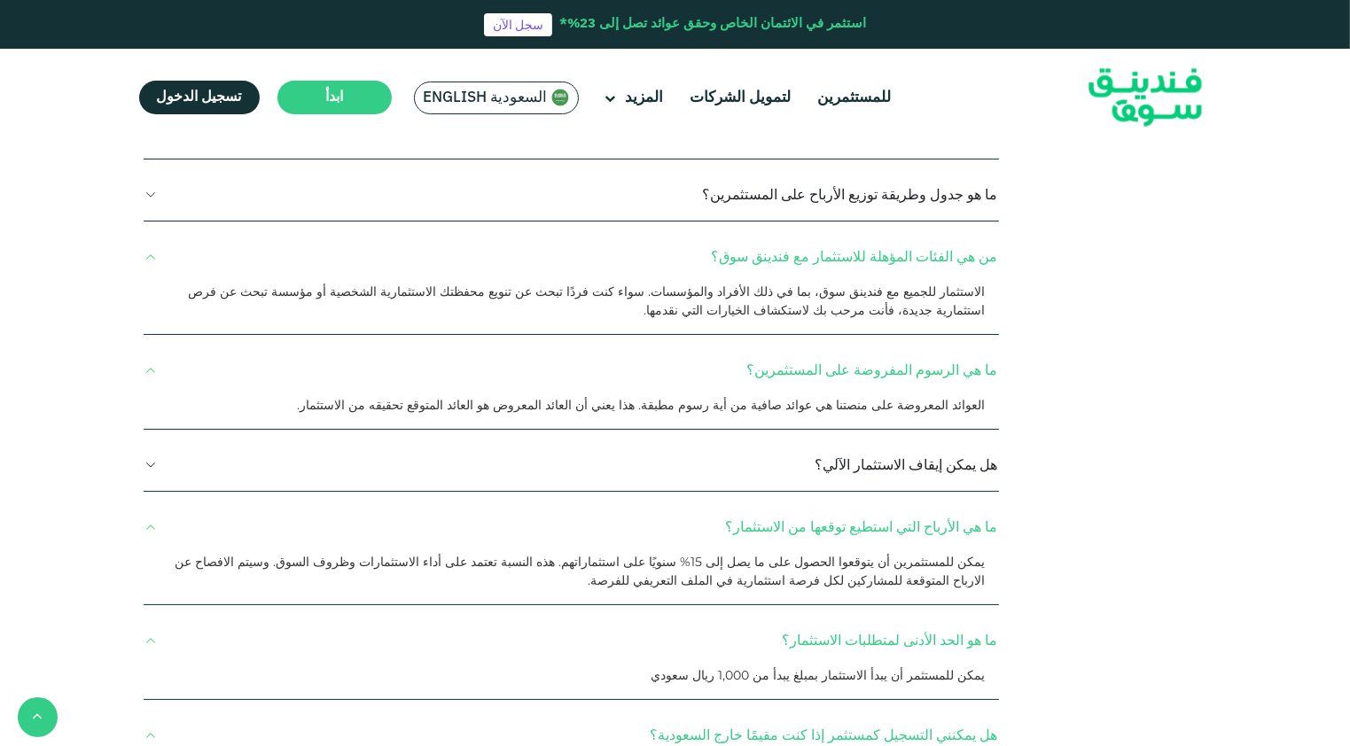
scroll to position [1861, 0]
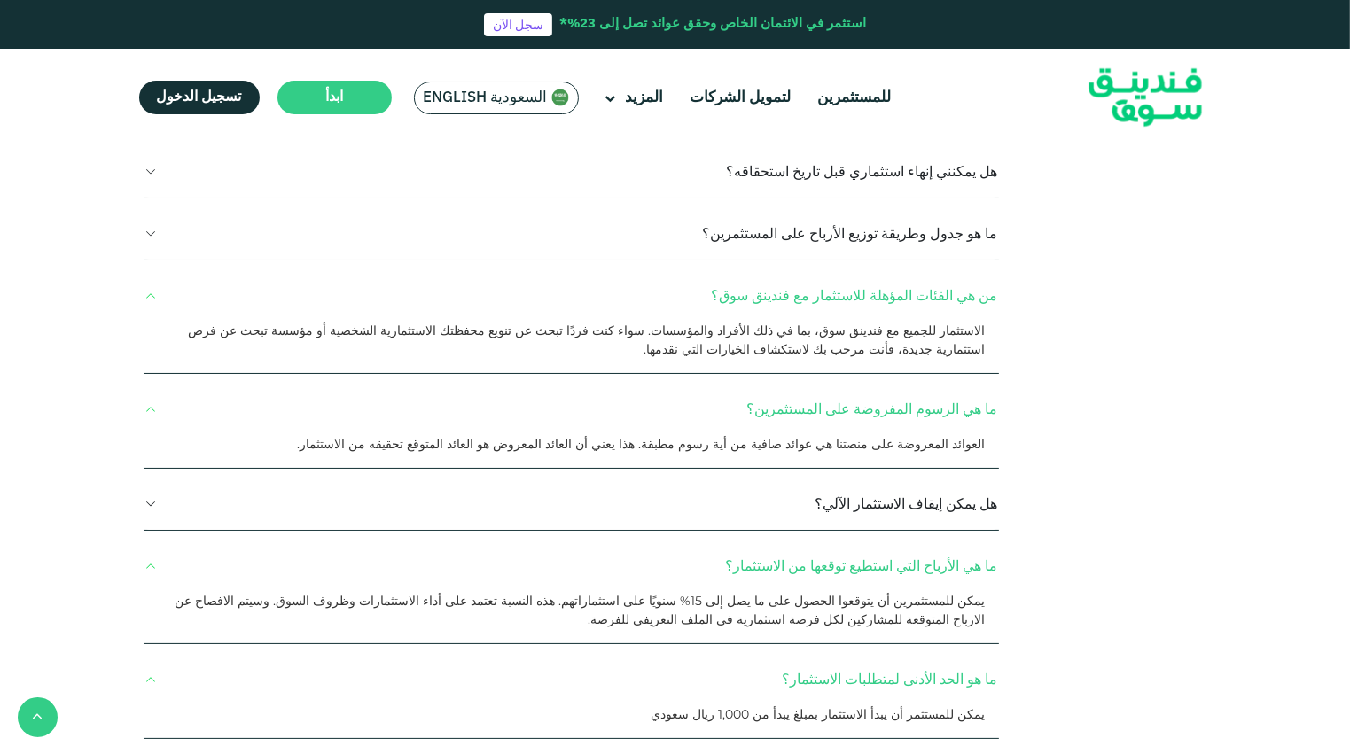
click at [920, 478] on button "هل يمكن إيقاف الاستثمار الآلي؟" at bounding box center [571, 504] width 855 height 52
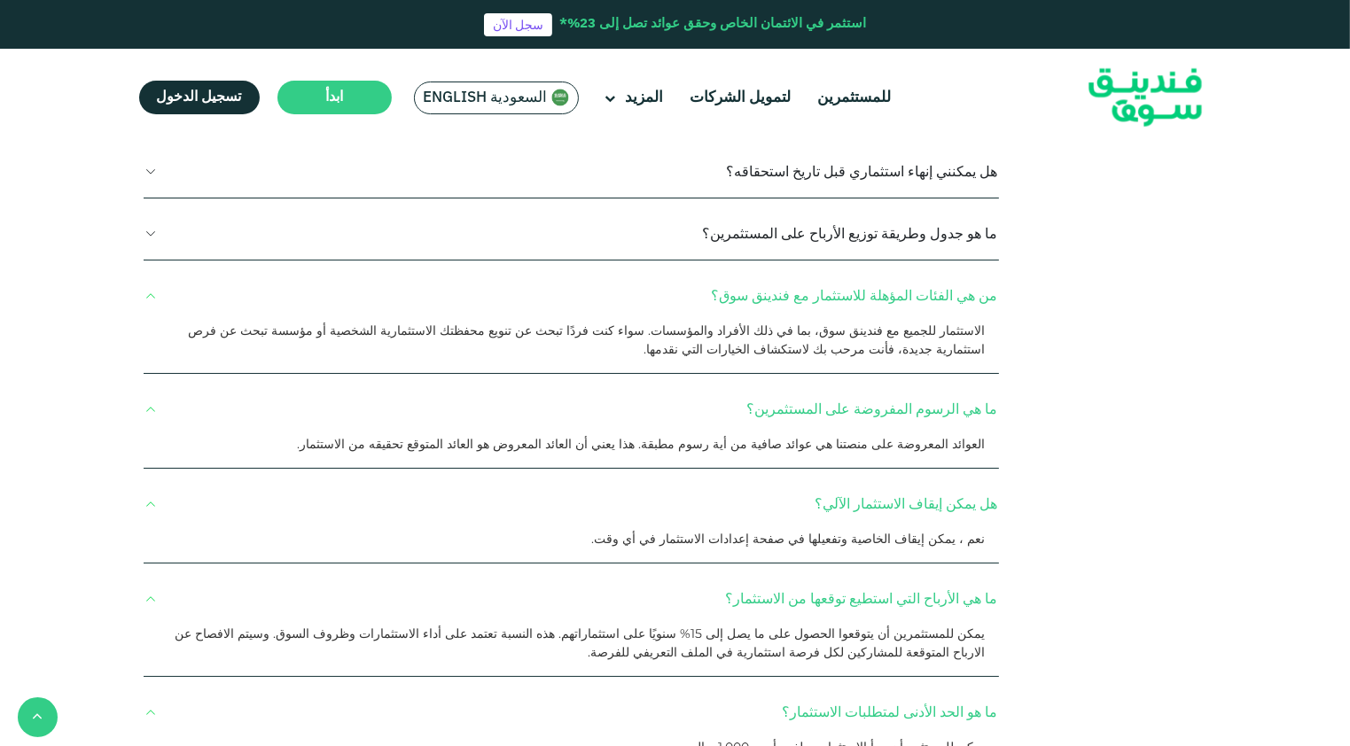
click at [898, 530] on p "نعم ، يمكن إيقاف الخاصية وتفعيلها في صفحة إعدادات الاستثمار في أي وقت." at bounding box center [564, 539] width 839 height 19
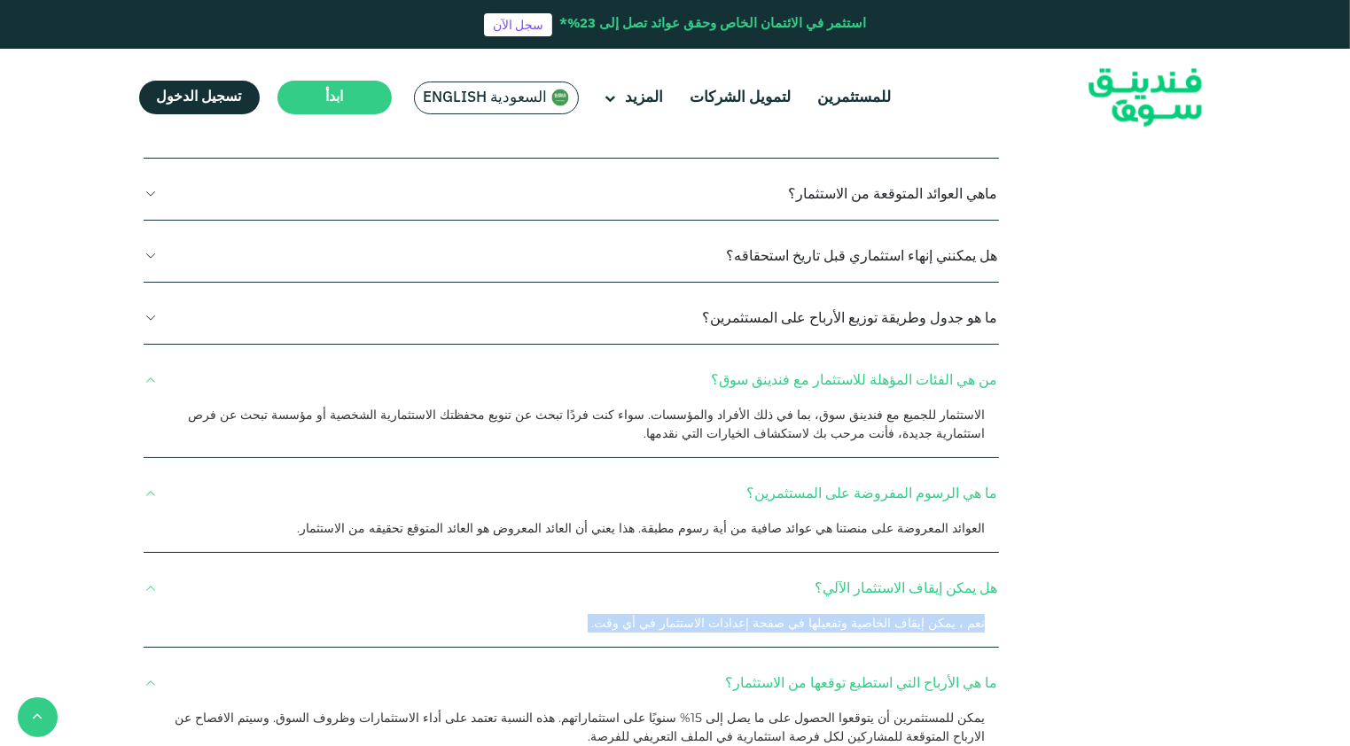
scroll to position [1684, 0]
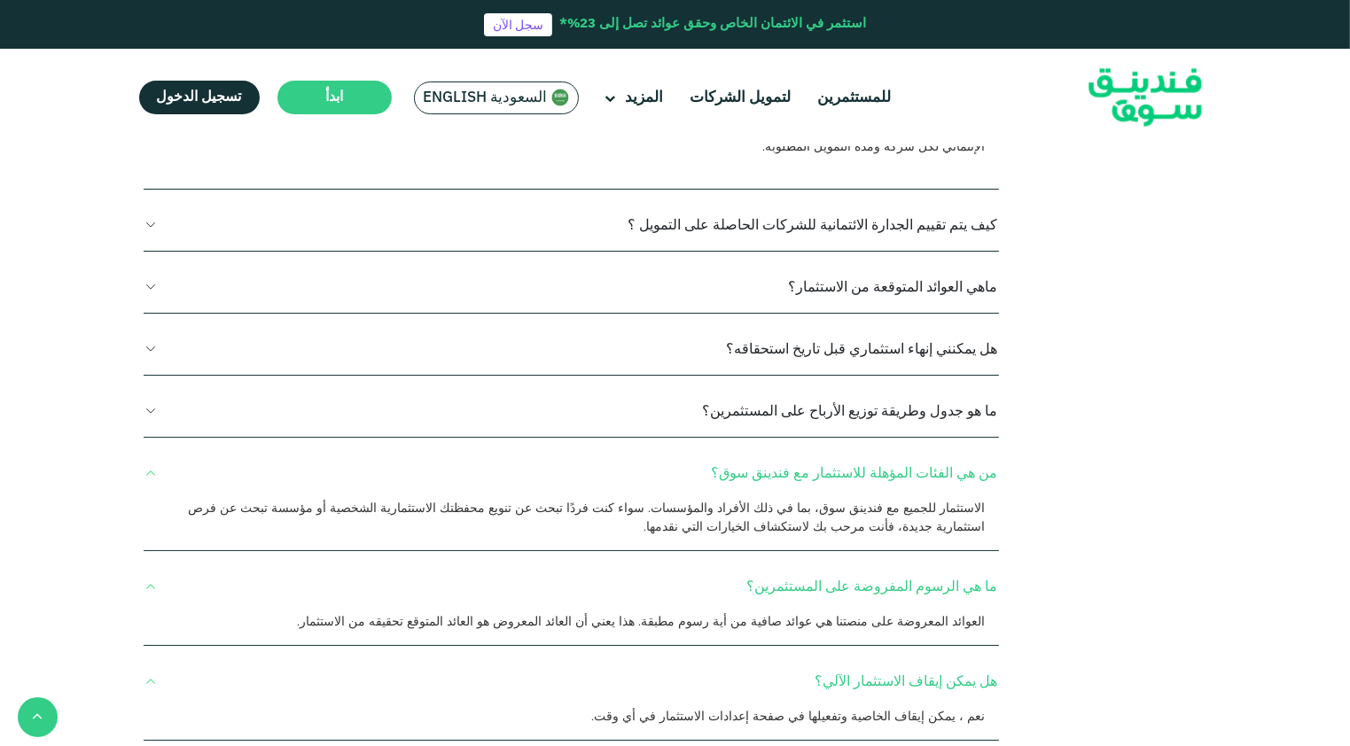
click at [854, 613] on span "العوائد المعروضة على منصتنا هي عوائد صافية من أية رسوم مطبقة. هذا يعني أن العائ…" at bounding box center [641, 621] width 688 height 16
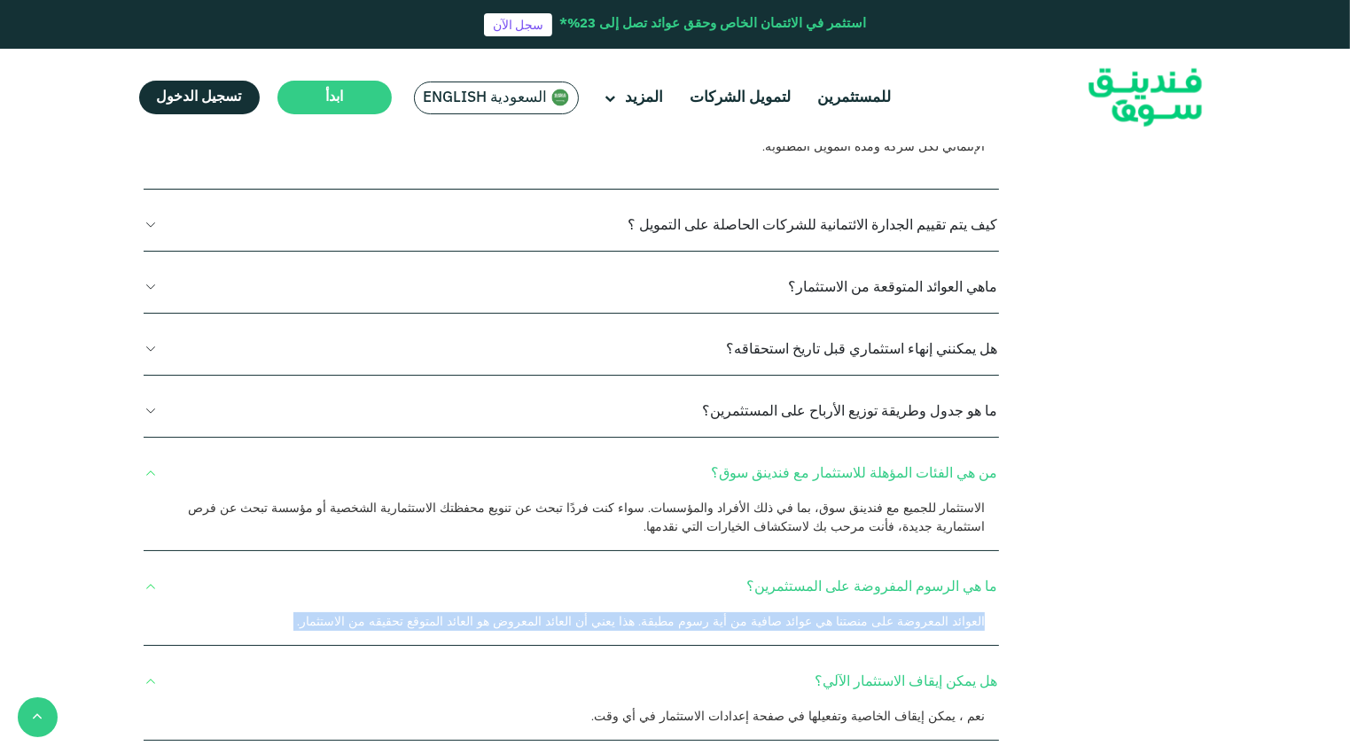
click at [854, 613] on span "العوائد المعروضة على منصتنا هي عوائد صافية من أية رسوم مطبقة. هذا يعني أن العائ…" at bounding box center [641, 621] width 688 height 16
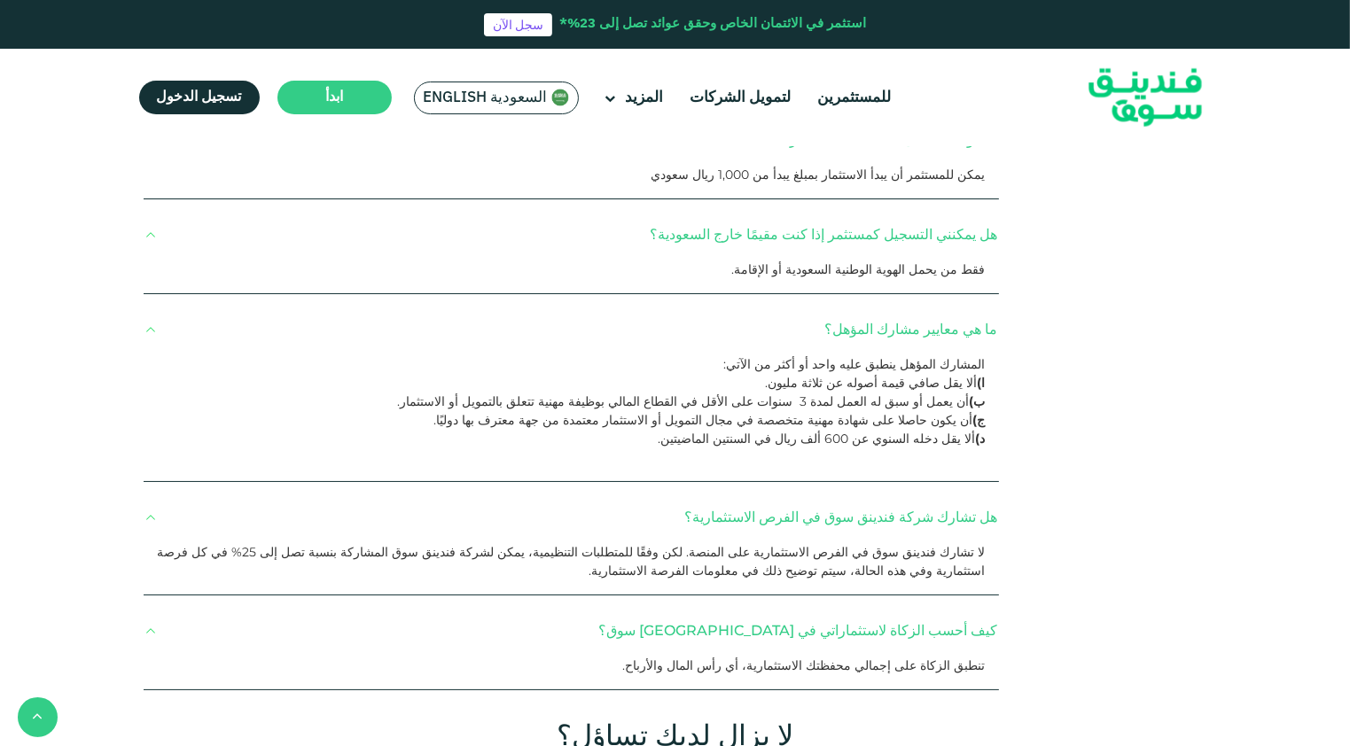
scroll to position [2393, 0]
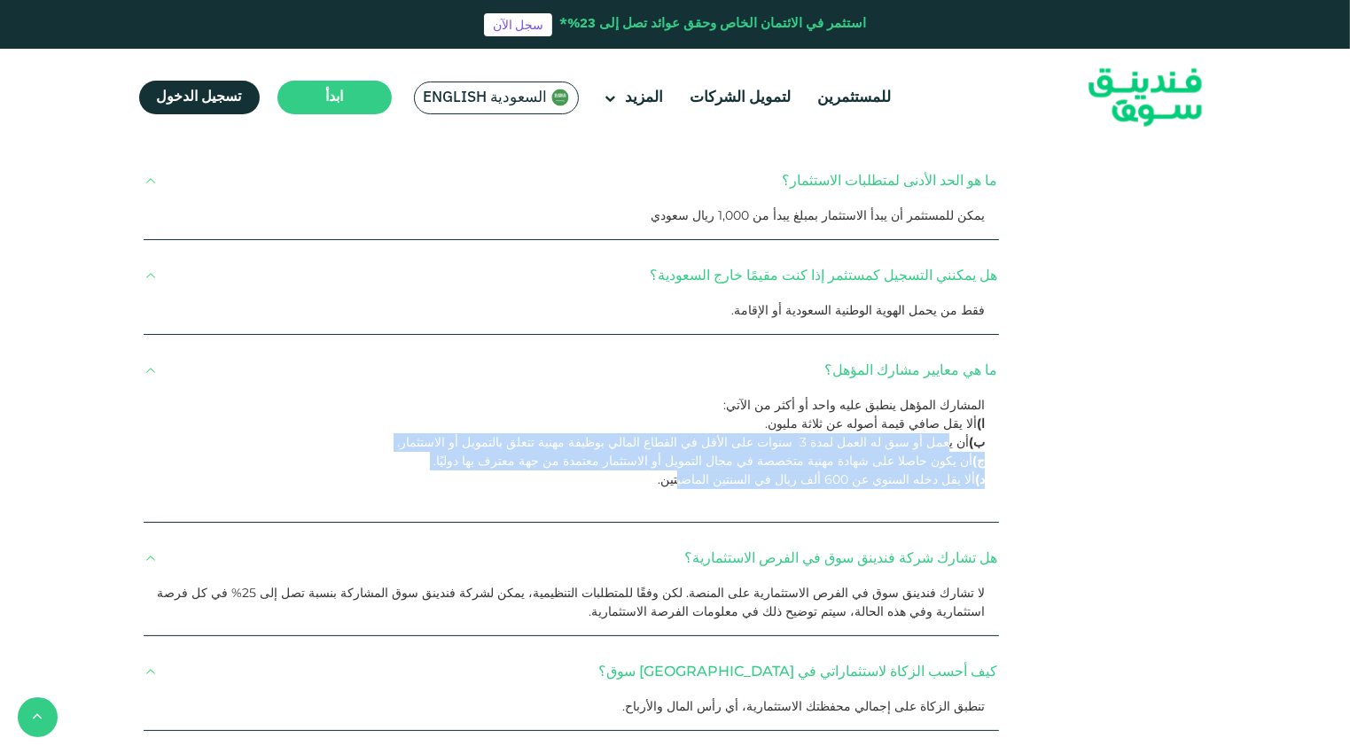
drag, startPoint x: 951, startPoint y: 312, endPoint x: 737, endPoint y: 356, distance: 218.1
click at [737, 396] on div "المشارك المؤهل ينطبق عليه واحد أو أكثر من الآتي: ا) ألا يقل صافي قيمة أصوله عن …" at bounding box center [571, 459] width 855 height 126
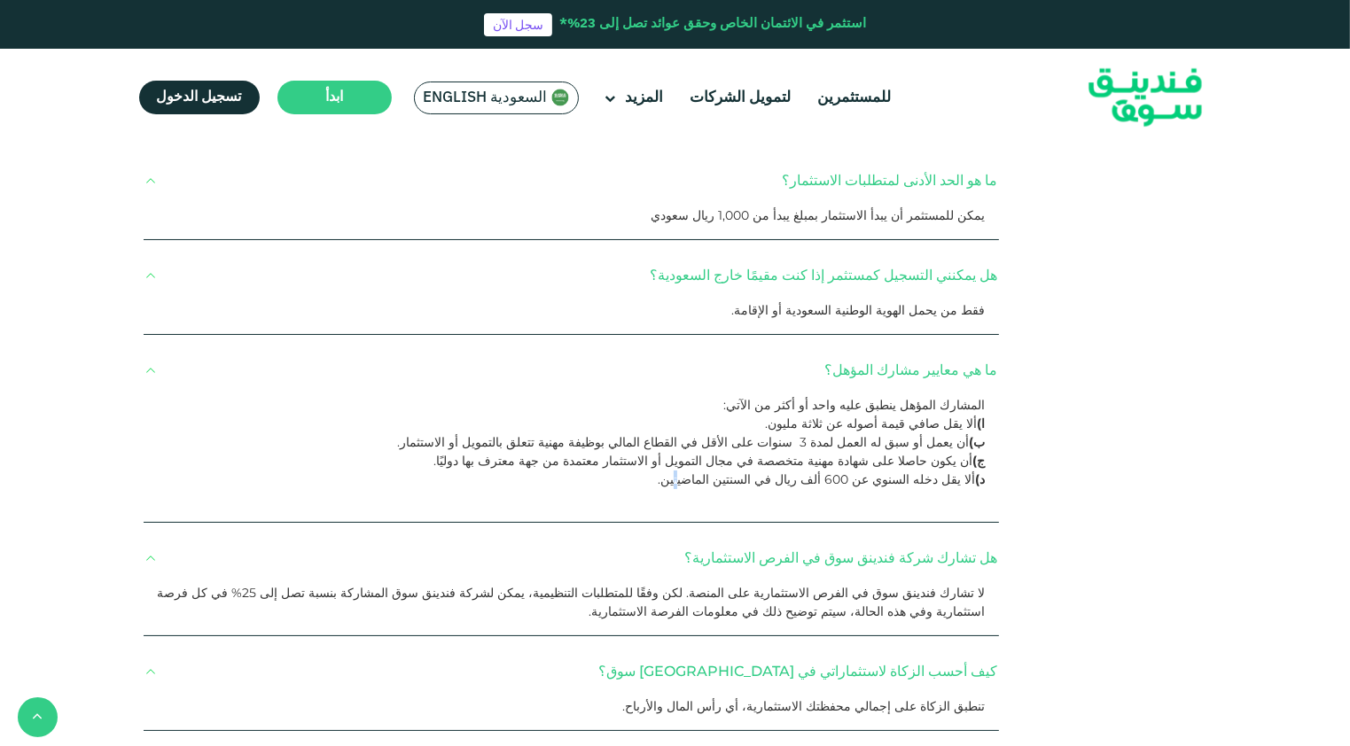
click at [737, 471] on p "د) ألا يقل دخله السنوي عن 600 ألف ريال في السنتين الماضيتين." at bounding box center [564, 480] width 839 height 19
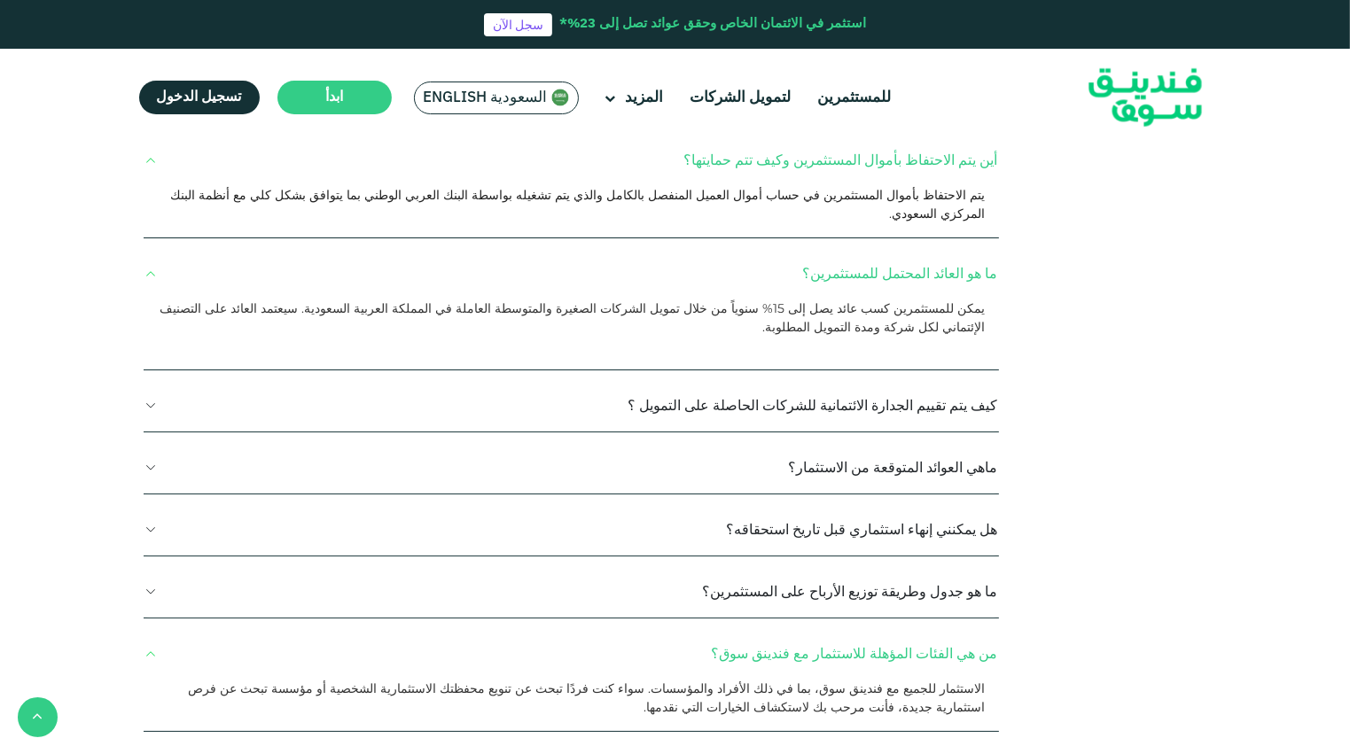
scroll to position [1507, 0]
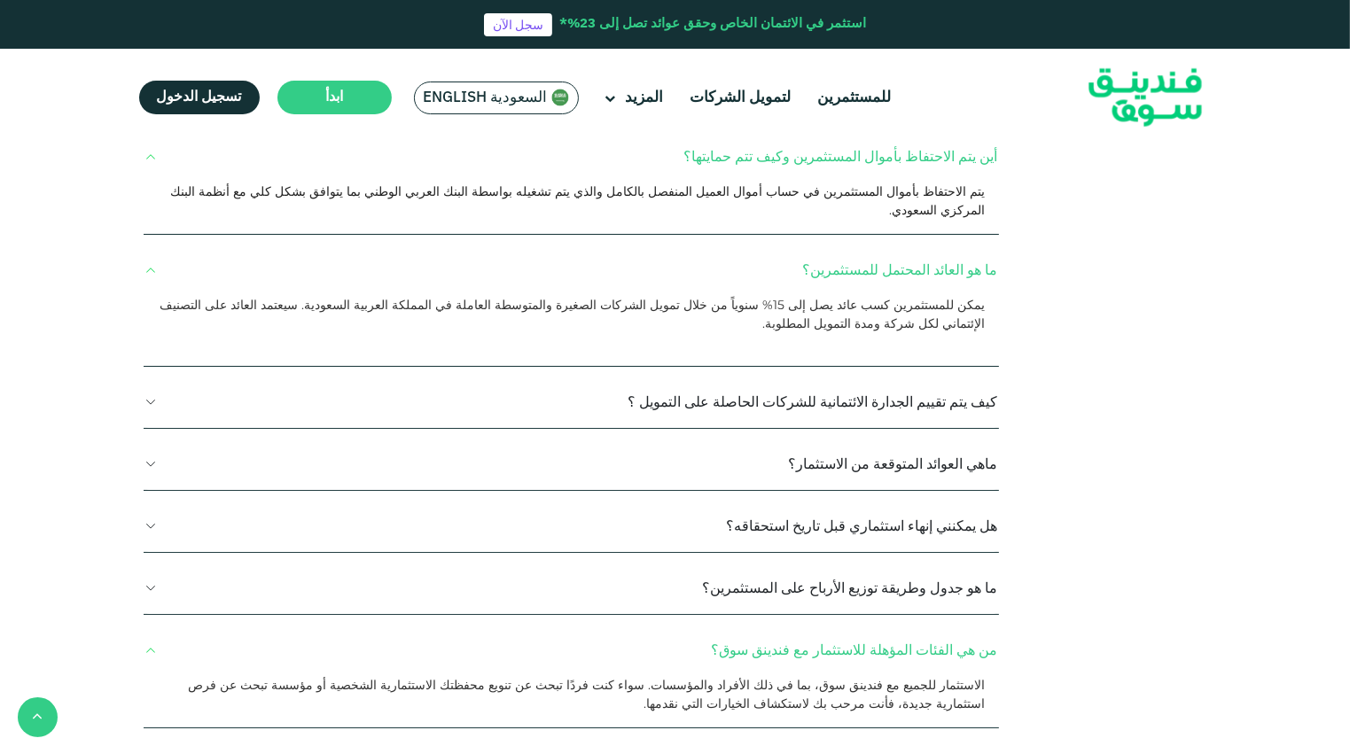
click at [872, 562] on button "ما هو جدول وطريقة توزيع الأرباح على المستثمرين؟" at bounding box center [571, 588] width 855 height 52
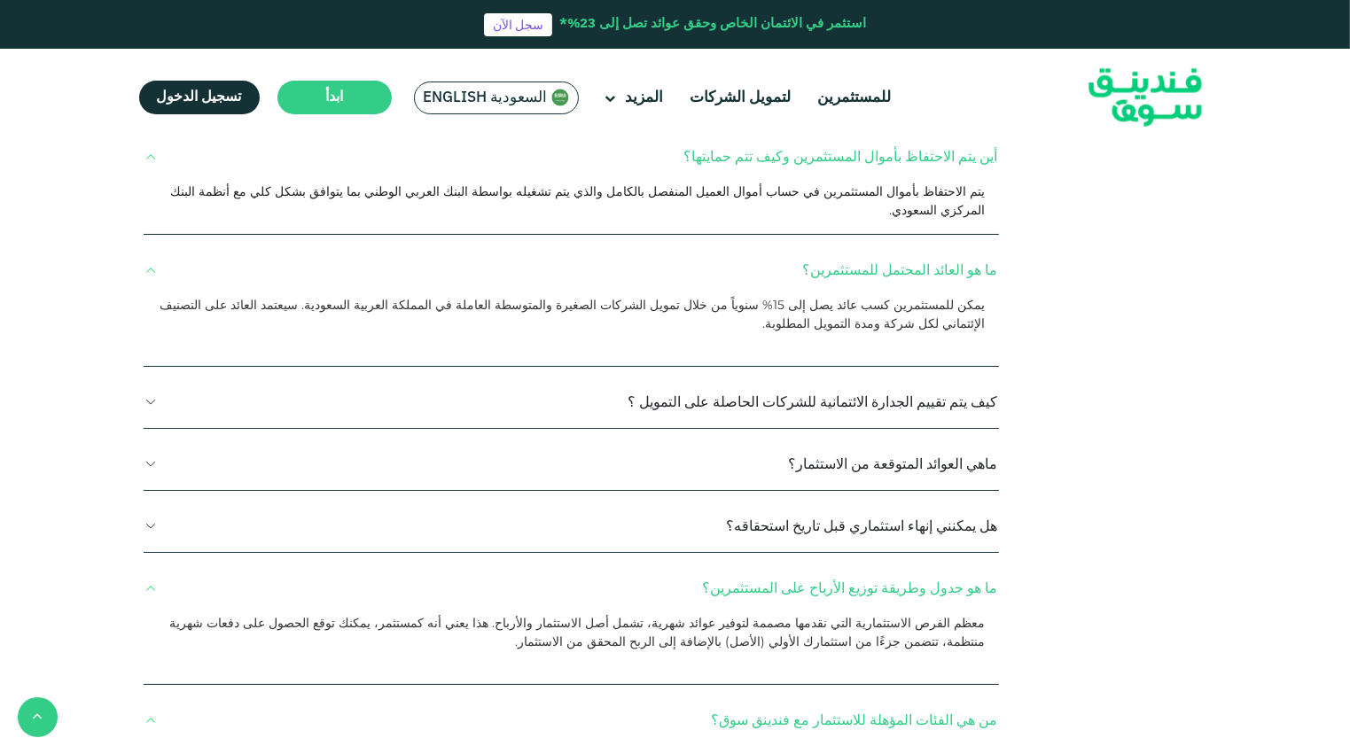
click at [893, 500] on button "هل يمكنني إنهاء استثماري قبل تاريخ استحقاقه؟" at bounding box center [571, 526] width 855 height 52
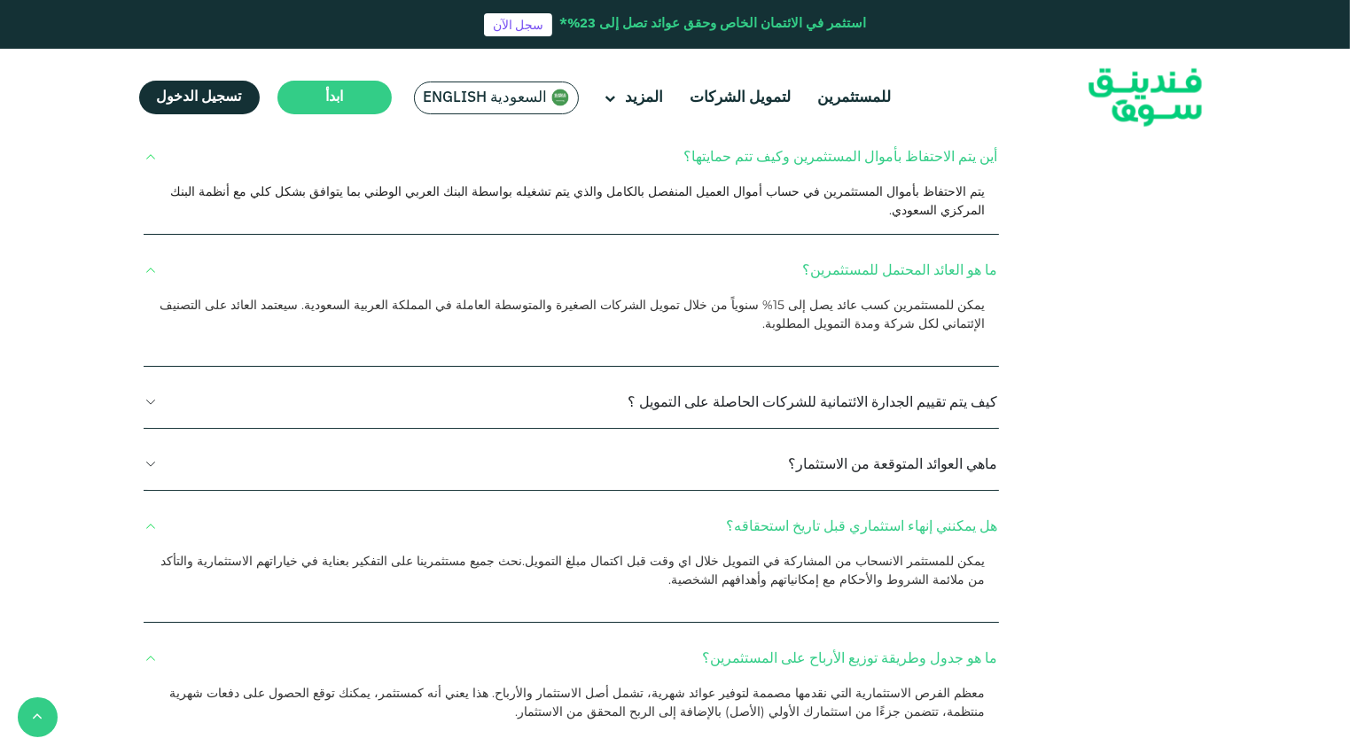
click at [933, 438] on button "ماهي العوائد المتوقعة من الاستثمار؟" at bounding box center [571, 464] width 855 height 52
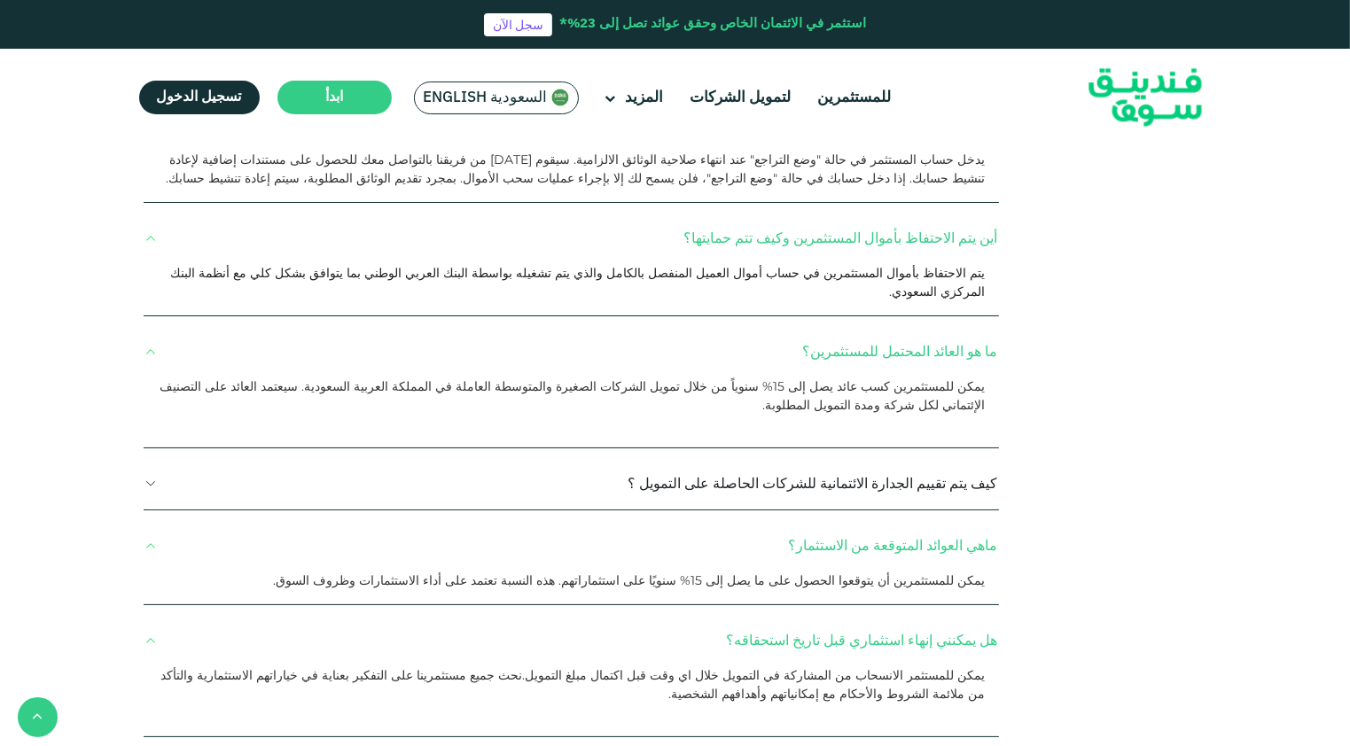
scroll to position [1329, 0]
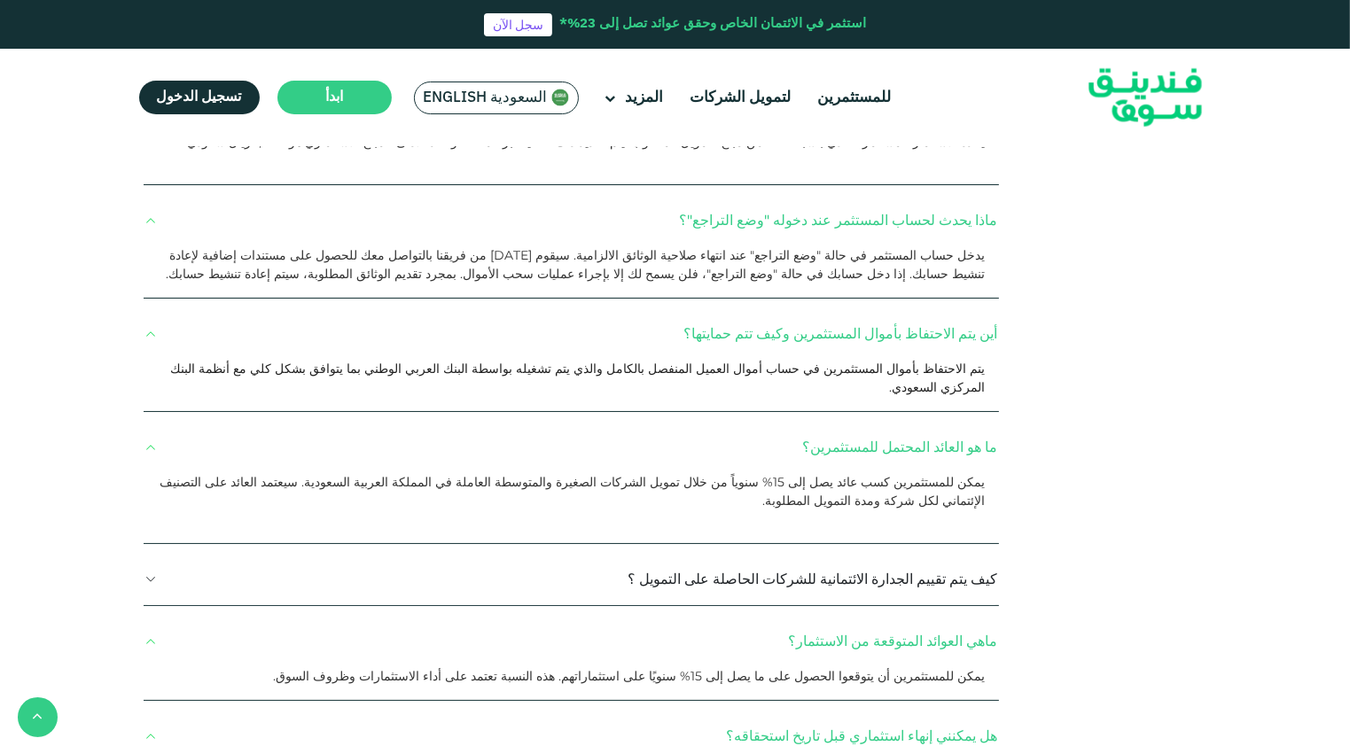
click at [924, 553] on button "كيف يتم تقييم الجدارة الائتمانية للشركات الحاصلة على التمويل ؟" at bounding box center [571, 579] width 855 height 52
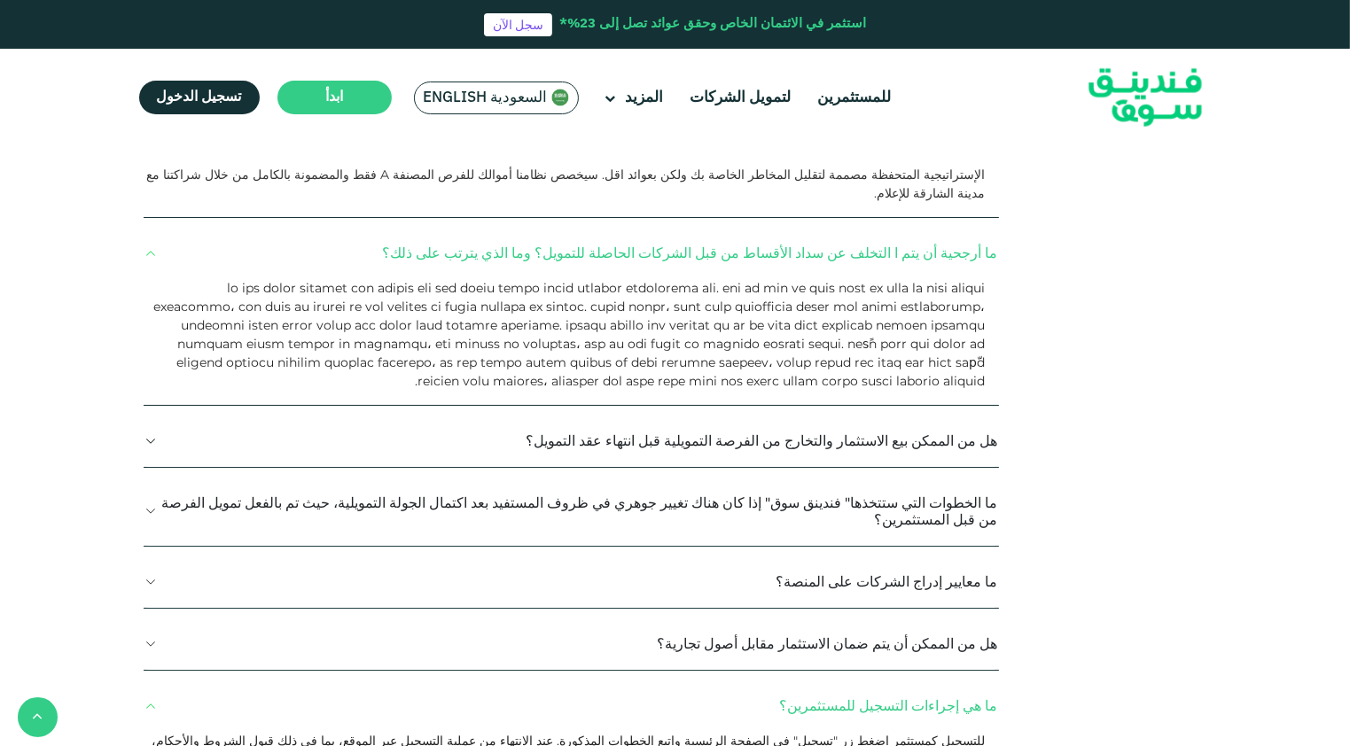
scroll to position [443, 0]
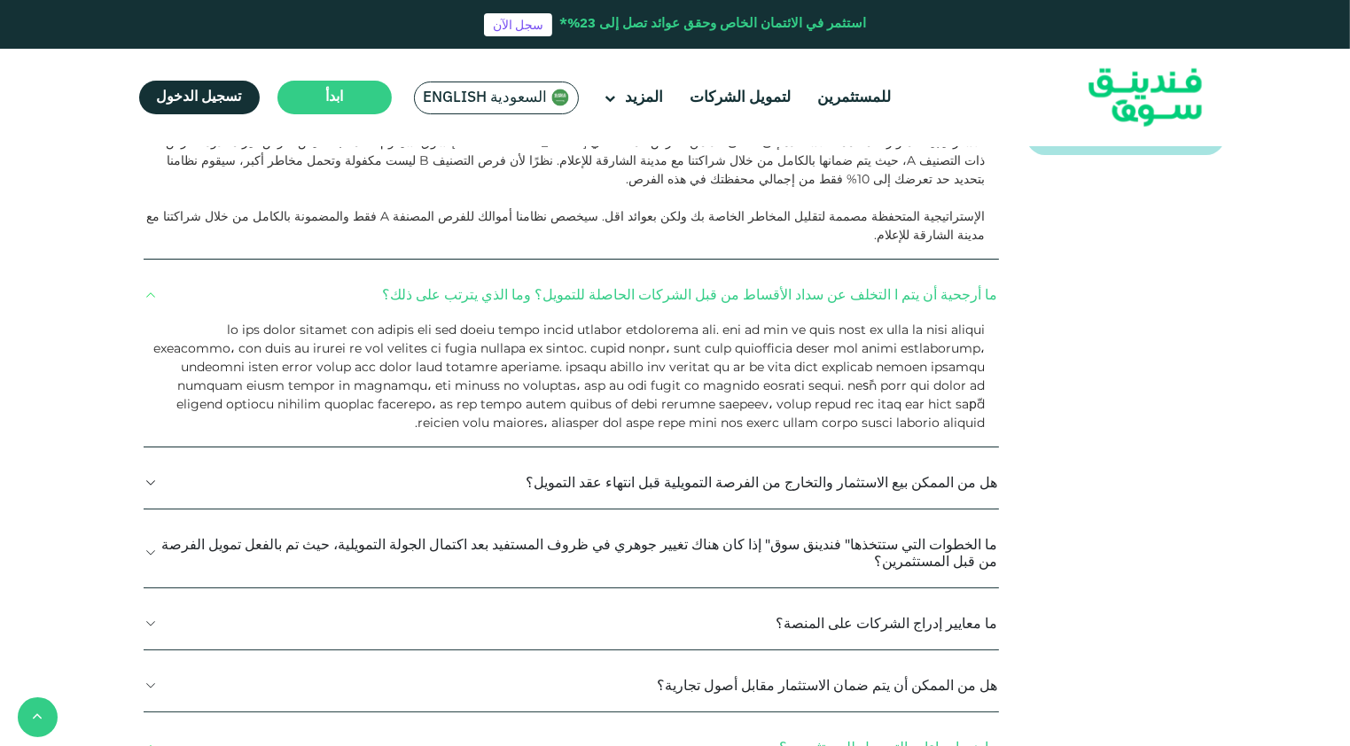
click at [909, 597] on button "ما معايير إدراج الشركات على المنصة؟" at bounding box center [571, 623] width 855 height 52
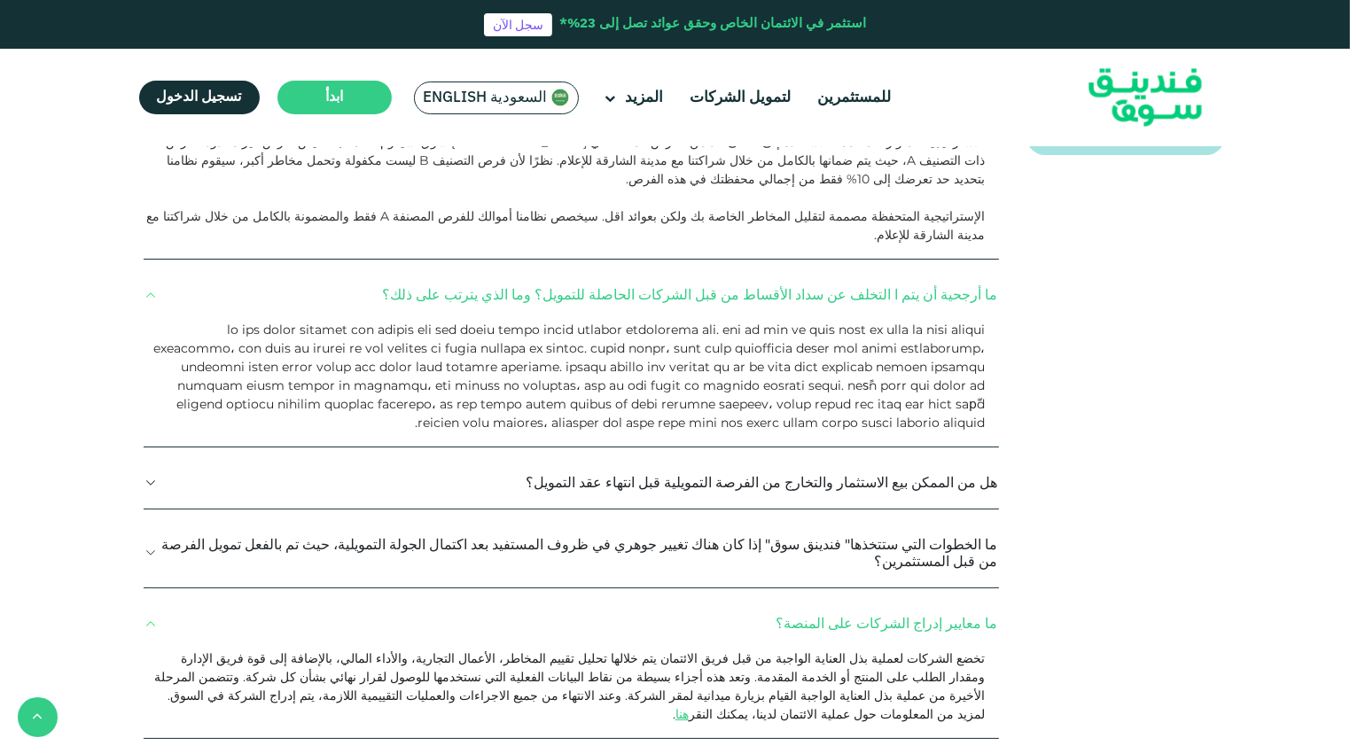
click at [874, 651] on span "تخضع الشركات لعملية بذل العناية الواجبة من قبل فريق الائتمان يتم خلالها تحليل ت…" at bounding box center [569, 687] width 830 height 72
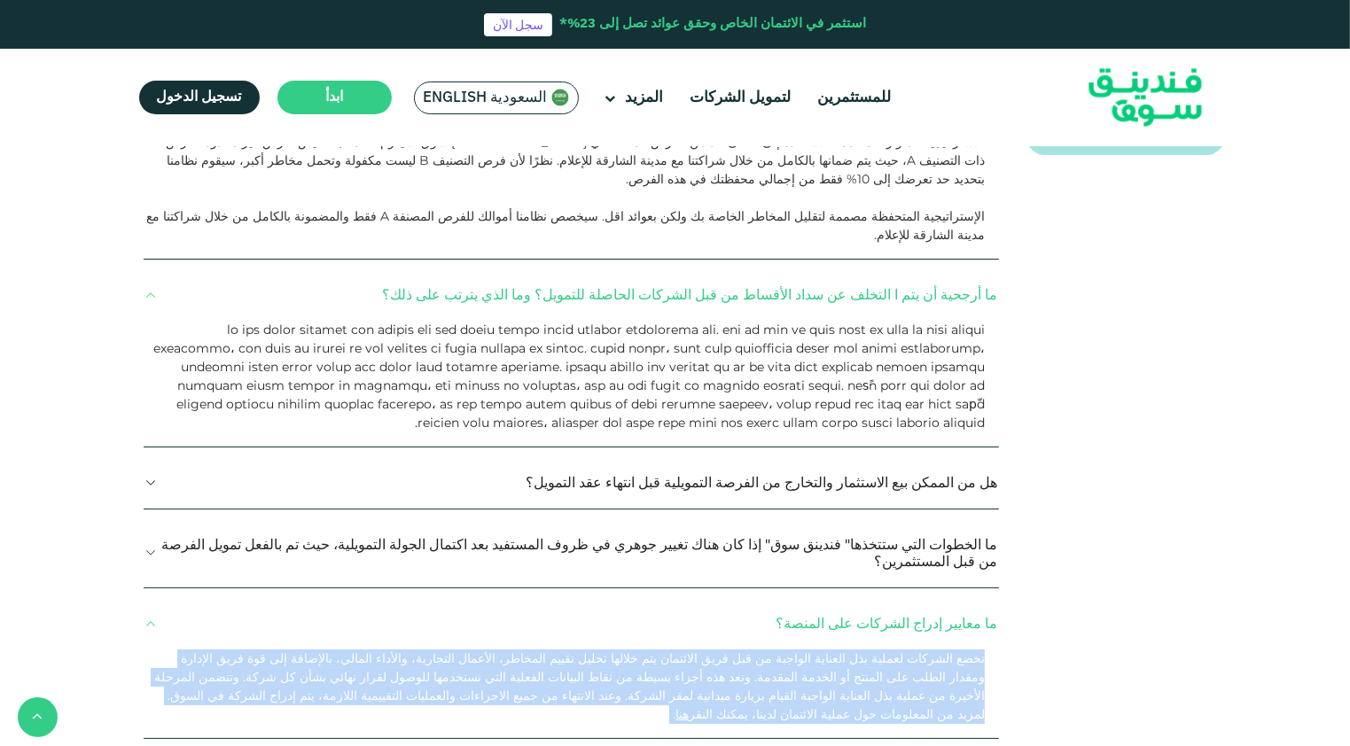
click at [874, 651] on span "تخضع الشركات لعملية بذل العناية الواجبة من قبل فريق الائتمان يتم خلالها تحليل ت…" at bounding box center [569, 687] width 830 height 72
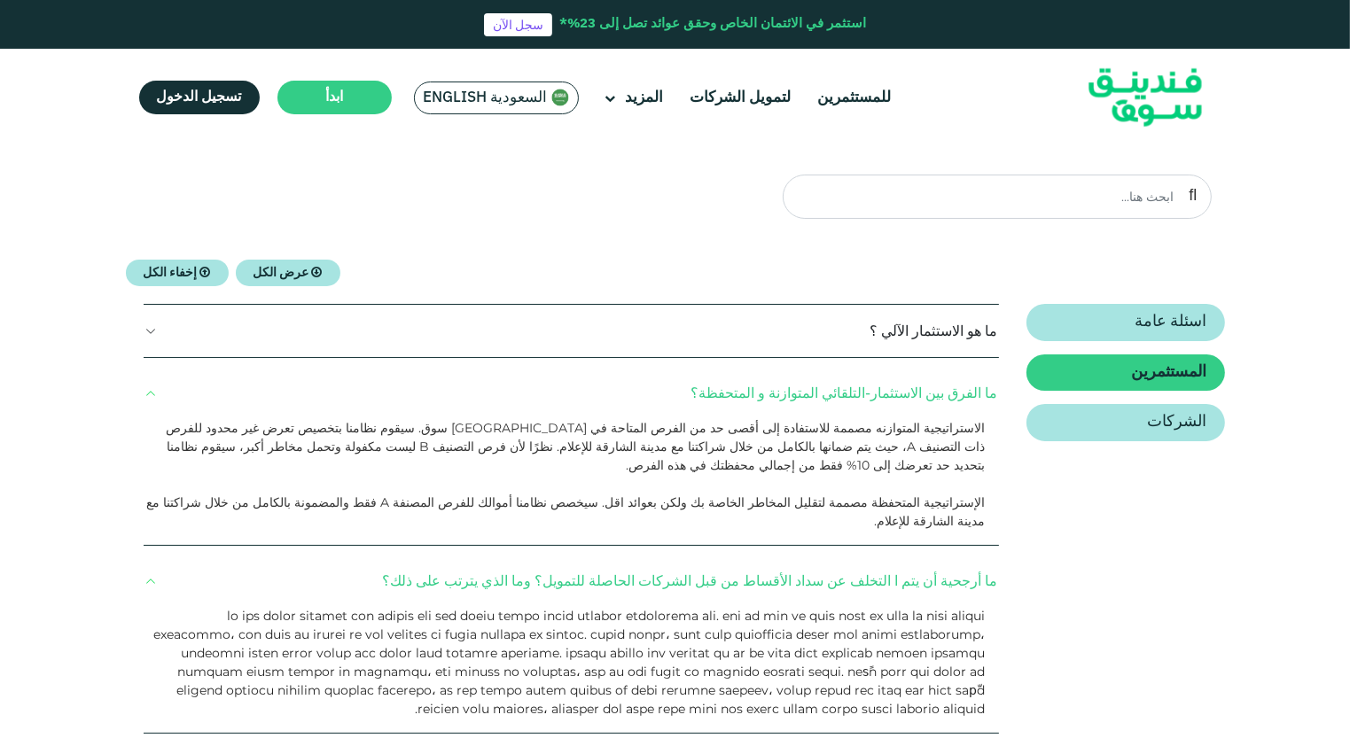
scroll to position [0, 0]
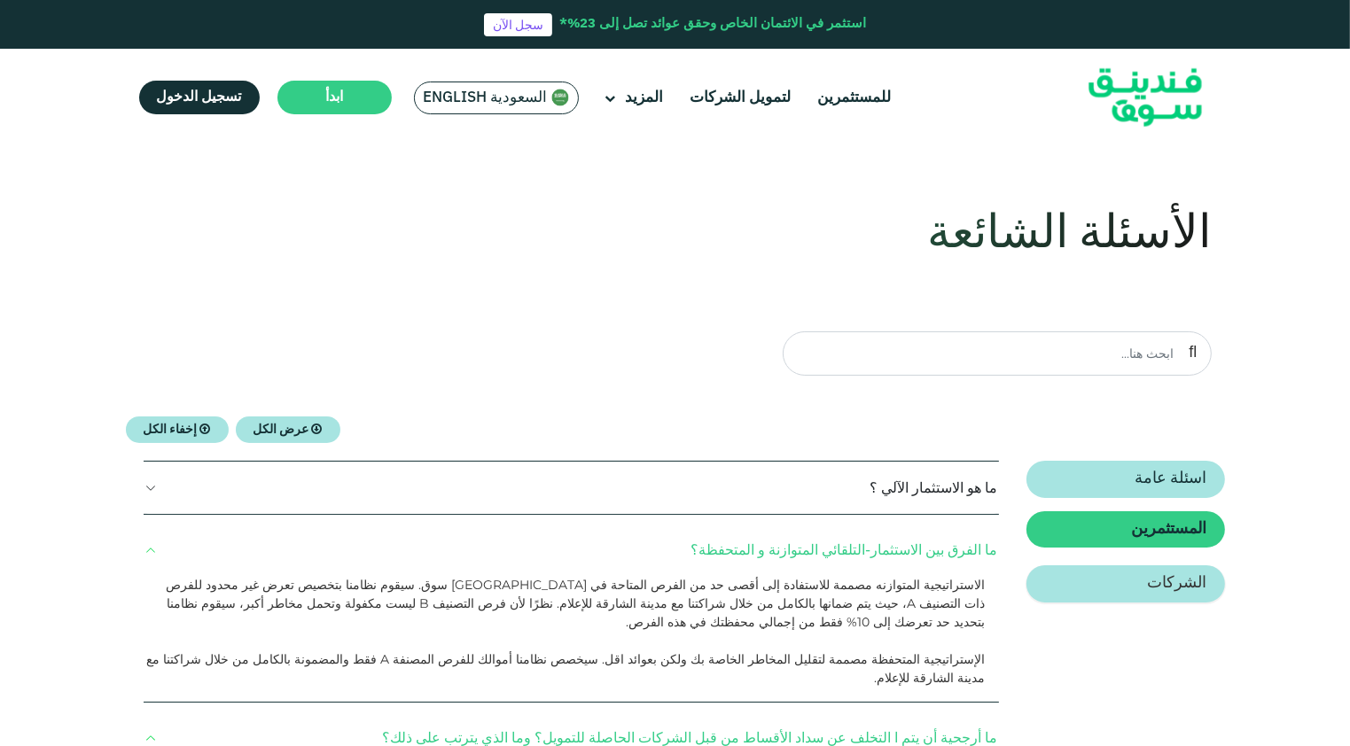
click at [1151, 584] on link "الشركات" at bounding box center [1125, 583] width 198 height 37
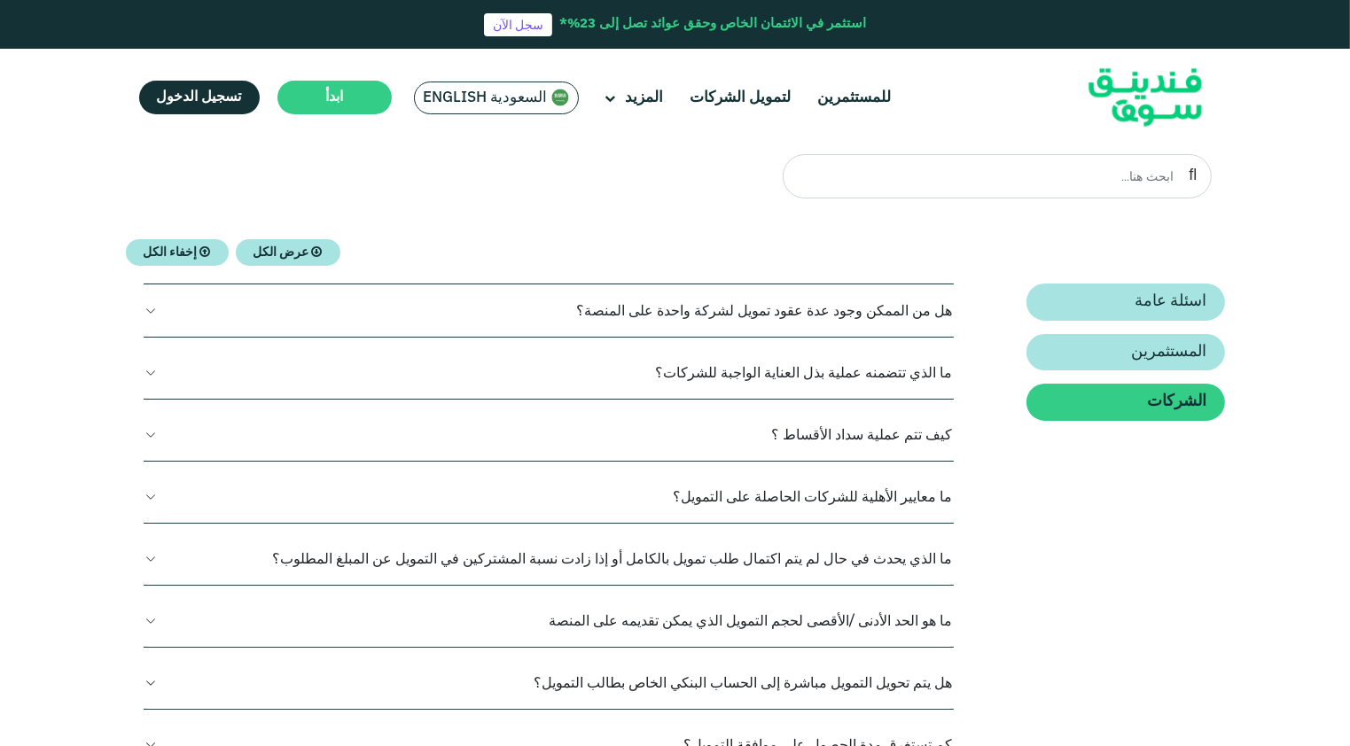
click at [893, 320] on button "هل من الممكن وجود عدة عقود تمويل لشركة واحدة على المنصة؟" at bounding box center [549, 311] width 811 height 52
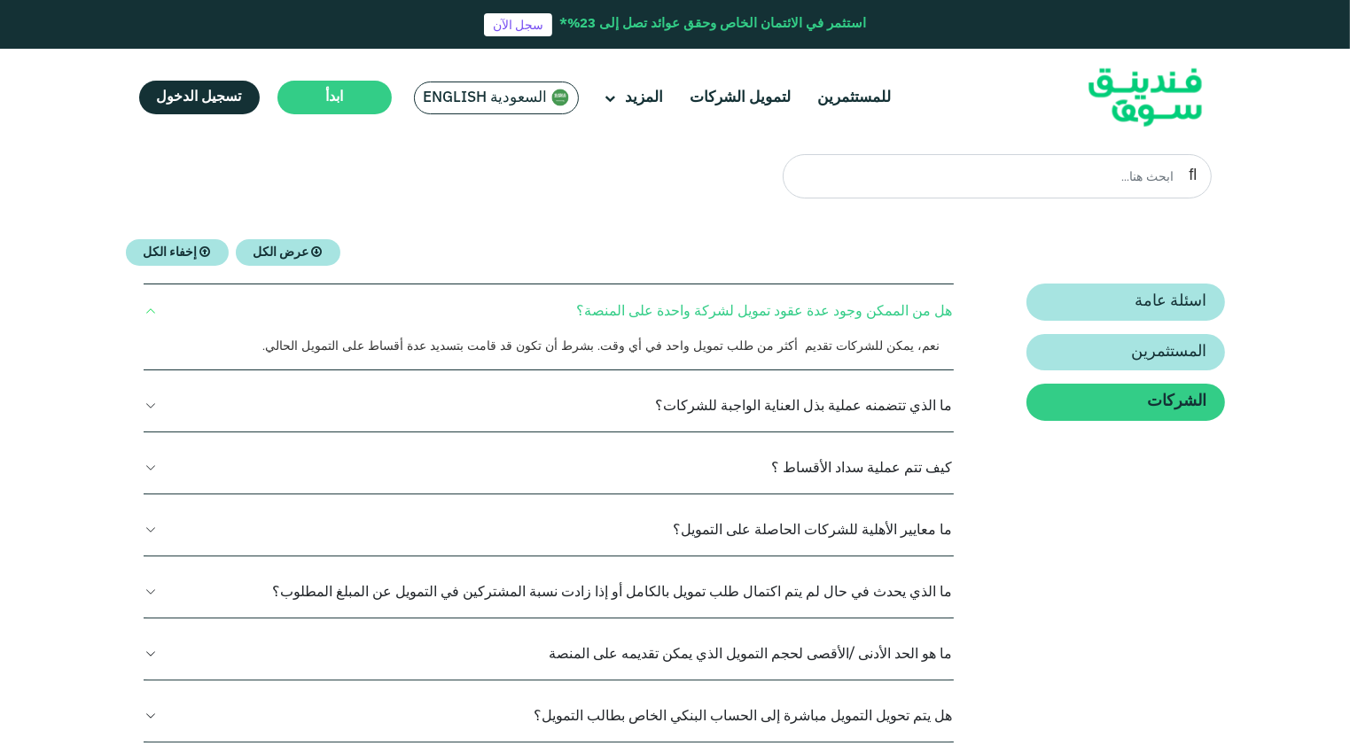
click at [837, 349] on p "نعم، يمكن للشركات تقديم أكثر من طلب تمويل واحد في أي وقت. بشرط أن تكون قد قامت …" at bounding box center [542, 346] width 795 height 19
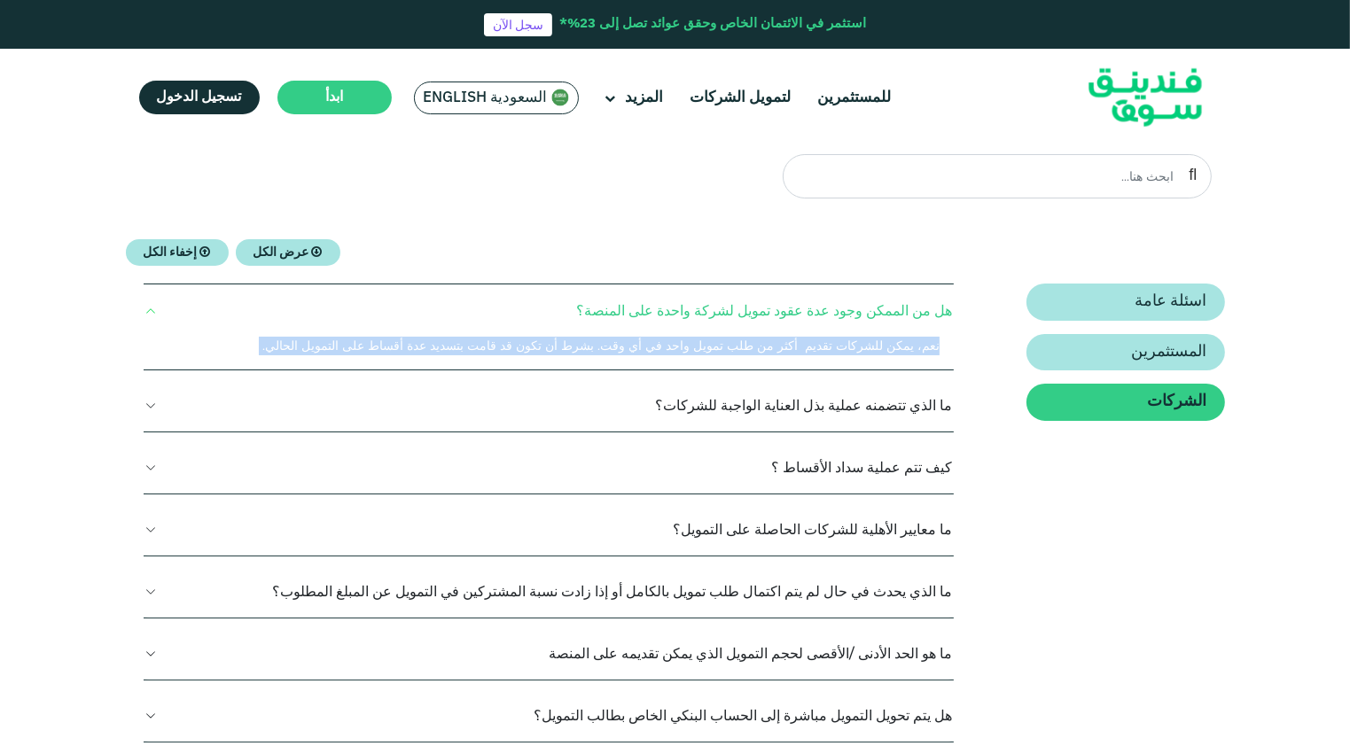
click at [837, 349] on p "نعم، يمكن للشركات تقديم أكثر من طلب تمويل واحد في أي وقت. بشرط أن تكون قد قامت …" at bounding box center [542, 346] width 795 height 19
drag, startPoint x: 837, startPoint y: 349, endPoint x: 839, endPoint y: 413, distance: 63.9
click at [839, 413] on button "ما الذي تتضمنه عملية بذل العناية الواجبة للشركات؟" at bounding box center [549, 405] width 811 height 52
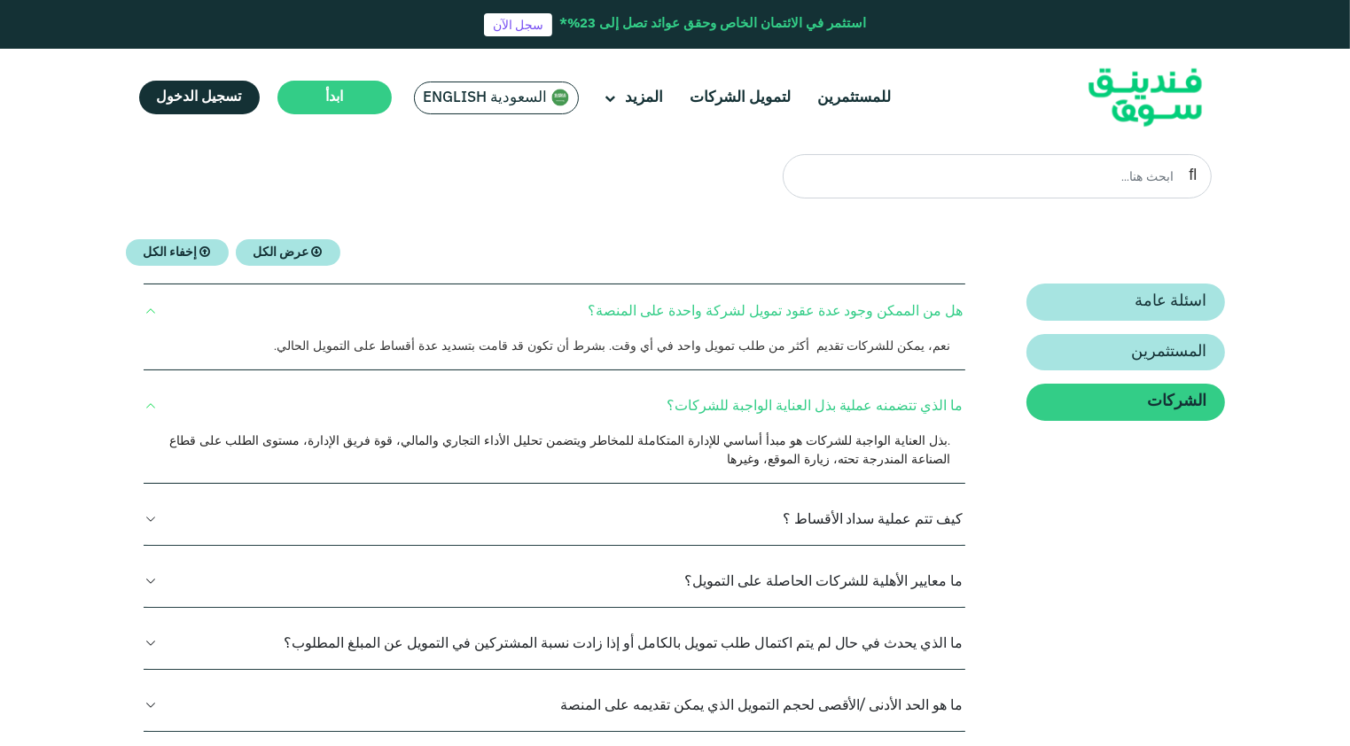
click at [836, 434] on span ".بذل العناية الواجبة للشركات هو مبدأ أساسي للإدارة المتكاملة للمخاطر ويتضمن تحل…" at bounding box center [560, 450] width 782 height 35
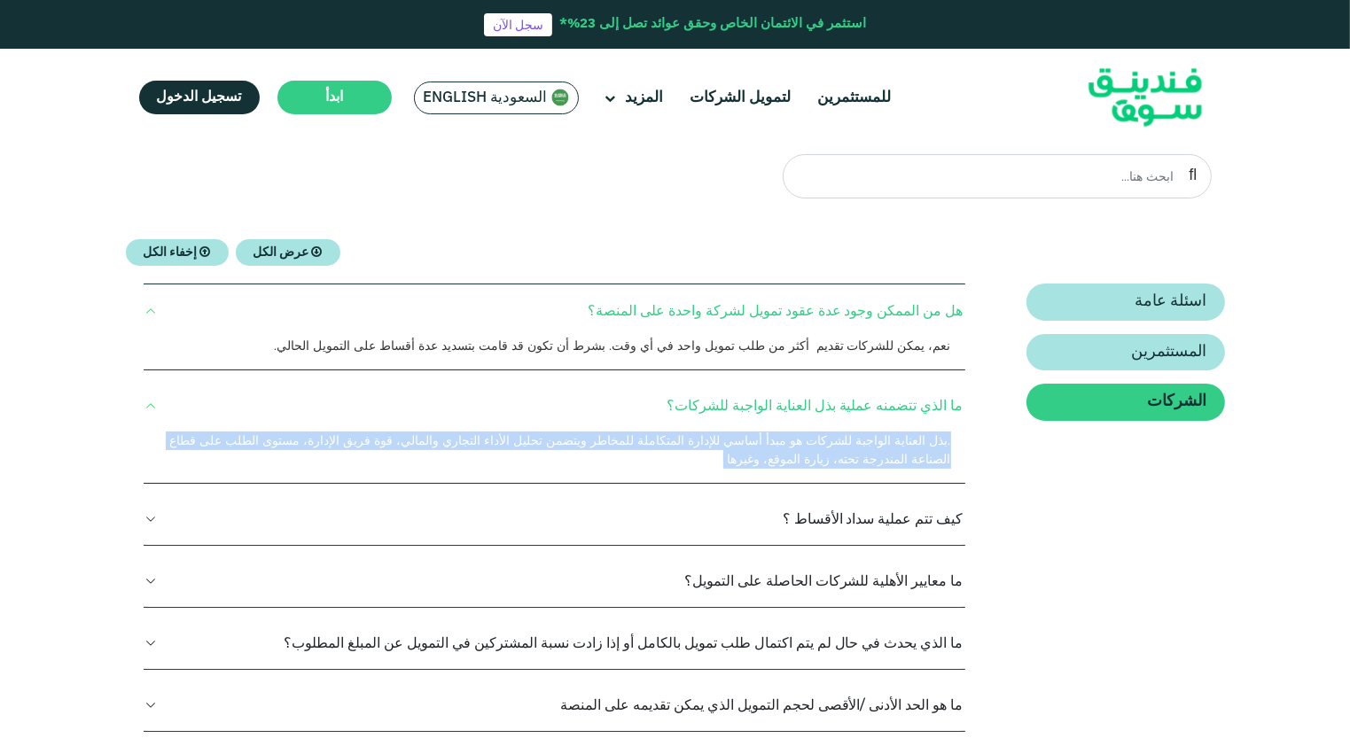
click at [836, 434] on span ".بذل العناية الواجبة للشركات هو مبدأ أساسي للإدارة المتكاملة للمخاطر ويتضمن تحل…" at bounding box center [560, 450] width 782 height 35
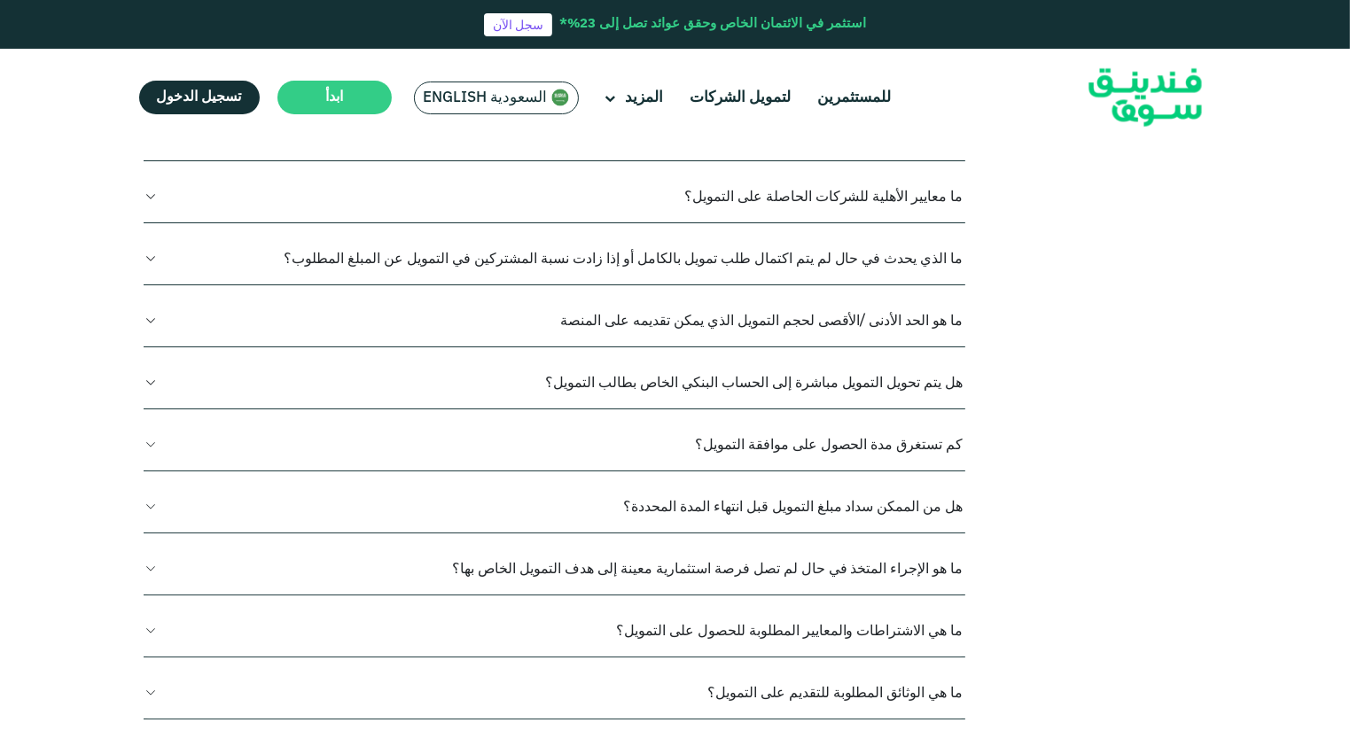
scroll to position [355, 0]
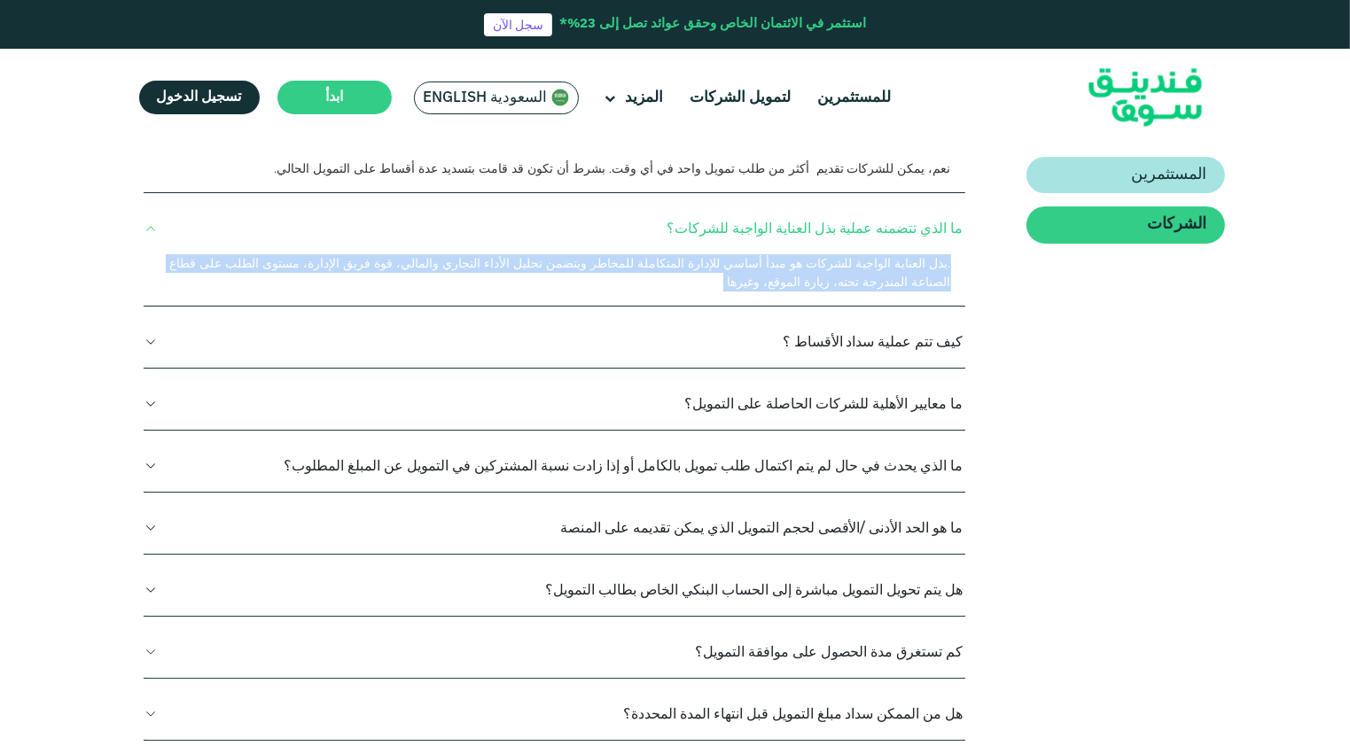
click at [861, 324] on button "كيف تتم عملية سداد ‏الأقساط ؟" at bounding box center [555, 342] width 822 height 52
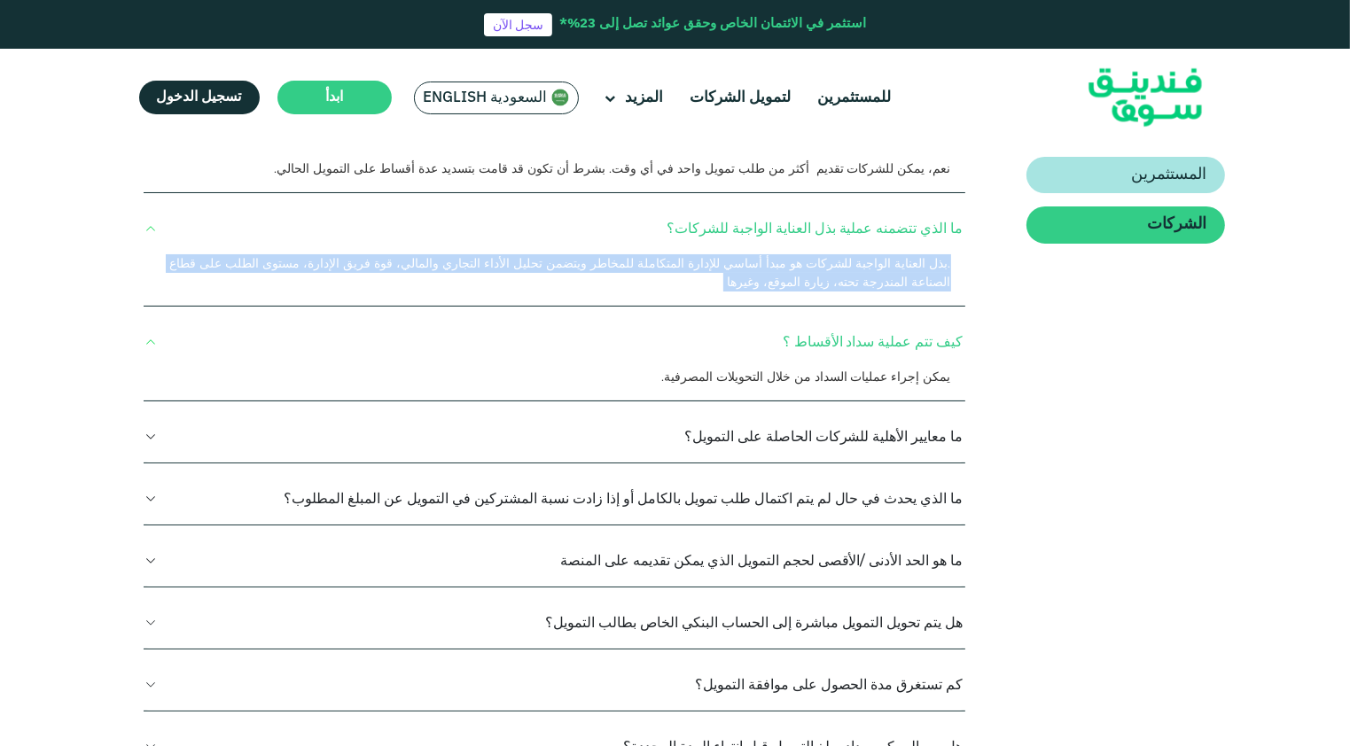
click at [808, 417] on button "ما معايير الأهلية ‏للشركات الحاصلة على التمويل؟" at bounding box center [555, 436] width 822 height 52
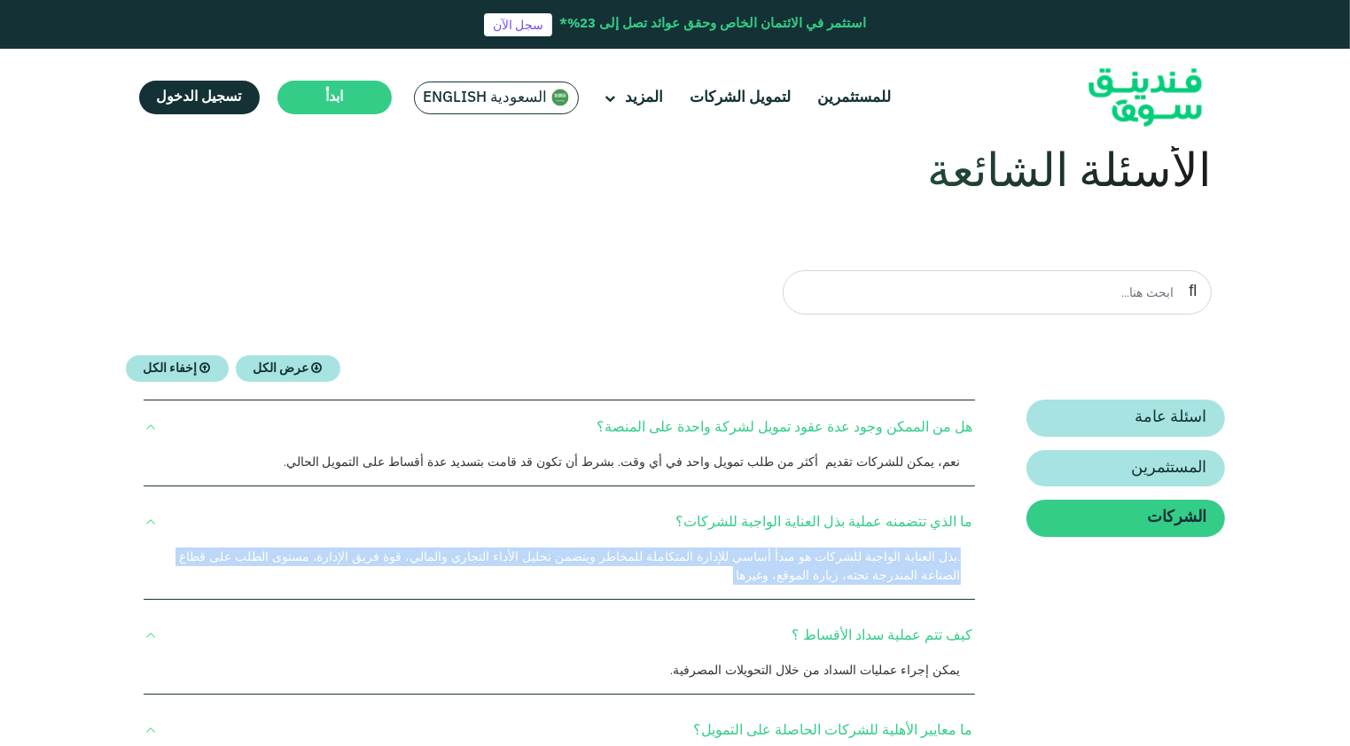
scroll to position [0, 0]
